Goal: Task Accomplishment & Management: Manage account settings

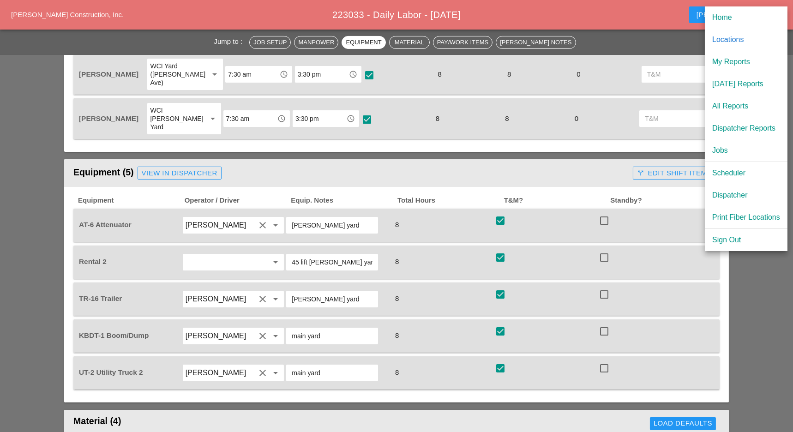
scroll to position [492, 0]
click at [730, 172] on div "Scheduler" at bounding box center [746, 172] width 68 height 11
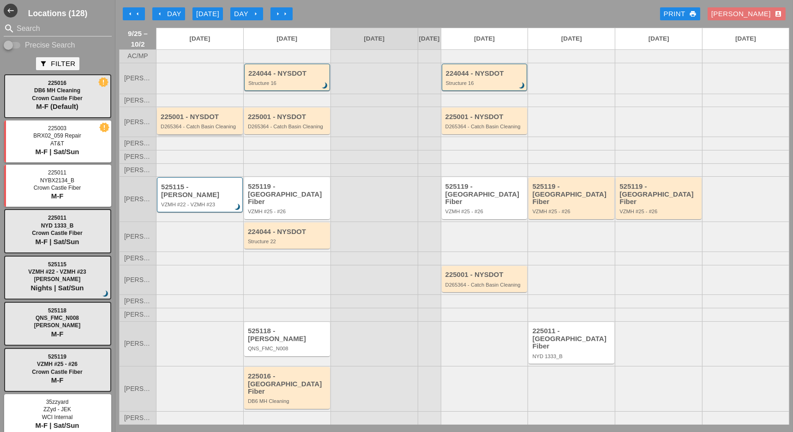
click at [199, 129] on div "D265364 - Catch Basin Cleaning" at bounding box center [201, 127] width 80 height 6
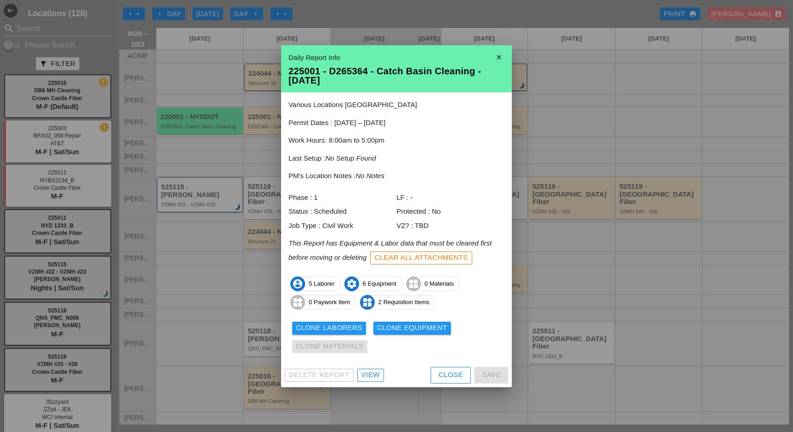
click at [438, 371] on div "Close" at bounding box center [450, 375] width 24 height 11
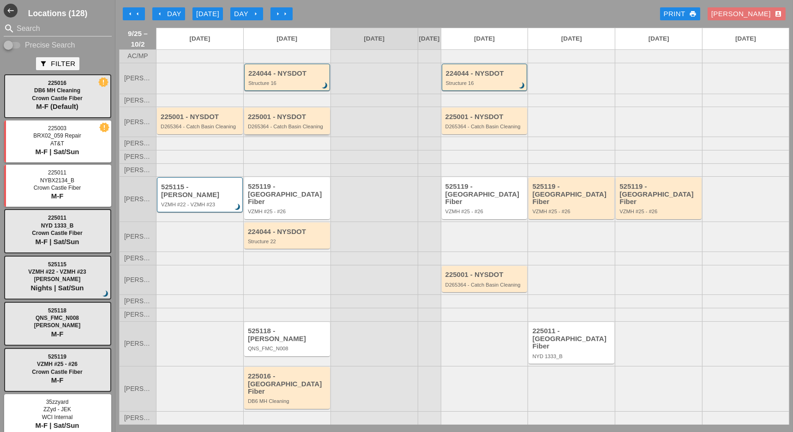
click at [264, 121] on div "225001 - NYSDOT" at bounding box center [288, 117] width 80 height 8
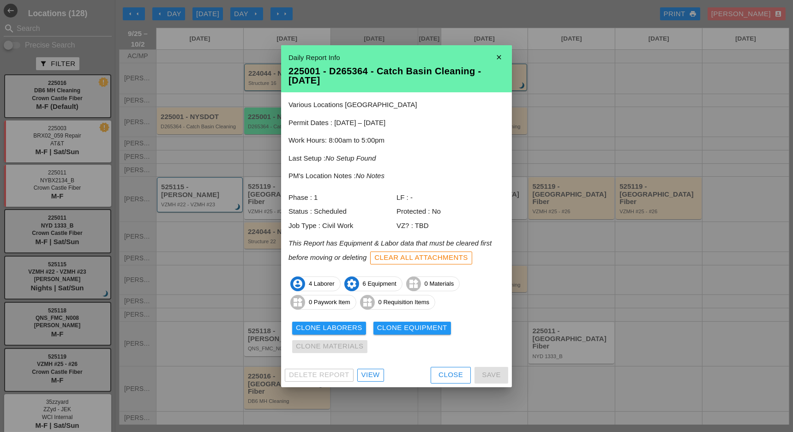
click at [217, 128] on div at bounding box center [396, 216] width 793 height 432
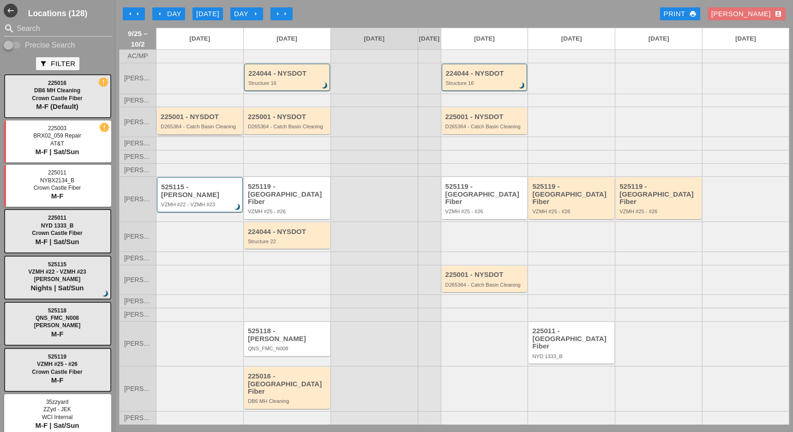
click at [217, 121] on div "225001 - NYSDOT" at bounding box center [201, 117] width 80 height 8
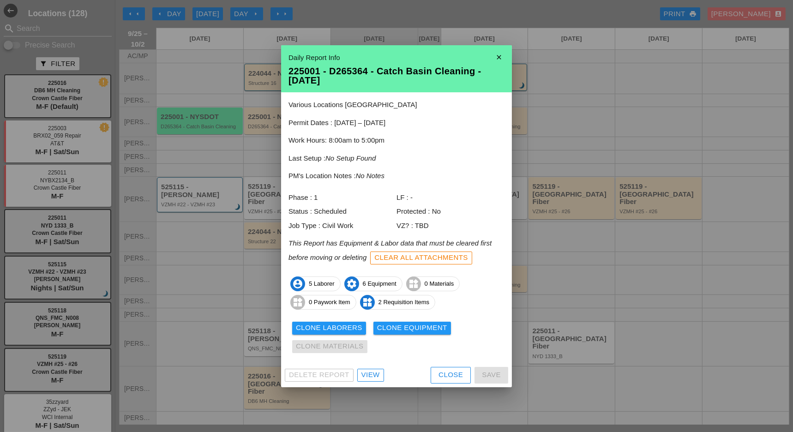
click at [259, 129] on div at bounding box center [396, 216] width 793 height 432
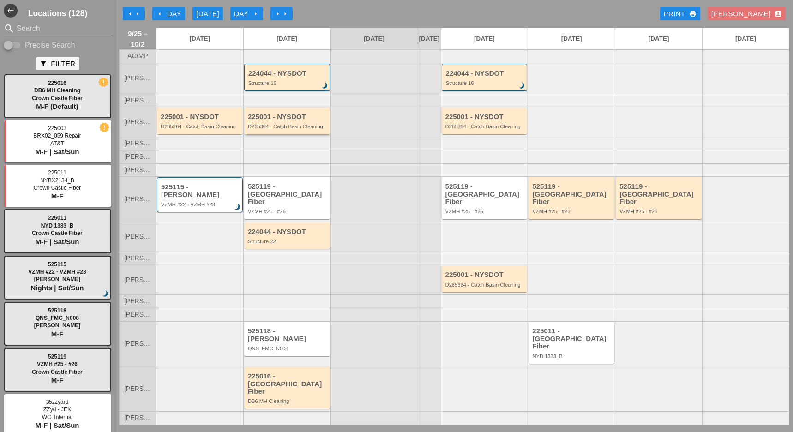
click at [259, 121] on div "225001 - NYSDOT" at bounding box center [288, 117] width 80 height 8
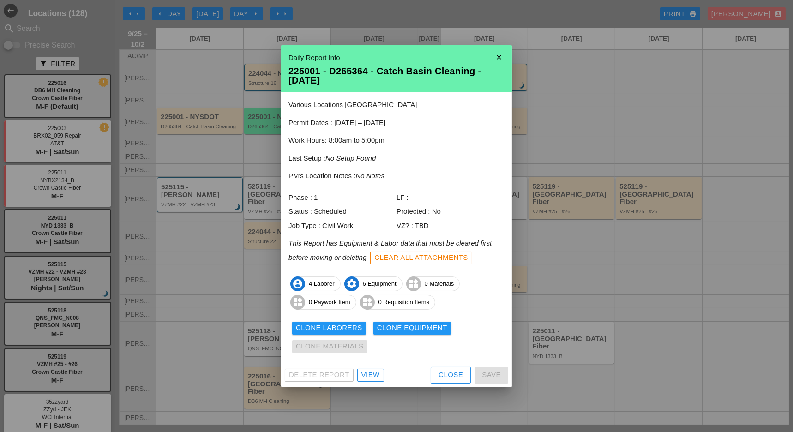
click at [255, 129] on div at bounding box center [396, 216] width 793 height 432
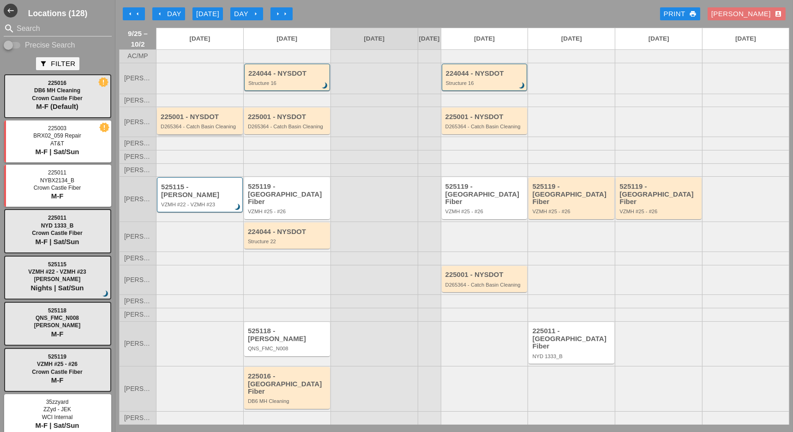
click at [222, 129] on div "D265364 - Catch Basin Cleaning" at bounding box center [201, 127] width 80 height 6
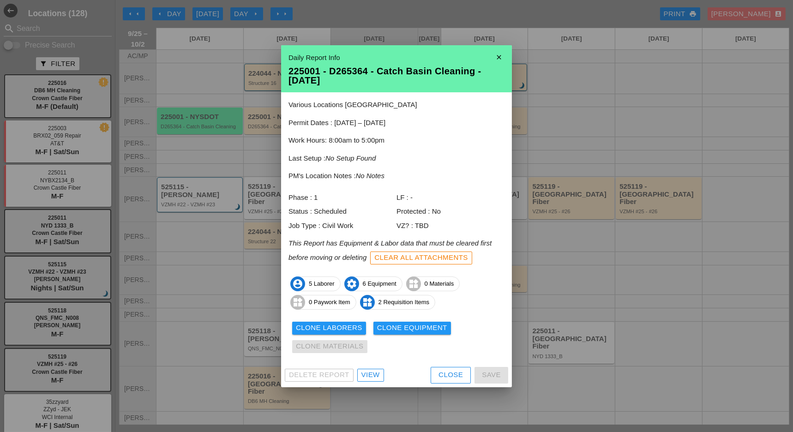
click at [434, 256] on div "Clear All Attachments" at bounding box center [421, 257] width 94 height 11
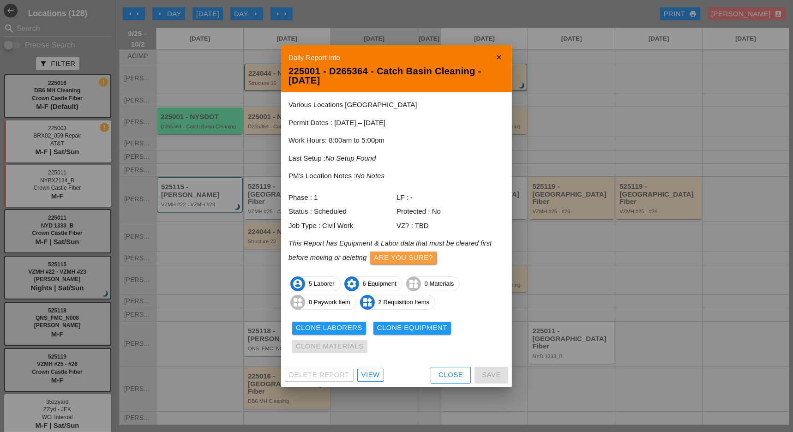
click at [409, 258] on div "Are you sure?" at bounding box center [403, 257] width 59 height 11
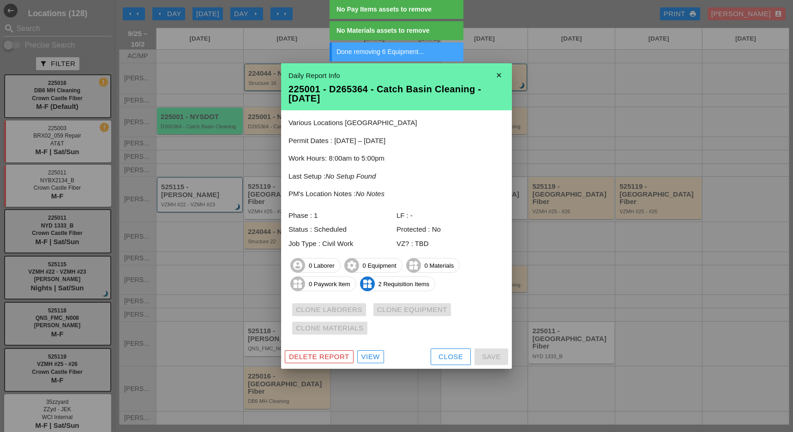
click at [325, 355] on div "Delete Report" at bounding box center [319, 357] width 60 height 11
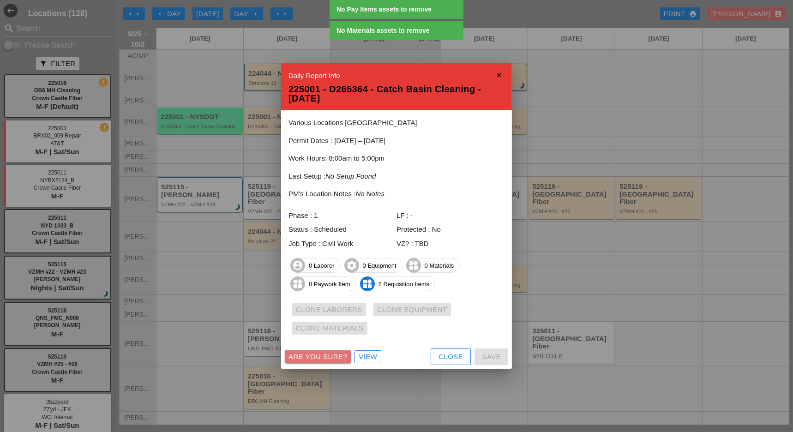
click at [327, 354] on div "Are you sure?" at bounding box center [317, 357] width 59 height 11
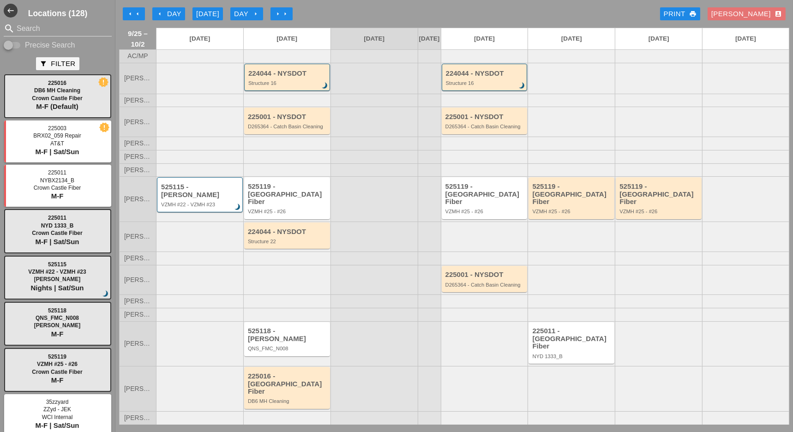
click at [18, 44] on input "Precise Search" at bounding box center [13, 45] width 18 height 11
checkbox input "true"
click at [19, 31] on input "Search" at bounding box center [58, 28] width 82 height 15
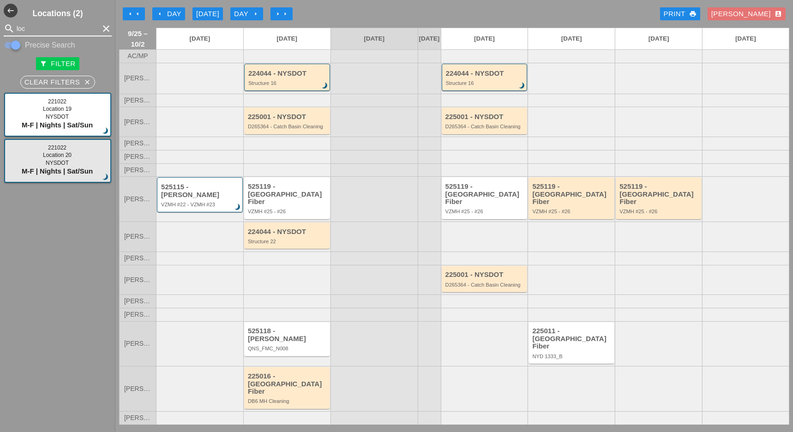
type input "loc"
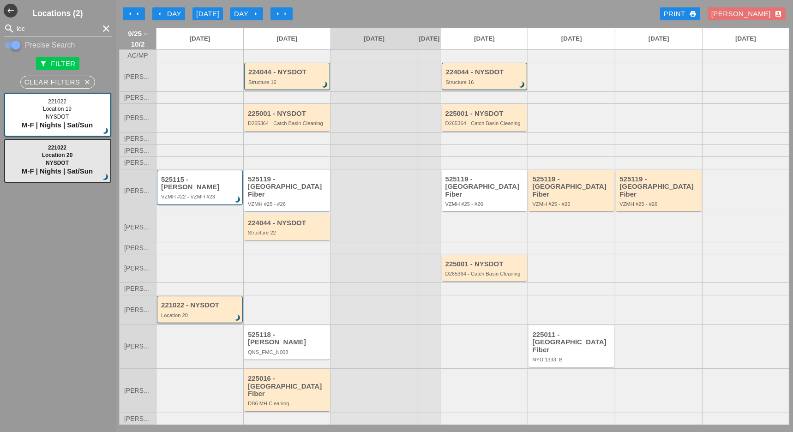
click at [192, 318] on div "221022 - NYSDOT Location 20 brightness_3" at bounding box center [200, 309] width 79 height 17
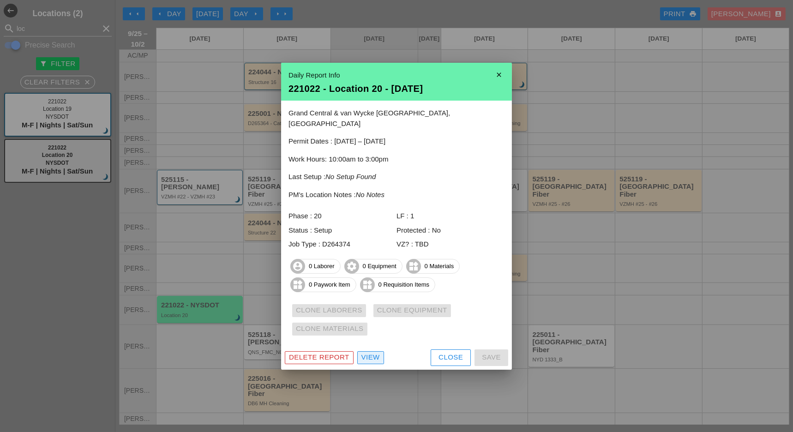
click at [368, 354] on div "View" at bounding box center [370, 357] width 18 height 11
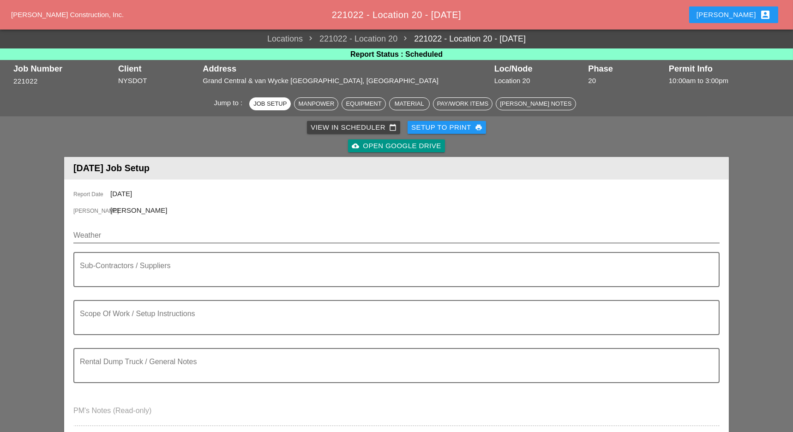
scroll to position [61, 0]
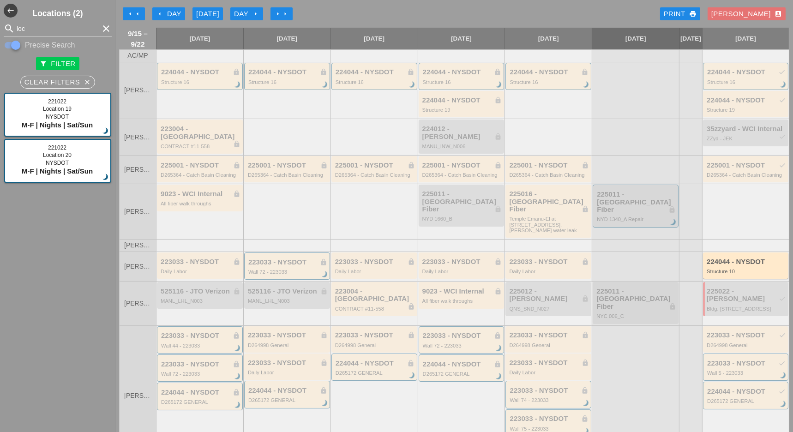
click at [197, 13] on div "[DATE]" at bounding box center [207, 14] width 23 height 11
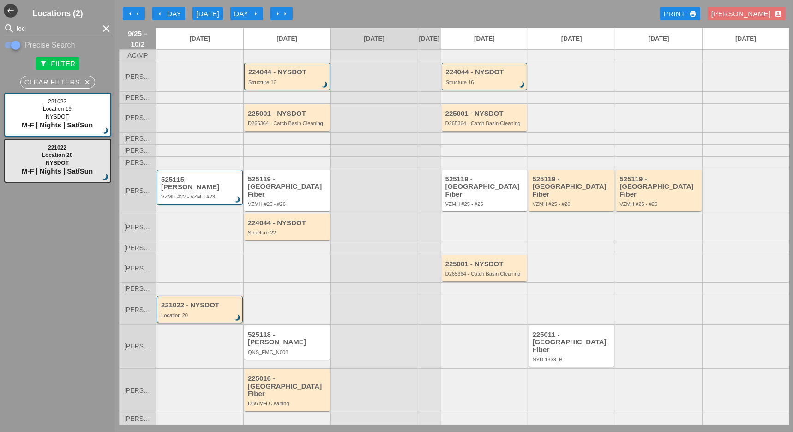
click at [190, 318] on div "Location 20" at bounding box center [200, 315] width 79 height 6
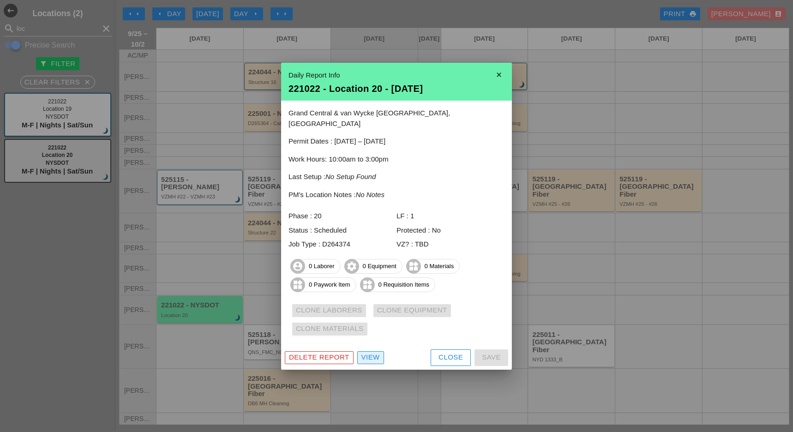
click at [379, 355] on link "View" at bounding box center [370, 357] width 27 height 13
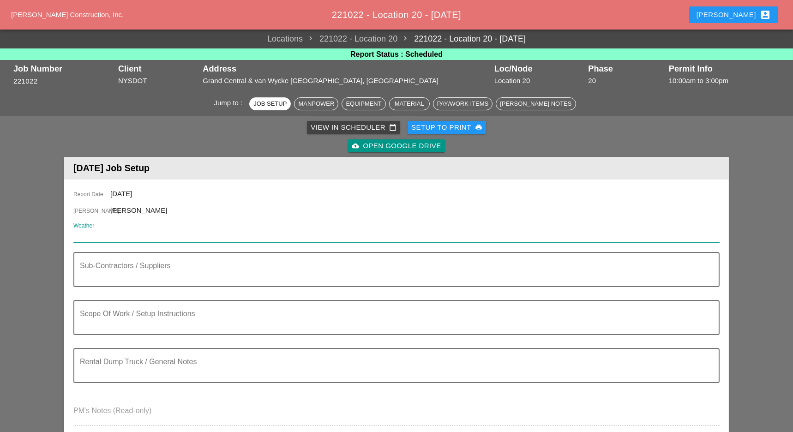
paste input "2 pm Isolated Thunderstorms 74° 30% S 5 mph"
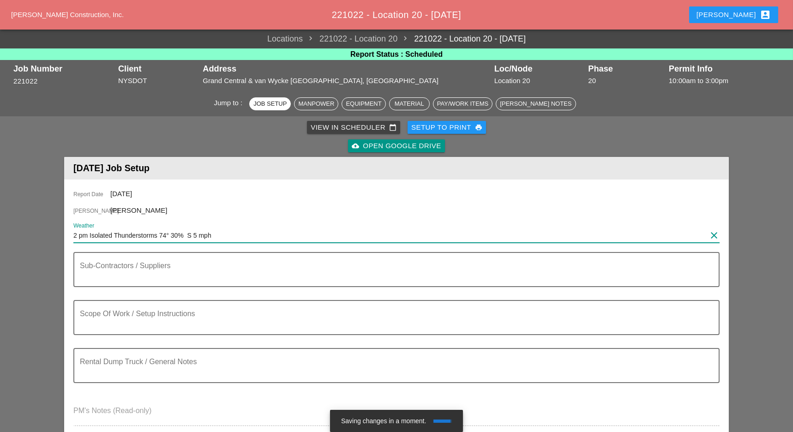
click at [87, 235] on input "2 pm Isolated Thunderstorms 74° 30% S 5 mph" at bounding box center [389, 235] width 633 height 15
click at [233, 234] on input "Isolated Thunderstorms 74° 30% S 5 mph" at bounding box center [389, 235] width 633 height 15
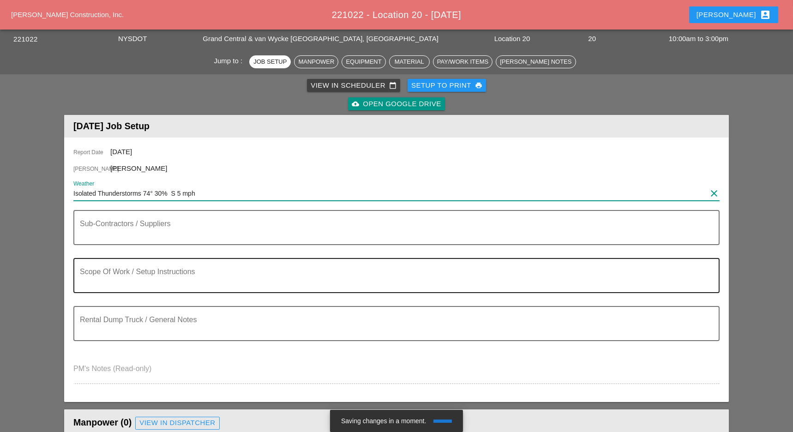
scroll to position [61, 0]
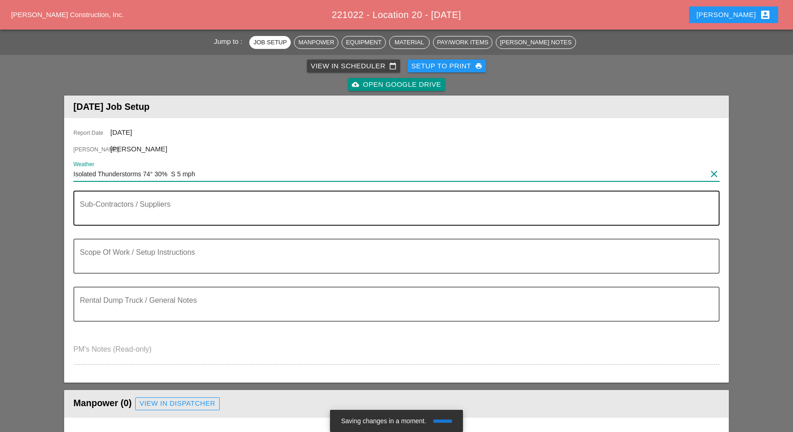
type input "Isolated Thunderstorms 74° 30% S 5 mph"
click at [113, 221] on textarea "Sub-Contractors / Suppliers" at bounding box center [393, 214] width 626 height 22
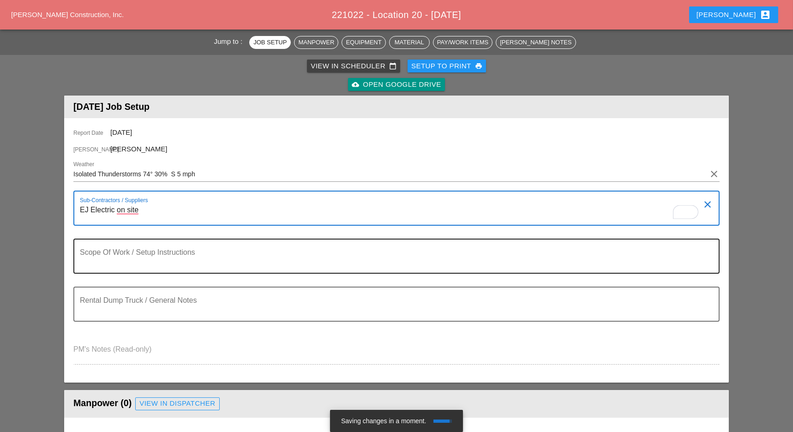
type textarea "EJ Electric on site"
click at [105, 262] on textarea "Scope Of Work / Setup Instructions" at bounding box center [393, 261] width 626 height 22
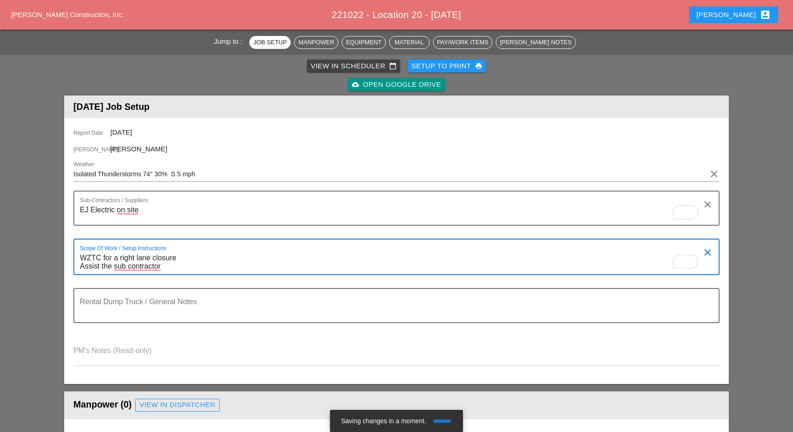
type textarea "WZTC for a right lane closure Assist the sub contractor"
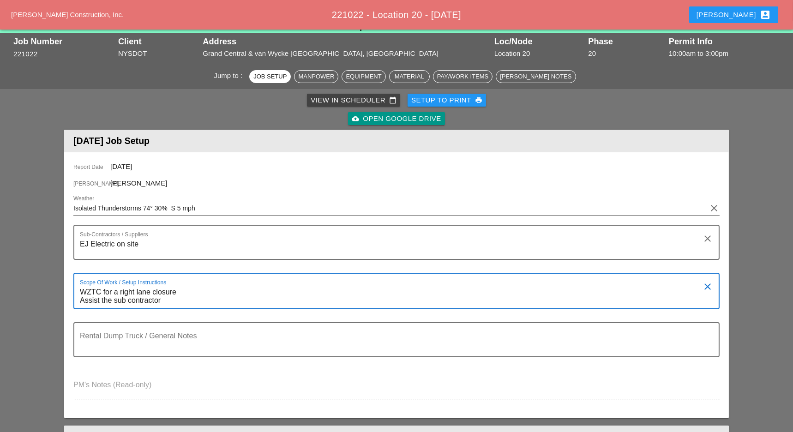
scroll to position [0, 0]
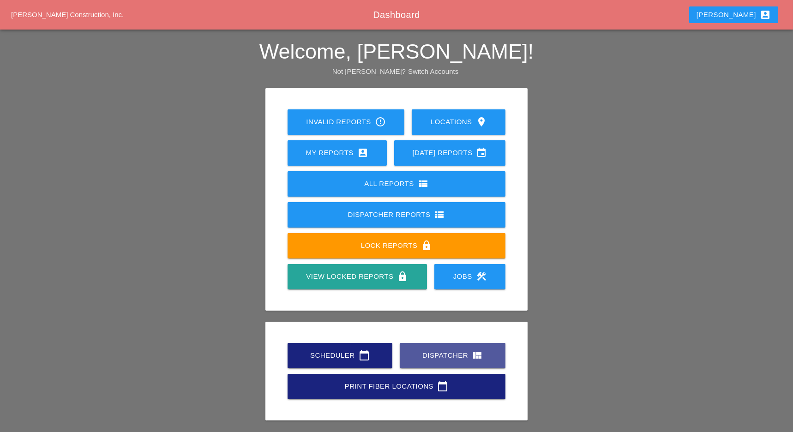
drag, startPoint x: 430, startPoint y: 357, endPoint x: 415, endPoint y: 347, distance: 18.7
click at [430, 357] on div "Dispatcher view_quilt" at bounding box center [452, 355] width 76 height 11
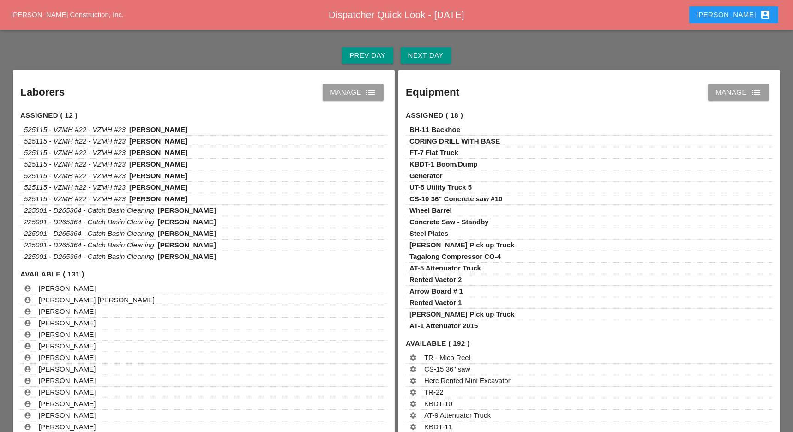
click at [346, 87] on div "Manage list" at bounding box center [353, 92] width 46 height 11
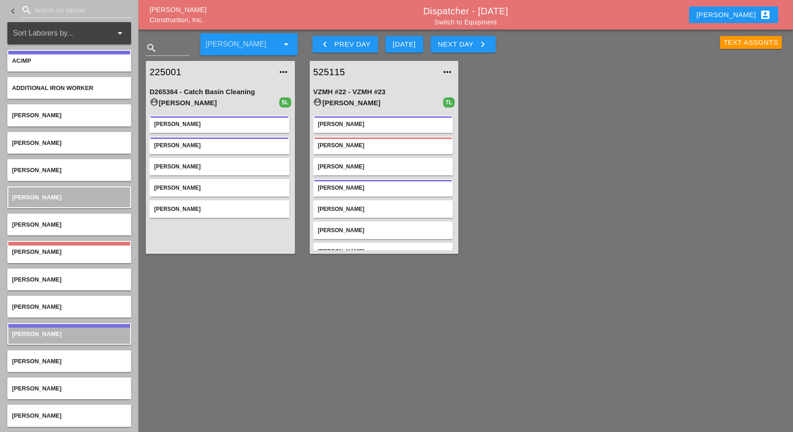
click at [456, 45] on div "Next Day keyboard_arrow_right" at bounding box center [463, 44] width 50 height 11
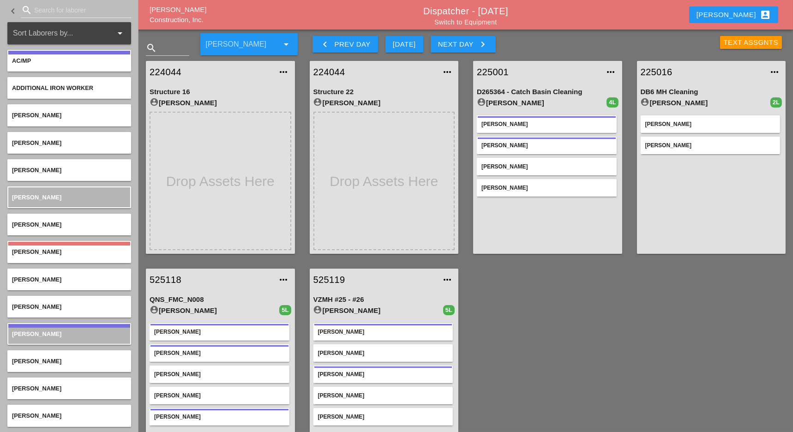
click at [360, 44] on div "keyboard_arrow_left Prev Day" at bounding box center [345, 44] width 51 height 11
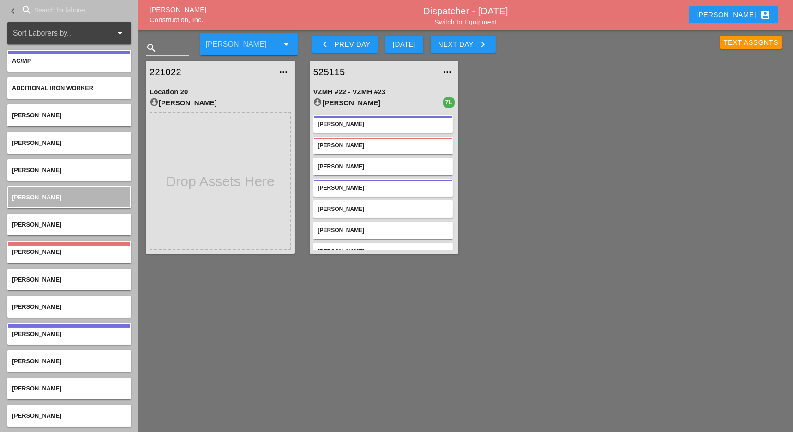
click at [38, 10] on input "Search for laborer" at bounding box center [76, 10] width 84 height 15
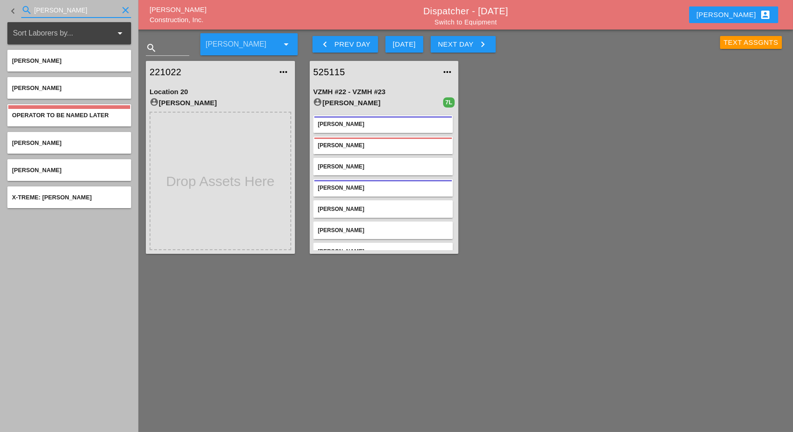
type input "tom"
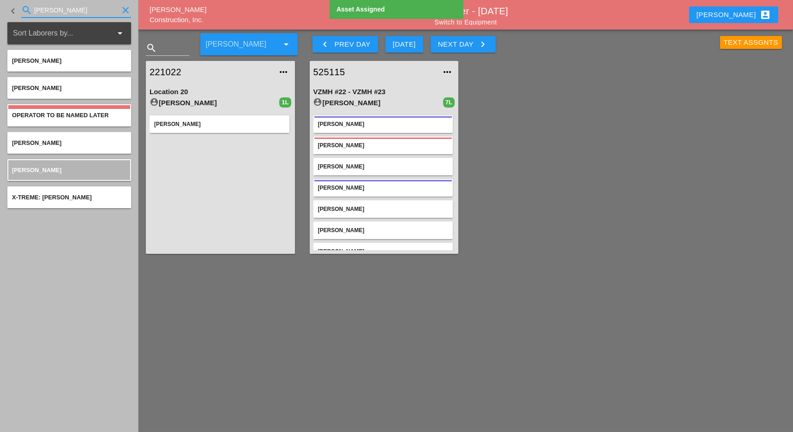
drag, startPoint x: 57, startPoint y: 9, endPoint x: 23, endPoint y: 10, distance: 34.1
click at [23, 10] on div "search tom clear" at bounding box center [76, 10] width 110 height 15
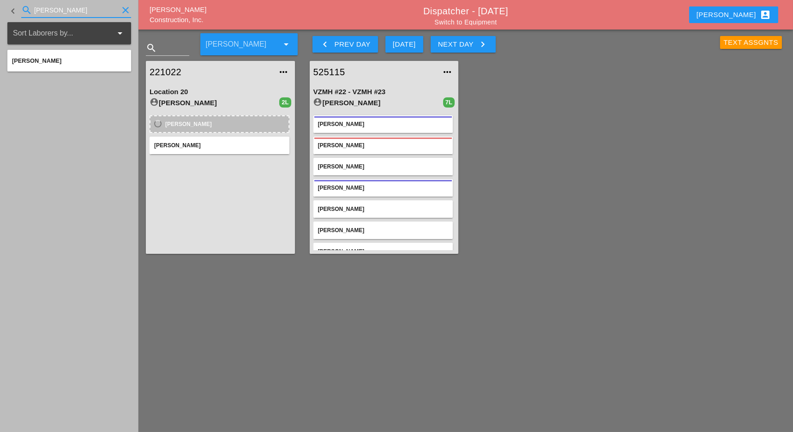
drag, startPoint x: 56, startPoint y: 8, endPoint x: 24, endPoint y: 10, distance: 31.5
click at [24, 10] on div "search hugo clear" at bounding box center [76, 10] width 110 height 15
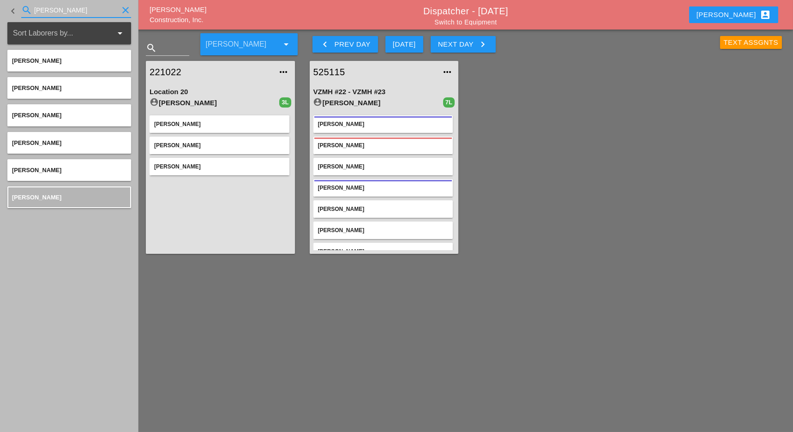
drag, startPoint x: 53, startPoint y: 10, endPoint x: 24, endPoint y: 9, distance: 28.2
click at [24, 9] on div "search josh clear" at bounding box center [76, 10] width 110 height 15
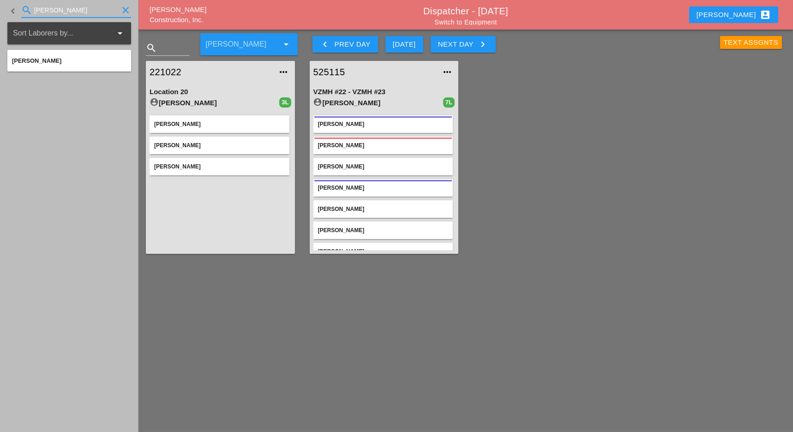
type input "alex"
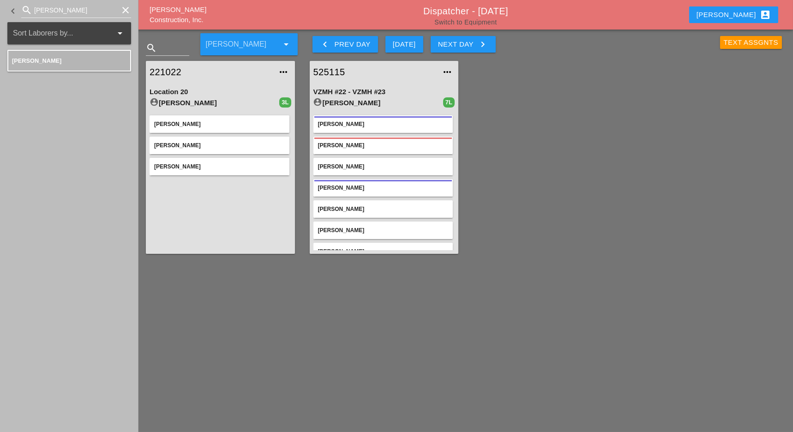
click at [458, 21] on link "Switch to Equipment" at bounding box center [465, 21] width 62 height 7
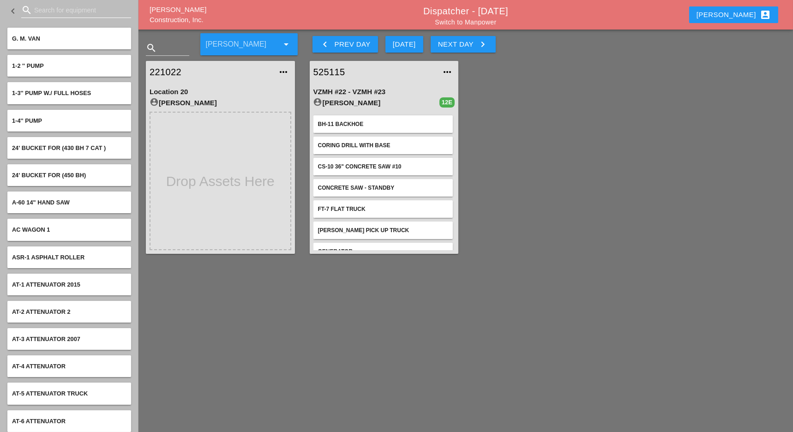
click at [48, 8] on input "Search for equipment" at bounding box center [76, 10] width 84 height 15
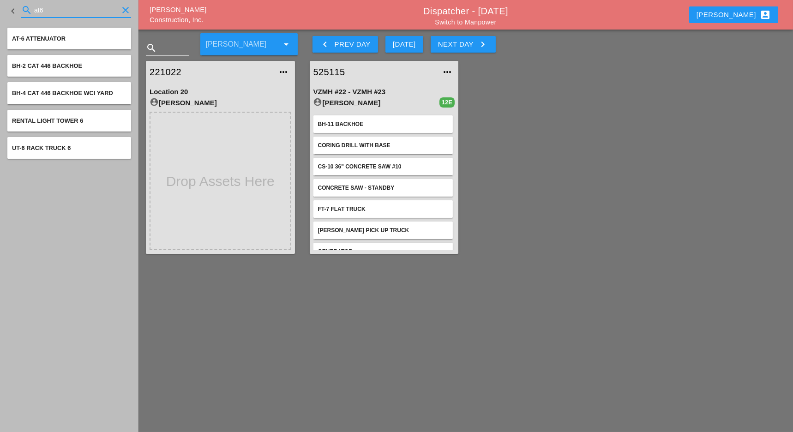
type input "at6"
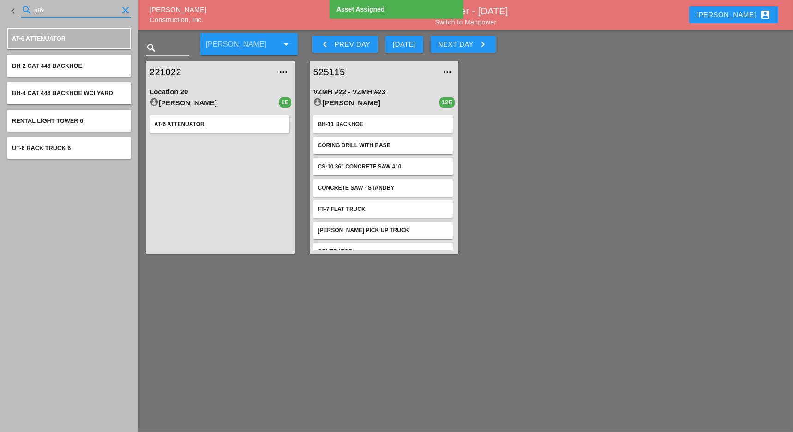
drag, startPoint x: 50, startPoint y: 8, endPoint x: 39, endPoint y: 9, distance: 11.1
click at [39, 9] on input "at6" at bounding box center [76, 10] width 84 height 15
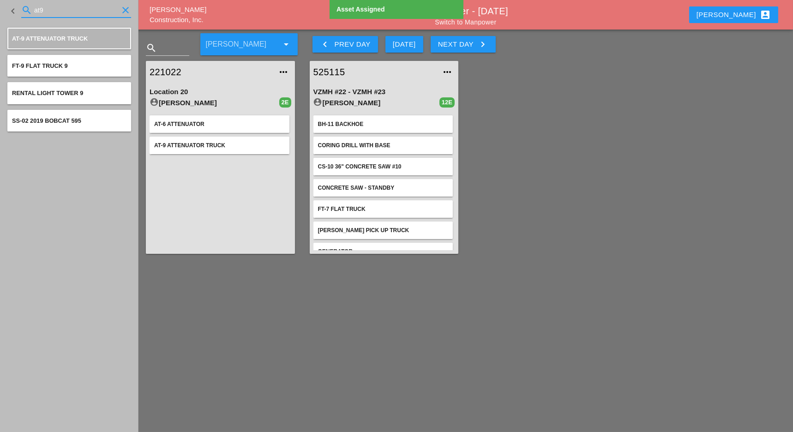
drag, startPoint x: 46, startPoint y: 7, endPoint x: 41, endPoint y: 8, distance: 5.7
click at [41, 8] on input "at9" at bounding box center [76, 10] width 84 height 15
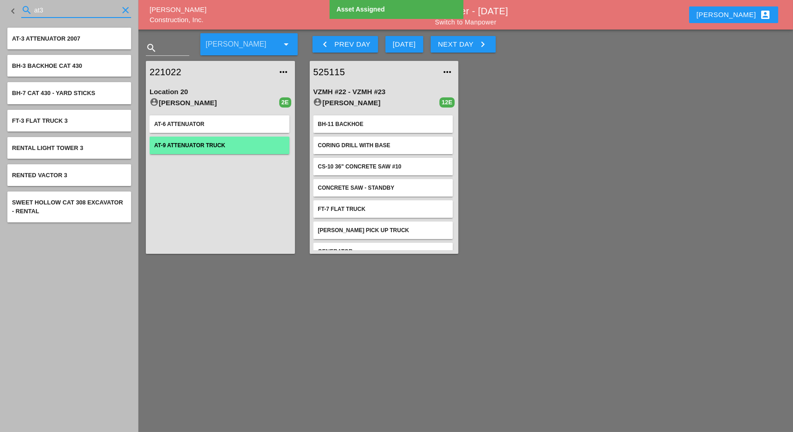
type input "at3"
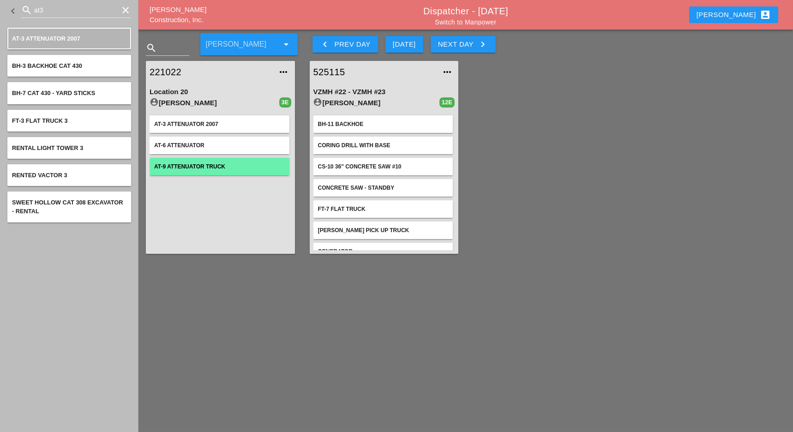
click at [408, 45] on div "Today" at bounding box center [404, 44] width 23 height 11
click at [406, 45] on div "[DATE]" at bounding box center [404, 44] width 23 height 11
click at [414, 45] on div "[DATE]" at bounding box center [404, 44] width 23 height 11
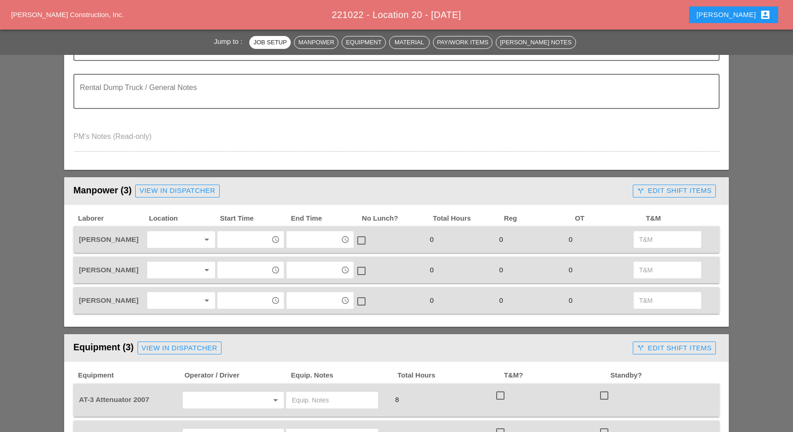
scroll to position [307, 0]
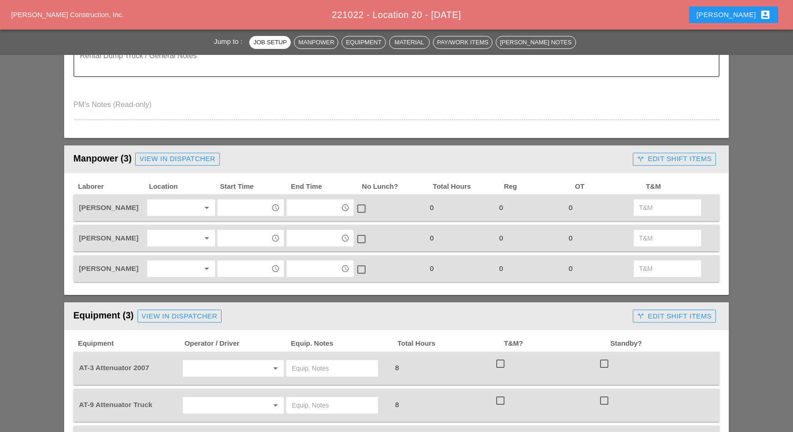
click at [176, 209] on div at bounding box center [174, 207] width 49 height 15
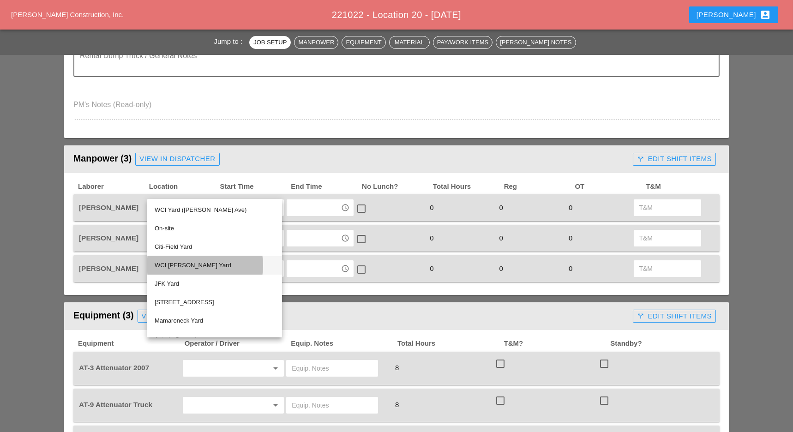
click at [186, 265] on div "WCI Bruckner Yard" at bounding box center [215, 265] width 120 height 11
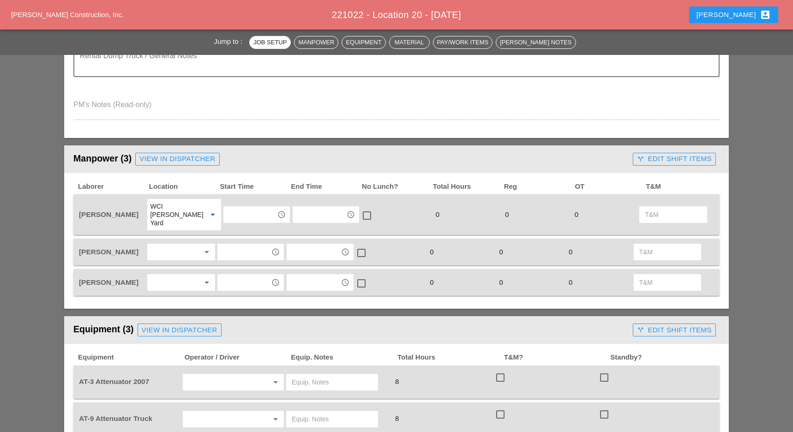
click at [175, 244] on div at bounding box center [174, 251] width 49 height 15
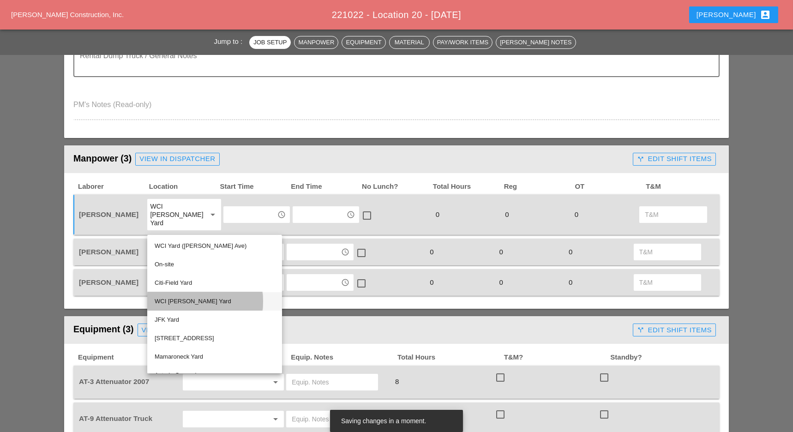
click at [183, 298] on div "WCI Bruckner Yard" at bounding box center [215, 301] width 120 height 11
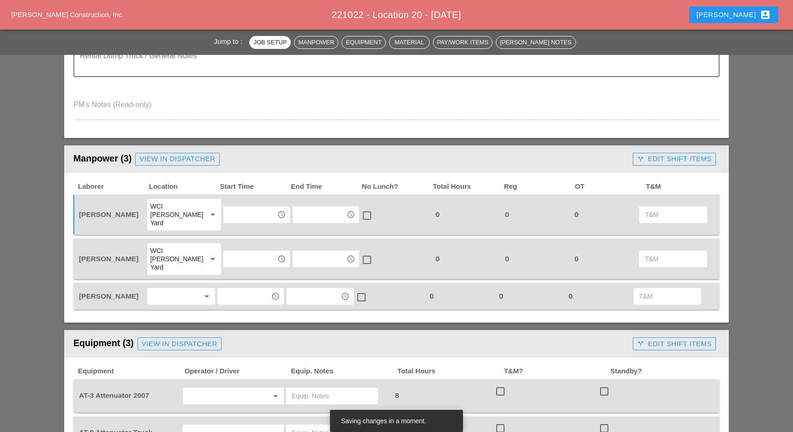
click at [171, 289] on div at bounding box center [174, 296] width 49 height 15
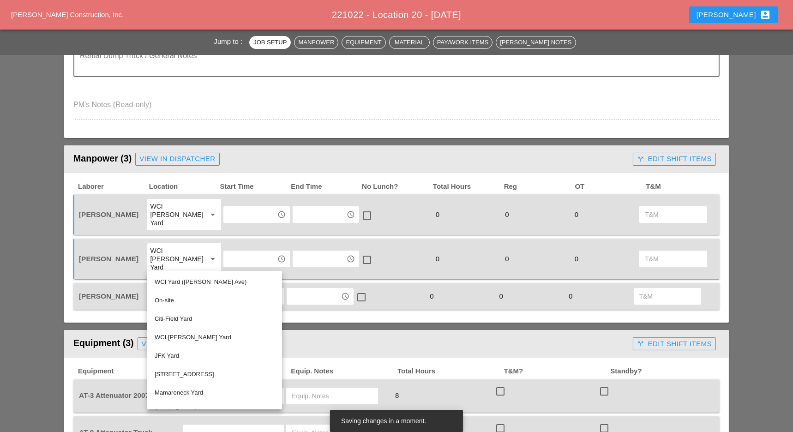
drag, startPoint x: 181, startPoint y: 332, endPoint x: 175, endPoint y: 307, distance: 26.1
click at [181, 333] on div "WCI [PERSON_NAME] Yard" at bounding box center [215, 337] width 120 height 11
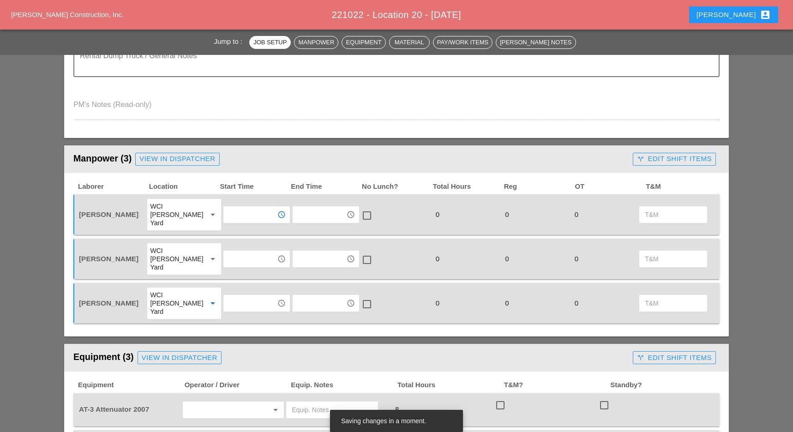
click at [227, 207] on input "text" at bounding box center [250, 214] width 48 height 15
click at [236, 229] on div "8 :00 am" at bounding box center [251, 230] width 52 height 11
type input "8:00 am"
drag, startPoint x: 236, startPoint y: 240, endPoint x: 237, endPoint y: 245, distance: 5.1
click at [237, 251] on input "text" at bounding box center [250, 258] width 48 height 15
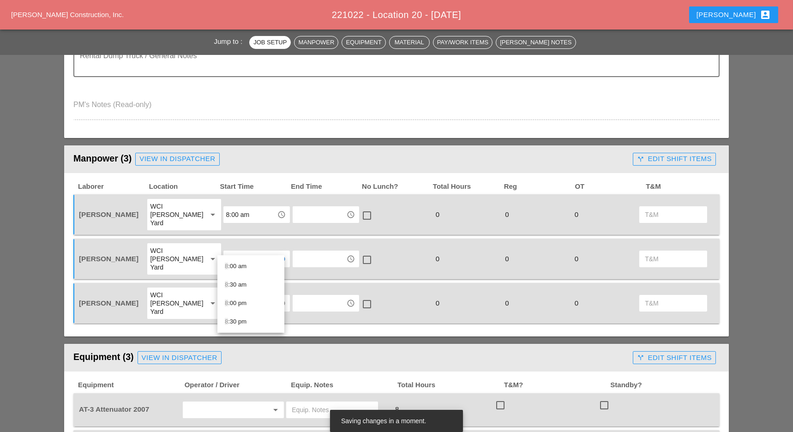
click at [236, 265] on div "8 :00 am" at bounding box center [251, 266] width 52 height 11
type input "8:00 am"
drag, startPoint x: 234, startPoint y: 281, endPoint x: 235, endPoint y: 286, distance: 4.8
click at [234, 296] on input "text" at bounding box center [250, 303] width 48 height 15
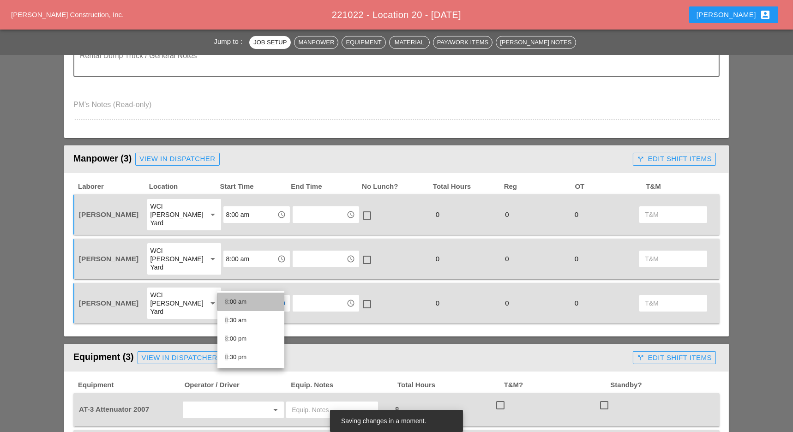
click at [235, 299] on div "8 :00 am" at bounding box center [251, 301] width 52 height 11
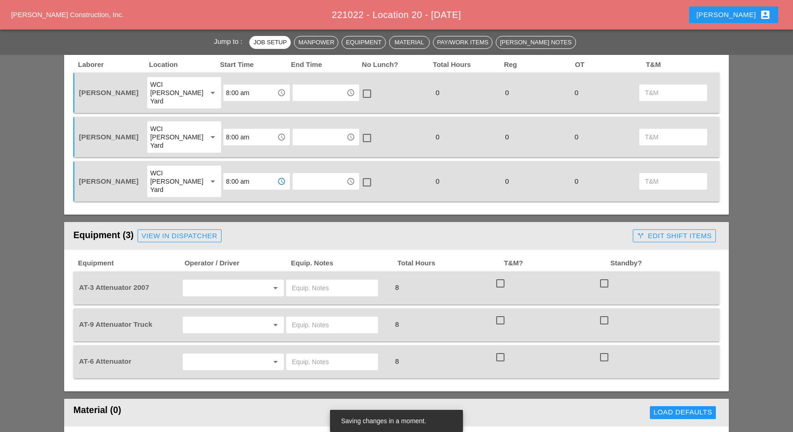
scroll to position [430, 0]
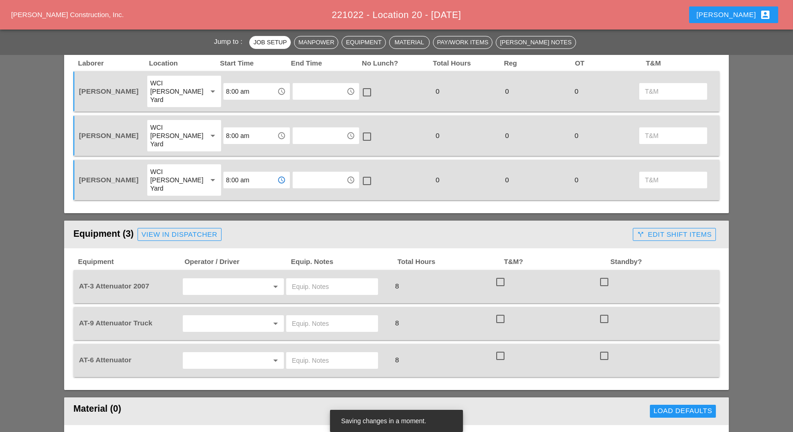
type input "8:00 am"
click at [219, 279] on input "text" at bounding box center [220, 286] width 70 height 15
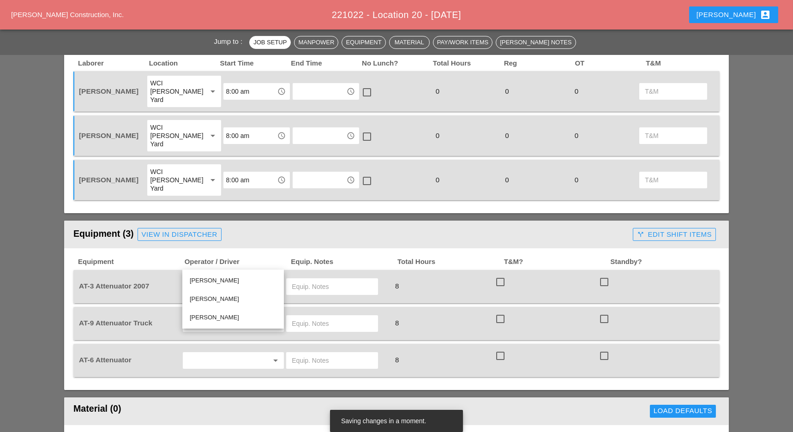
click at [252, 256] on span "Operator / Driver" at bounding box center [237, 261] width 107 height 11
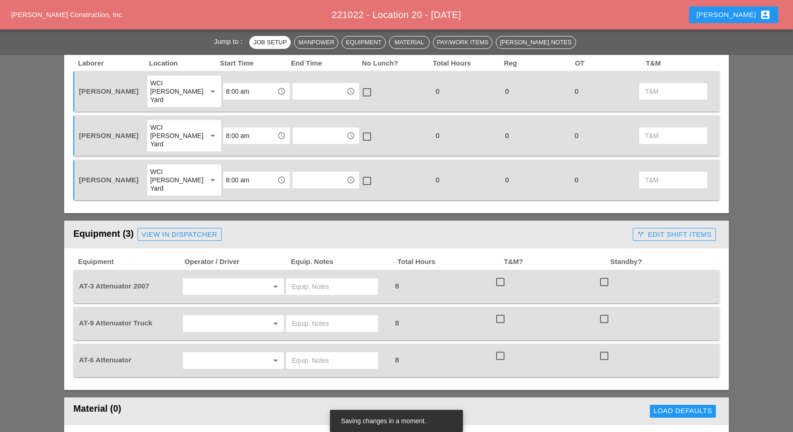
click at [190, 352] on div "arrow_drop_down" at bounding box center [233, 360] width 101 height 17
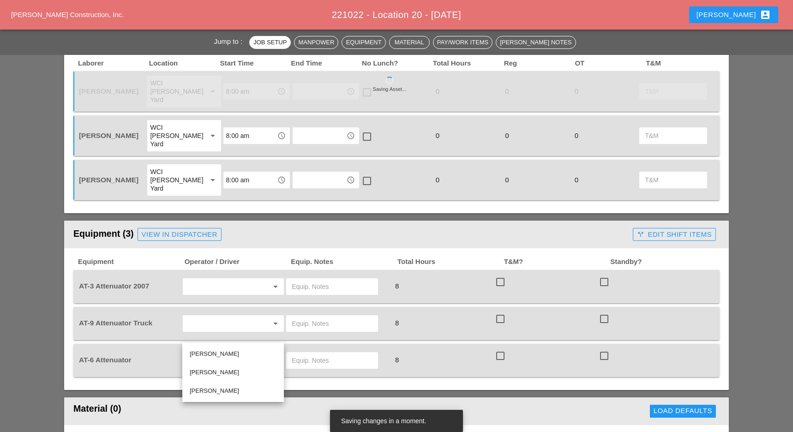
drag, startPoint x: 205, startPoint y: 387, endPoint x: 200, endPoint y: 368, distance: 19.3
click at [206, 386] on div "Hugo Zambrano" at bounding box center [233, 390] width 87 height 11
type input "Hugo Zambrano"
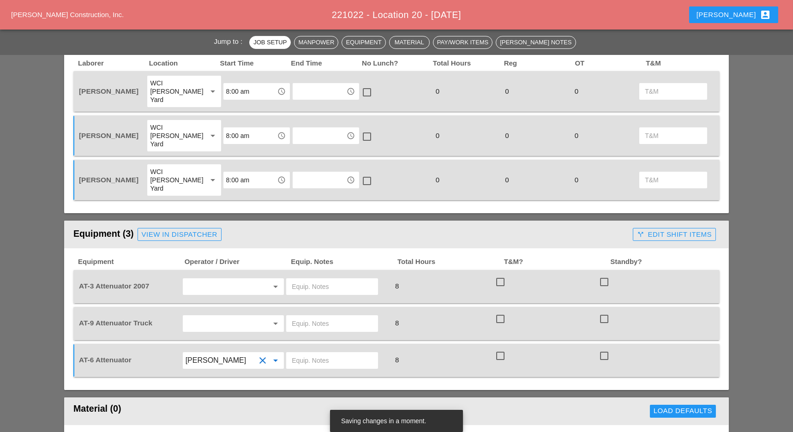
click at [205, 315] on div "arrow_drop_down" at bounding box center [233, 323] width 101 height 17
click at [211, 313] on div "Joshua Baker" at bounding box center [233, 317] width 87 height 11
type input "Joshua Baker"
click at [212, 279] on input "text" at bounding box center [220, 286] width 70 height 15
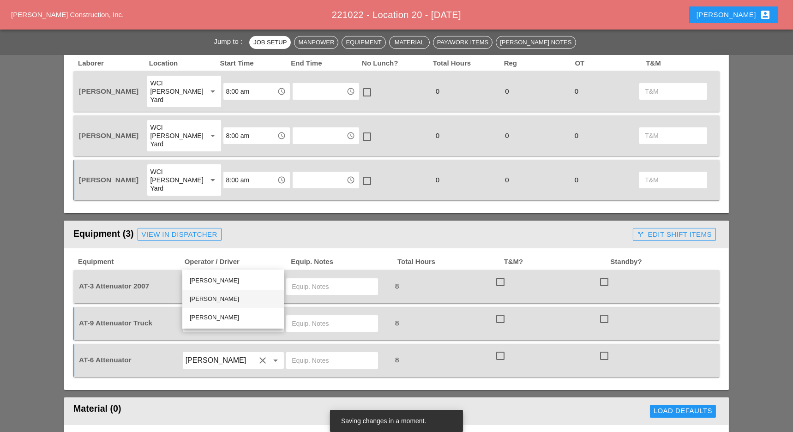
click at [205, 298] on div "Alex Miller" at bounding box center [233, 298] width 87 height 11
type input "Alex Miller"
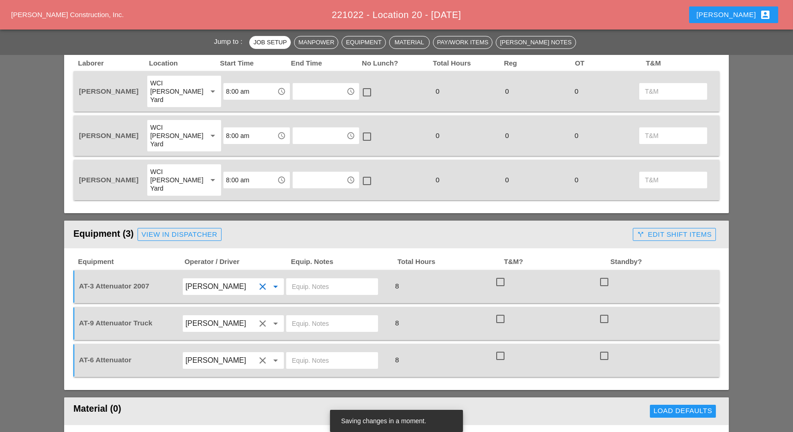
click at [302, 279] on input "text" at bounding box center [332, 286] width 81 height 15
type input "N"
drag, startPoint x: 328, startPoint y: 253, endPoint x: 337, endPoint y: 258, distance: 10.5
click at [327, 279] on input "[PERSON_NAME] yard" at bounding box center [332, 286] width 81 height 15
drag, startPoint x: 338, startPoint y: 258, endPoint x: 289, endPoint y: 260, distance: 49.4
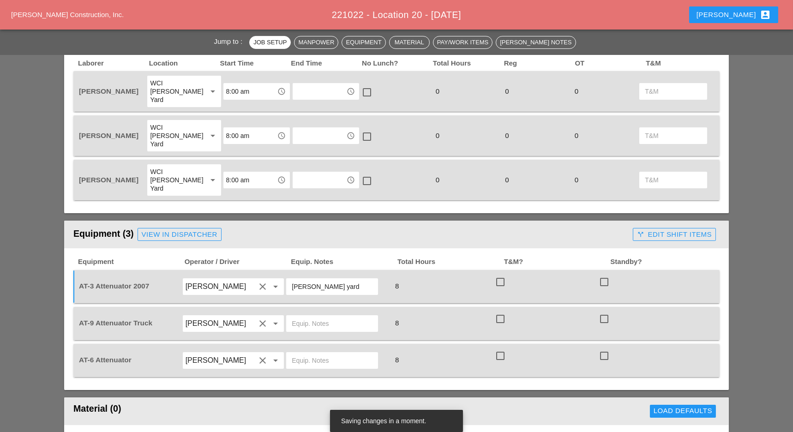
click at [289, 278] on div "[PERSON_NAME] yard" at bounding box center [332, 286] width 92 height 17
type input "[PERSON_NAME] yard"
click at [317, 316] on input "text" at bounding box center [332, 323] width 81 height 15
paste input "Bruckner yard"
type input "Bruckner yard"
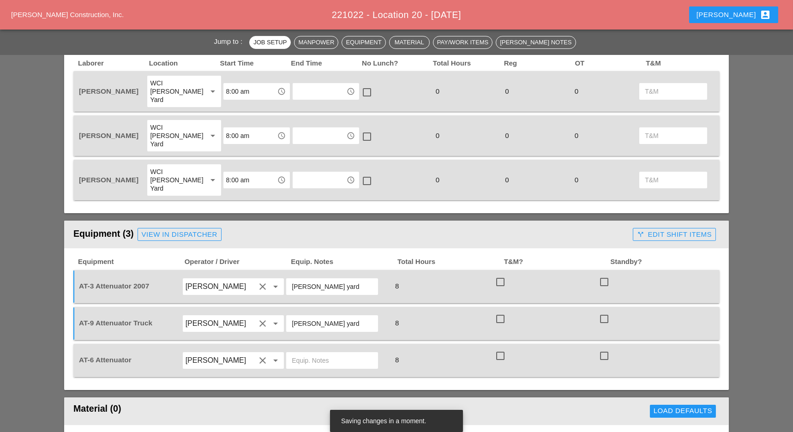
click at [307, 353] on input "text" at bounding box center [332, 360] width 81 height 15
paste input "Bruckner yard"
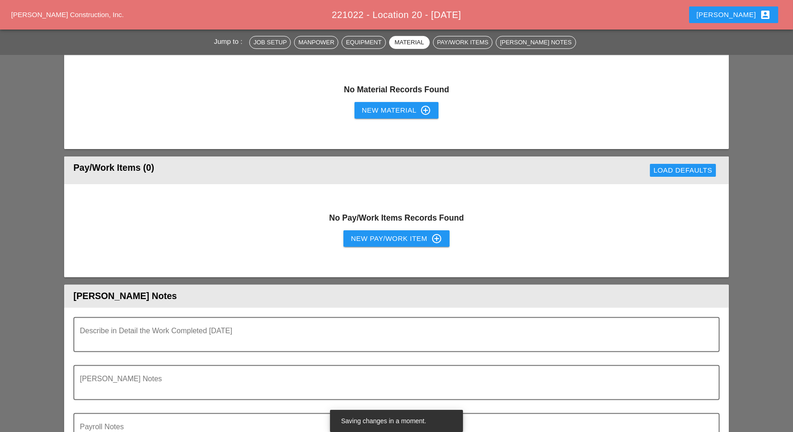
scroll to position [861, 0]
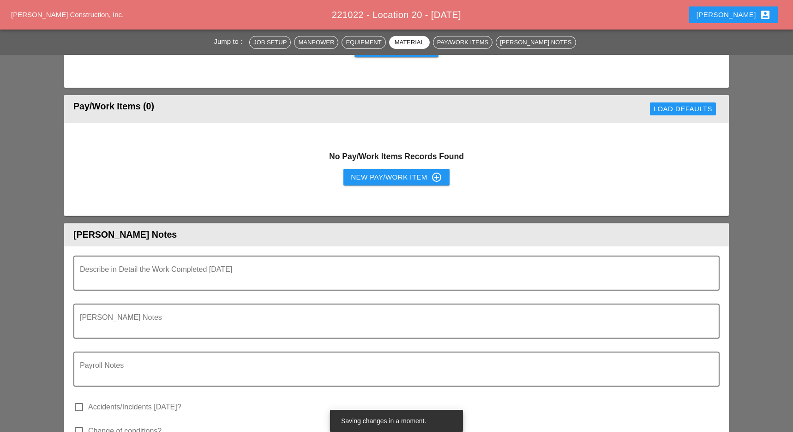
type input "Bruckner yard"
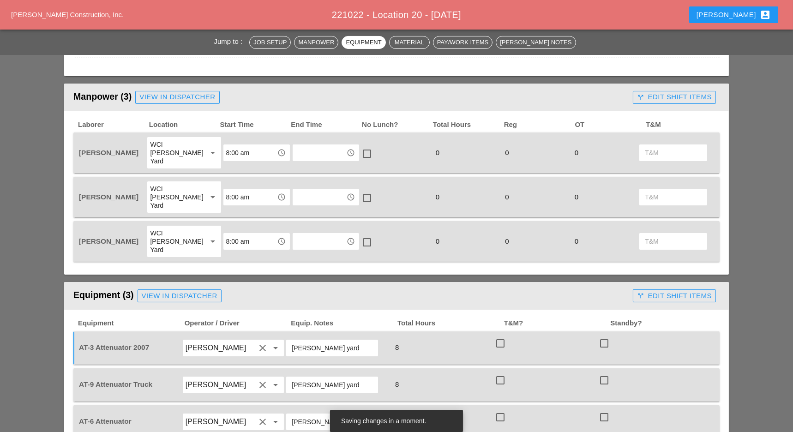
scroll to position [185, 0]
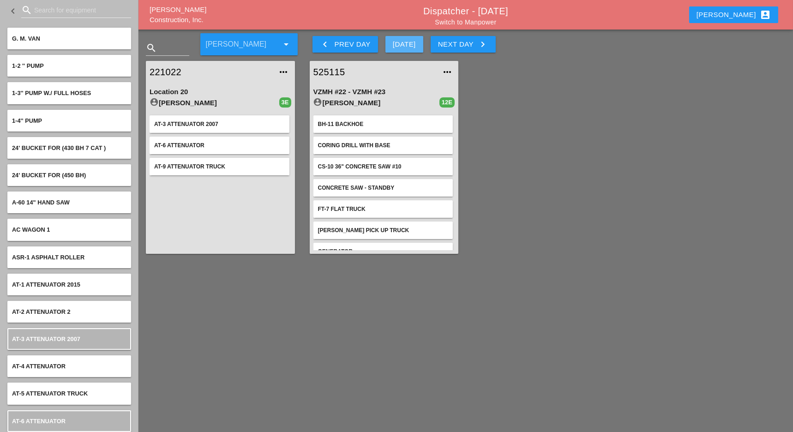
drag, startPoint x: 409, startPoint y: 45, endPoint x: 423, endPoint y: 47, distance: 13.9
click at [409, 45] on div "[DATE]" at bounding box center [404, 44] width 23 height 11
click at [403, 43] on div "[DATE]" at bounding box center [404, 44] width 23 height 11
click at [469, 47] on div "Next Day keyboard_arrow_right" at bounding box center [463, 44] width 50 height 11
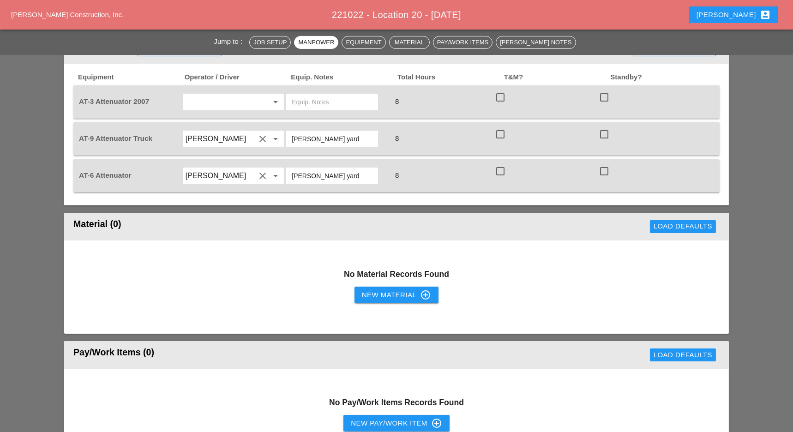
scroll to position [554, 0]
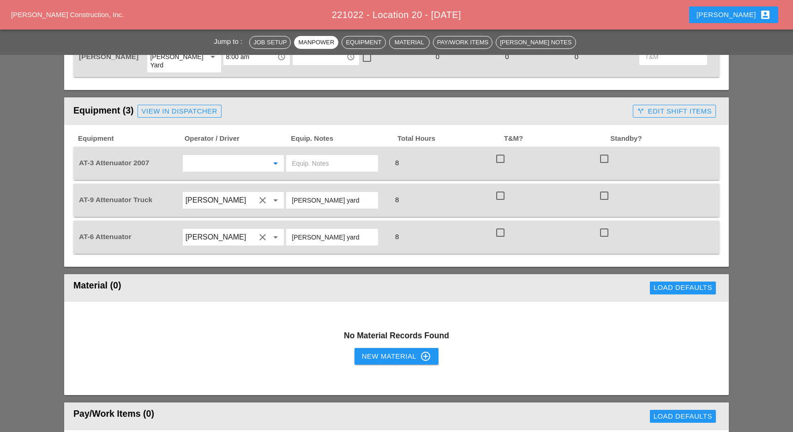
click at [203, 156] on input "text" at bounding box center [220, 163] width 70 height 15
click at [207, 174] on div "Alex Miller" at bounding box center [233, 175] width 87 height 11
type input "Alex Miller"
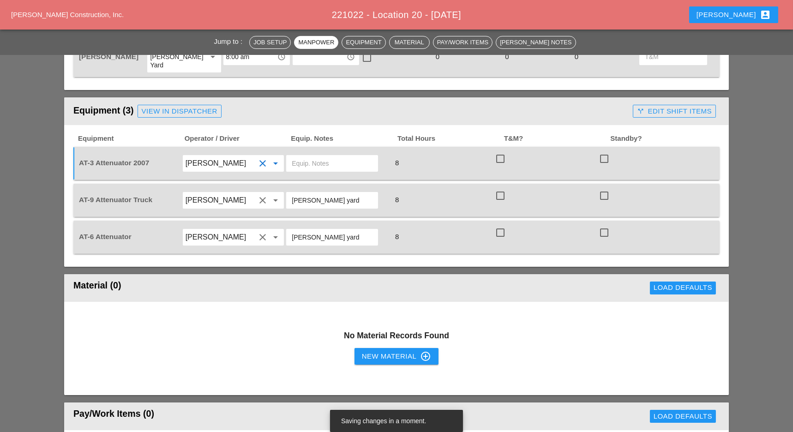
drag, startPoint x: 337, startPoint y: 172, endPoint x: 291, endPoint y: 175, distance: 46.3
click at [291, 192] on div "Bruckner yard" at bounding box center [332, 200] width 92 height 17
click at [318, 156] on input "text" at bounding box center [332, 163] width 81 height 15
paste input "Bruckner yard"
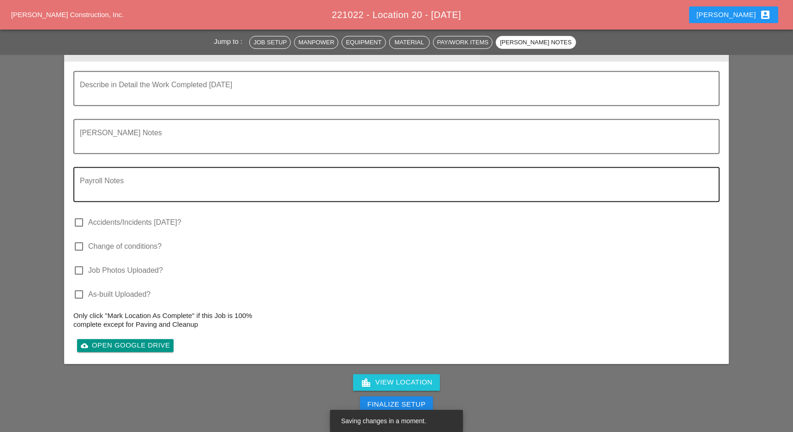
scroll to position [1161, 0]
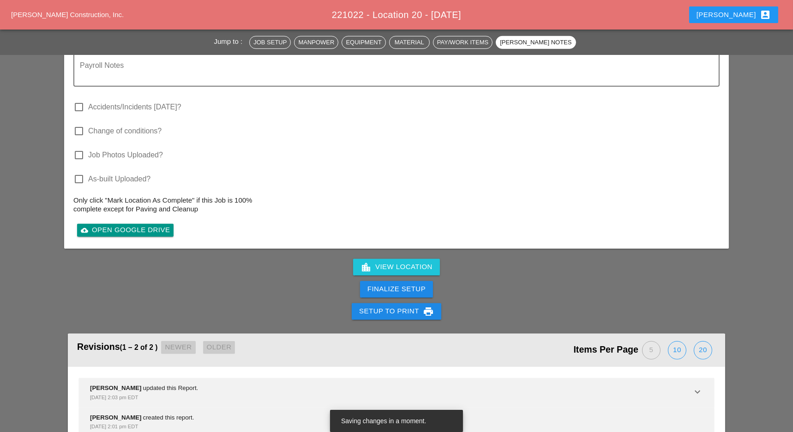
type input "Bruckner yard"
click at [389, 284] on div "Finalize Setup" at bounding box center [396, 289] width 58 height 11
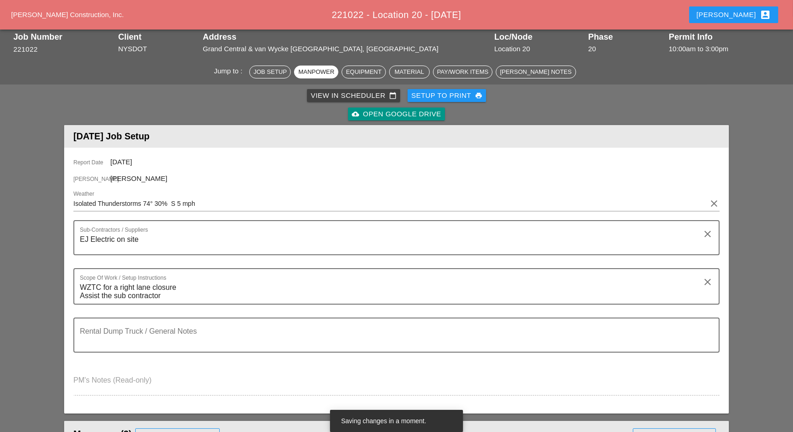
scroll to position [0, 0]
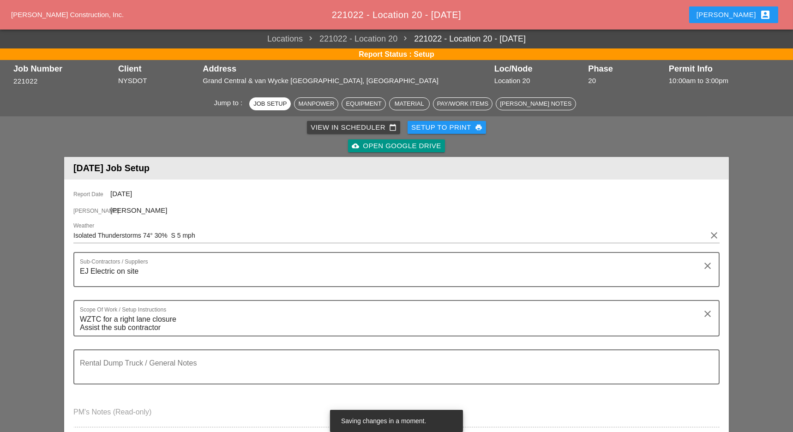
click at [335, 125] on div "View in Scheduler calendar_today" at bounding box center [353, 127] width 86 height 11
click at [332, 129] on div "View in Scheduler calendar_today" at bounding box center [353, 127] width 86 height 11
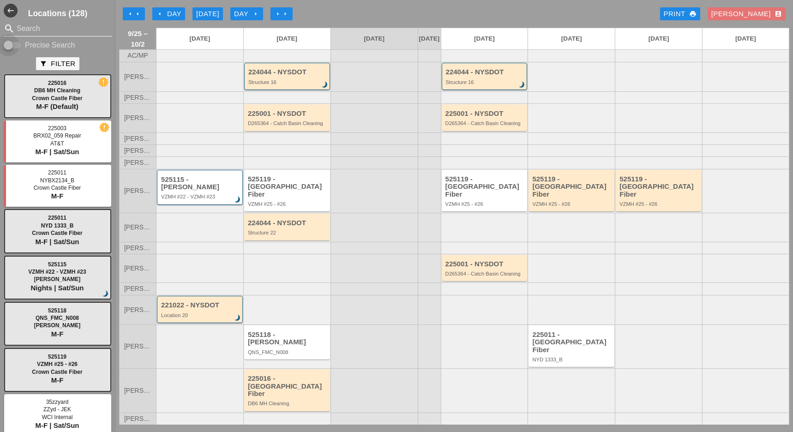
drag, startPoint x: 14, startPoint y: 42, endPoint x: 20, endPoint y: 33, distance: 11.0
click at [15, 43] on div at bounding box center [8, 45] width 16 height 16
checkbox input "true"
click at [22, 30] on input "Search" at bounding box center [58, 28] width 82 height 15
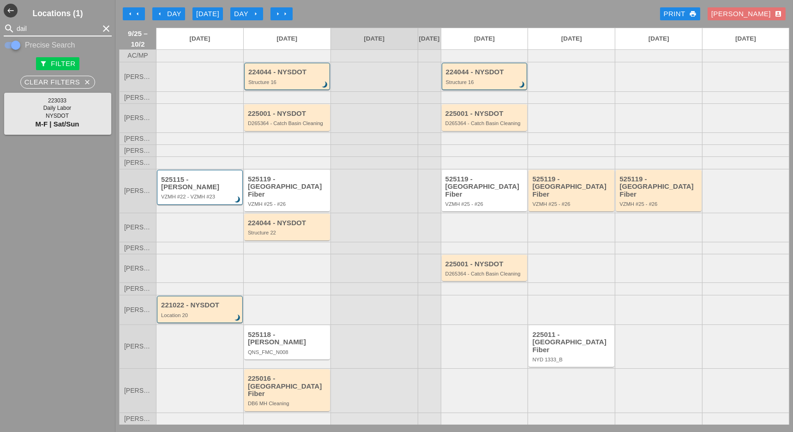
type input "dail"
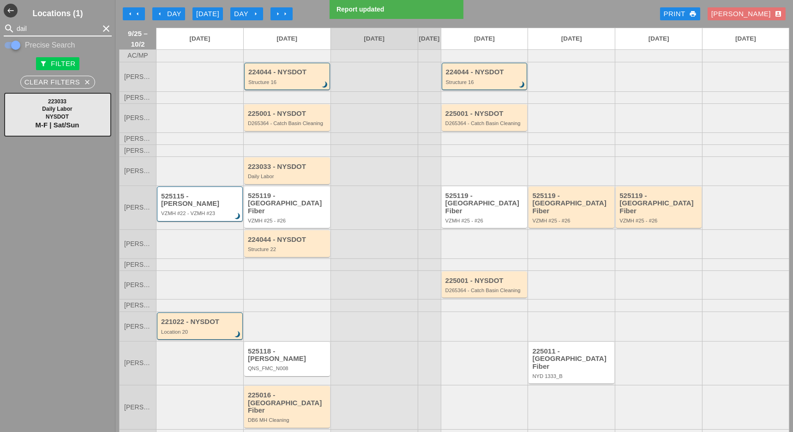
drag, startPoint x: 30, startPoint y: 29, endPoint x: 9, endPoint y: 31, distance: 20.9
click at [9, 31] on div "search dail clear" at bounding box center [58, 28] width 108 height 15
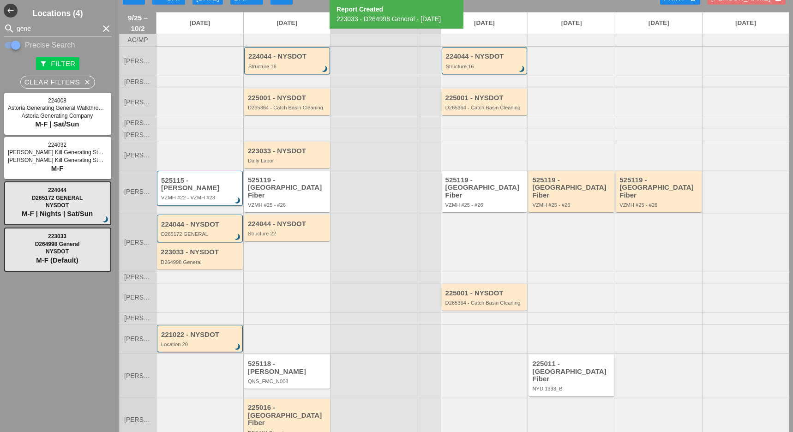
scroll to position [24, 0]
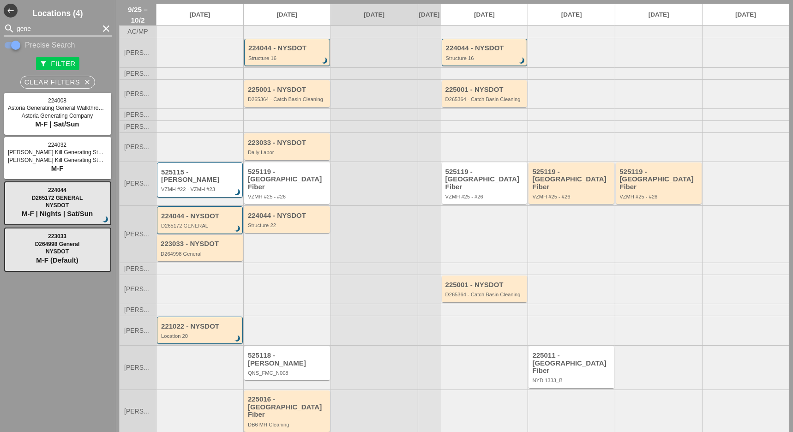
drag, startPoint x: 35, startPoint y: 30, endPoint x: 10, endPoint y: 30, distance: 24.4
click at [12, 30] on div "search gene clear" at bounding box center [58, 28] width 108 height 15
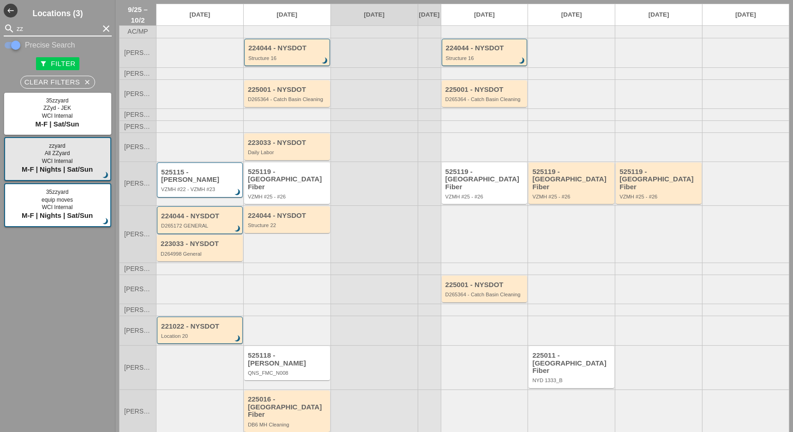
type input "zz"
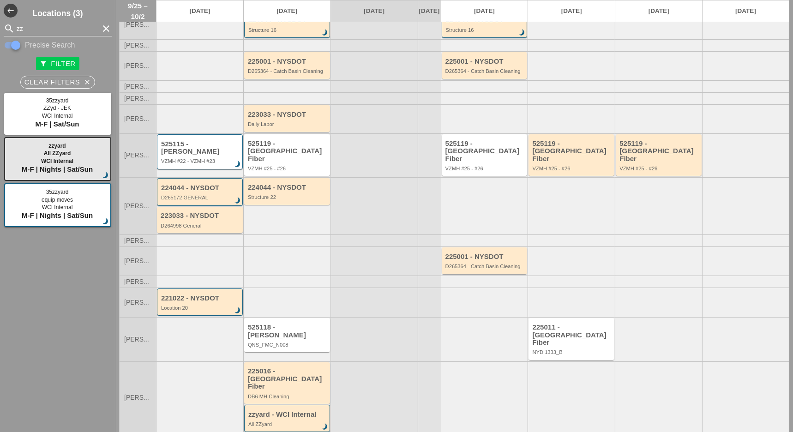
scroll to position [0, 0]
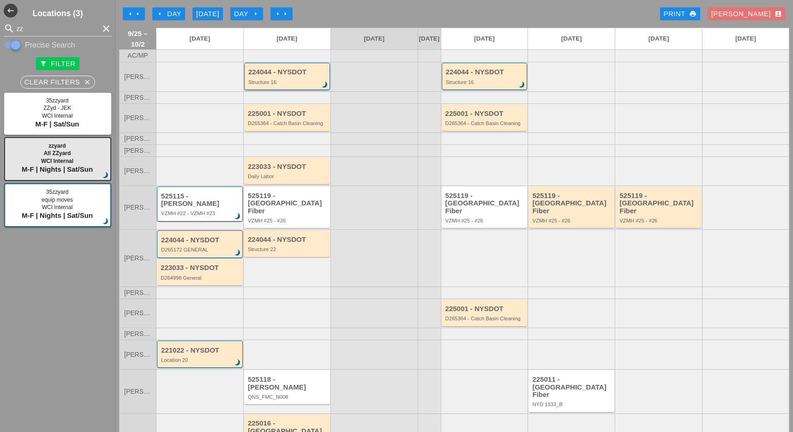
click at [272, 76] on div "224044 - NYSDOT" at bounding box center [287, 72] width 79 height 8
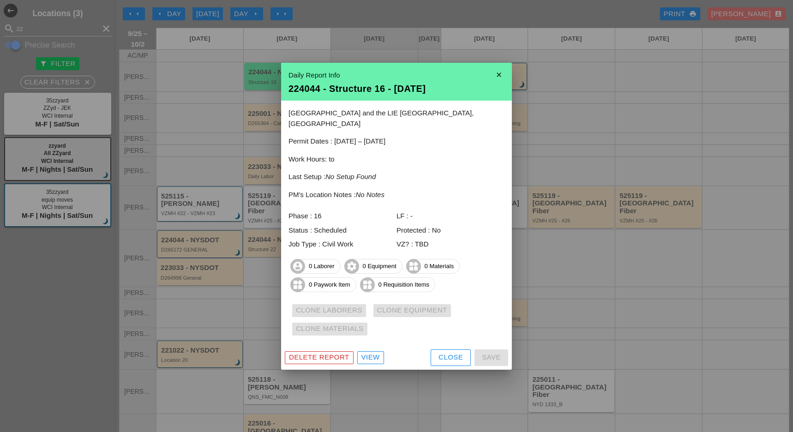
click at [445, 349] on button "Close" at bounding box center [450, 357] width 40 height 17
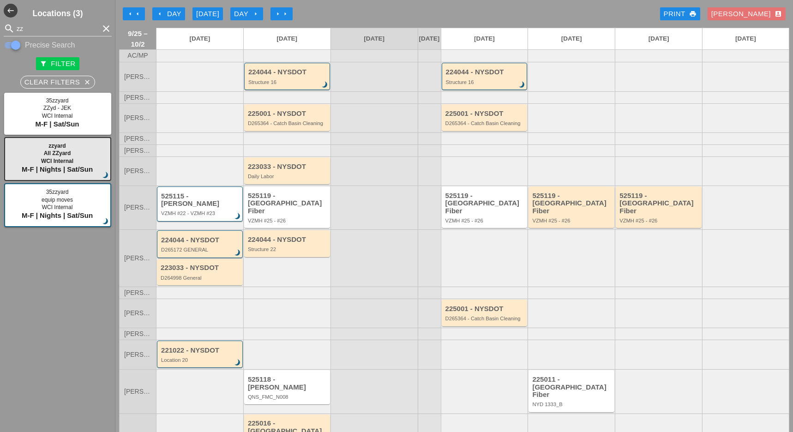
click at [173, 12] on div "arrow_left Day" at bounding box center [168, 14] width 25 height 11
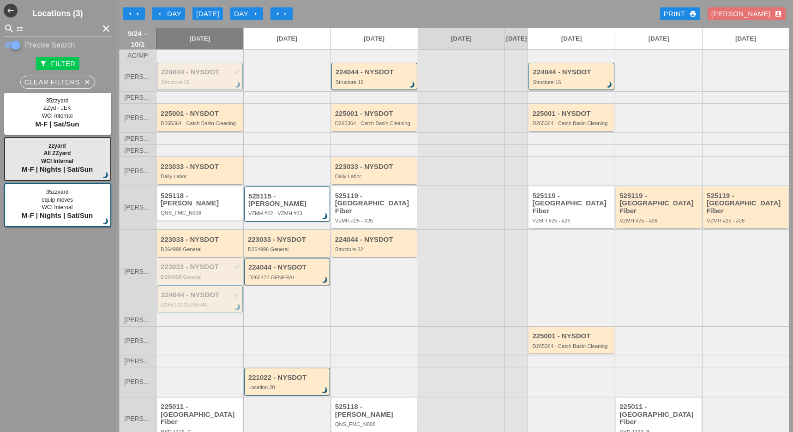
click at [202, 90] on div "224044 - NYSDOT check Structure 16 brightness_3" at bounding box center [200, 76] width 86 height 27
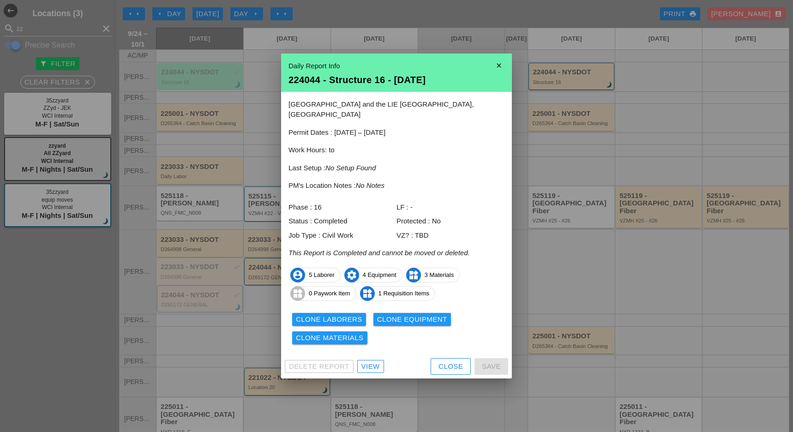
click at [437, 360] on button "Close" at bounding box center [450, 366] width 40 height 17
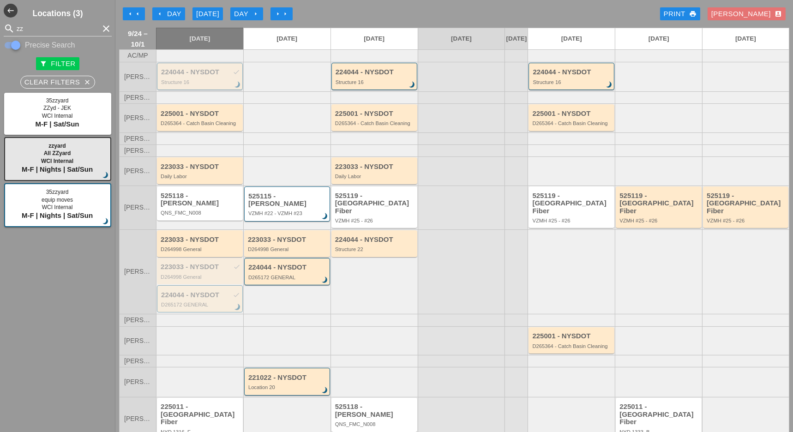
click at [210, 85] on div "Structure 16" at bounding box center [200, 82] width 79 height 6
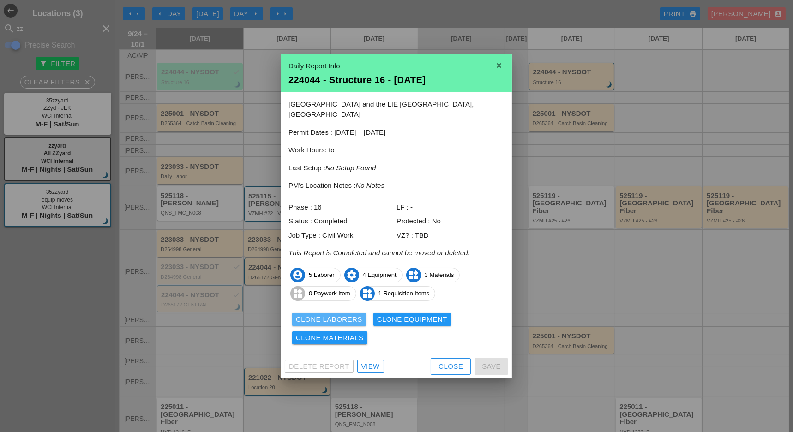
click at [352, 314] on div "Clone Laborers" at bounding box center [329, 319] width 66 height 11
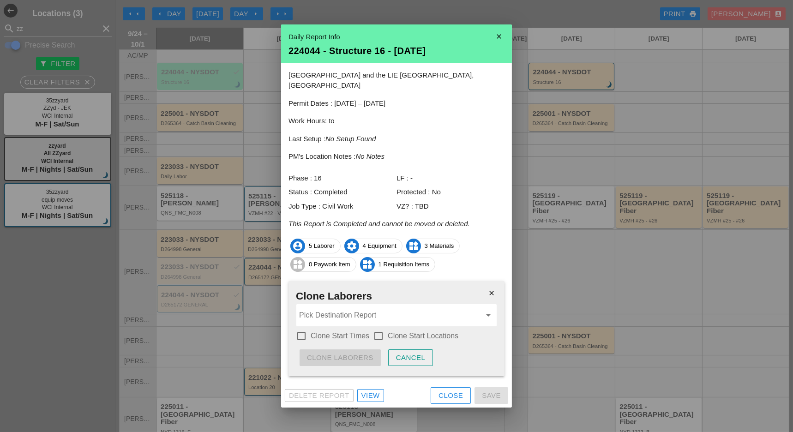
drag, startPoint x: 299, startPoint y: 328, endPoint x: 351, endPoint y: 328, distance: 51.7
click at [300, 328] on div at bounding box center [301, 336] width 16 height 16
checkbox input "true"
click at [379, 328] on div at bounding box center [378, 336] width 16 height 16
checkbox input "true"
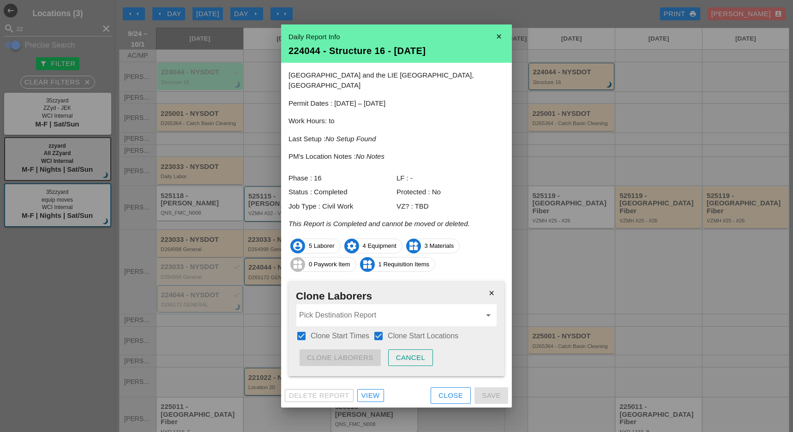
click at [369, 308] on input "Pick Destination Report" at bounding box center [390, 315] width 182 height 15
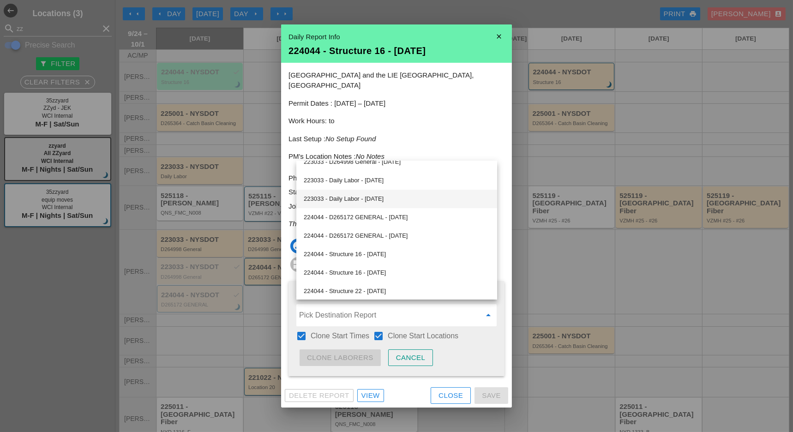
scroll to position [123, 0]
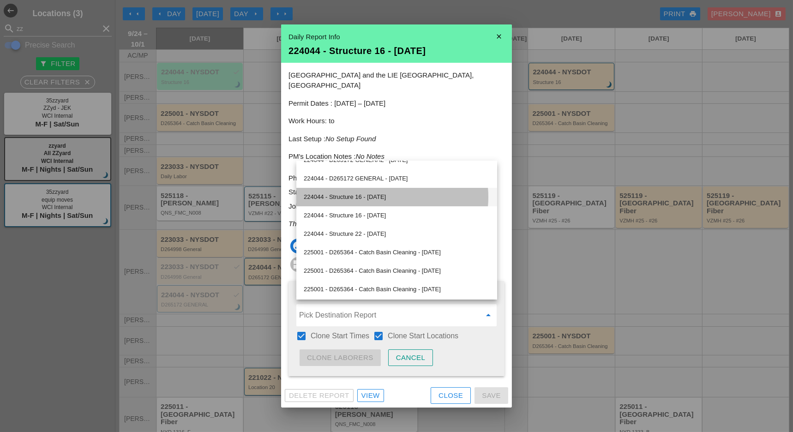
click at [377, 197] on div "224044 - Structure 16 - [DATE]" at bounding box center [397, 196] width 186 height 11
type input "224044 - Structure 16 - [DATE]"
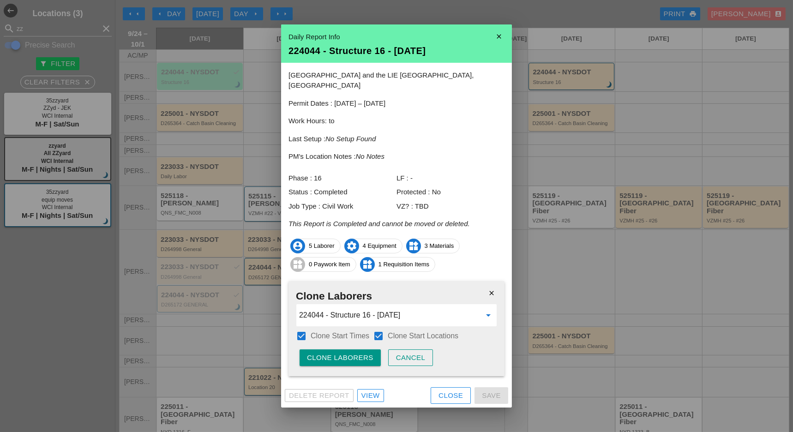
click at [351, 352] on div "Clone Laborers" at bounding box center [340, 357] width 66 height 11
click at [351, 352] on div "Are you sure?" at bounding box center [336, 357] width 59 height 11
click at [445, 390] on div "Close" at bounding box center [450, 395] width 24 height 11
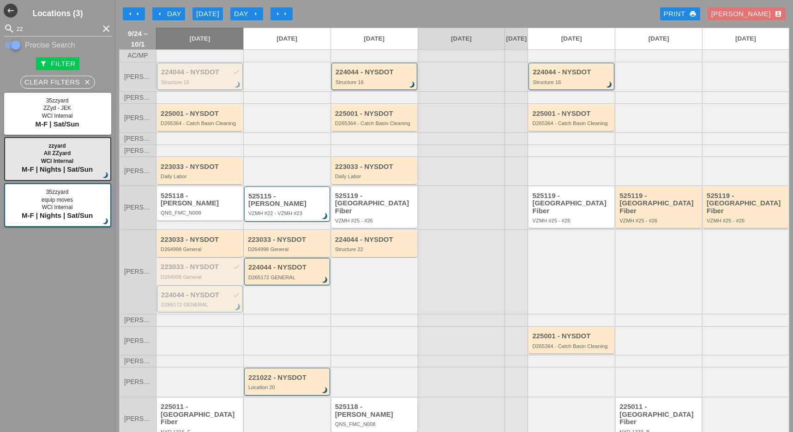
click at [190, 76] on div "224044 - NYSDOT check" at bounding box center [200, 72] width 79 height 8
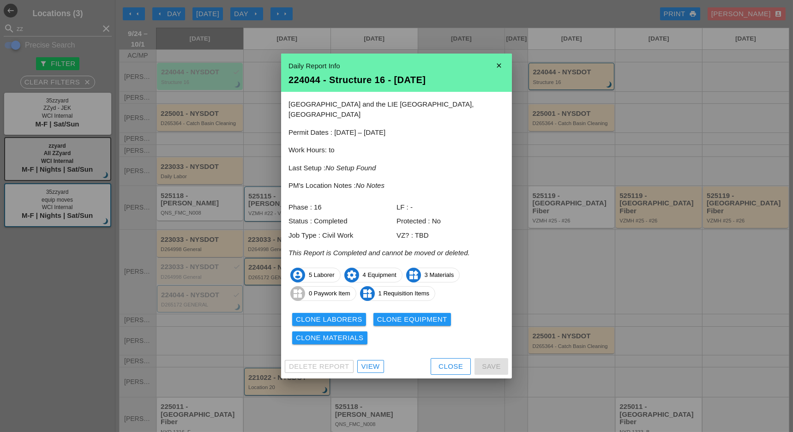
click at [400, 314] on div "Clone Equipment" at bounding box center [412, 319] width 70 height 11
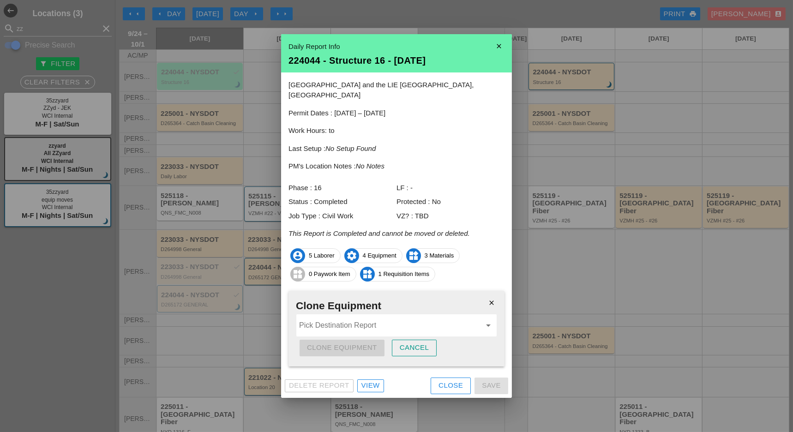
click at [333, 318] on input "Pick Destination Report" at bounding box center [390, 325] width 182 height 15
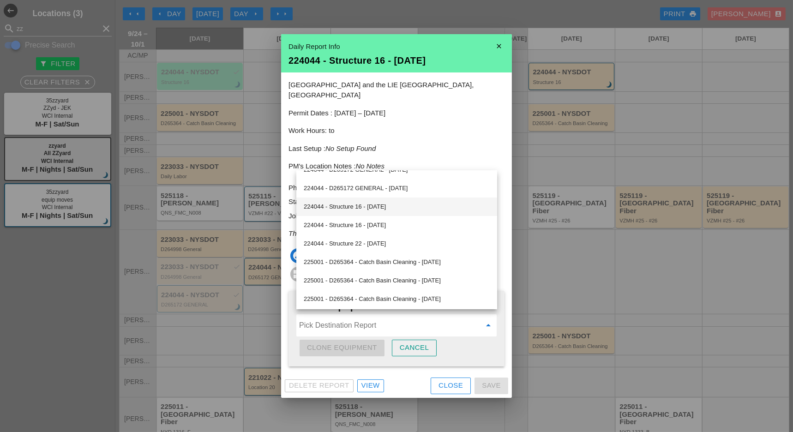
click at [375, 204] on div "224044 - Structure 16 - [DATE]" at bounding box center [397, 206] width 186 height 11
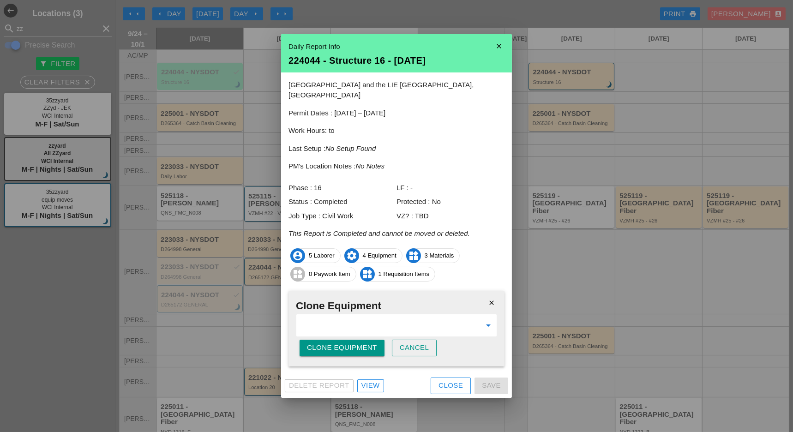
click at [364, 344] on div "Clone Equipment" at bounding box center [342, 347] width 70 height 11
click at [364, 344] on div "Are you sure?" at bounding box center [336, 347] width 59 height 11
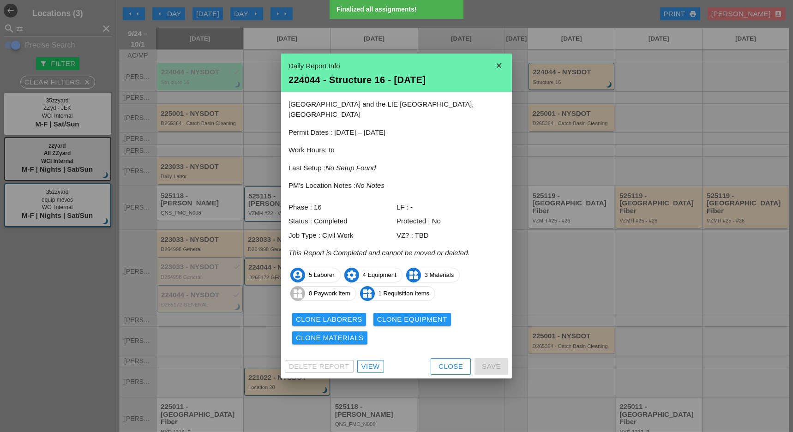
click at [348, 338] on button "Clone Materials" at bounding box center [329, 337] width 75 height 13
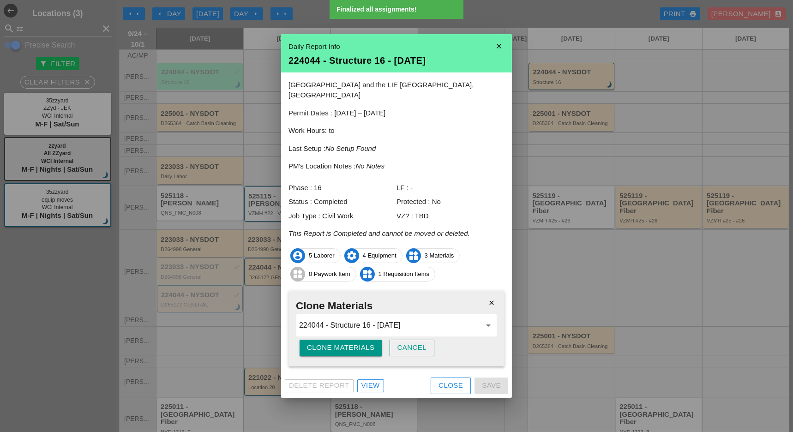
click at [352, 347] on div "Clone Materials" at bounding box center [341, 347] width 68 height 11
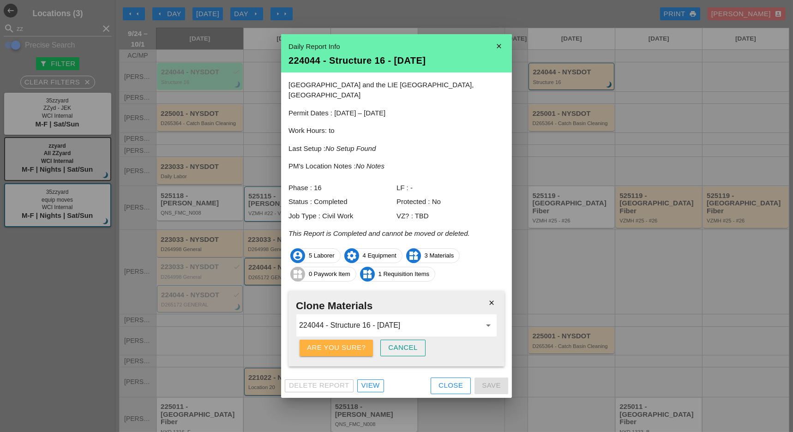
click at [351, 343] on div "Are you sure?" at bounding box center [336, 347] width 59 height 11
click at [443, 383] on div "Close" at bounding box center [450, 385] width 24 height 11
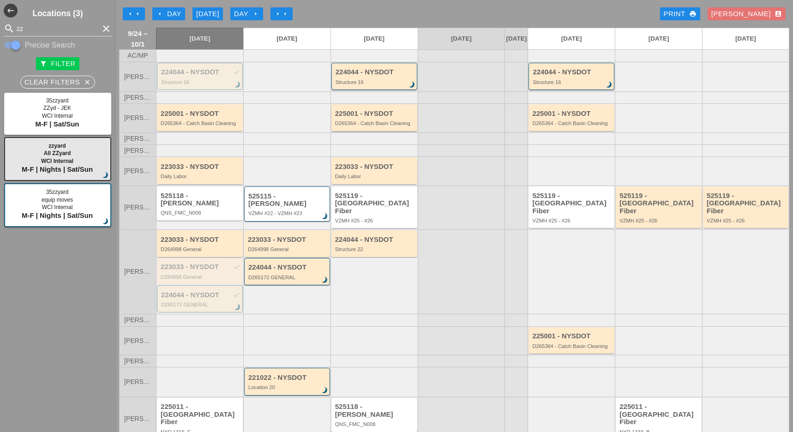
click at [358, 118] on div "225001 - NYSDOT" at bounding box center [375, 114] width 80 height 8
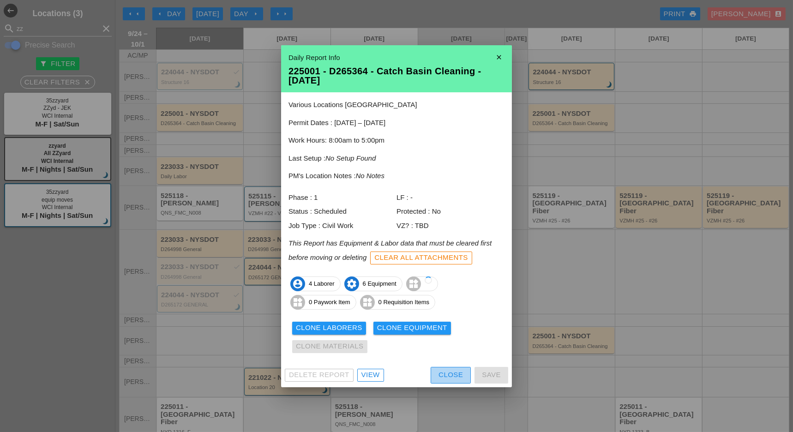
drag, startPoint x: 440, startPoint y: 375, endPoint x: 427, endPoint y: 354, distance: 24.4
click at [442, 375] on div "Close" at bounding box center [450, 375] width 24 height 11
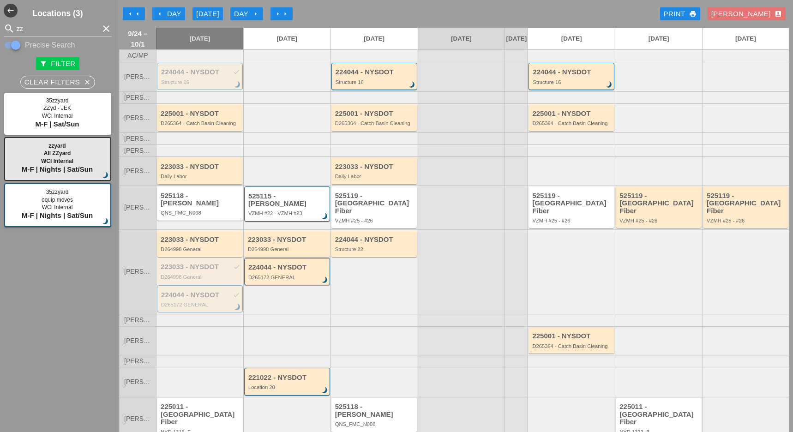
click at [218, 176] on div "223033 - NYSDOT Daily Labor" at bounding box center [201, 171] width 80 height 17
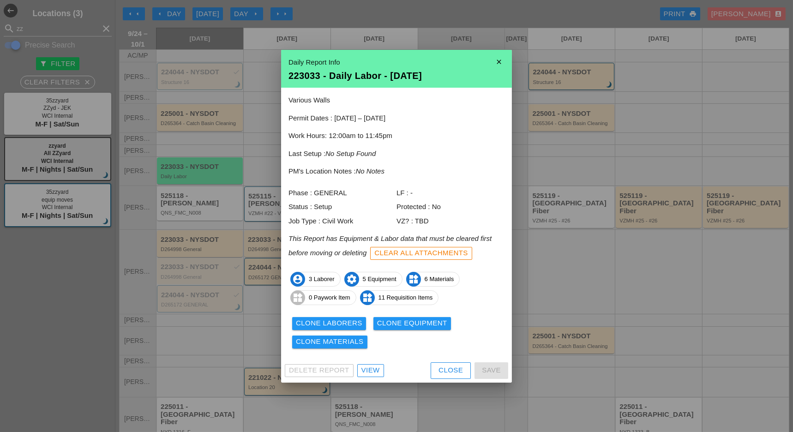
click at [323, 321] on div "Clone Laborers" at bounding box center [329, 323] width 66 height 11
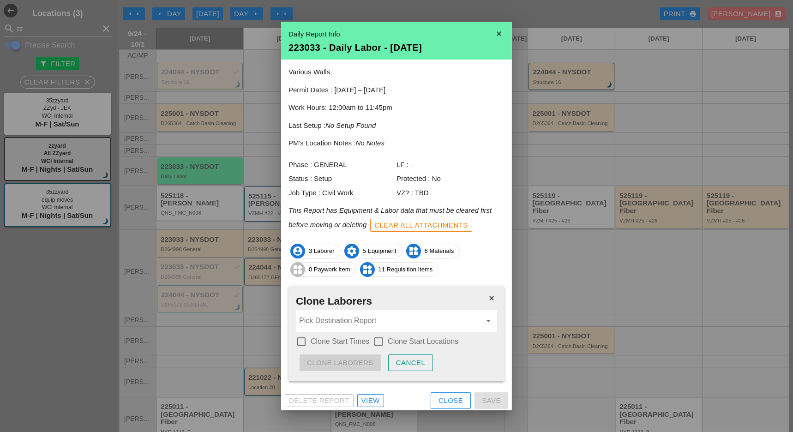
drag, startPoint x: 299, startPoint y: 339, endPoint x: 304, endPoint y: 338, distance: 4.6
click at [300, 339] on div at bounding box center [301, 342] width 16 height 16
click at [377, 340] on div at bounding box center [378, 342] width 16 height 16
click at [372, 321] on input "Pick Destination Report" at bounding box center [390, 320] width 182 height 15
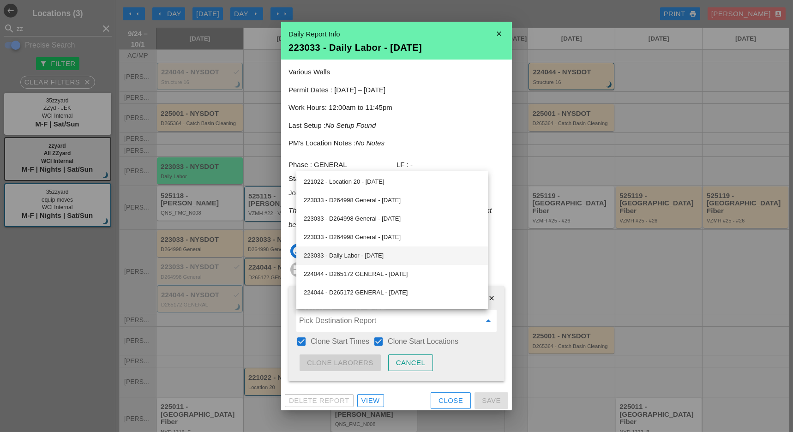
click at [360, 256] on div "223033 - Daily Labor - 09/26/2025" at bounding box center [392, 255] width 177 height 11
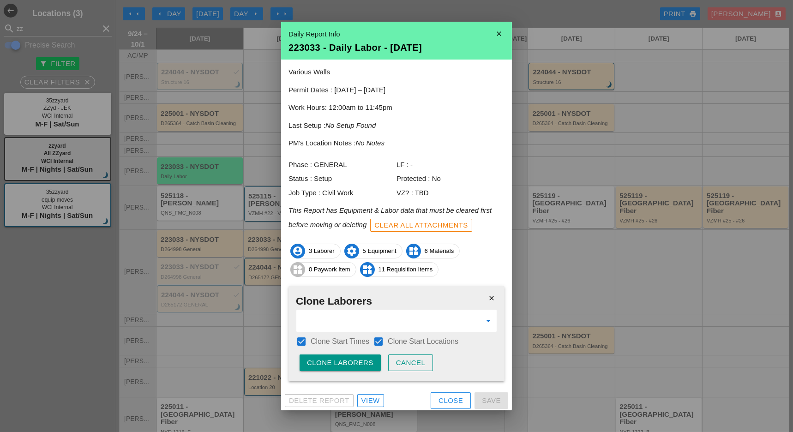
click at [350, 364] on div "Clone Laborers" at bounding box center [340, 363] width 66 height 11
click at [350, 364] on div "Are you sure?" at bounding box center [336, 363] width 59 height 11
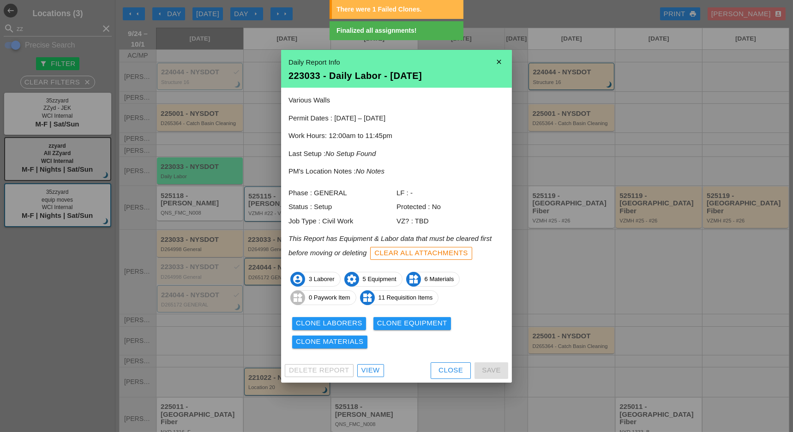
click at [402, 321] on div "Clone Equipment" at bounding box center [412, 323] width 70 height 11
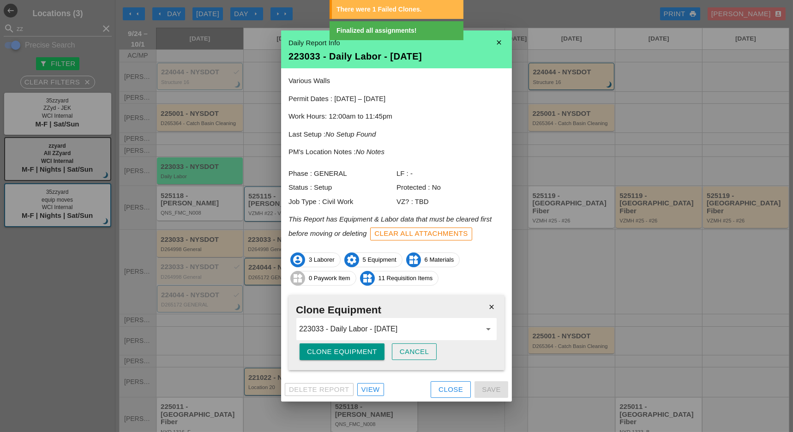
click at [365, 347] on div "Clone Equipment" at bounding box center [342, 351] width 70 height 11
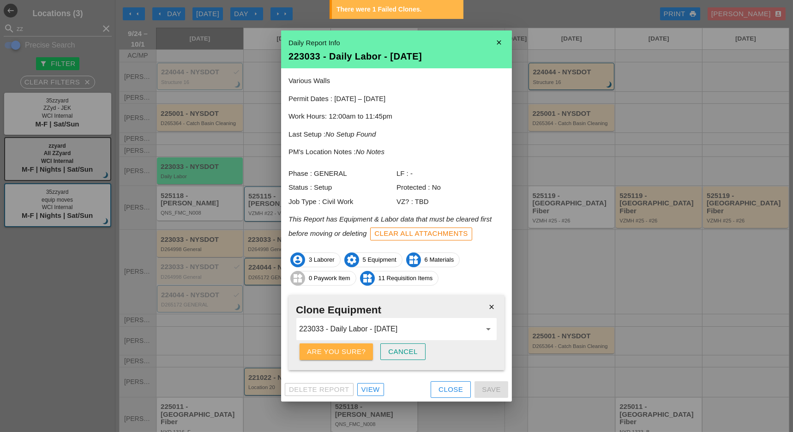
click at [365, 347] on button "Are you sure?" at bounding box center [335, 351] width 73 height 17
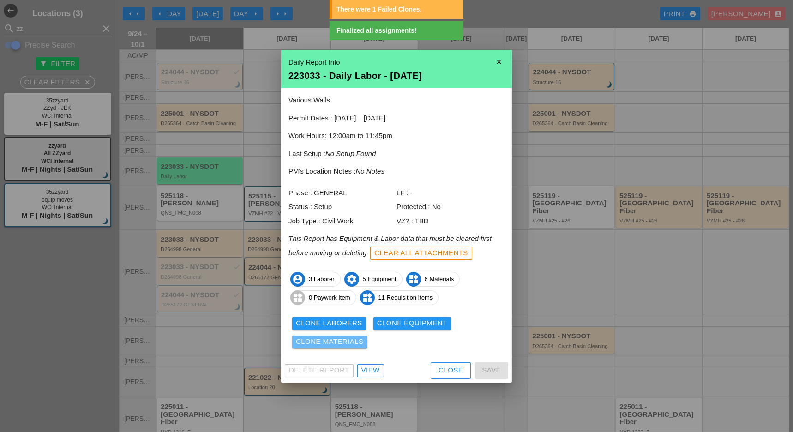
click at [358, 347] on button "Clone Materials" at bounding box center [329, 341] width 75 height 13
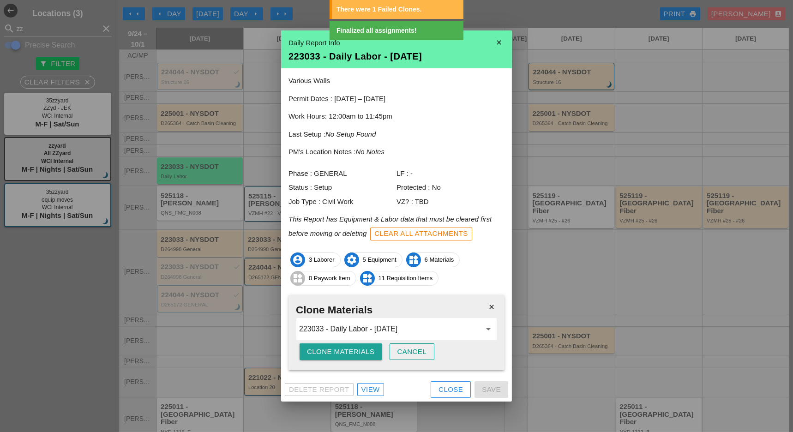
click at [358, 347] on div "Clone Materials" at bounding box center [341, 351] width 68 height 11
click at [358, 347] on div "Are you sure?" at bounding box center [336, 351] width 59 height 11
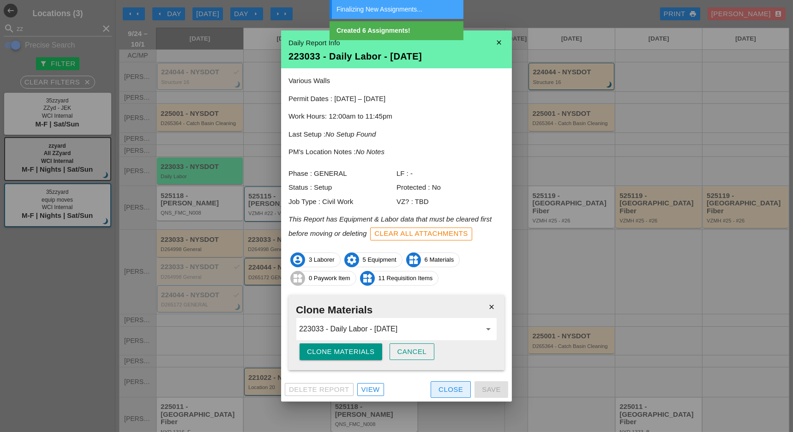
click at [450, 390] on div "Close" at bounding box center [450, 389] width 24 height 11
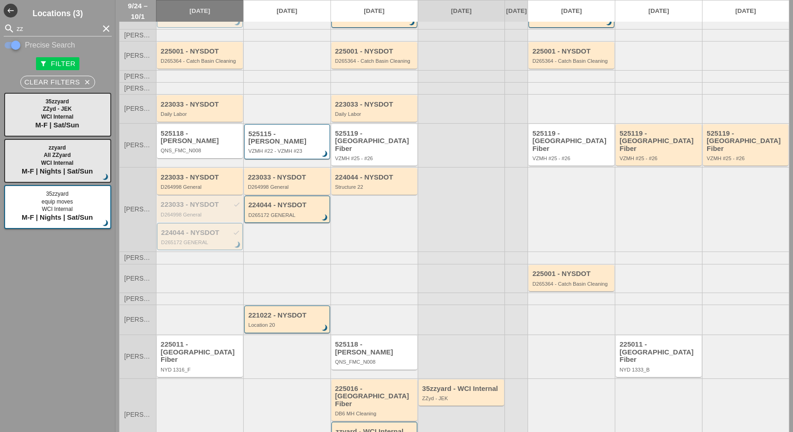
scroll to position [72, 0]
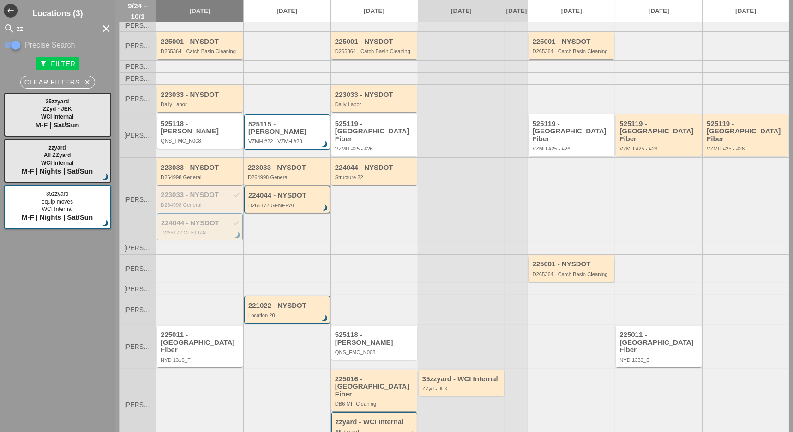
click at [548, 271] on div "D265364 - Catch Basin Cleaning" at bounding box center [572, 274] width 80 height 6
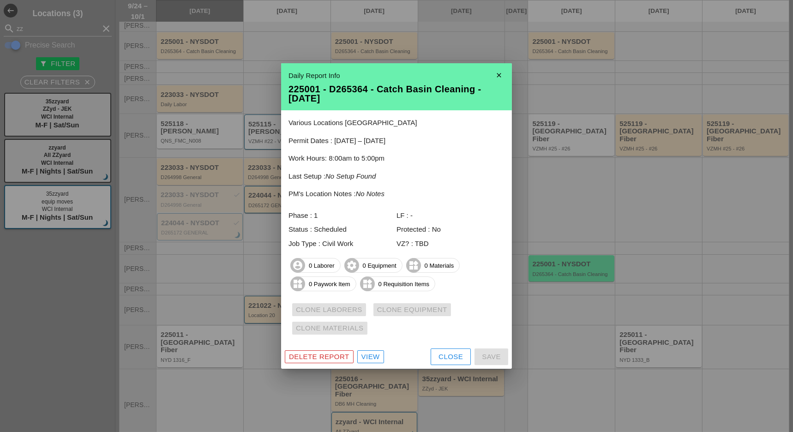
click at [455, 355] on div "Close" at bounding box center [450, 357] width 24 height 11
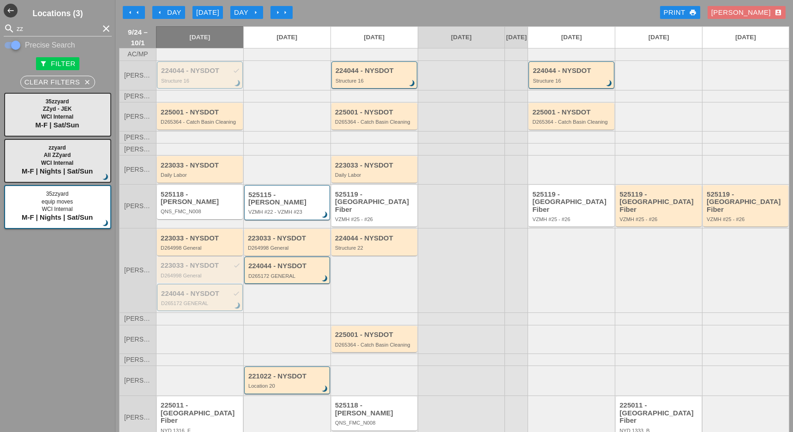
scroll to position [0, 0]
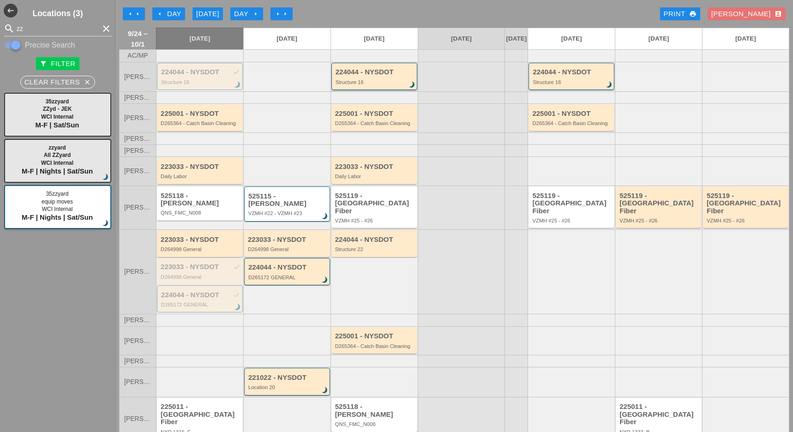
click at [375, 85] on div "Structure 16" at bounding box center [374, 82] width 79 height 6
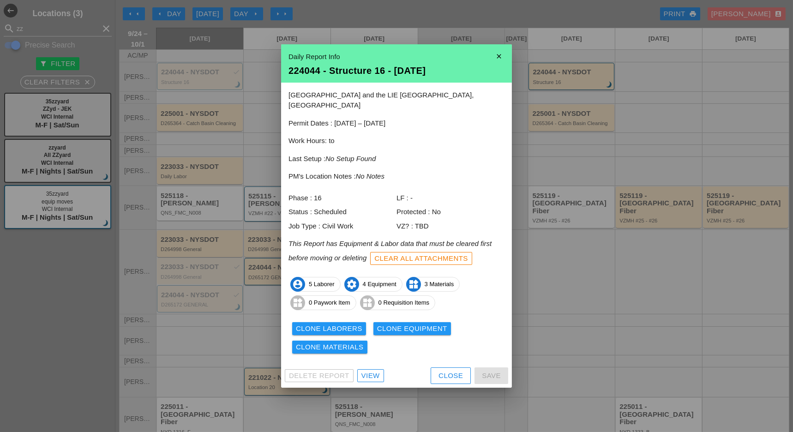
click at [442, 370] on div "Close" at bounding box center [450, 375] width 24 height 11
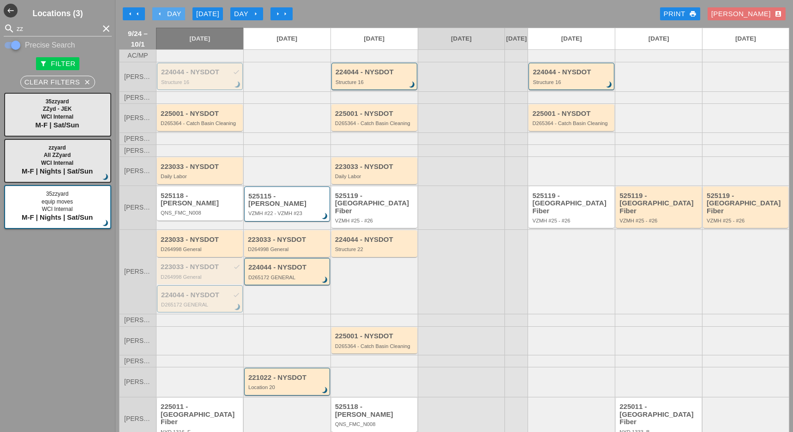
click at [169, 14] on div "arrow_left Day" at bounding box center [168, 14] width 25 height 11
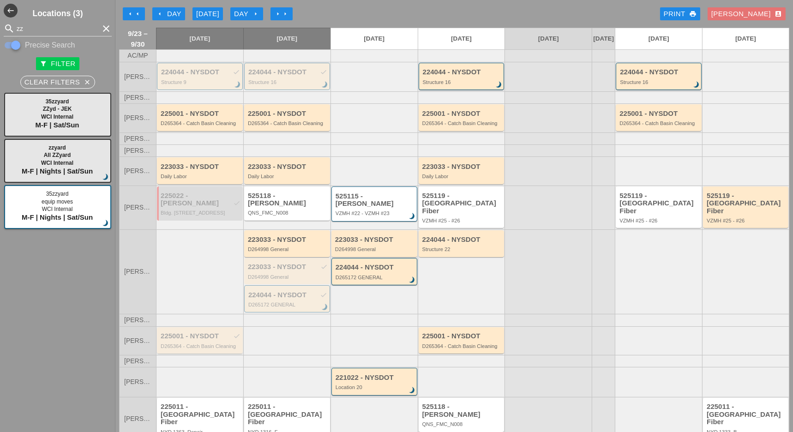
click at [217, 335] on div "225001 - NYSDOT check" at bounding box center [201, 336] width 80 height 8
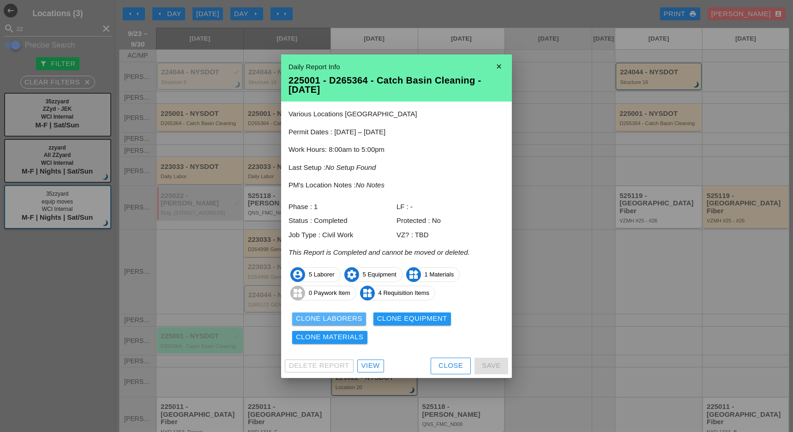
click at [352, 318] on div "Clone Laborers" at bounding box center [329, 318] width 66 height 11
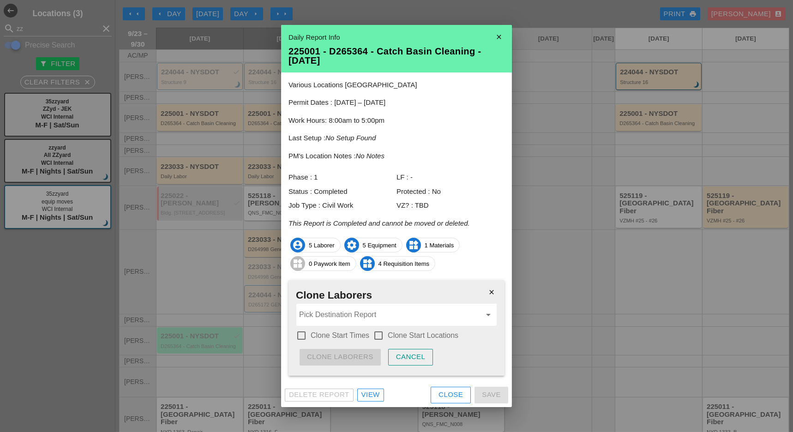
click at [302, 333] on div at bounding box center [301, 336] width 16 height 16
click at [377, 330] on div at bounding box center [378, 336] width 16 height 16
click at [373, 315] on input "Pick Destination Report" at bounding box center [390, 314] width 182 height 15
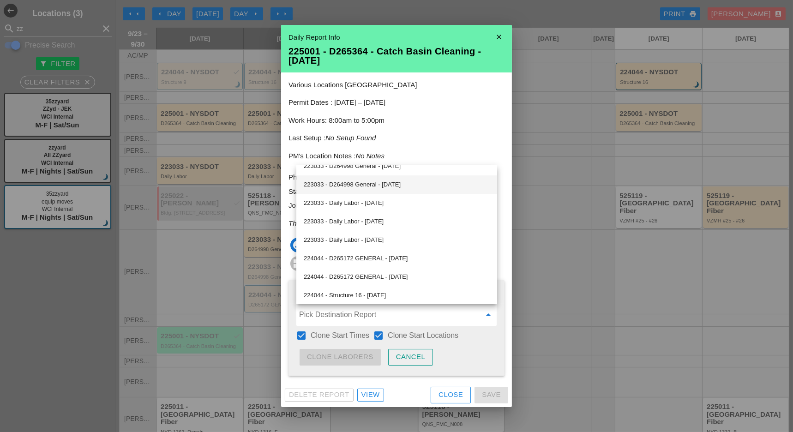
scroll to position [61, 0]
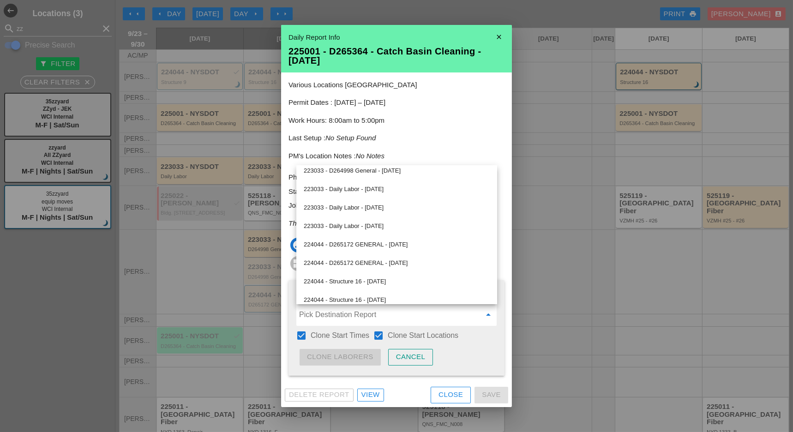
click at [501, 34] on icon "close" at bounding box center [498, 37] width 18 height 18
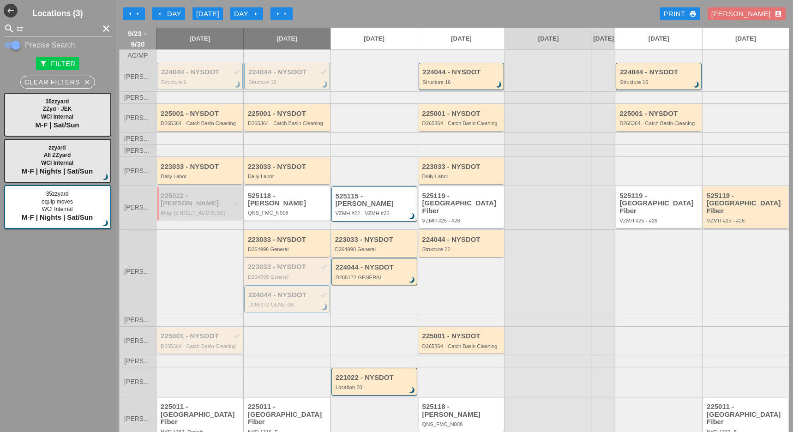
click at [210, 335] on div "225001 - NYSDOT check" at bounding box center [201, 336] width 80 height 8
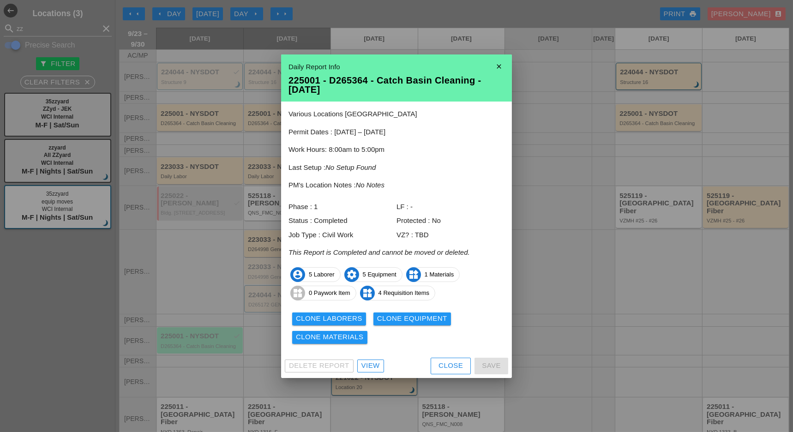
click at [346, 314] on div "Clone Laborers" at bounding box center [329, 318] width 66 height 11
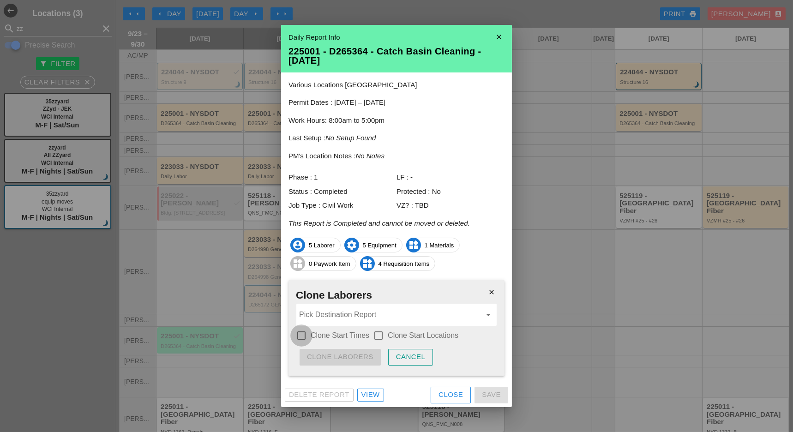
click at [303, 337] on div at bounding box center [301, 336] width 16 height 16
click at [377, 334] on div at bounding box center [378, 336] width 16 height 16
drag, startPoint x: 374, startPoint y: 316, endPoint x: 363, endPoint y: 305, distance: 15.3
click at [374, 316] on input "Pick Destination Report" at bounding box center [390, 314] width 182 height 15
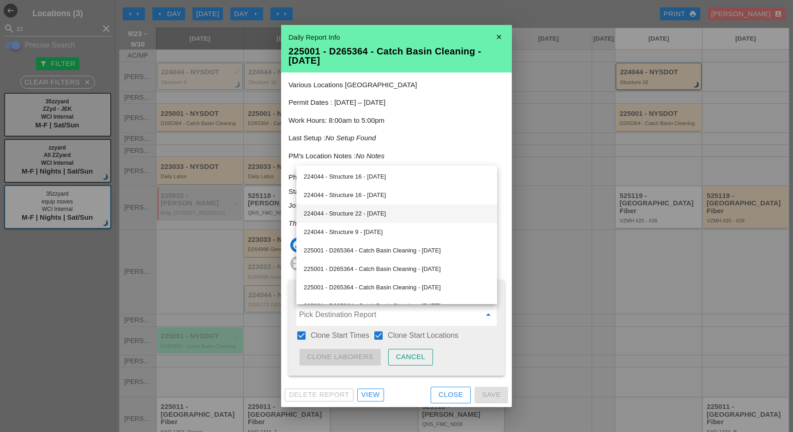
scroll to position [246, 0]
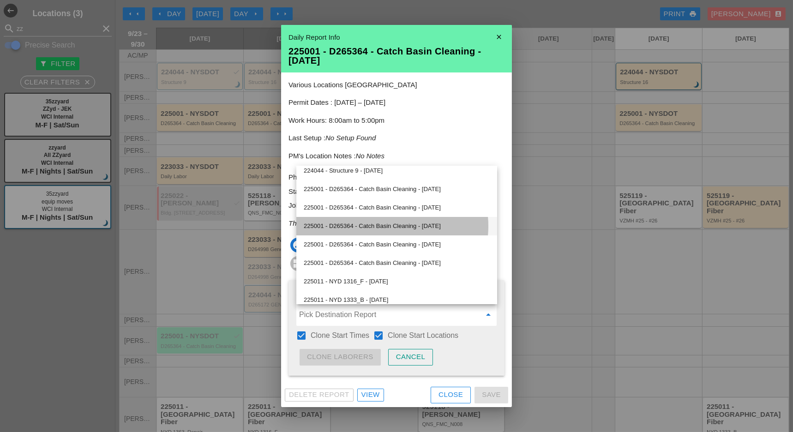
click at [336, 226] on div "225001 - D265364 - Catch Basin Cleaning - 09/26/2025" at bounding box center [397, 226] width 186 height 11
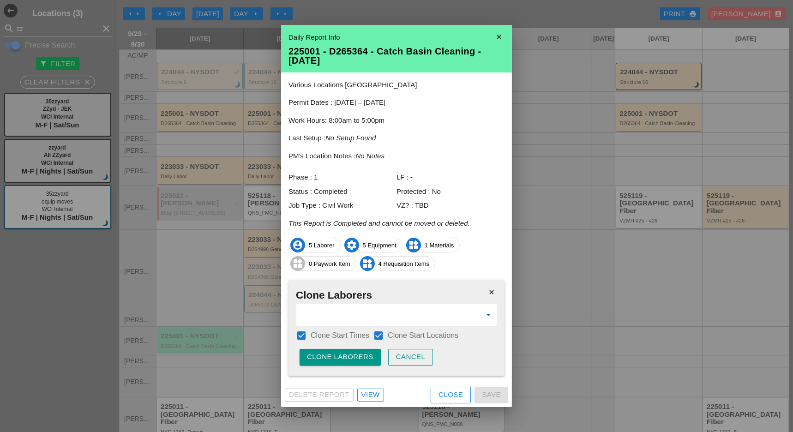
click at [336, 356] on div "Clone Laborers" at bounding box center [340, 357] width 66 height 11
click at [336, 356] on div "Are you sure?" at bounding box center [336, 357] width 59 height 11
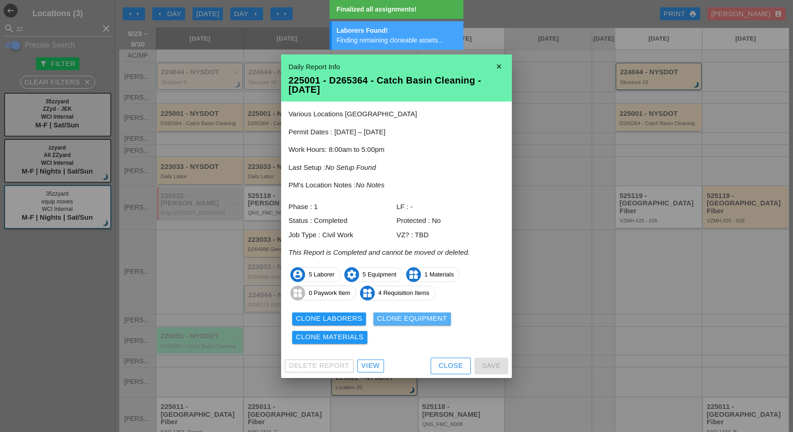
click at [398, 321] on div "Clone Equipment" at bounding box center [412, 318] width 70 height 11
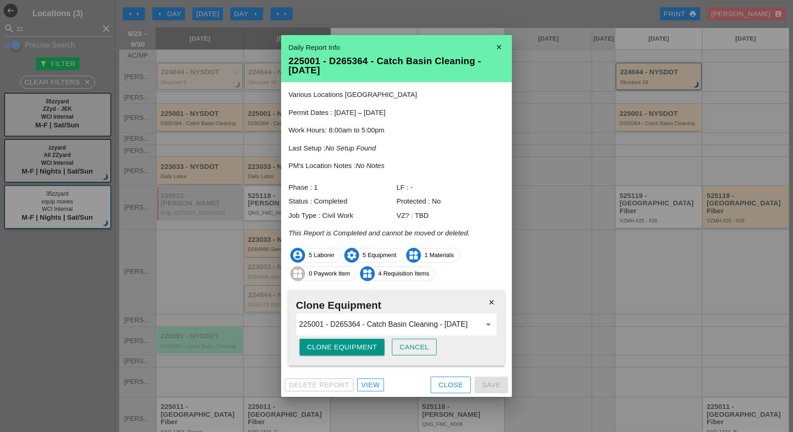
click at [349, 352] on button "Clone Equipment" at bounding box center [341, 347] width 85 height 17
click at [351, 351] on div "Are you sure?" at bounding box center [336, 347] width 59 height 11
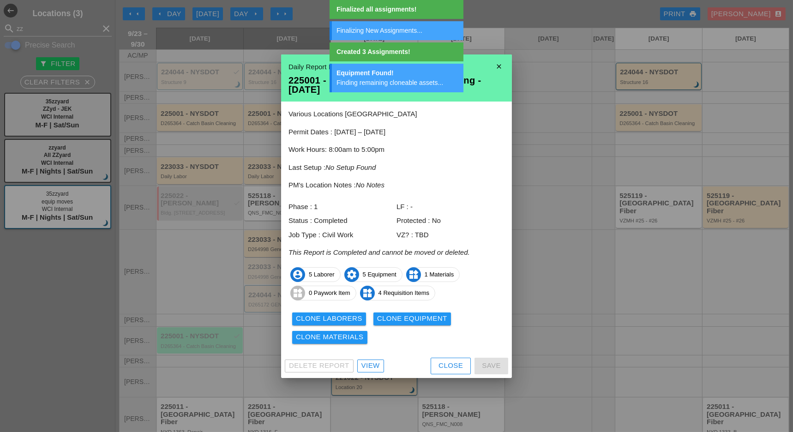
click at [351, 340] on div "Clone Materials" at bounding box center [330, 337] width 68 height 11
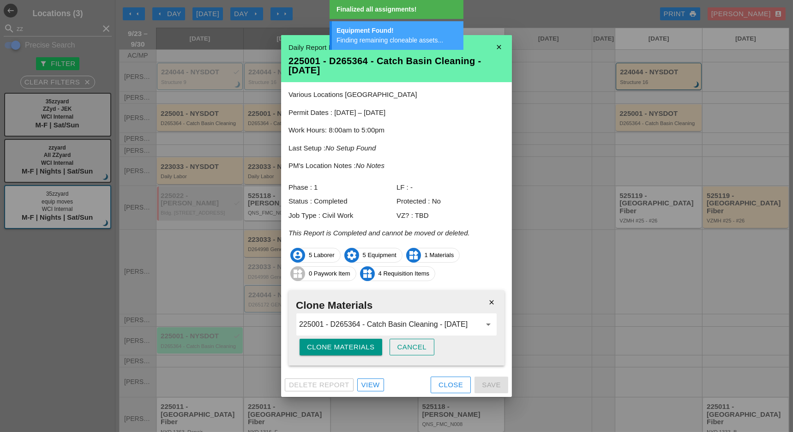
click at [352, 346] on div "Clone Materials" at bounding box center [341, 347] width 68 height 11
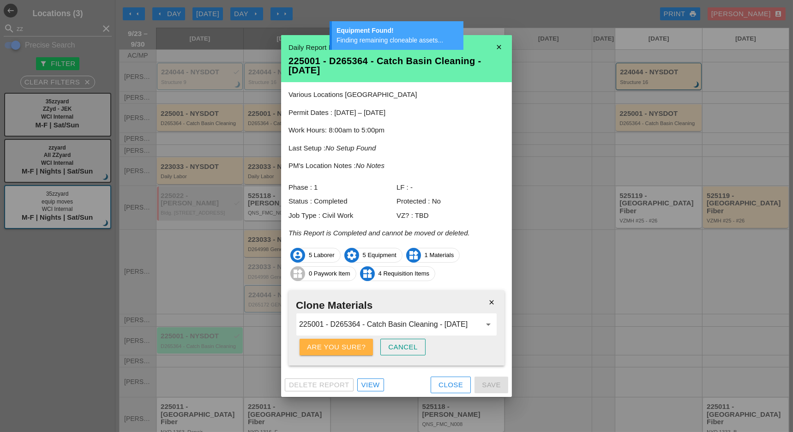
click at [352, 346] on div "Are you sure?" at bounding box center [336, 347] width 59 height 11
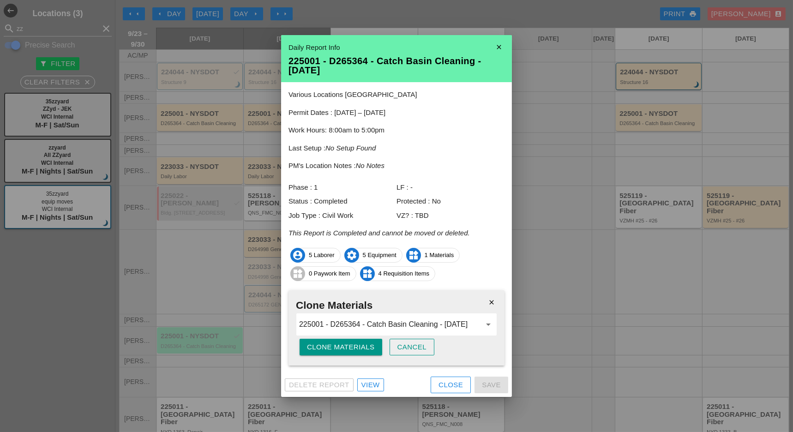
click at [449, 382] on div "Close" at bounding box center [450, 385] width 24 height 11
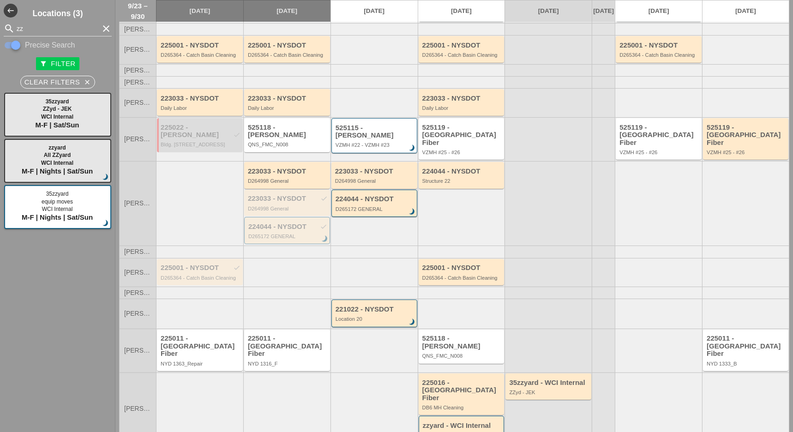
scroll to position [72, 0]
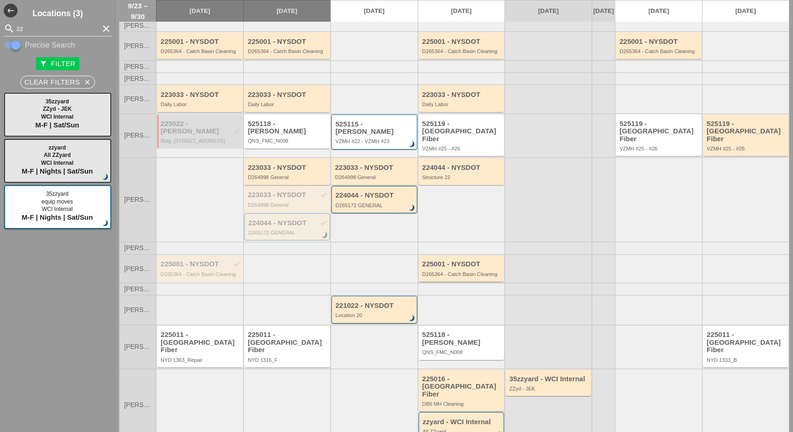
click at [441, 266] on div "225001 - NYSDOT D265364 - Catch Basin Cleaning" at bounding box center [462, 268] width 80 height 17
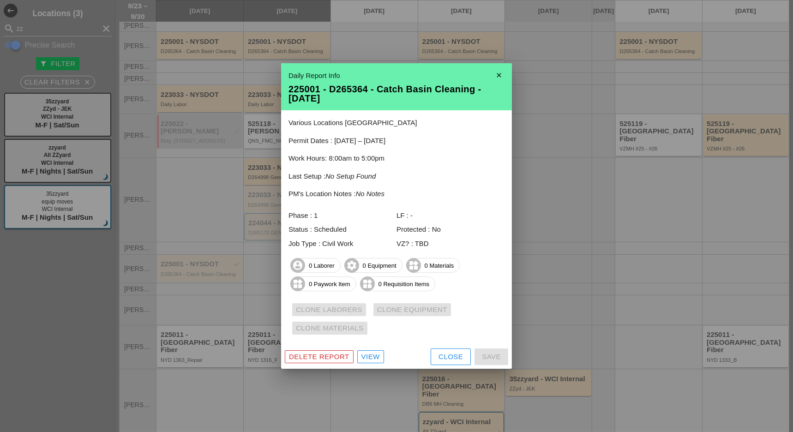
click at [447, 354] on div "Close" at bounding box center [450, 357] width 24 height 11
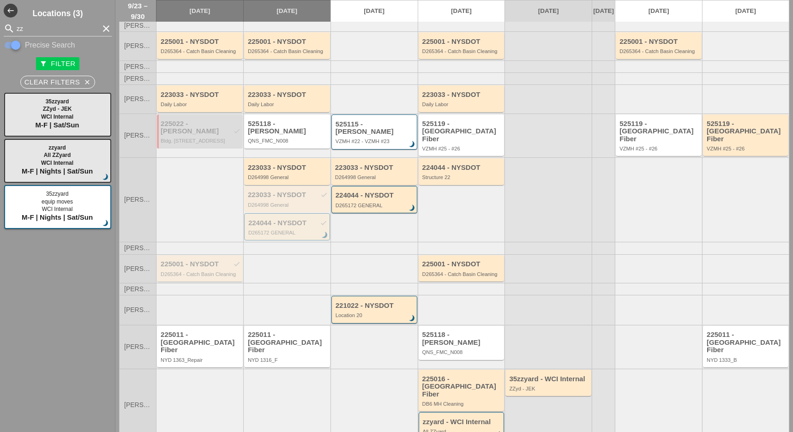
click at [188, 260] on div "225001 - NYSDOT check" at bounding box center [201, 264] width 80 height 8
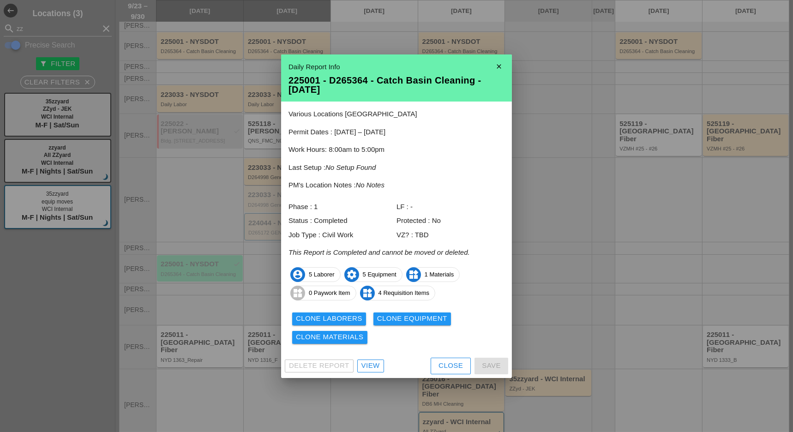
click at [326, 314] on div "Clone Laborers" at bounding box center [329, 318] width 66 height 11
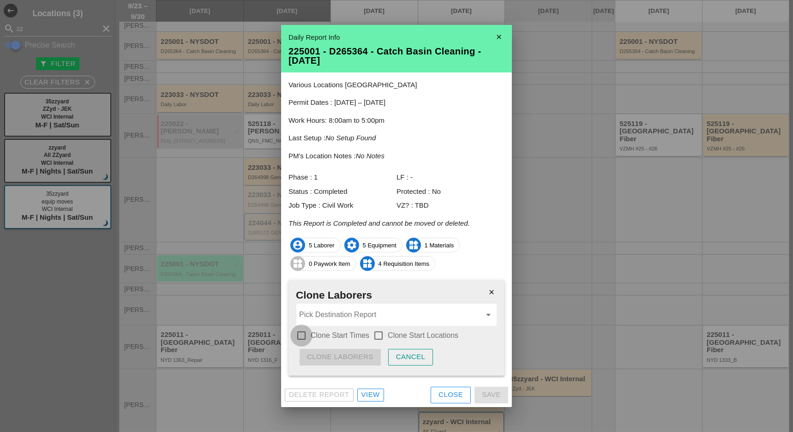
click at [300, 333] on div at bounding box center [301, 336] width 16 height 16
drag, startPoint x: 381, startPoint y: 337, endPoint x: 378, endPoint y: 321, distance: 16.5
click at [381, 335] on div at bounding box center [378, 336] width 16 height 16
click at [378, 316] on input "Pick Destination Report" at bounding box center [390, 314] width 182 height 15
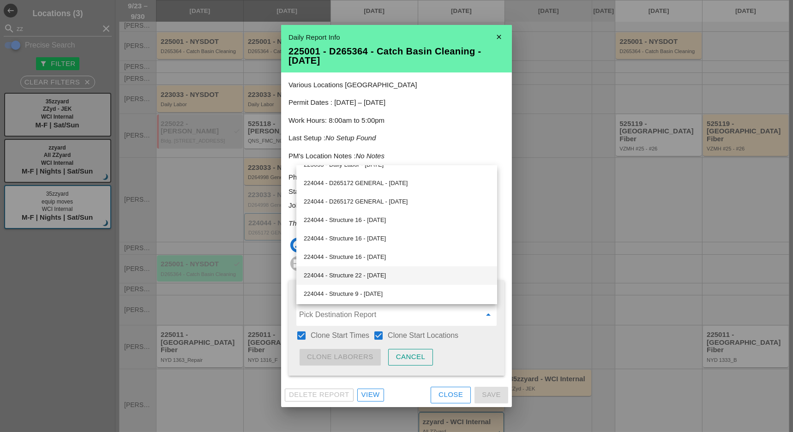
scroll to position [185, 0]
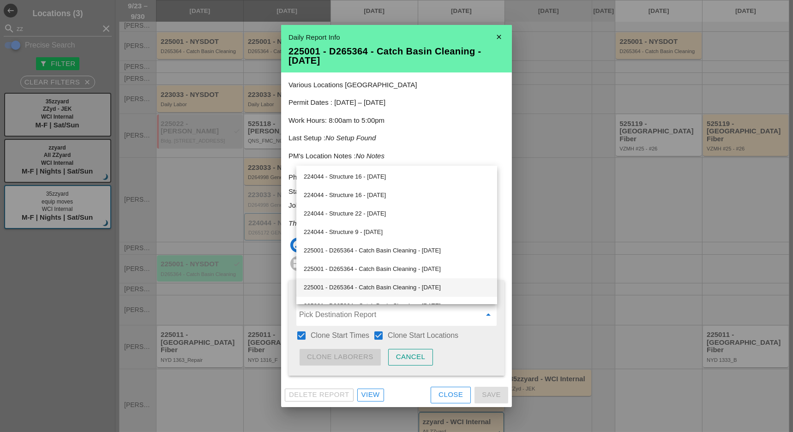
click at [346, 287] on div "225001 - D265364 - Catch Basin Cleaning - 09/26/2025" at bounding box center [397, 287] width 186 height 11
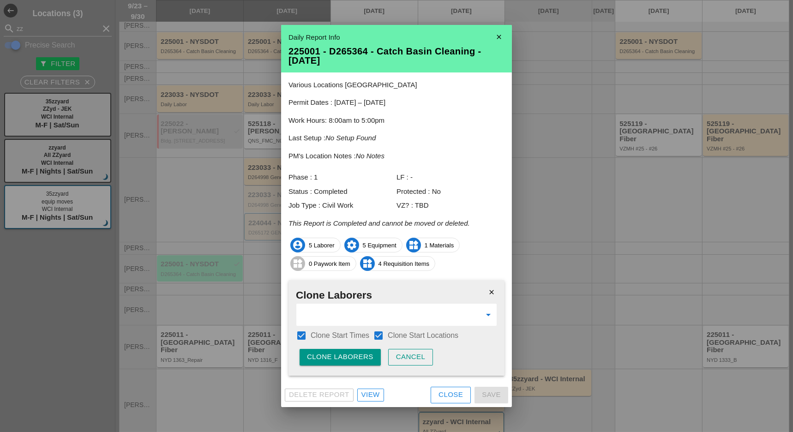
click at [343, 356] on div "Clone Laborers" at bounding box center [340, 357] width 66 height 11
click at [343, 356] on div "Are you sure?" at bounding box center [336, 357] width 59 height 11
click at [425, 355] on button "Cancel" at bounding box center [410, 357] width 45 height 17
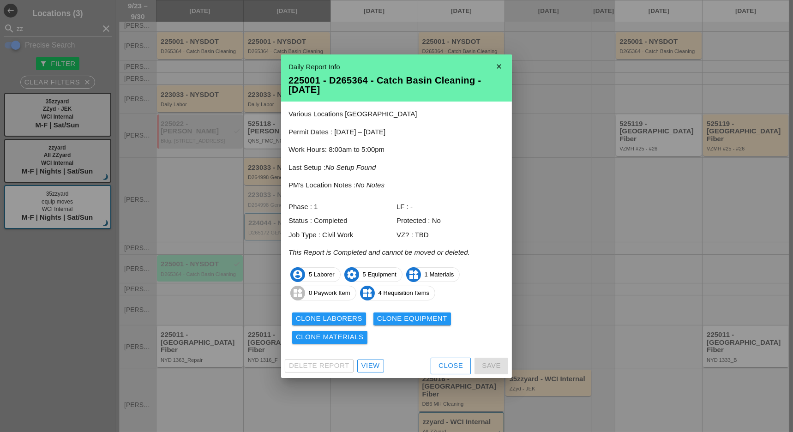
click at [440, 323] on div "Clone Equipment" at bounding box center [412, 318] width 70 height 11
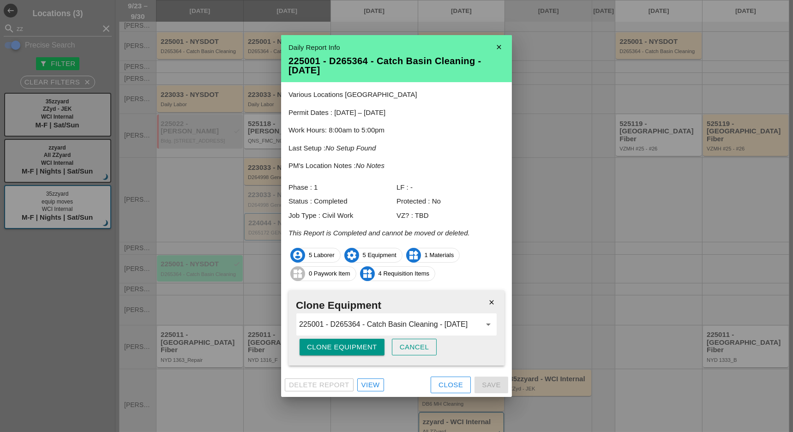
click at [360, 347] on div "Clone Equipment" at bounding box center [342, 347] width 70 height 11
click at [361, 347] on div "Are you sure?" at bounding box center [336, 347] width 59 height 11
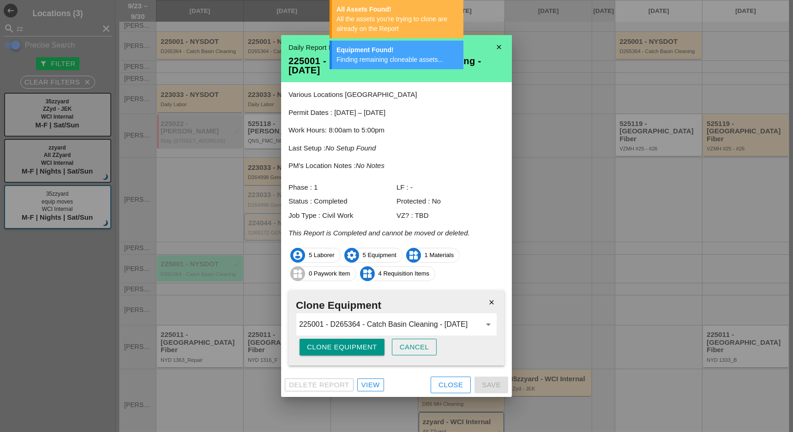
click at [450, 382] on div "Close" at bounding box center [450, 385] width 24 height 11
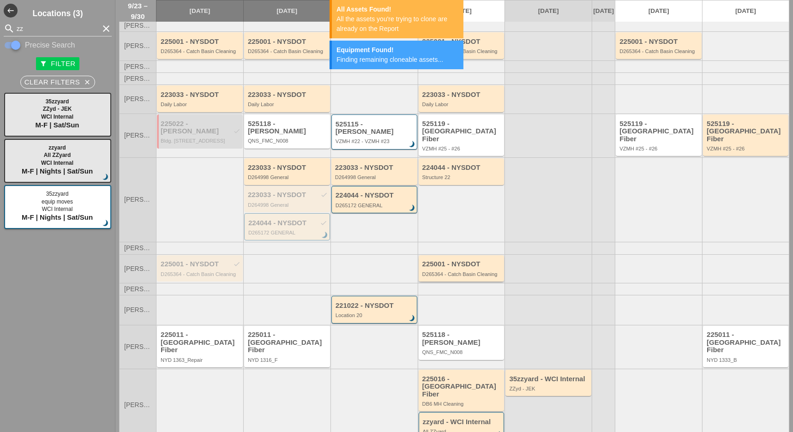
click at [456, 264] on div "225001 - NYSDOT D265364 - Catch Basin Cleaning" at bounding box center [462, 268] width 80 height 17
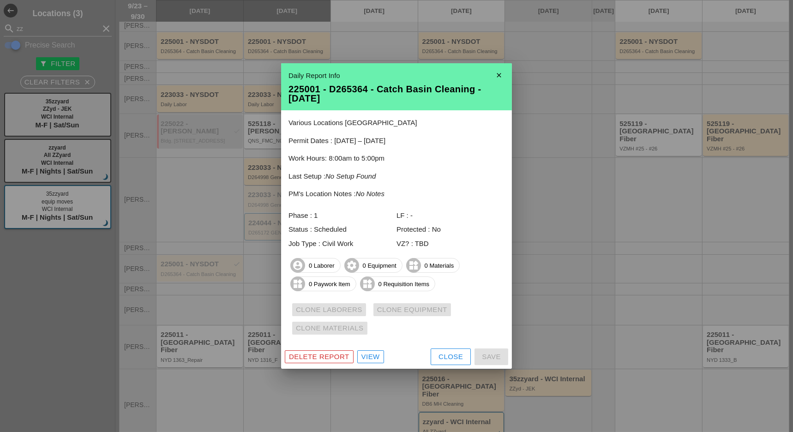
click at [441, 353] on div "Close" at bounding box center [450, 357] width 24 height 11
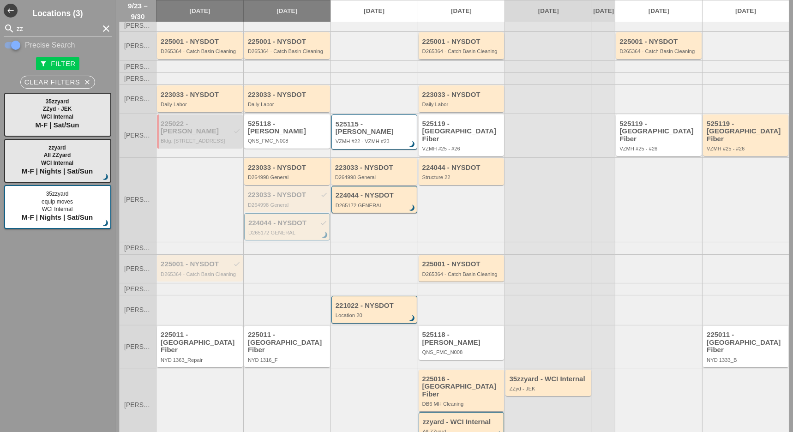
click at [455, 51] on div "225001 - NYSDOT D265364 - Catch Basin Cleaning" at bounding box center [462, 46] width 80 height 17
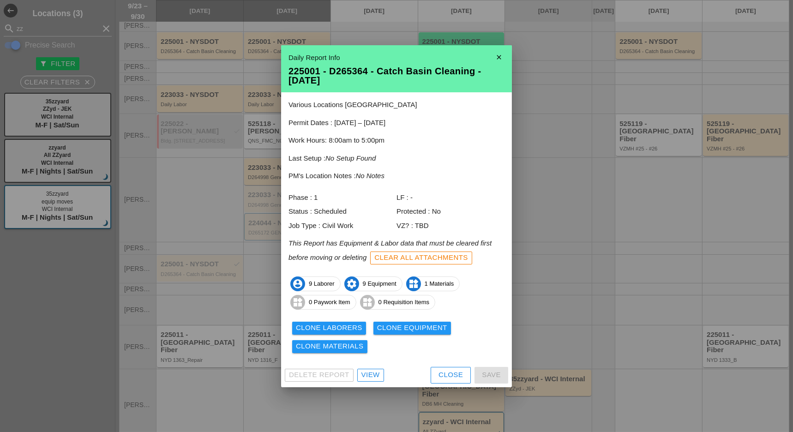
click at [500, 54] on icon "close" at bounding box center [498, 57] width 18 height 18
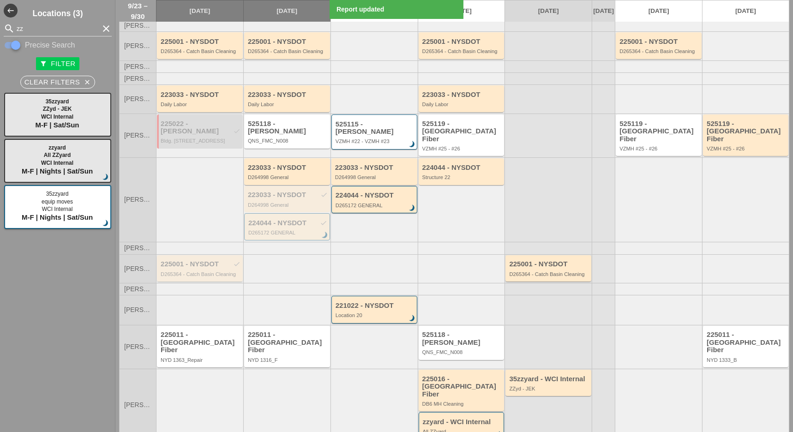
click at [202, 261] on div "225001 - NYSDOT check" at bounding box center [201, 264] width 80 height 8
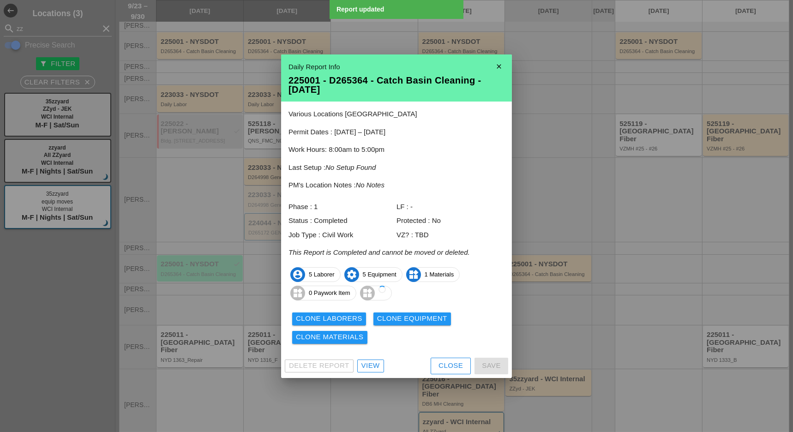
click at [346, 319] on div "Clone Laborers" at bounding box center [329, 318] width 66 height 11
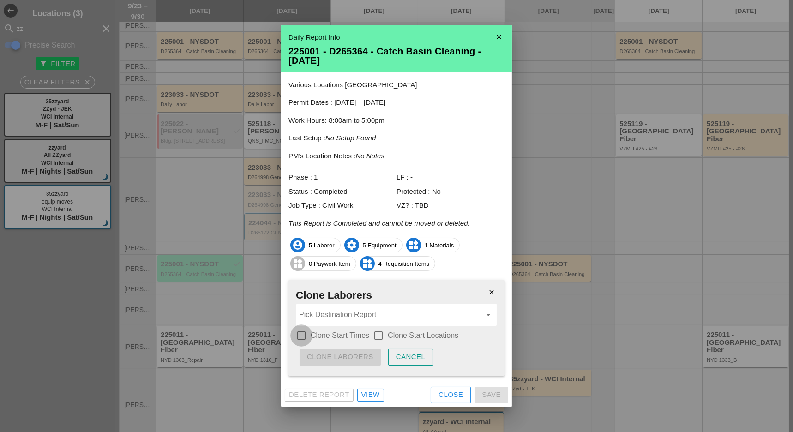
drag, startPoint x: 303, startPoint y: 334, endPoint x: 374, endPoint y: 334, distance: 71.5
click at [303, 334] on div at bounding box center [301, 336] width 16 height 16
click at [386, 332] on div "check_box_outline_blank Clone Start Locations" at bounding box center [415, 335] width 85 height 11
click at [380, 332] on div at bounding box center [378, 336] width 16 height 16
click at [379, 318] on input "Pick Destination Report" at bounding box center [390, 314] width 182 height 15
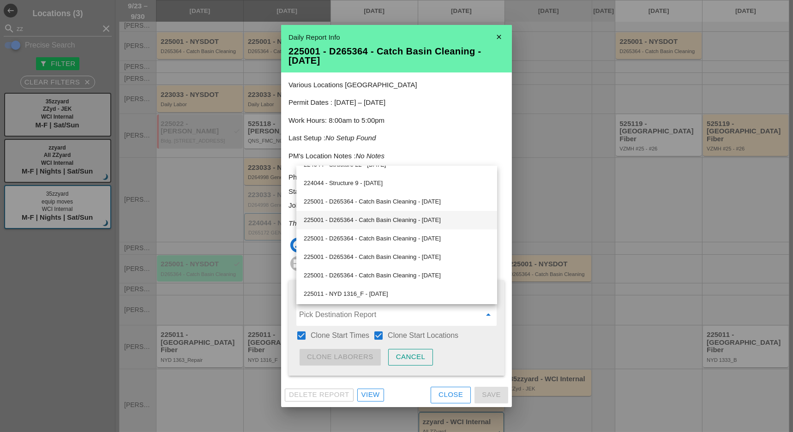
scroll to position [246, 0]
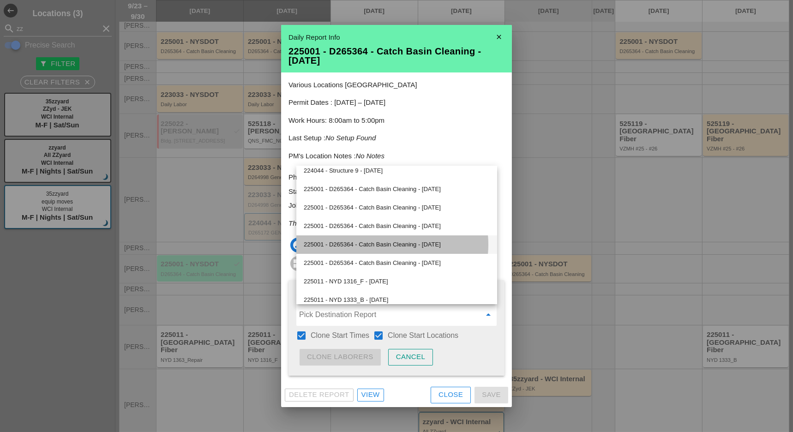
click at [369, 244] on div "225001 - D265364 - Catch Basin Cleaning - 09/27/2025" at bounding box center [397, 244] width 186 height 11
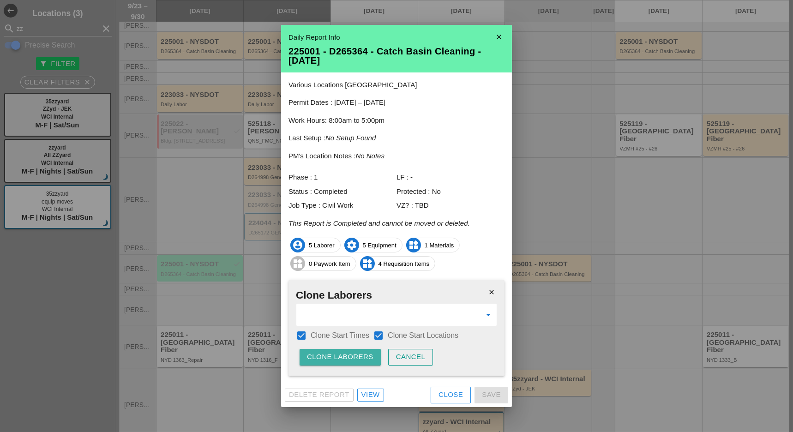
click at [346, 356] on div "Clone Laborers" at bounding box center [340, 357] width 66 height 11
click at [346, 355] on div "Are you sure?" at bounding box center [336, 357] width 59 height 11
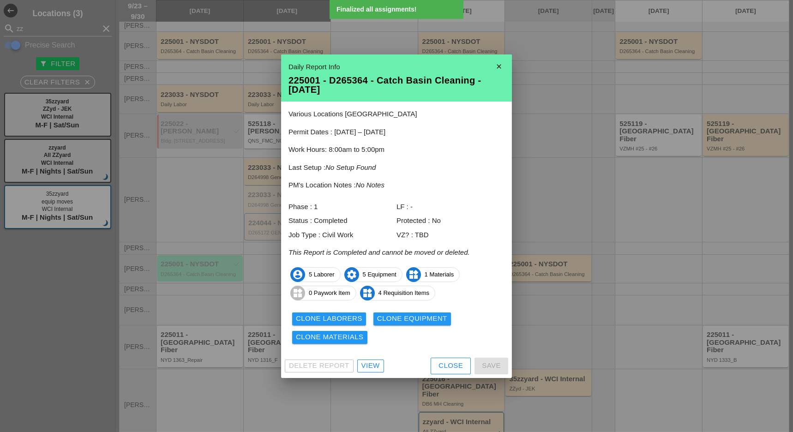
drag, startPoint x: 404, startPoint y: 318, endPoint x: 398, endPoint y: 320, distance: 6.2
click at [405, 318] on div "Clone Equipment" at bounding box center [412, 318] width 70 height 11
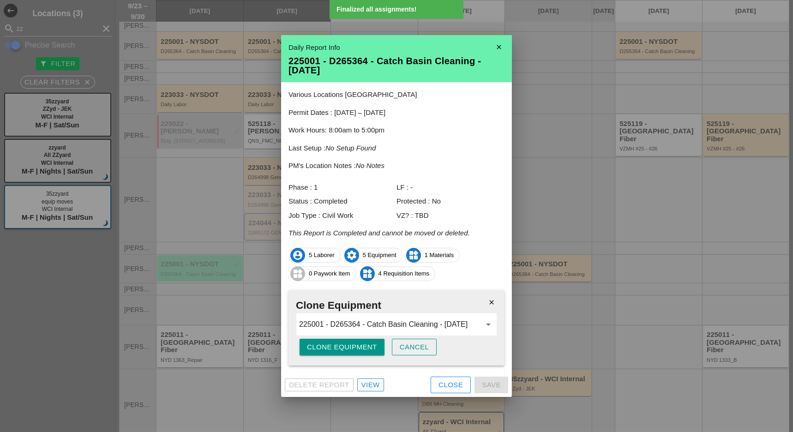
click at [354, 342] on div "Clone Equipment" at bounding box center [342, 347] width 70 height 11
click at [354, 342] on div "Are you sure?" at bounding box center [336, 347] width 59 height 11
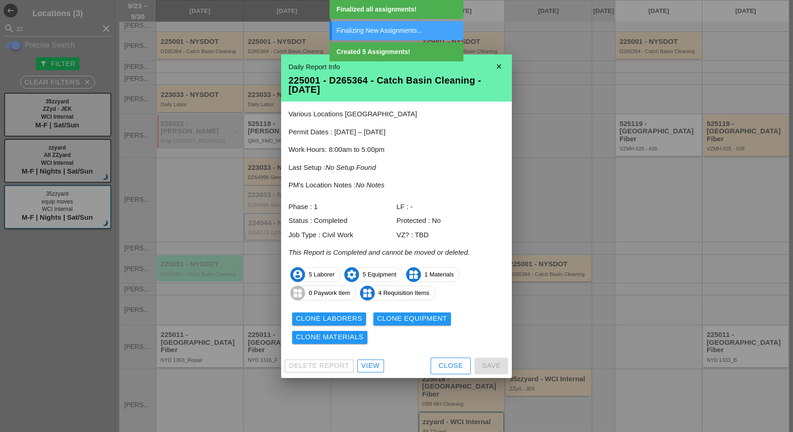
click at [349, 338] on div "Clone Materials" at bounding box center [330, 337] width 68 height 11
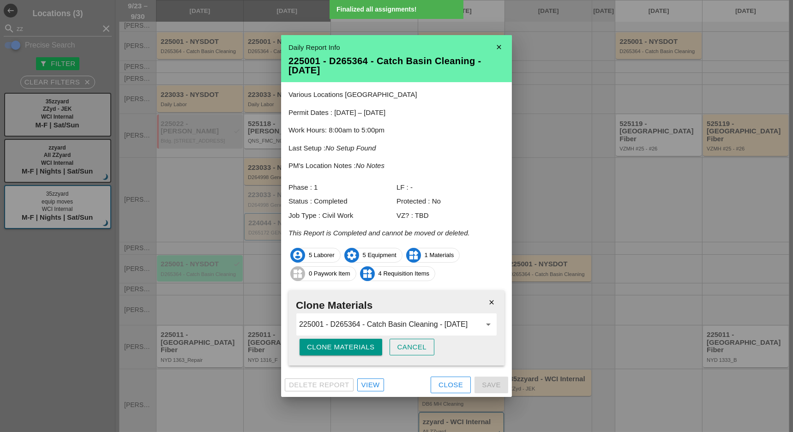
click at [352, 344] on div "Clone Materials" at bounding box center [341, 347] width 68 height 11
click at [352, 344] on div "Are you sure?" at bounding box center [336, 347] width 59 height 11
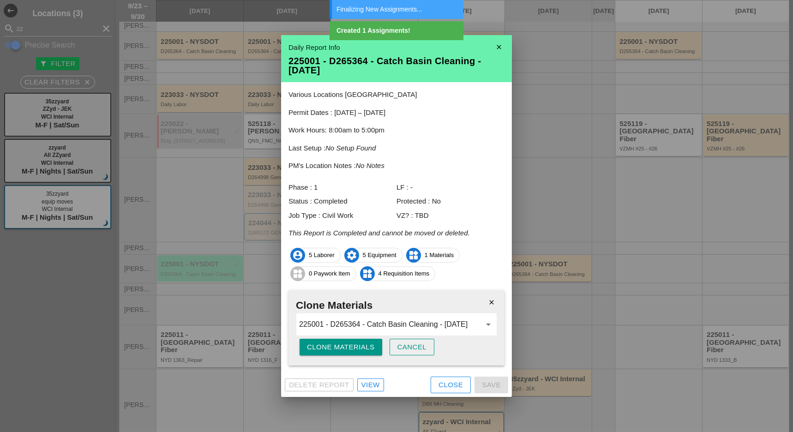
click at [416, 347] on div "Cancel" at bounding box center [412, 347] width 30 height 11
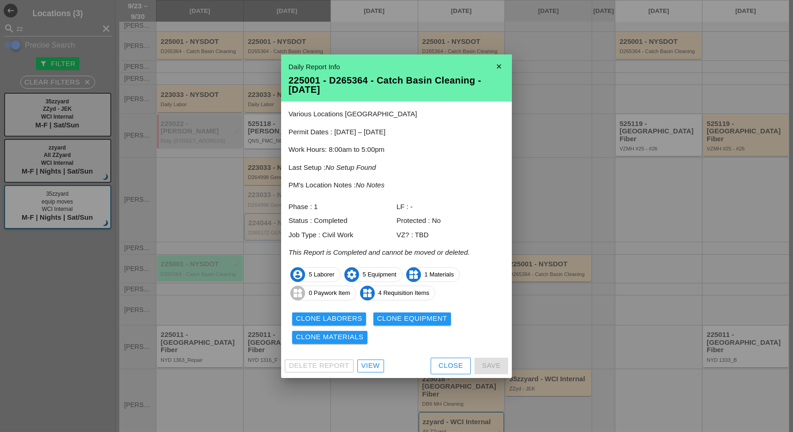
click at [447, 364] on div "Close" at bounding box center [450, 365] width 24 height 11
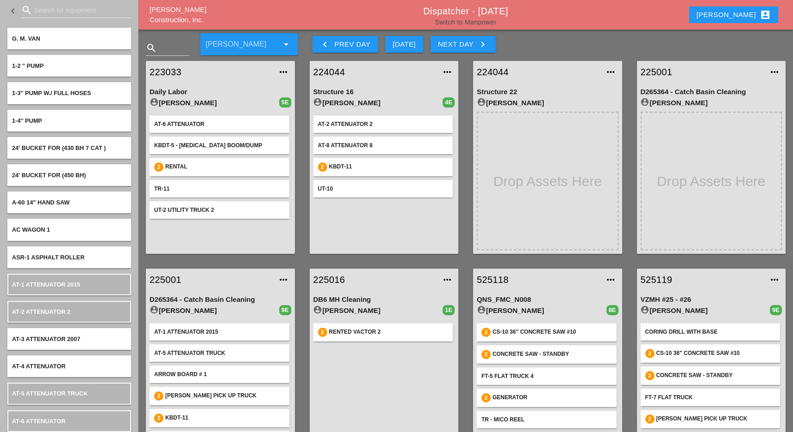
click at [483, 20] on link "Switch to Manpower" at bounding box center [465, 21] width 61 height 7
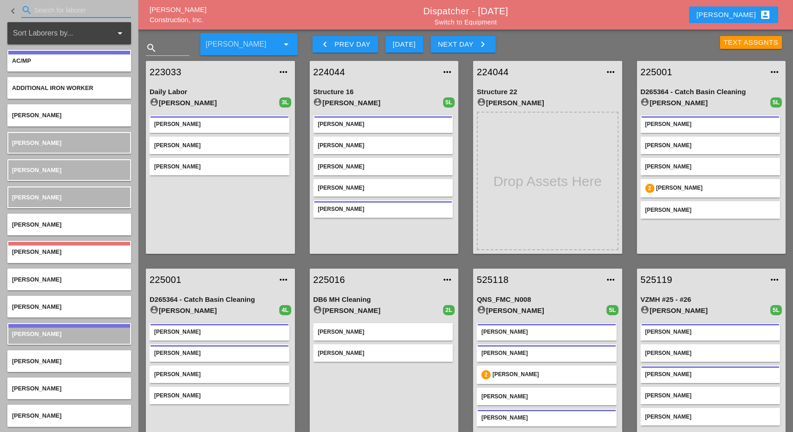
click at [53, 13] on input "Search for laborer" at bounding box center [76, 10] width 84 height 15
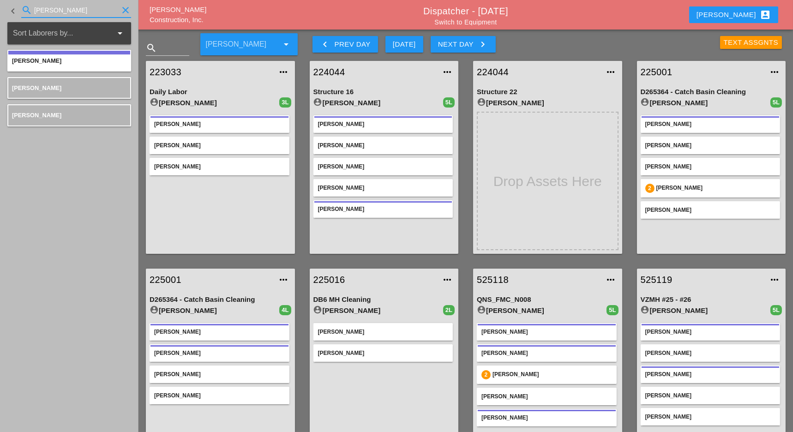
type input "luca"
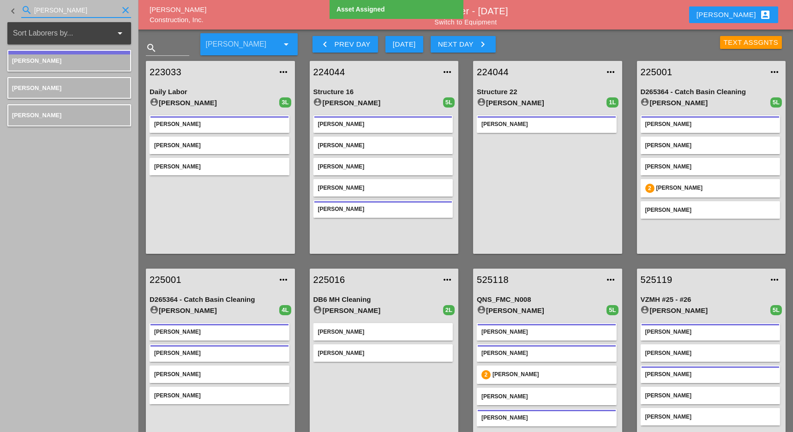
drag, startPoint x: 29, startPoint y: 9, endPoint x: 22, endPoint y: 9, distance: 6.9
click at [22, 9] on div "search luca clear" at bounding box center [76, 10] width 110 height 15
drag, startPoint x: 53, startPoint y: 12, endPoint x: 26, endPoint y: 14, distance: 27.3
click at [26, 12] on div "search fredd clear" at bounding box center [76, 10] width 110 height 15
drag, startPoint x: 56, startPoint y: 10, endPoint x: 24, endPoint y: 10, distance: 31.4
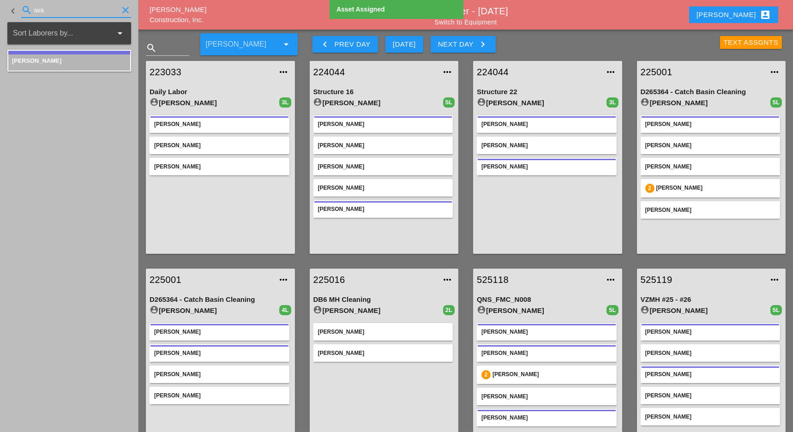
click at [25, 10] on div "search iwa clear" at bounding box center [76, 10] width 110 height 15
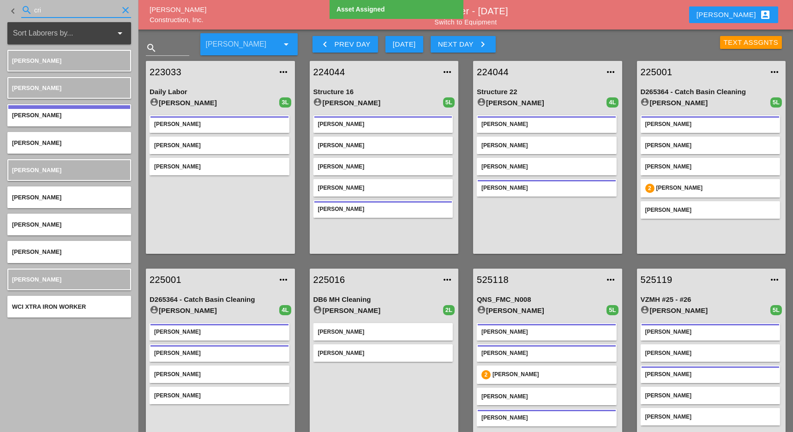
drag, startPoint x: 60, startPoint y: 12, endPoint x: 25, endPoint y: 12, distance: 34.6
click at [28, 12] on div "search cri clear" at bounding box center [76, 10] width 110 height 15
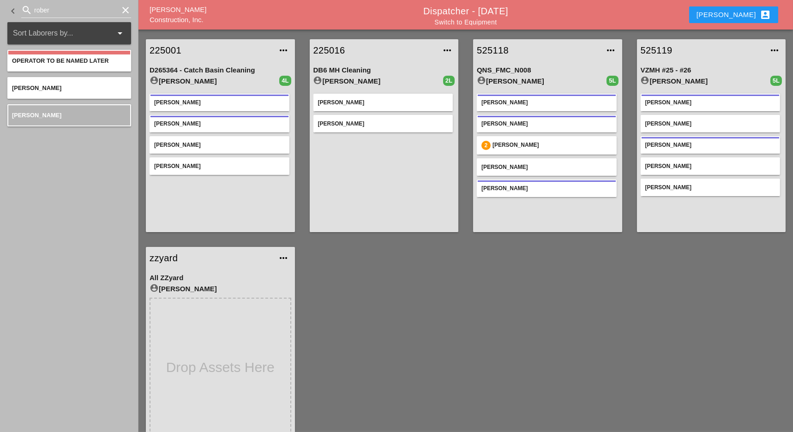
scroll to position [244, 0]
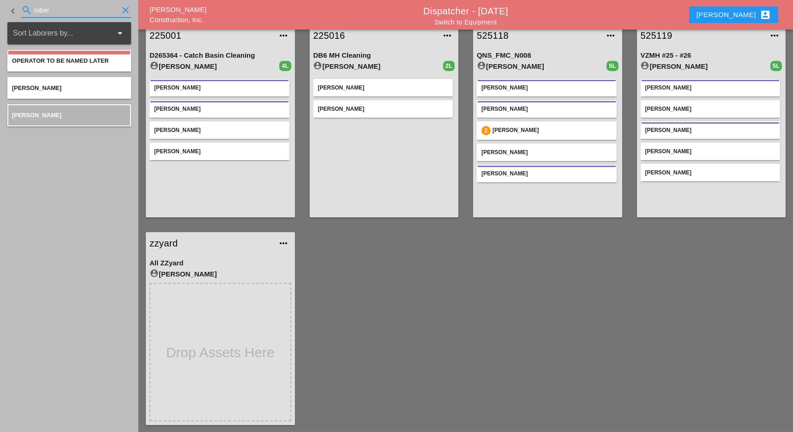
drag, startPoint x: 53, startPoint y: 7, endPoint x: 15, endPoint y: 6, distance: 37.9
click at [15, 6] on div "keyboard_arrow_left search rober clear" at bounding box center [69, 10] width 124 height 31
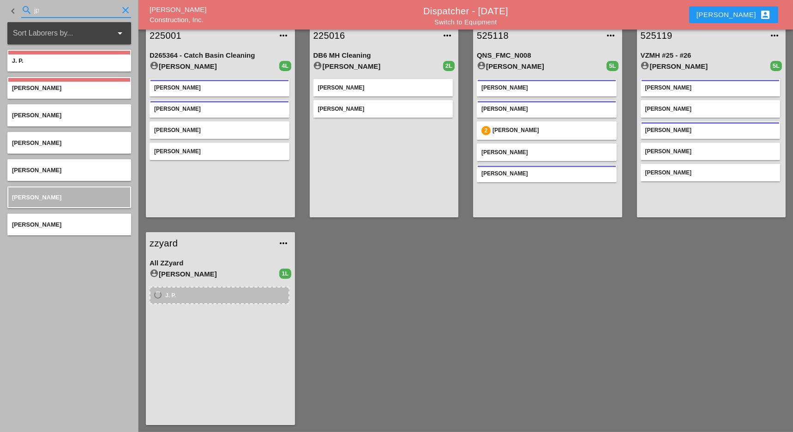
drag, startPoint x: 31, startPoint y: 9, endPoint x: 23, endPoint y: 12, distance: 8.2
click at [24, 10] on div "search jp clear" at bounding box center [76, 10] width 110 height 15
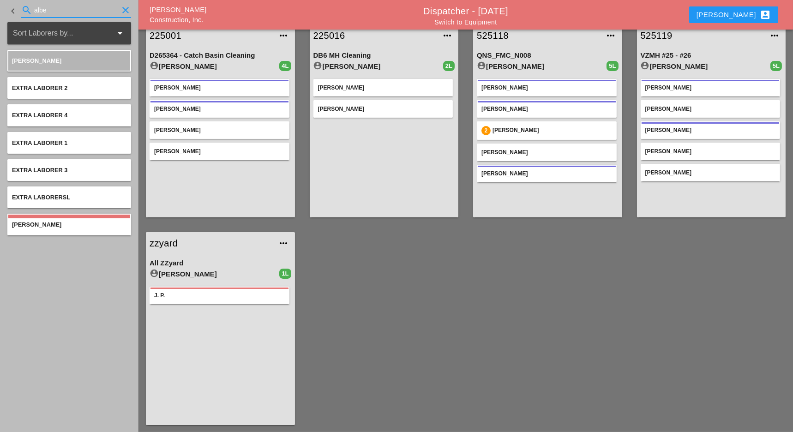
drag, startPoint x: 52, startPoint y: 9, endPoint x: 22, endPoint y: 9, distance: 29.5
click at [22, 9] on div "search albe clear" at bounding box center [76, 10] width 110 height 15
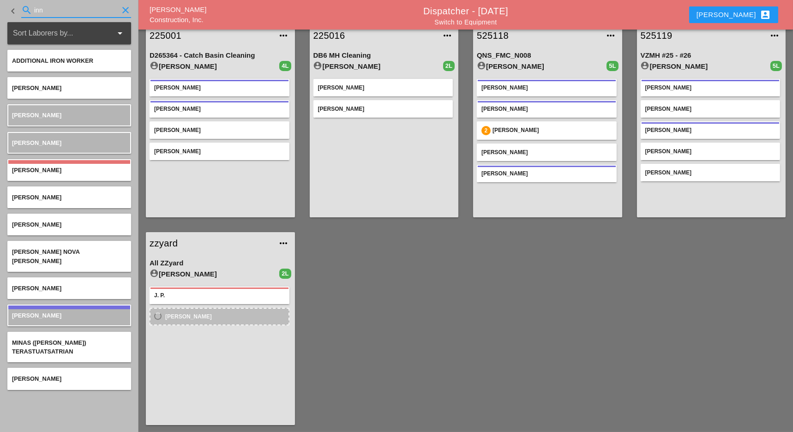
drag, startPoint x: 30, startPoint y: 10, endPoint x: 24, endPoint y: 10, distance: 6.0
click at [24, 10] on div "search inn clear" at bounding box center [76, 10] width 110 height 15
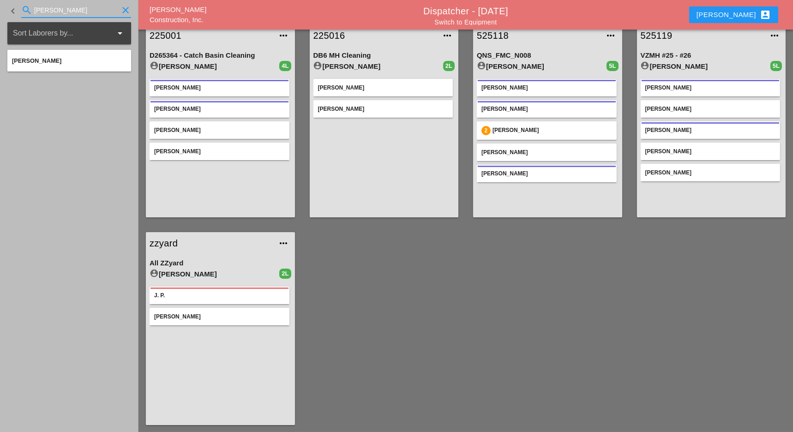
type input "jim"
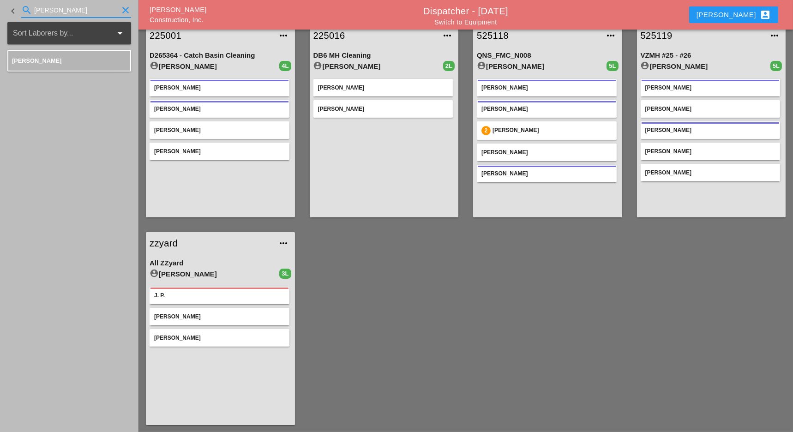
drag, startPoint x: 49, startPoint y: 9, endPoint x: 30, endPoint y: 9, distance: 18.9
click at [30, 9] on div "search jim clear" at bounding box center [76, 10] width 110 height 15
click at [125, 11] on icon "clear" at bounding box center [125, 10] width 11 height 11
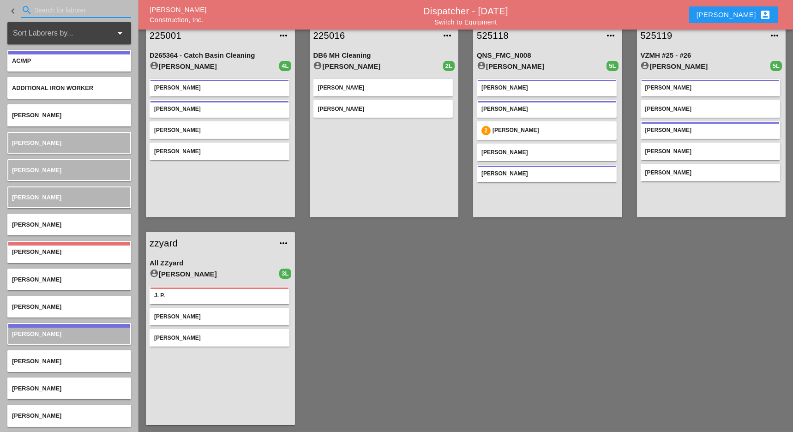
click at [51, 8] on input "Search for laborer" at bounding box center [76, 10] width 84 height 15
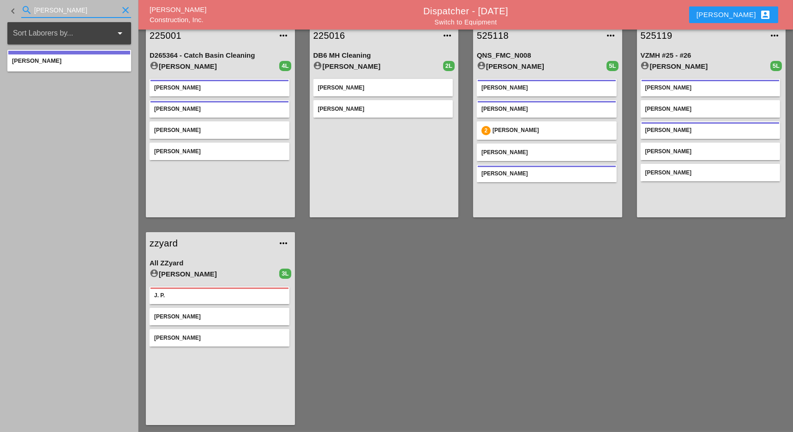
type input "enric"
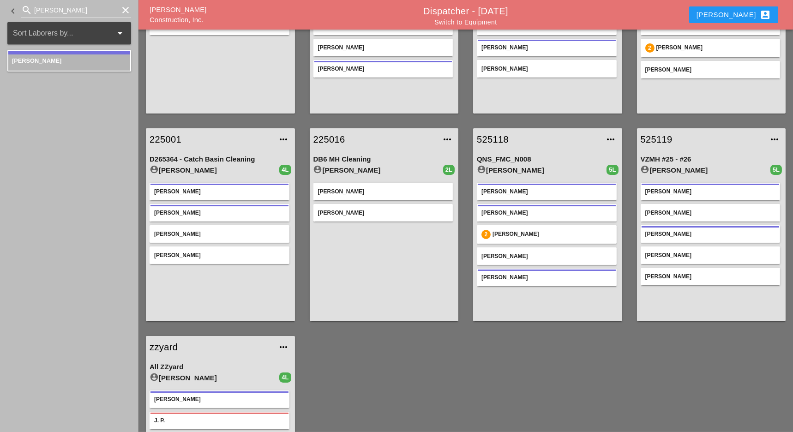
scroll to position [121, 0]
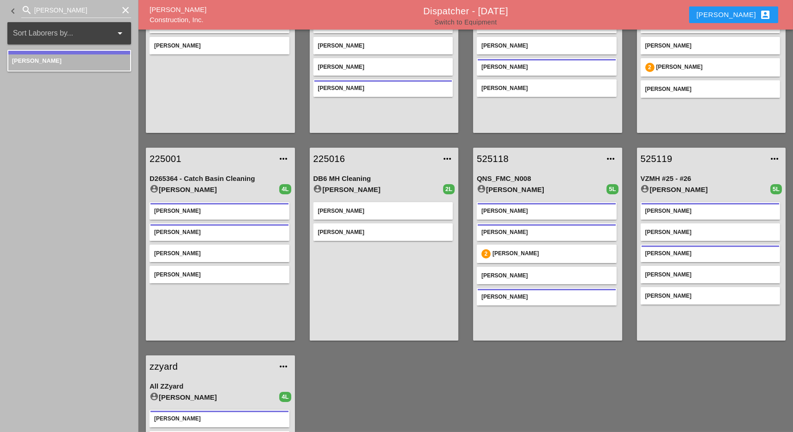
click at [478, 19] on link "Switch to Equipment" at bounding box center [465, 21] width 62 height 7
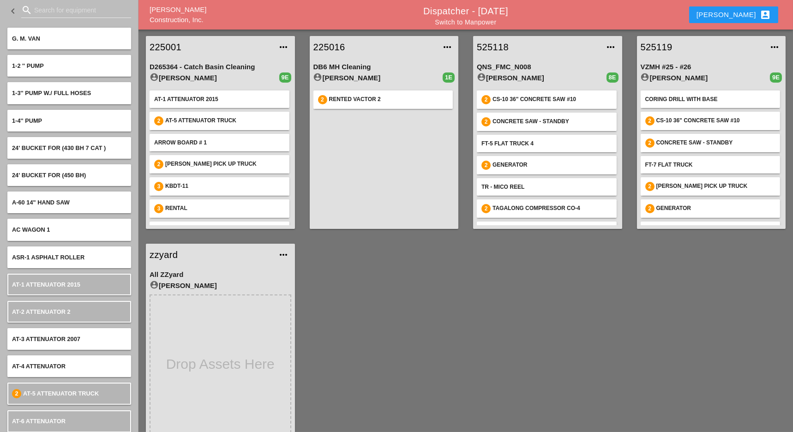
scroll to position [244, 0]
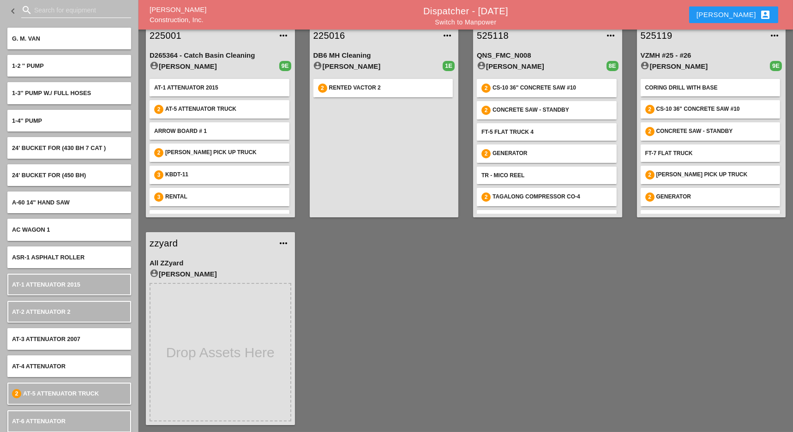
click at [46, 12] on input "Search for equipment" at bounding box center [76, 10] width 84 height 15
click at [44, 8] on input "Search for equipment" at bounding box center [76, 10] width 84 height 15
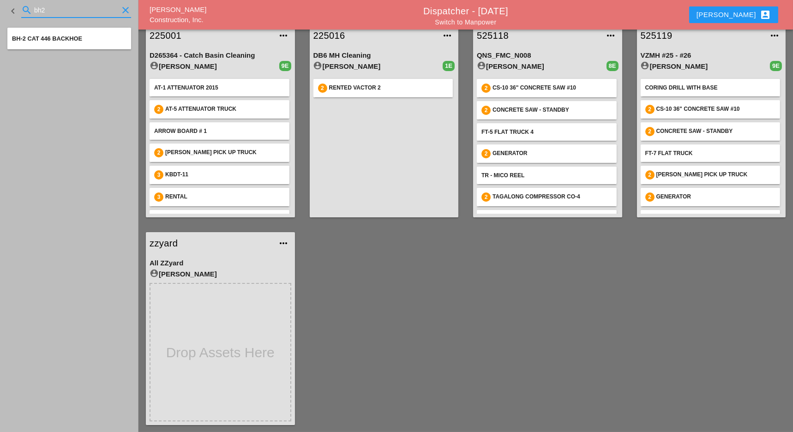
type input "bh2"
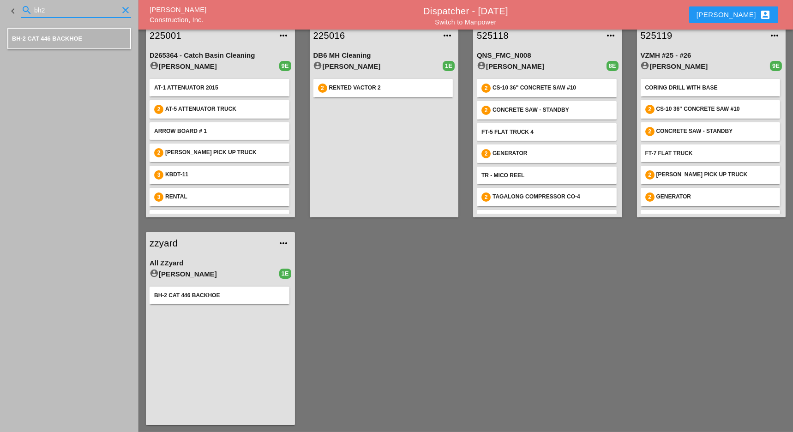
drag, startPoint x: 51, startPoint y: 7, endPoint x: 20, endPoint y: 5, distance: 31.5
click at [20, 5] on div "keyboard_arrow_left search bh2 clear" at bounding box center [69, 10] width 124 height 31
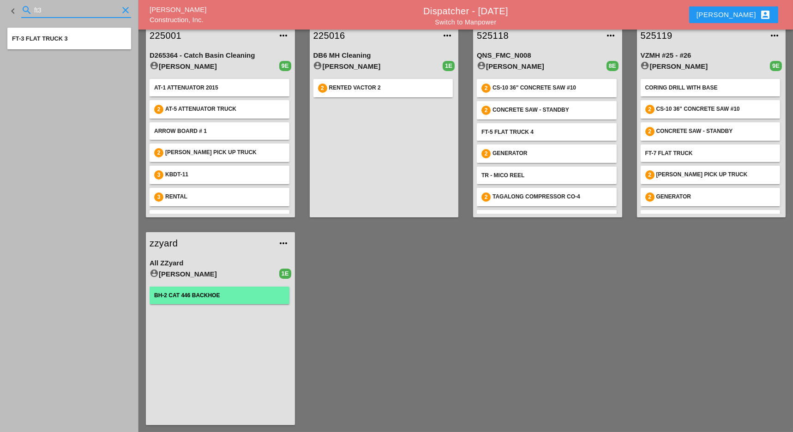
type input "ft3"
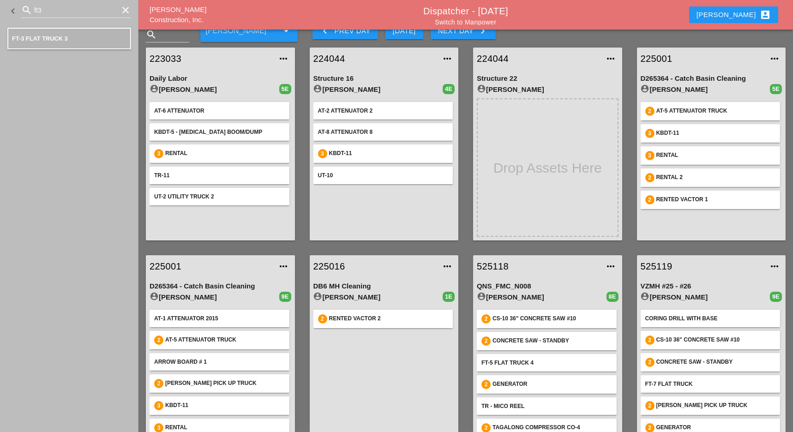
scroll to position [0, 0]
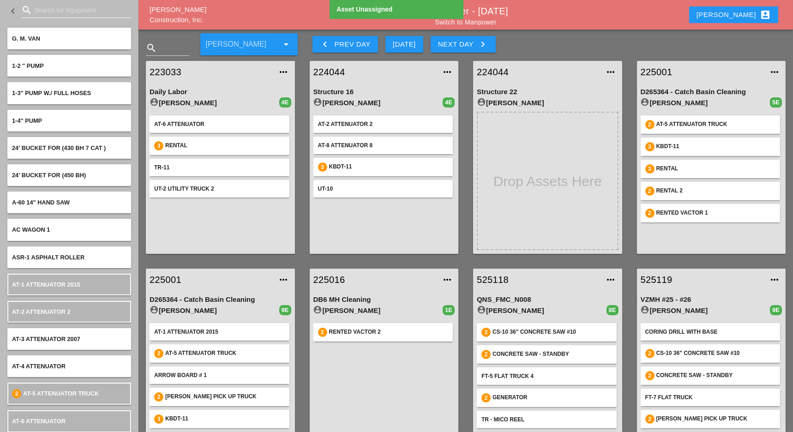
click at [49, 7] on input "Search for equipment" at bounding box center [76, 10] width 84 height 15
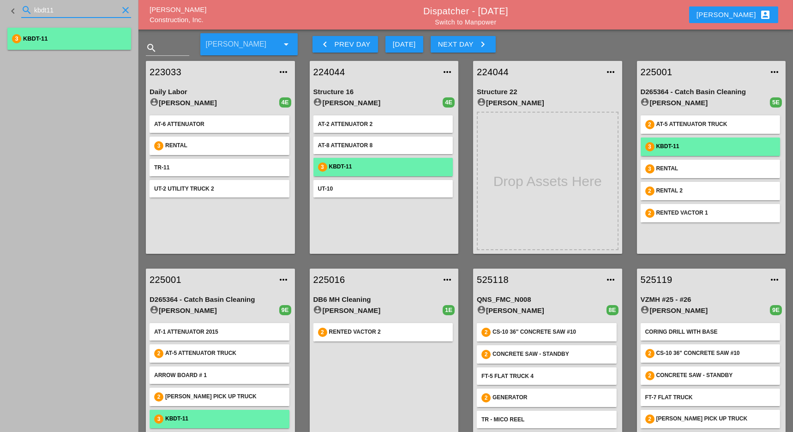
type input "kbdt11"
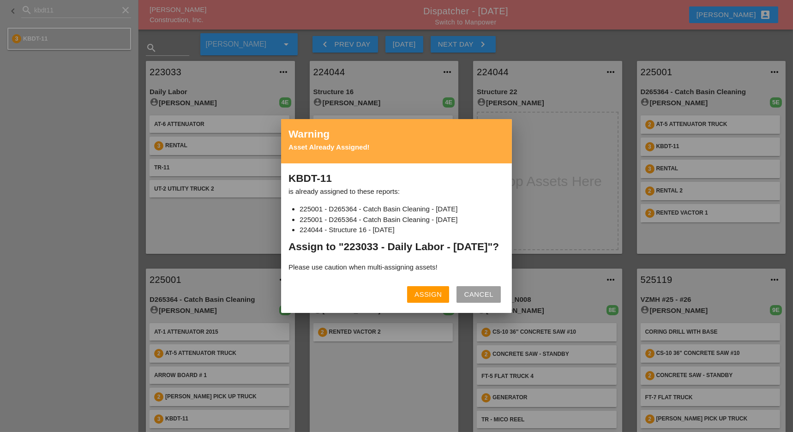
click at [427, 300] on div "Assign" at bounding box center [427, 294] width 27 height 11
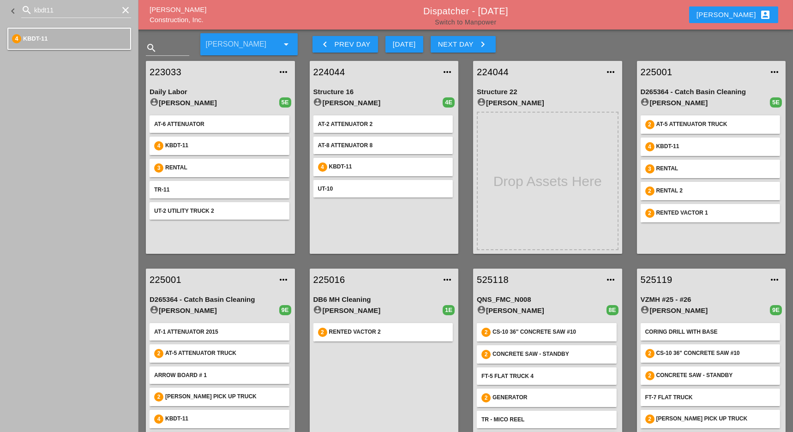
click at [479, 22] on link "Switch to Manpower" at bounding box center [465, 21] width 61 height 7
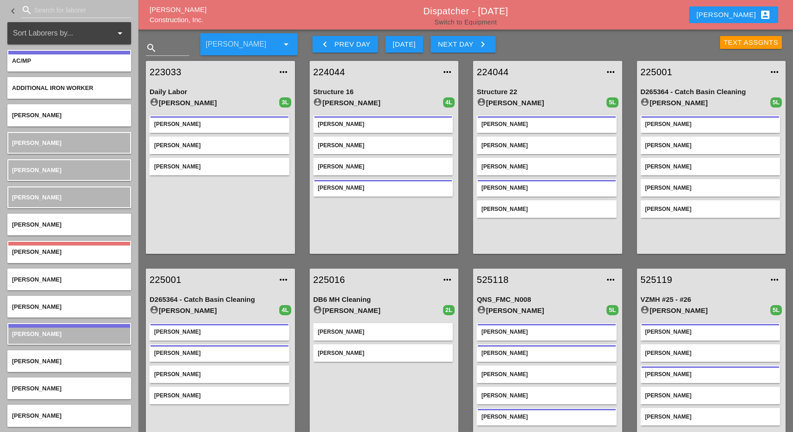
click at [459, 20] on link "Switch to Equipment" at bounding box center [465, 21] width 62 height 7
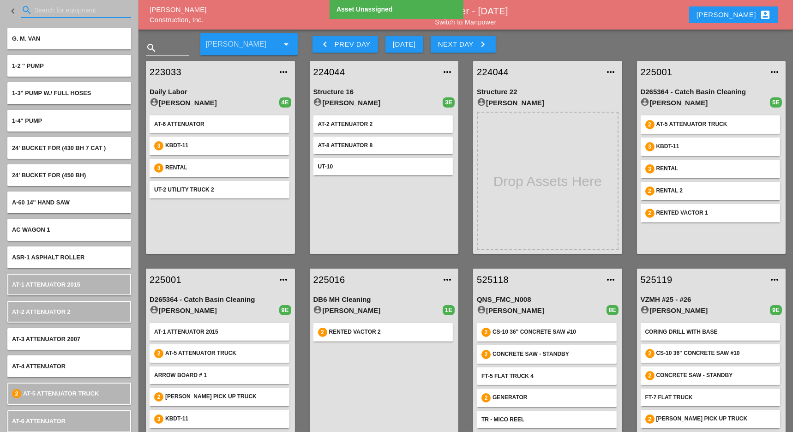
click at [65, 10] on input "Search for equipment" at bounding box center [76, 10] width 84 height 15
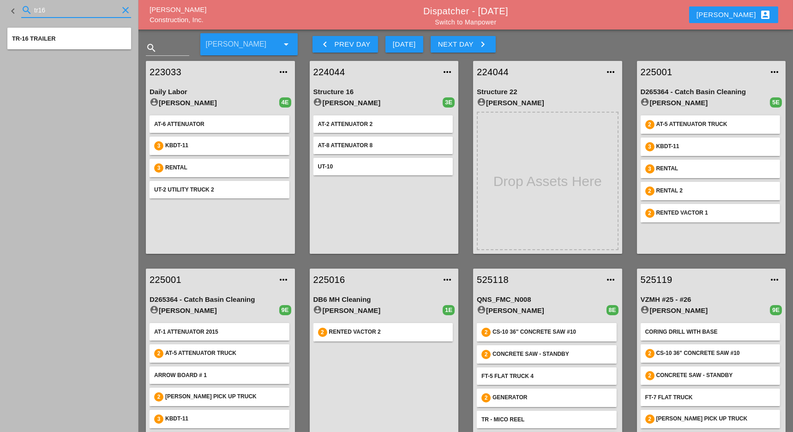
type input "tr16"
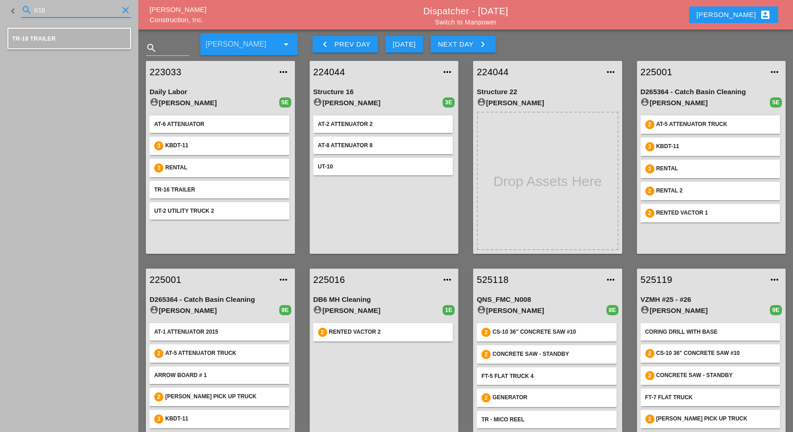
drag, startPoint x: 55, startPoint y: 11, endPoint x: 26, endPoint y: 8, distance: 29.6
click at [26, 8] on div "search tr16 clear" at bounding box center [76, 10] width 110 height 15
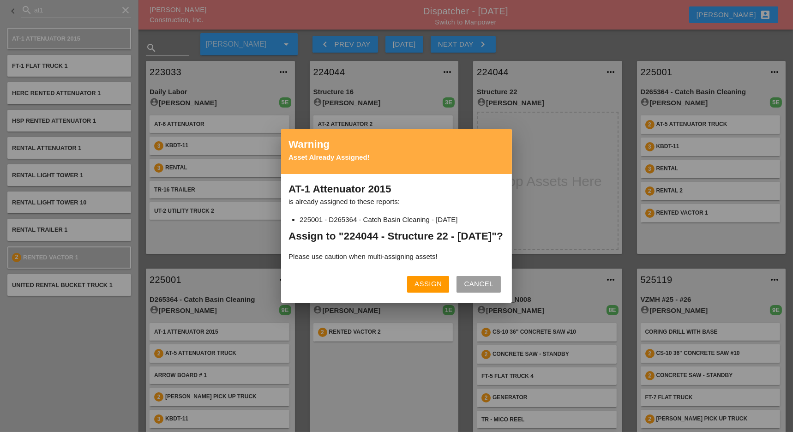
click at [429, 289] on div "Assign" at bounding box center [427, 284] width 27 height 11
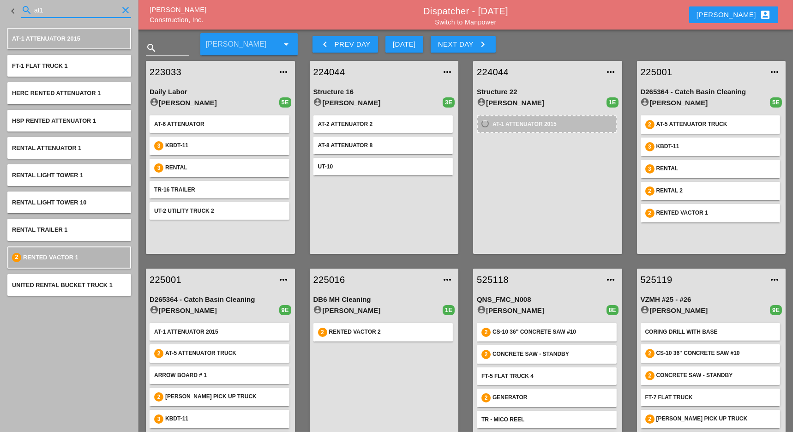
drag, startPoint x: 32, startPoint y: 11, endPoint x: 24, endPoint y: 12, distance: 7.4
click at [24, 11] on div "search at1 clear" at bounding box center [76, 10] width 110 height 15
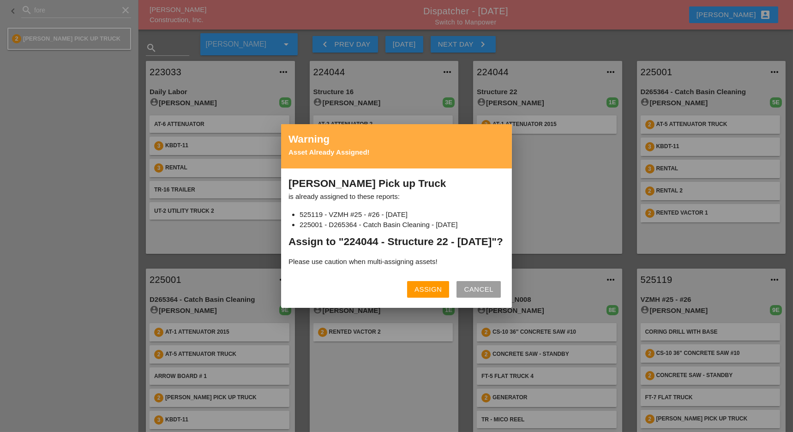
click at [435, 294] on div "Assign" at bounding box center [427, 289] width 27 height 11
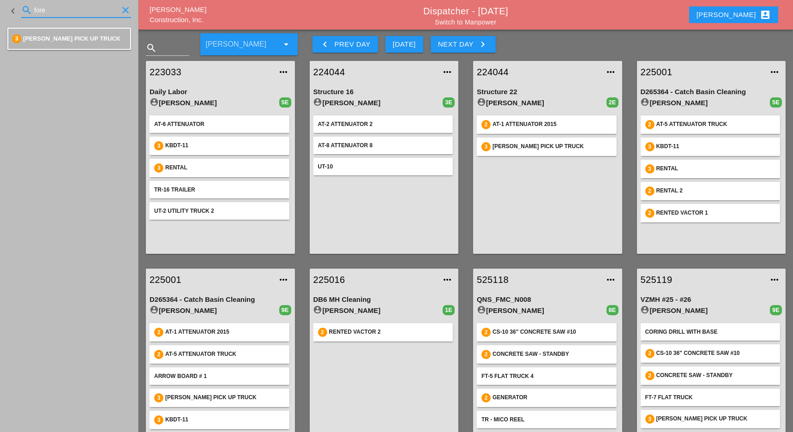
drag, startPoint x: 51, startPoint y: 9, endPoint x: 65, endPoint y: 42, distance: 36.2
click at [27, 10] on div "search fore clear" at bounding box center [76, 10] width 110 height 15
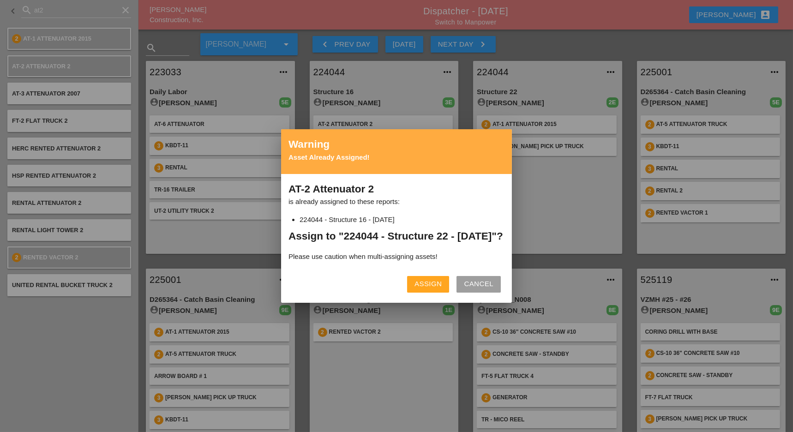
click at [430, 289] on div "Assign" at bounding box center [427, 284] width 27 height 11
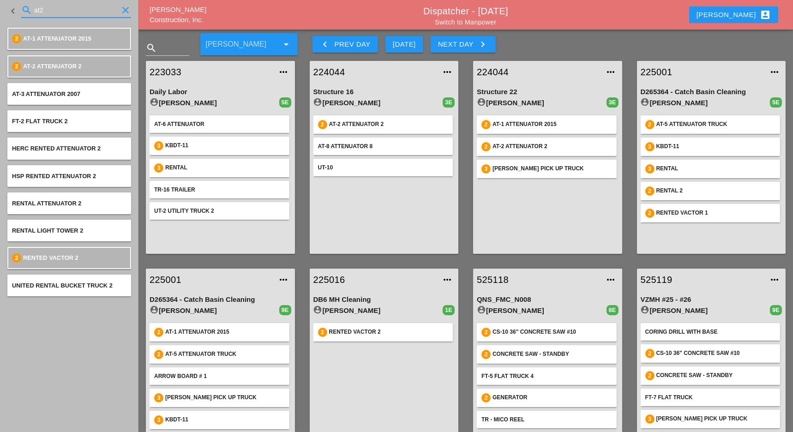
click at [47, 10] on input "at2" at bounding box center [76, 10] width 84 height 15
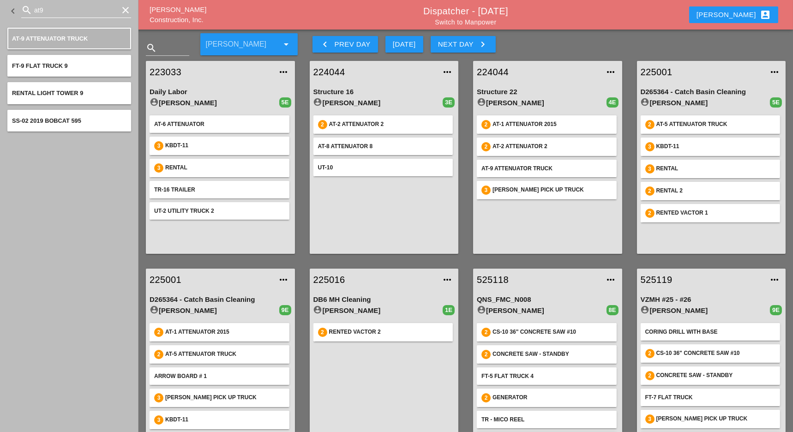
click at [54, 8] on input "at9" at bounding box center [76, 10] width 84 height 15
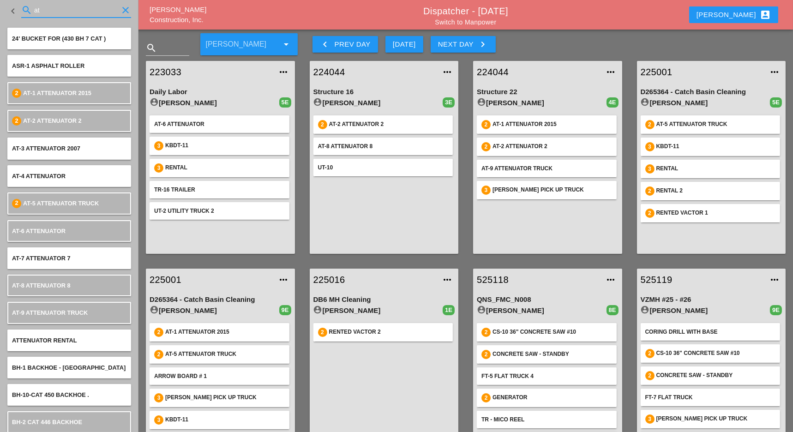
type input "a"
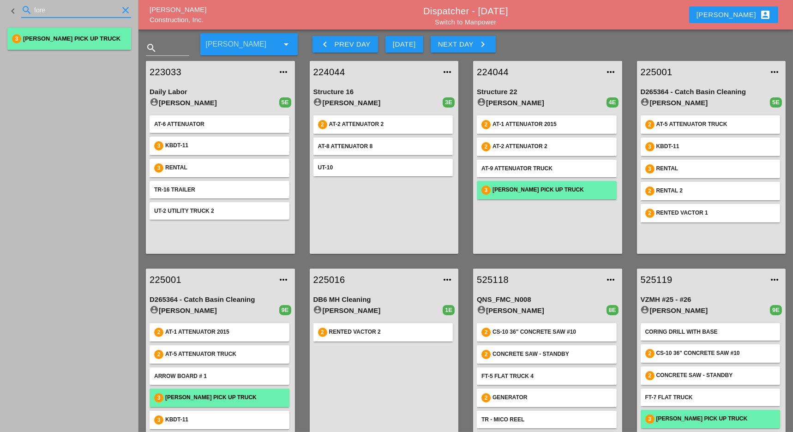
type input "fore"
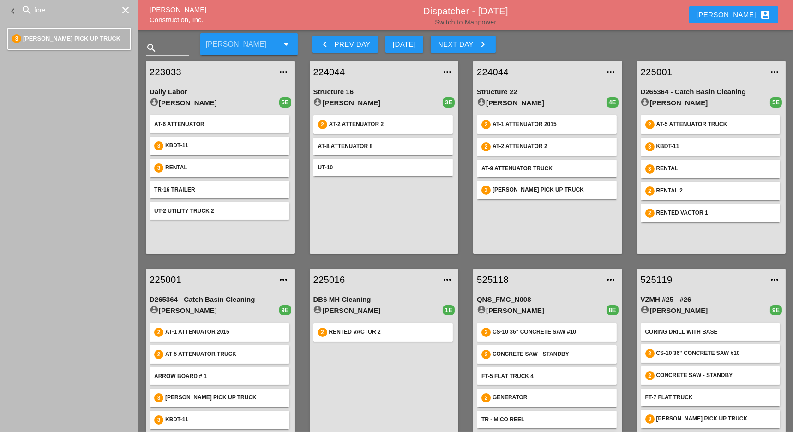
click at [459, 23] on link "Switch to Manpower" at bounding box center [465, 21] width 61 height 7
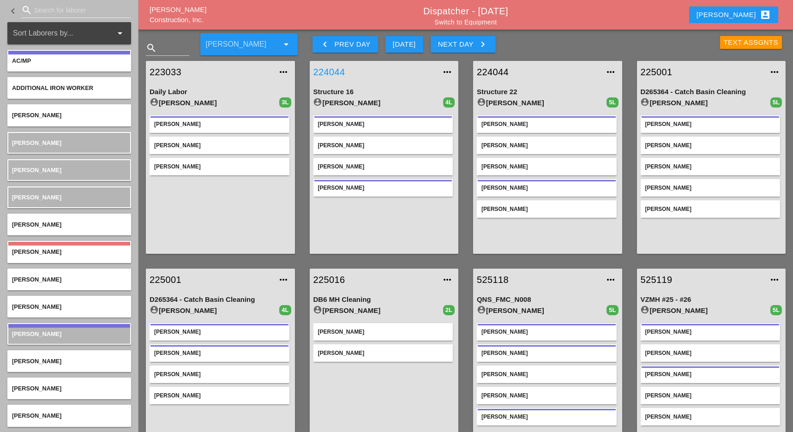
click at [339, 73] on link "224044" at bounding box center [374, 72] width 123 height 14
click at [486, 21] on link "Switch to Equipment" at bounding box center [465, 21] width 62 height 7
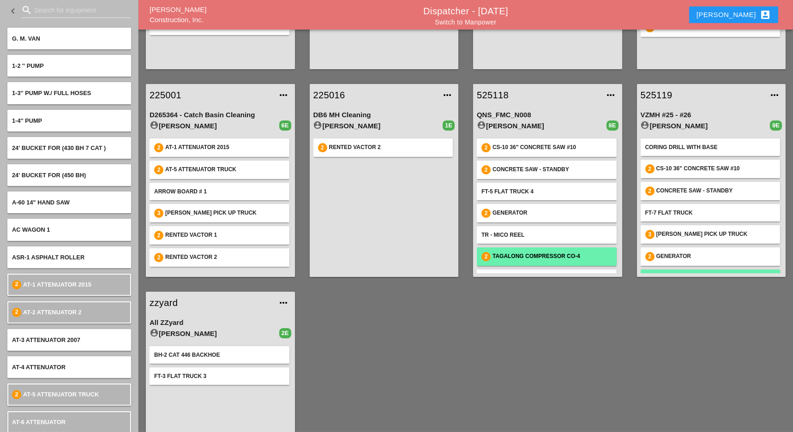
scroll to position [39, 0]
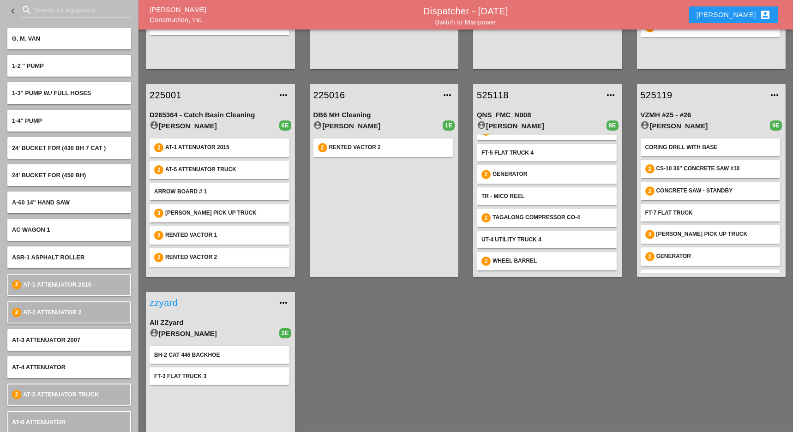
click at [169, 301] on link "zzyard" at bounding box center [210, 303] width 123 height 14
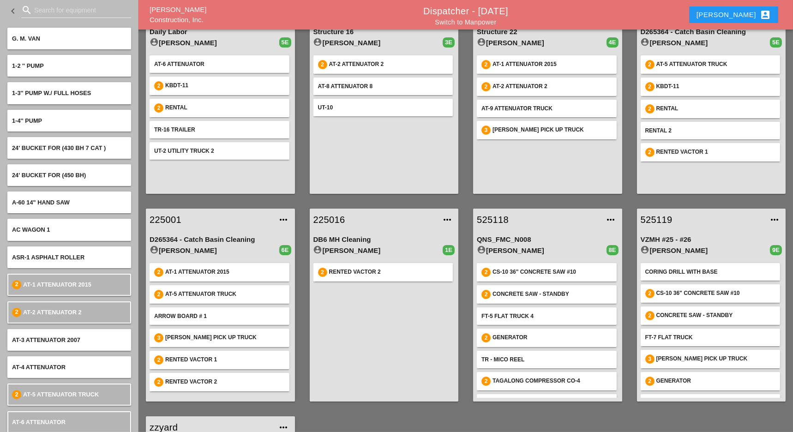
scroll to position [60, 0]
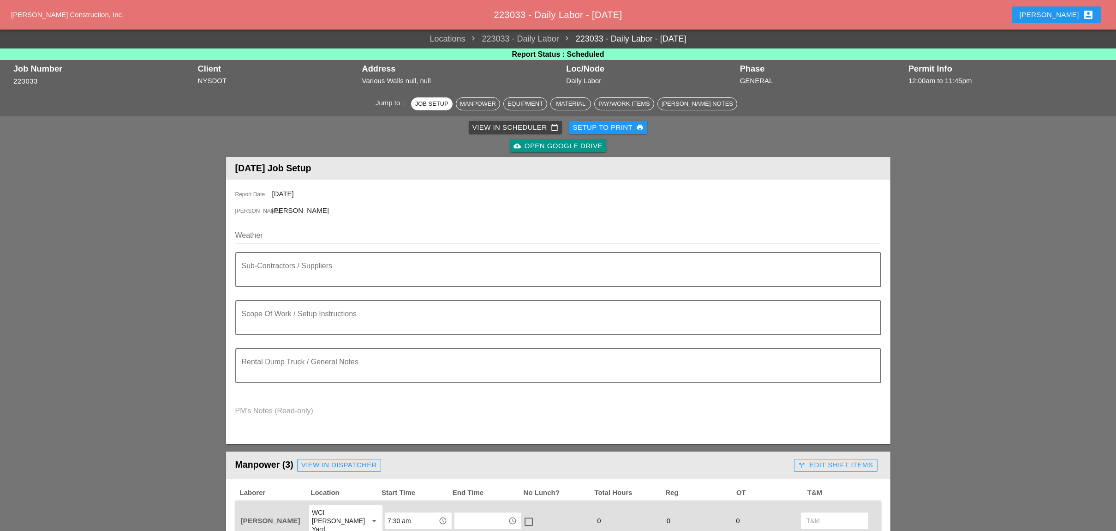
drag, startPoint x: 268, startPoint y: 238, endPoint x: 264, endPoint y: 222, distance: 16.6
drag, startPoint x: 264, startPoint y: 222, endPoint x: 255, endPoint y: 236, distance: 16.4
click at [255, 236] on input "Weather" at bounding box center [551, 235] width 633 height 15
paste input "Fri 26 Partly Cloudy 82° /67° 8% WNW 6 mph"
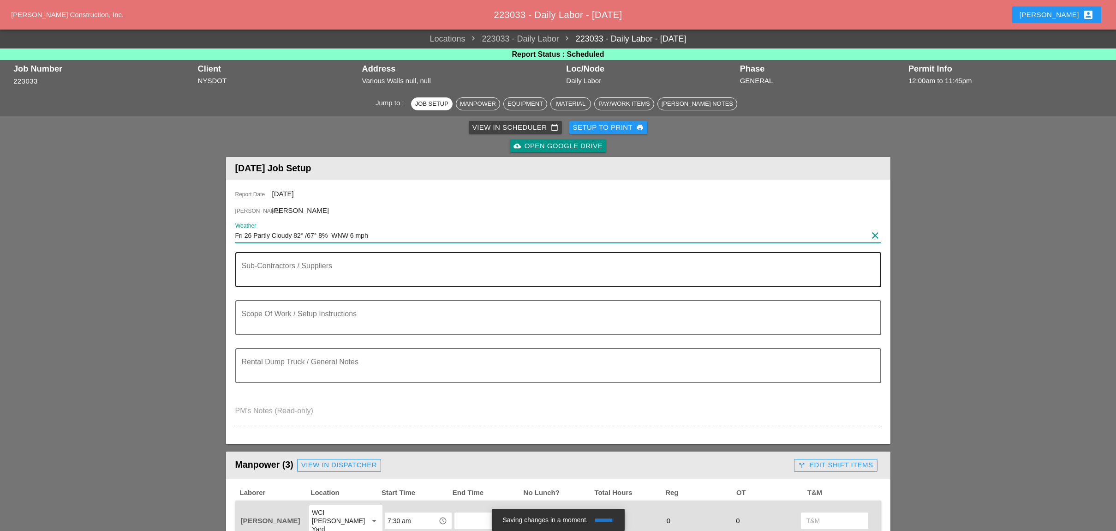
type input "Fri 26 Partly Cloudy 82° /67° 8% WNW 6 mph"
click at [277, 283] on textarea "Sub-Contractors / Suppliers" at bounding box center [555, 275] width 626 height 22
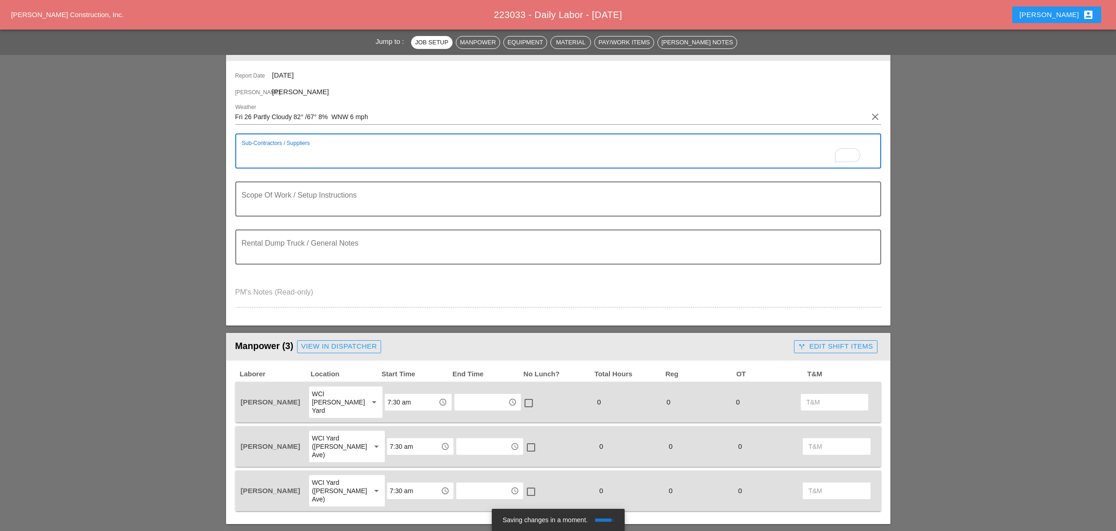
scroll to position [123, 0]
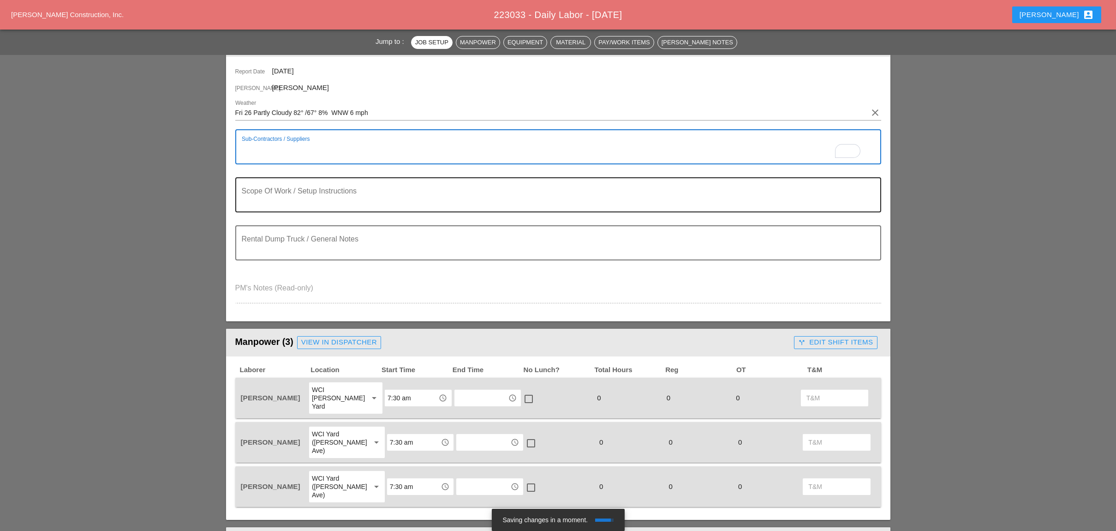
click at [277, 203] on textarea "Scope Of Work / Setup Instructions" at bounding box center [555, 200] width 626 height 22
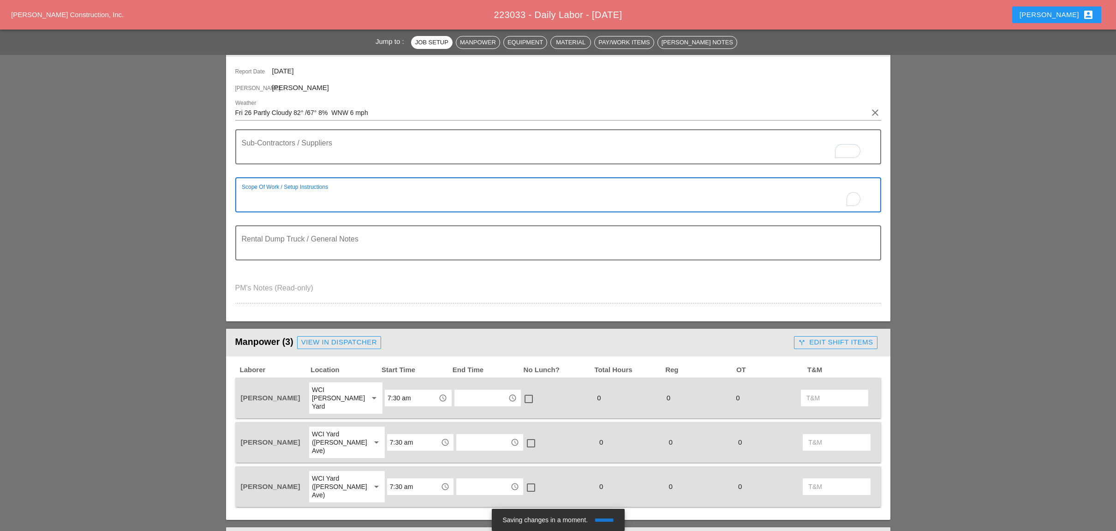
click at [268, 194] on textarea "To enrich screen reader interactions, please activate Accessibility in Grammarl…" at bounding box center [555, 200] width 626 height 22
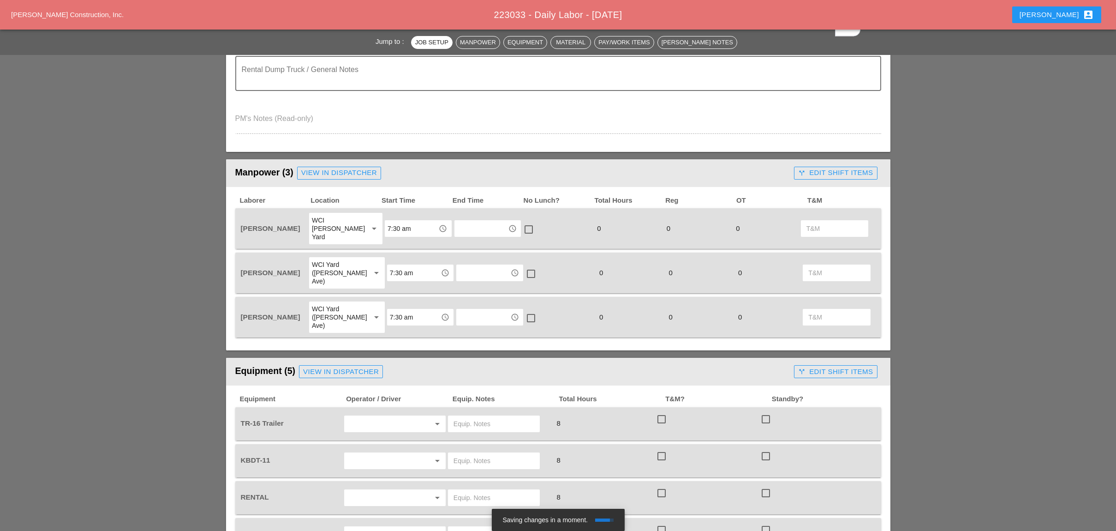
scroll to position [307, 0]
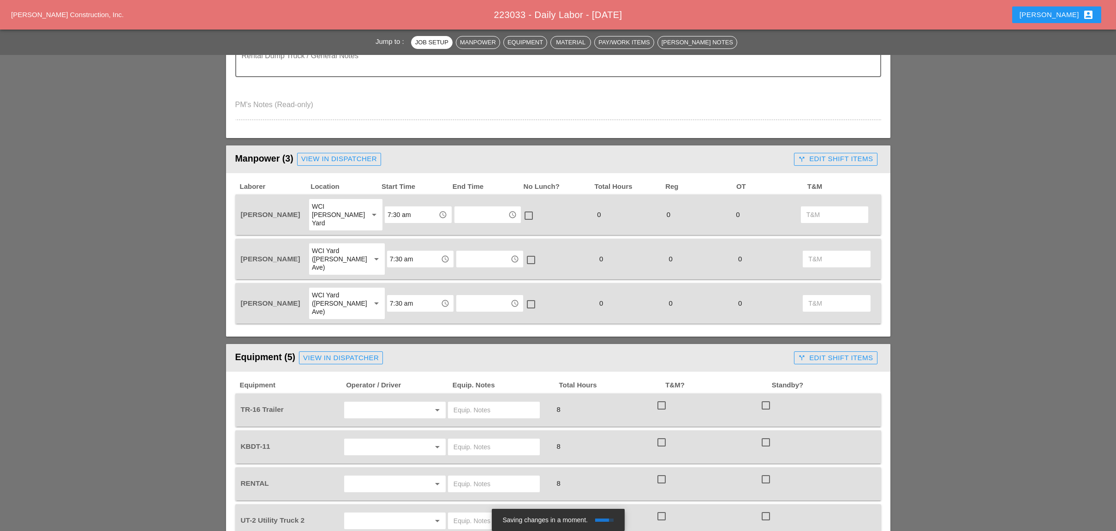
type textarea "Misc. work at the [PERSON_NAME][GEOGRAPHIC_DATA] WZTC for completion of the pun…"
click at [387, 207] on input "7:30 am" at bounding box center [411, 214] width 48 height 15
drag, startPoint x: 393, startPoint y: 227, endPoint x: 390, endPoint y: 239, distance: 12.9
click at [394, 227] on div "7 :00 am" at bounding box center [412, 226] width 52 height 11
type input "7:00 am"
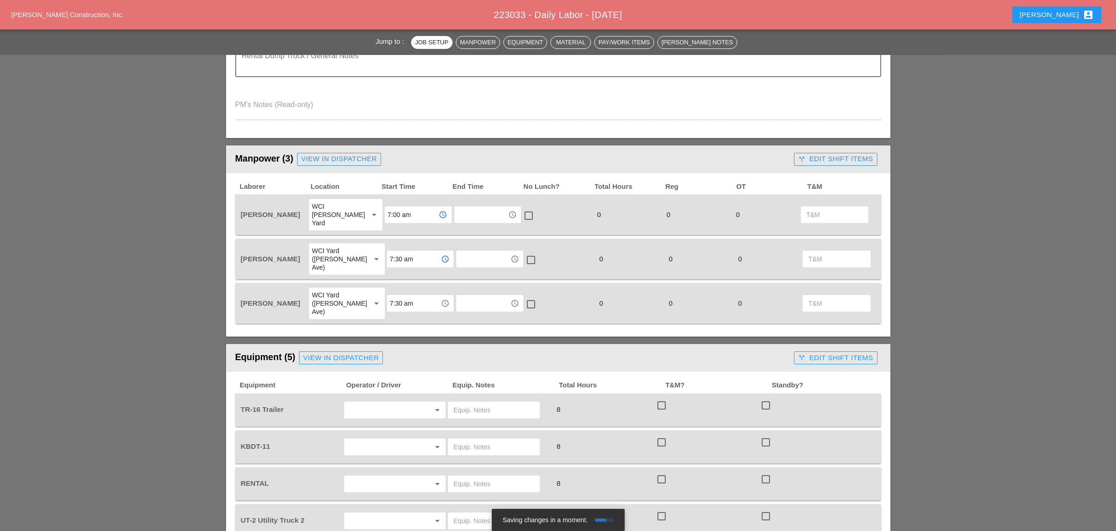
click at [394, 251] on input "7:30 am" at bounding box center [414, 258] width 48 height 15
drag, startPoint x: 389, startPoint y: 259, endPoint x: 389, endPoint y: 272, distance: 13.4
click at [389, 259] on div "7 :00 am" at bounding box center [412, 262] width 52 height 11
type input "7:00 am"
click at [391, 296] on input "7:30 am" at bounding box center [414, 303] width 48 height 15
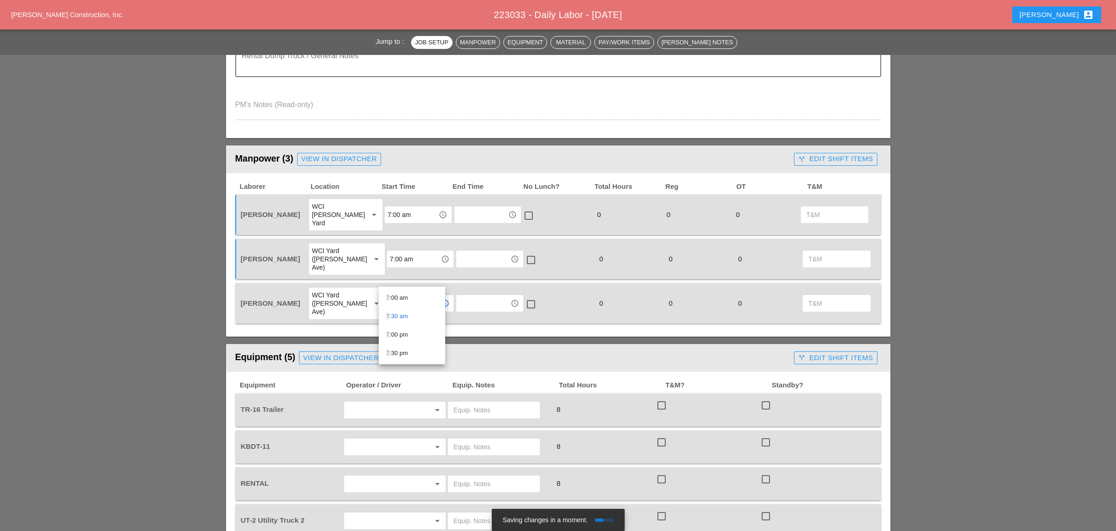
click at [389, 292] on div "7 :00 am" at bounding box center [412, 297] width 52 height 11
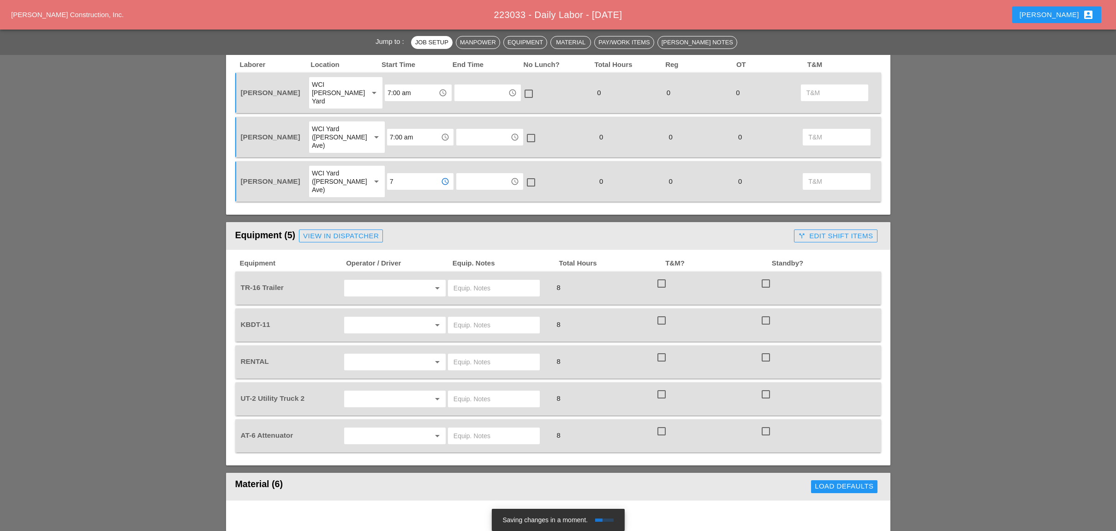
scroll to position [430, 0]
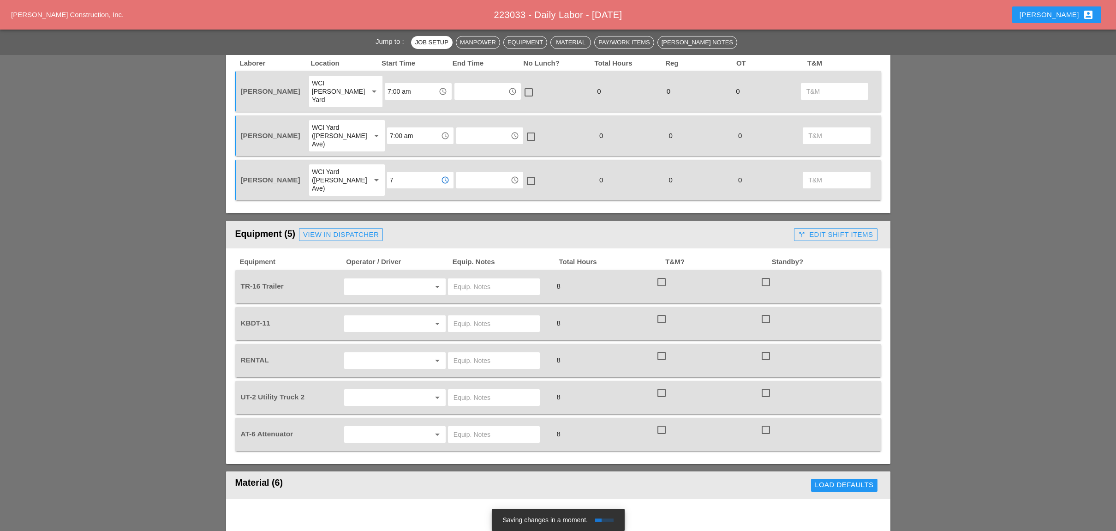
type input "7:00 am"
click at [365, 279] on input "text" at bounding box center [382, 286] width 70 height 15
click at [368, 288] on div "[PERSON_NAME]" at bounding box center [395, 293] width 86 height 11
click at [366, 316] on input "text" at bounding box center [382, 323] width 70 height 15
click at [363, 328] on div "[PERSON_NAME]" at bounding box center [395, 330] width 86 height 11
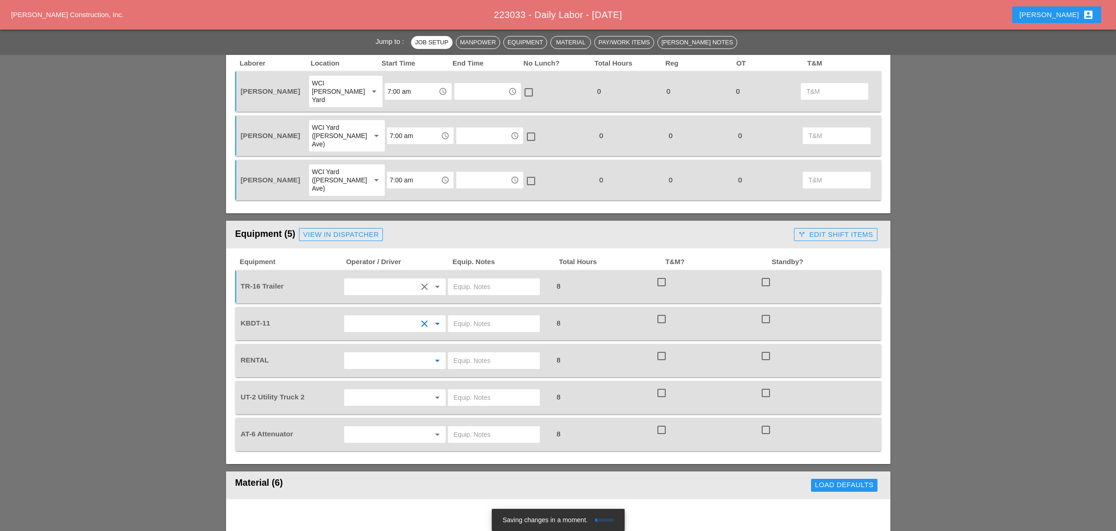
click at [361, 353] on input "text" at bounding box center [382, 360] width 70 height 15
click at [363, 365] on div "[PERSON_NAME]" at bounding box center [395, 366] width 86 height 11
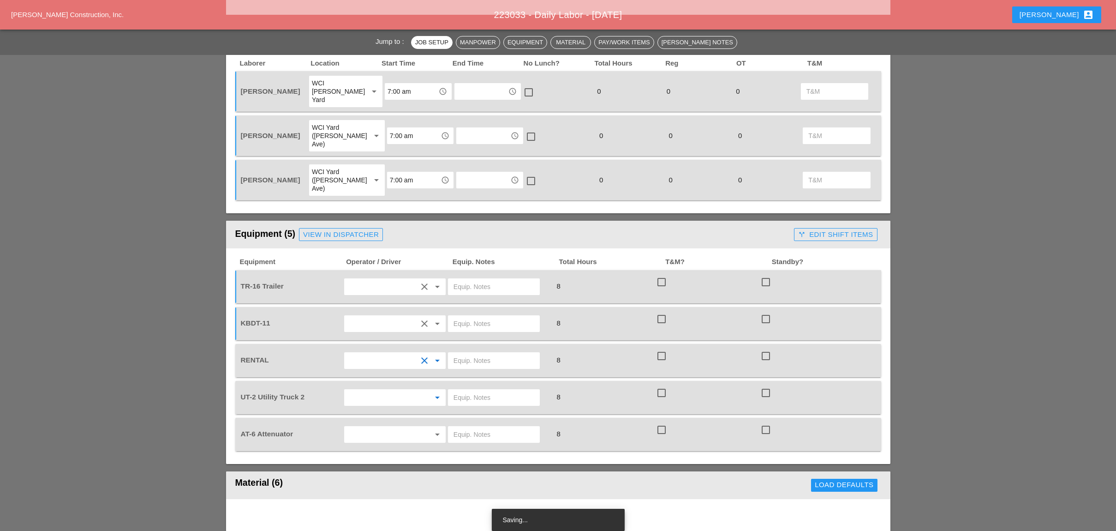
click at [363, 390] on input "text" at bounding box center [382, 397] width 70 height 15
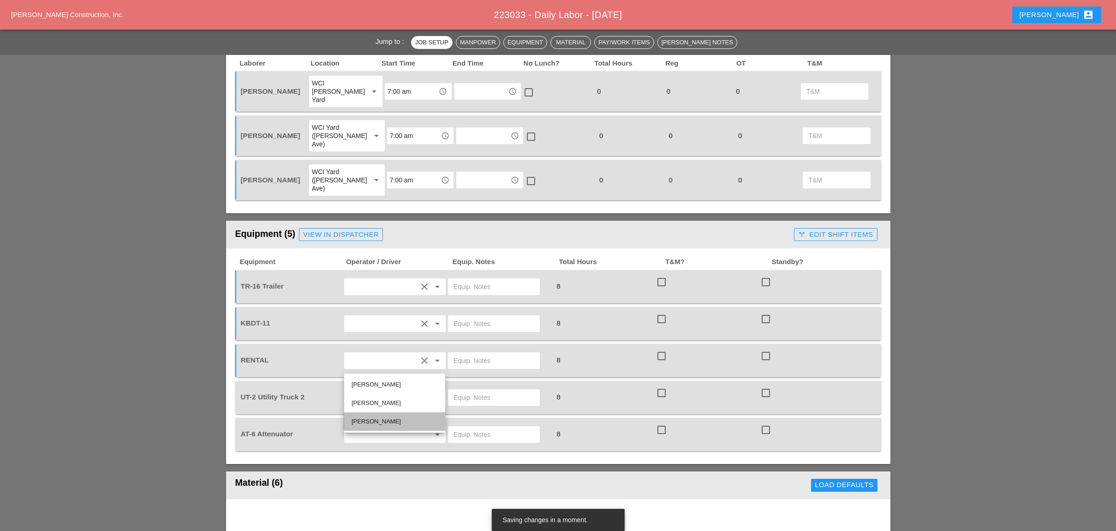
click at [370, 416] on div "[PERSON_NAME]" at bounding box center [395, 421] width 86 height 11
click at [374, 427] on input "text" at bounding box center [382, 434] width 70 height 15
click at [372, 419] on div "[PERSON_NAME]" at bounding box center [395, 420] width 86 height 11
click at [370, 427] on input "text" at bounding box center [382, 434] width 70 height 15
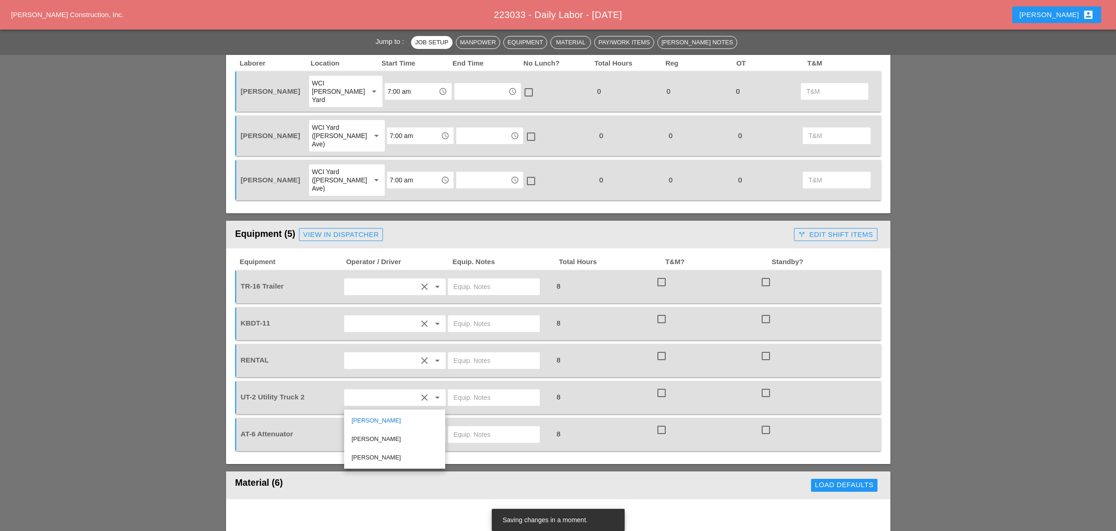
drag, startPoint x: 372, startPoint y: 435, endPoint x: 389, endPoint y: 418, distance: 24.1
click at [372, 431] on div "[PERSON_NAME]" at bounding box center [395, 438] width 86 height 11
click at [394, 427] on input "text" at bounding box center [382, 434] width 70 height 15
click at [375, 420] on div "[PERSON_NAME]" at bounding box center [395, 420] width 86 height 11
click at [453, 427] on input "text" at bounding box center [493, 434] width 81 height 15
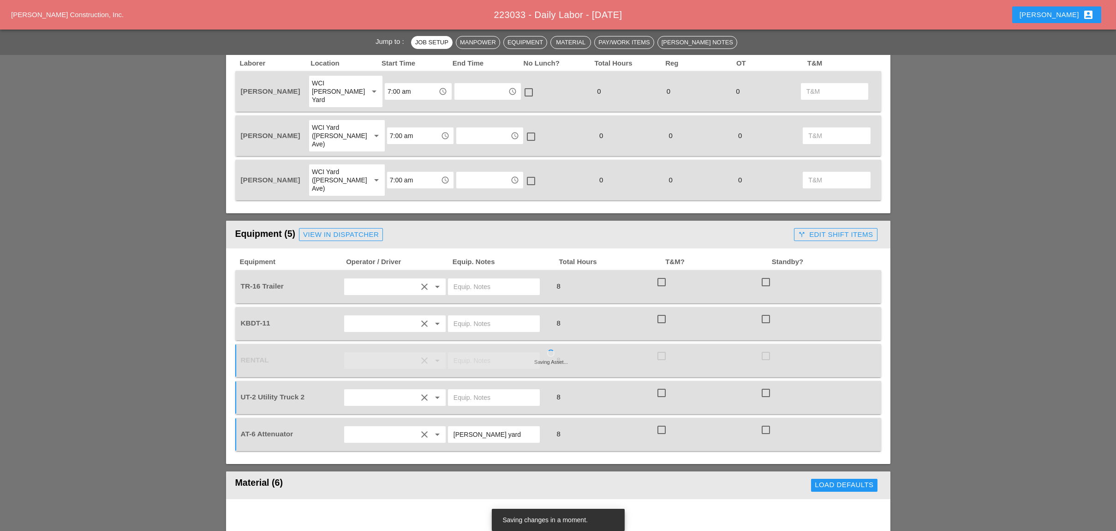
drag, startPoint x: 478, startPoint y: 398, endPoint x: 449, endPoint y: 396, distance: 29.1
click at [449, 426] on div "[PERSON_NAME] yard" at bounding box center [494, 434] width 92 height 17
type input "[PERSON_NAME] yard"
click at [472, 353] on input "text" at bounding box center [493, 360] width 81 height 15
paste input "[PERSON_NAME] yard"
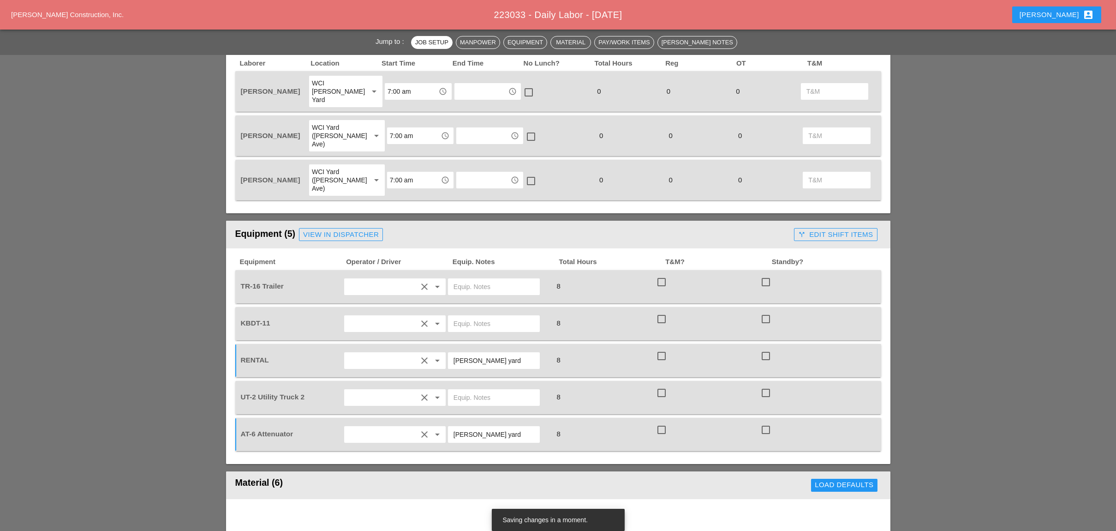
type input "[PERSON_NAME] yard"
click at [474, 316] on input "text" at bounding box center [493, 323] width 81 height 15
paste input "[PERSON_NAME] yard"
drag, startPoint x: 509, startPoint y: 288, endPoint x: 447, endPoint y: 288, distance: 61.8
click at [448, 315] on div "[PERSON_NAME] yard" at bounding box center [494, 323] width 92 height 17
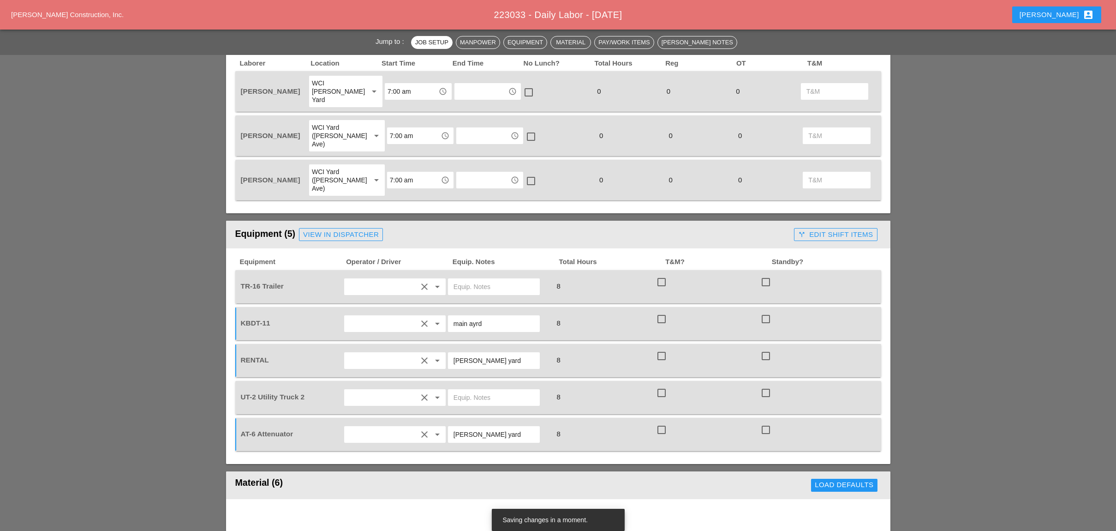
type input "main ayrd"
click at [466, 279] on input "text" at bounding box center [493, 286] width 81 height 15
paste input "[PERSON_NAME] yard"
type input "[PERSON_NAME] yard"
click at [472, 390] on input "text" at bounding box center [493, 397] width 81 height 15
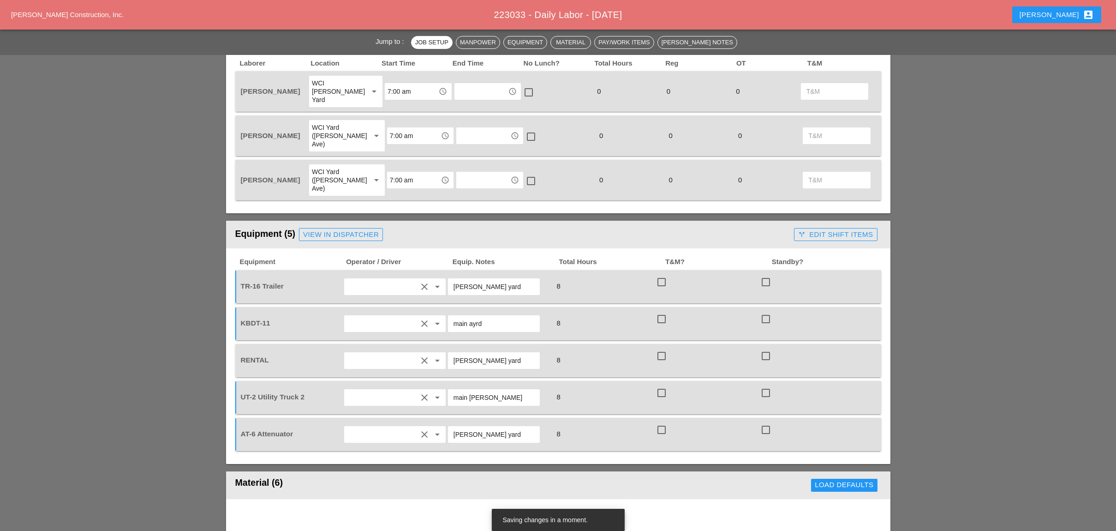
type input "main ayard"
click at [487, 316] on input "main ayrd" at bounding box center [493, 323] width 81 height 15
type input "main yard"
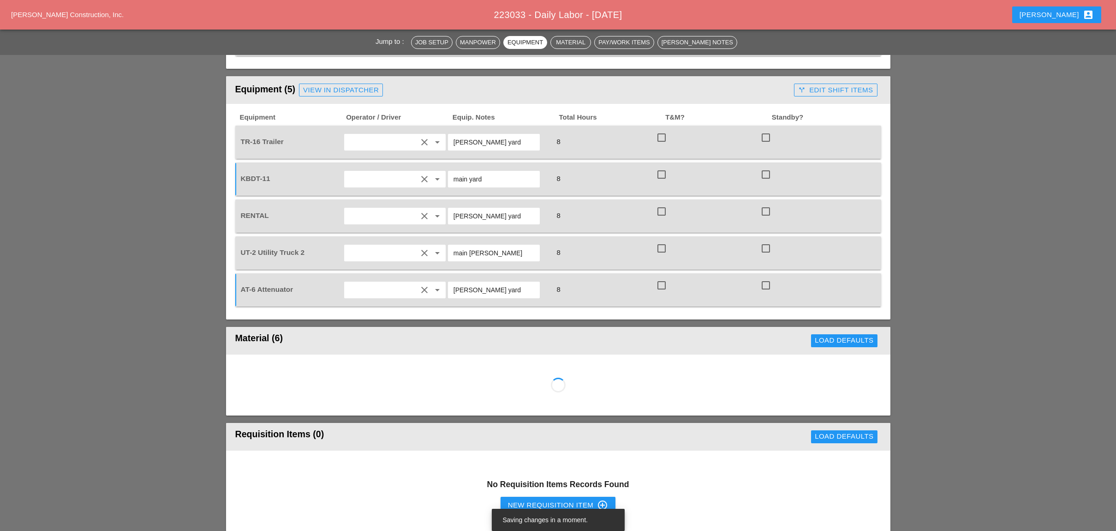
scroll to position [554, 0]
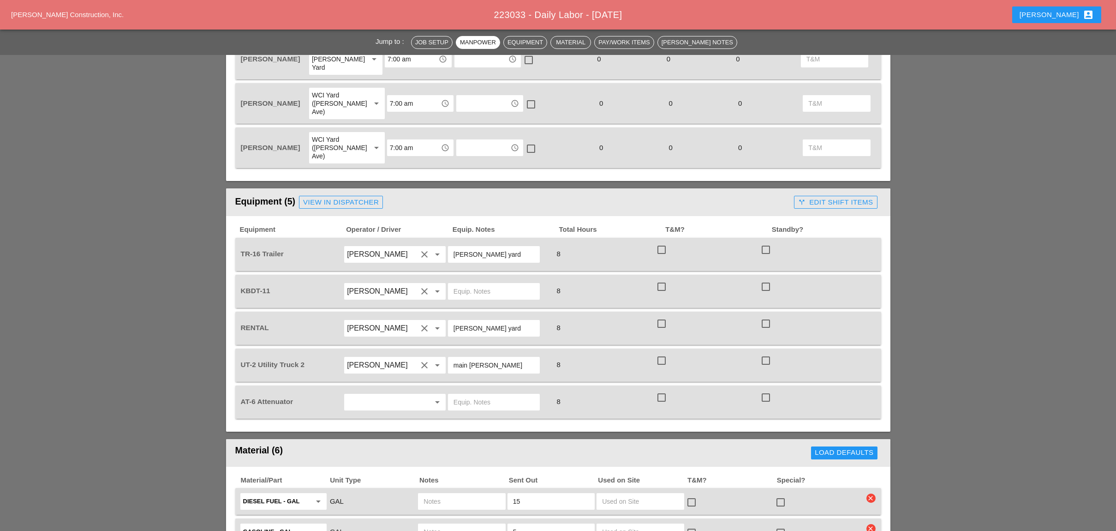
scroll to position [492, 0]
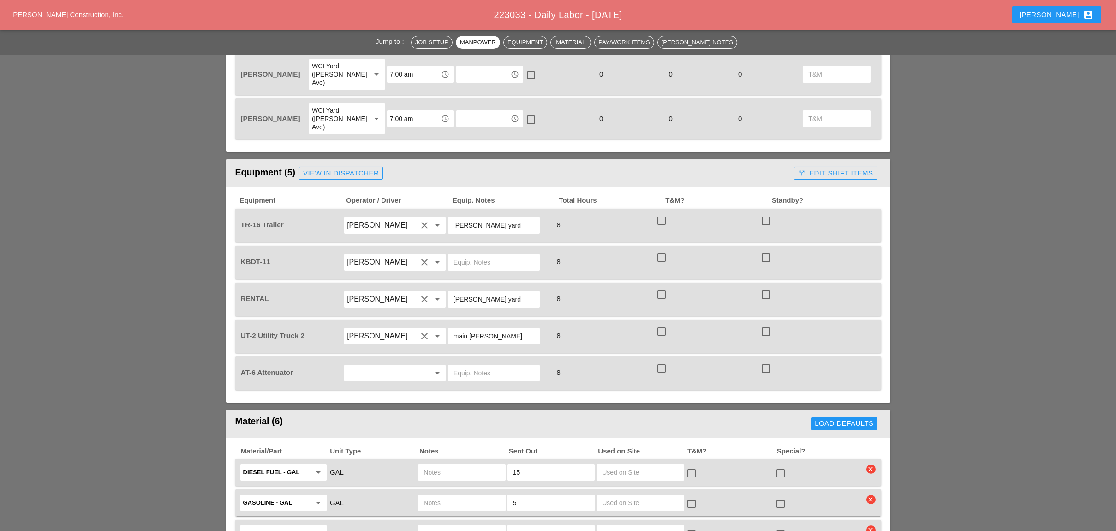
click at [360, 365] on input "text" at bounding box center [382, 372] width 70 height 15
click at [367, 358] on div "[PERSON_NAME]" at bounding box center [395, 359] width 86 height 11
paste input "[PERSON_NAME] yard"
type input "R"
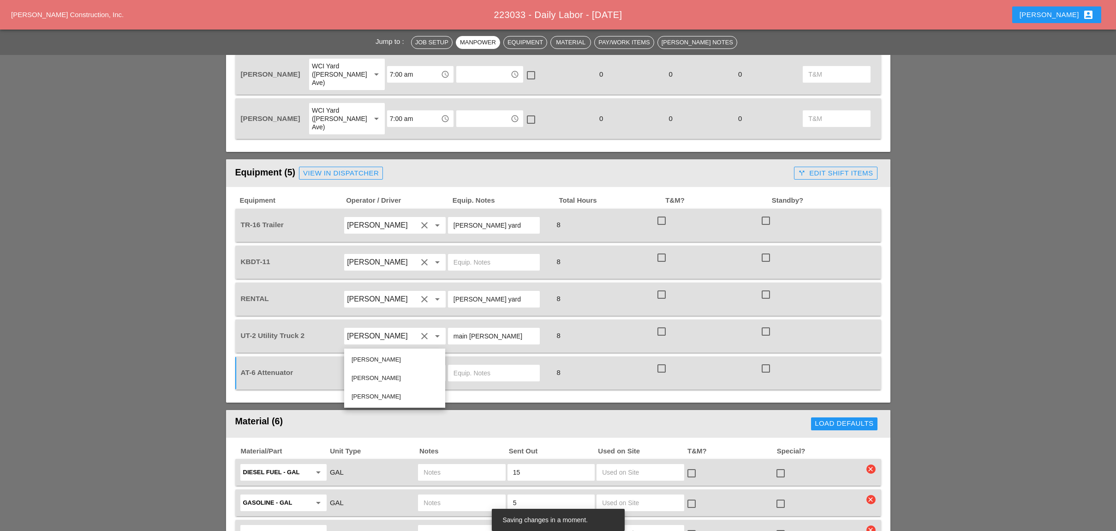
drag, startPoint x: 378, startPoint y: 357, endPoint x: 409, endPoint y: 352, distance: 31.7
click at [379, 358] on div "[PERSON_NAME]" at bounding box center [395, 359] width 86 height 11
click at [460, 365] on input "text" at bounding box center [493, 372] width 81 height 15
paste input "[PERSON_NAME] yard"
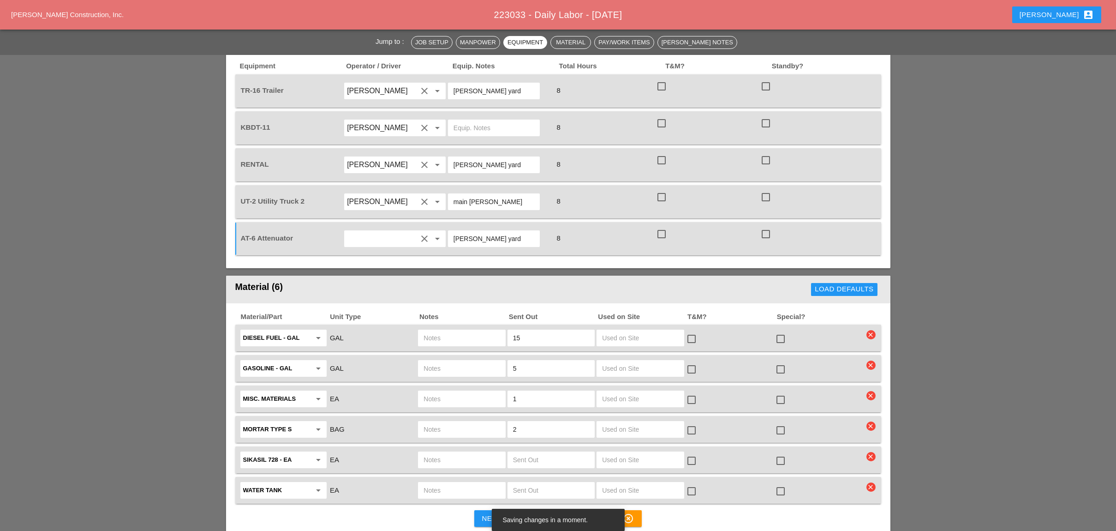
scroll to position [676, 0]
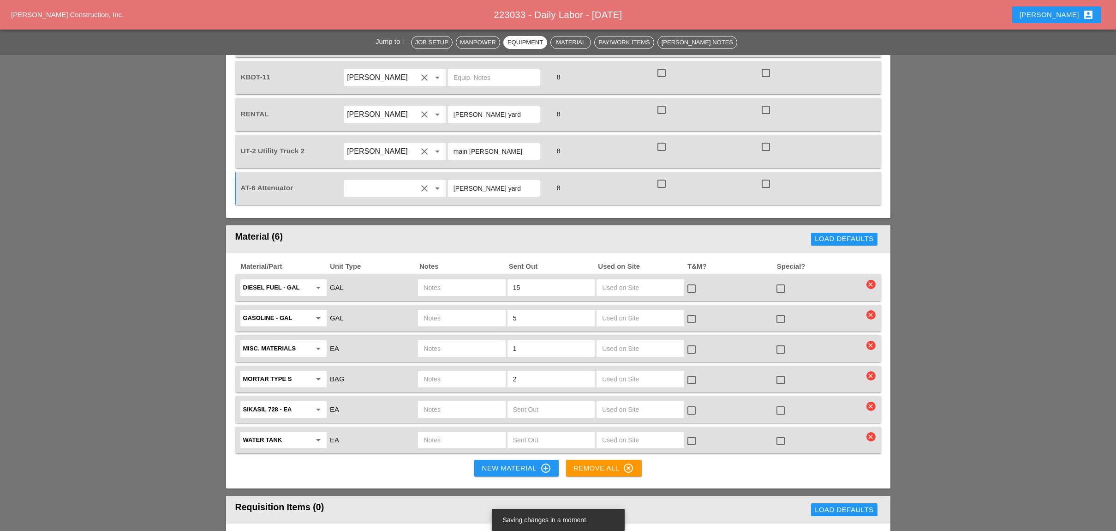
type input "[PERSON_NAME] yard"
click at [450, 280] on input "text" at bounding box center [461, 287] width 76 height 15
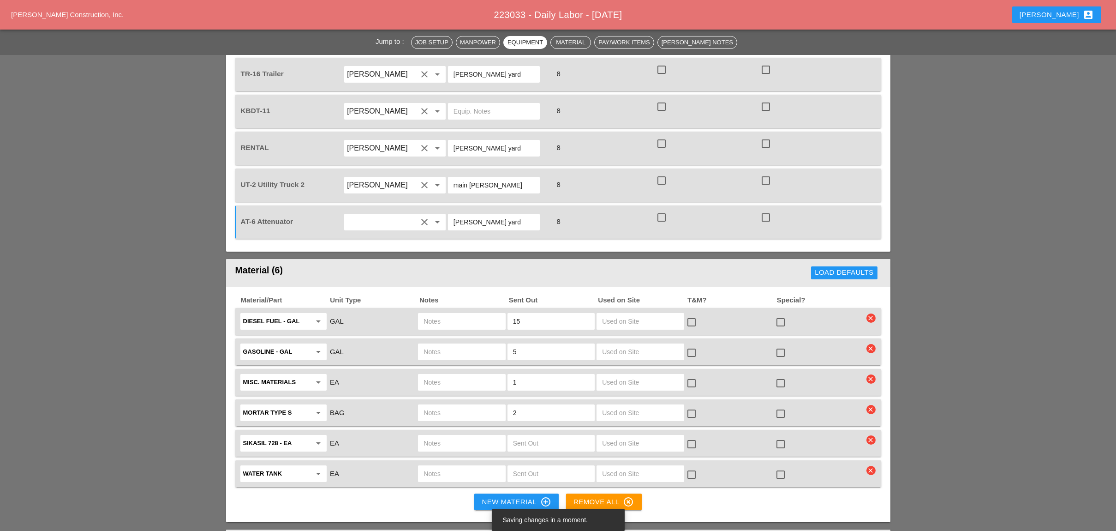
scroll to position [615, 0]
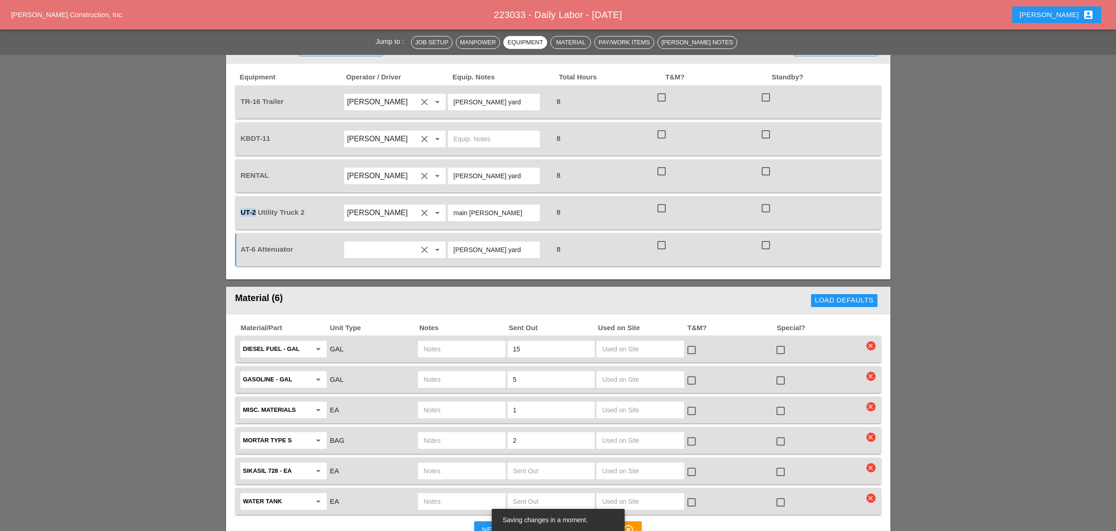
drag, startPoint x: 255, startPoint y: 178, endPoint x: 239, endPoint y: 177, distance: 16.2
click at [240, 208] on div "UT-2 Utility Truck 2" at bounding box center [291, 213] width 102 height 10
copy span "UT-2"
click at [440, 341] on input "text" at bounding box center [461, 348] width 76 height 15
paste input "UT-2"
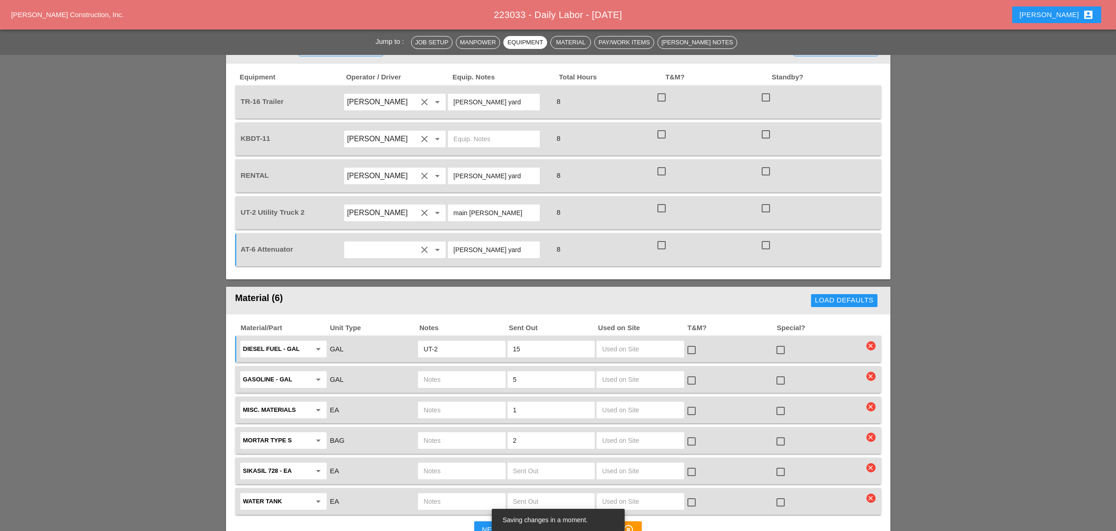
type input "UT-2"
click at [447, 372] on input "text" at bounding box center [461, 379] width 76 height 15
paste input "UT-2"
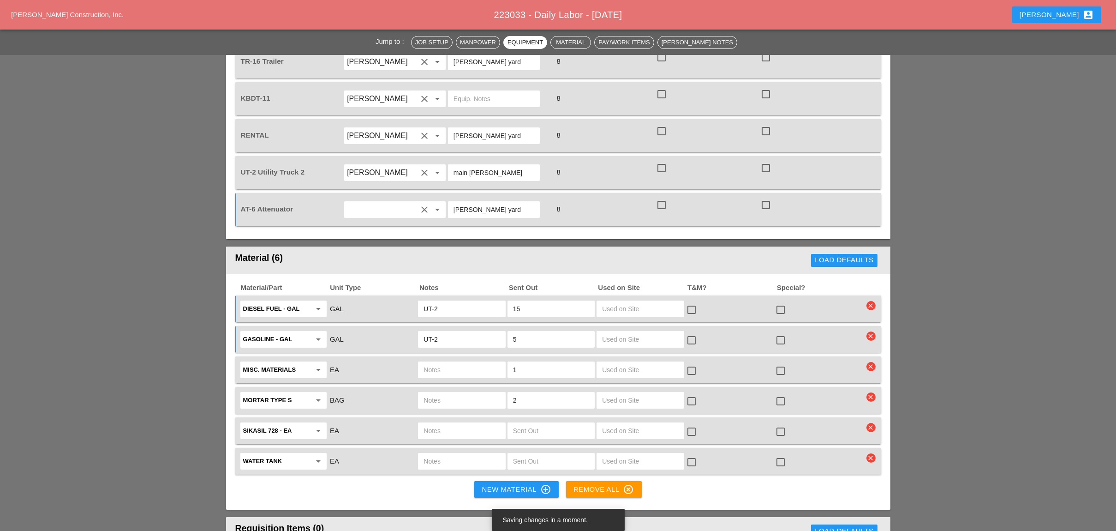
scroll to position [676, 0]
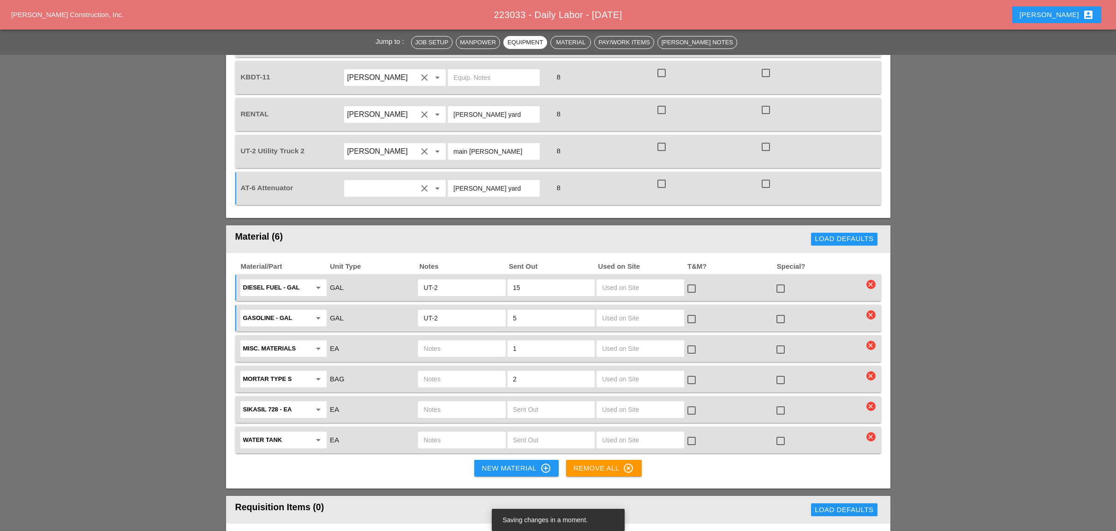
type input "UT-2"
click at [452, 341] on input "text" at bounding box center [461, 348] width 76 height 15
click at [872, 340] on icon "clear" at bounding box center [870, 344] width 9 height 9
click at [871, 287] on div "Are you Sure?" at bounding box center [871, 289] width 59 height 11
click at [871, 401] on icon "clear" at bounding box center [870, 405] width 9 height 9
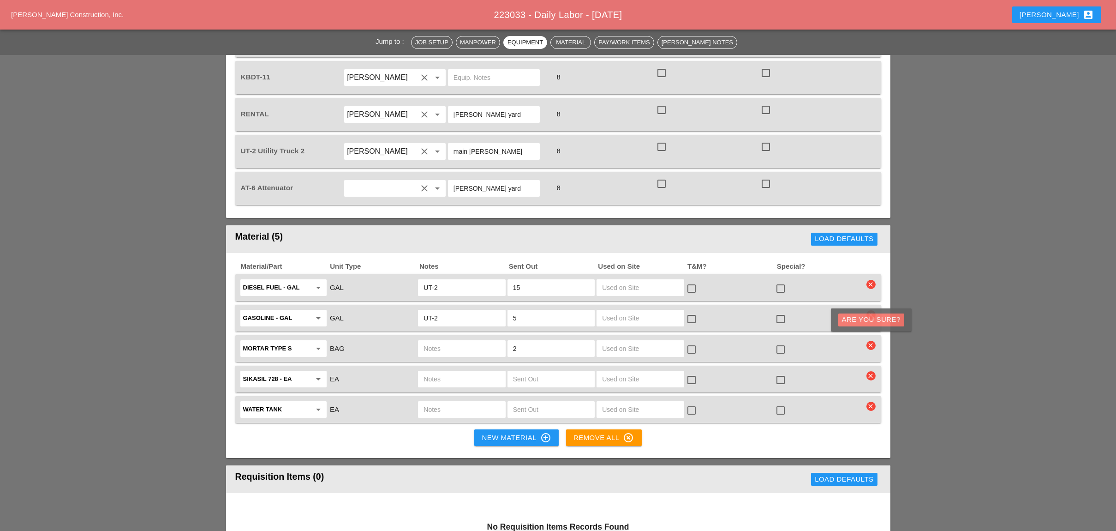
click at [869, 316] on div "Are you Sure?" at bounding box center [871, 319] width 59 height 11
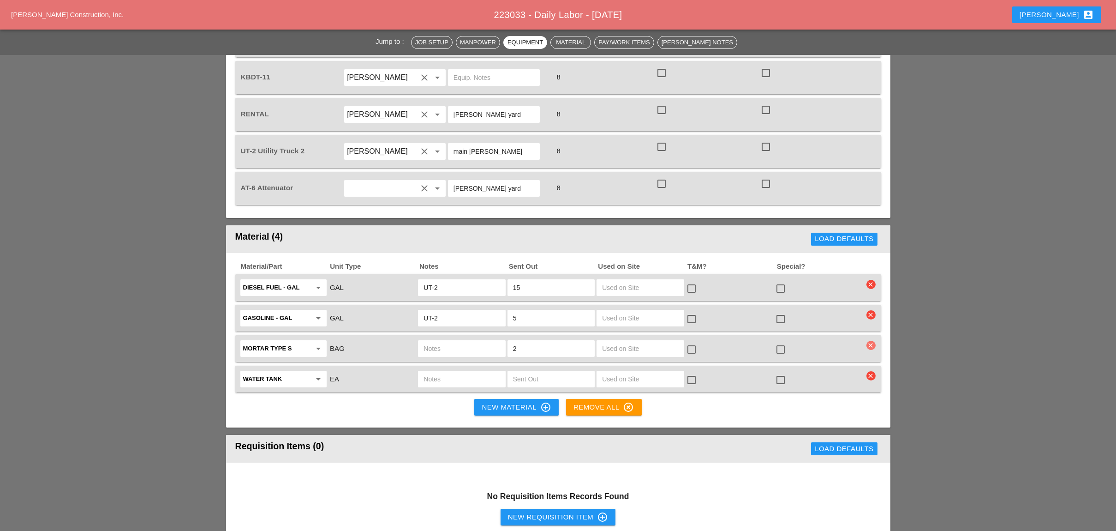
click at [872, 340] on icon "clear" at bounding box center [870, 344] width 9 height 9
click at [866, 291] on div "Are you Sure?" at bounding box center [871, 289] width 59 height 11
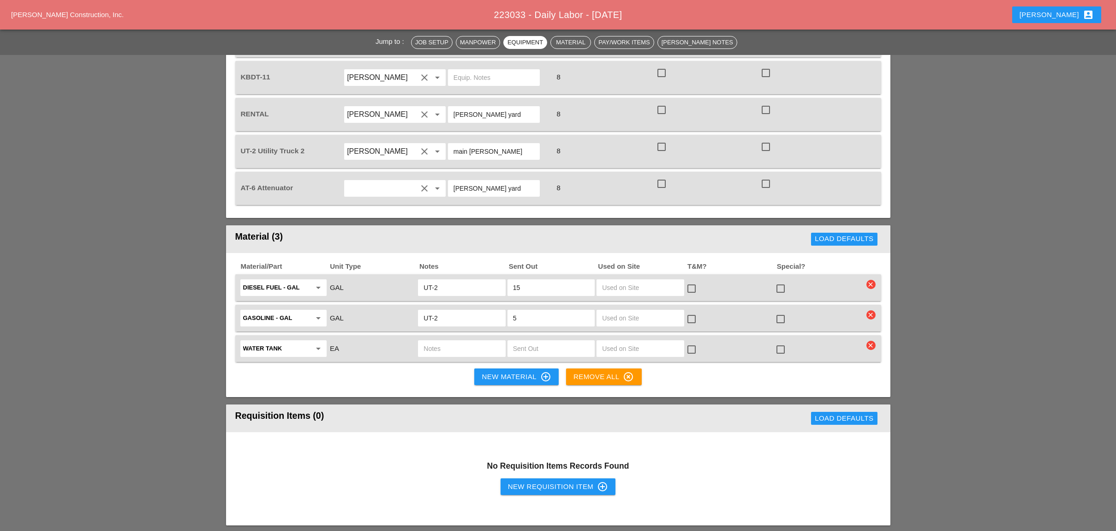
click at [872, 340] on icon "clear" at bounding box center [870, 344] width 9 height 9
click at [867, 291] on div "Are you Sure?" at bounding box center [871, 289] width 59 height 11
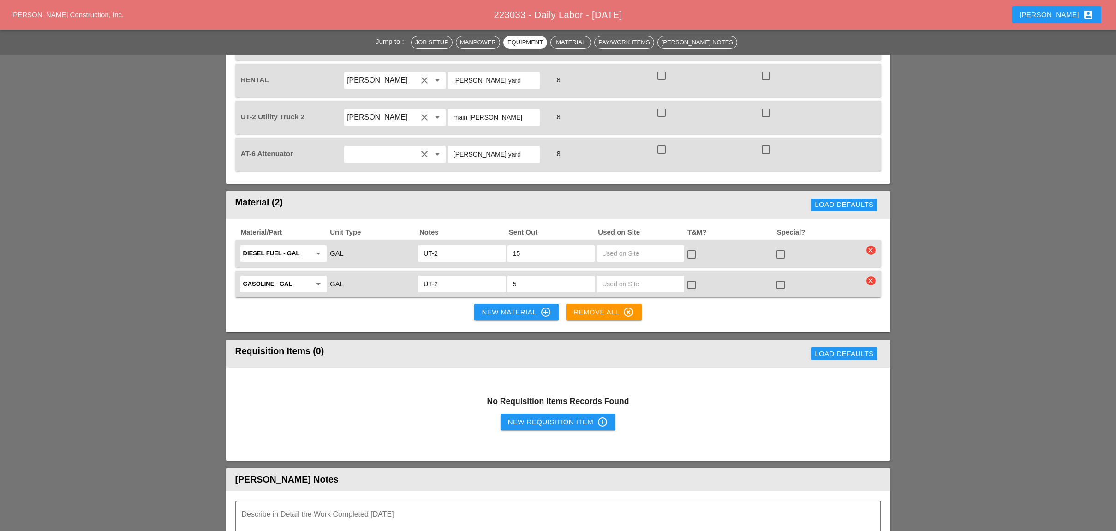
scroll to position [738, 0]
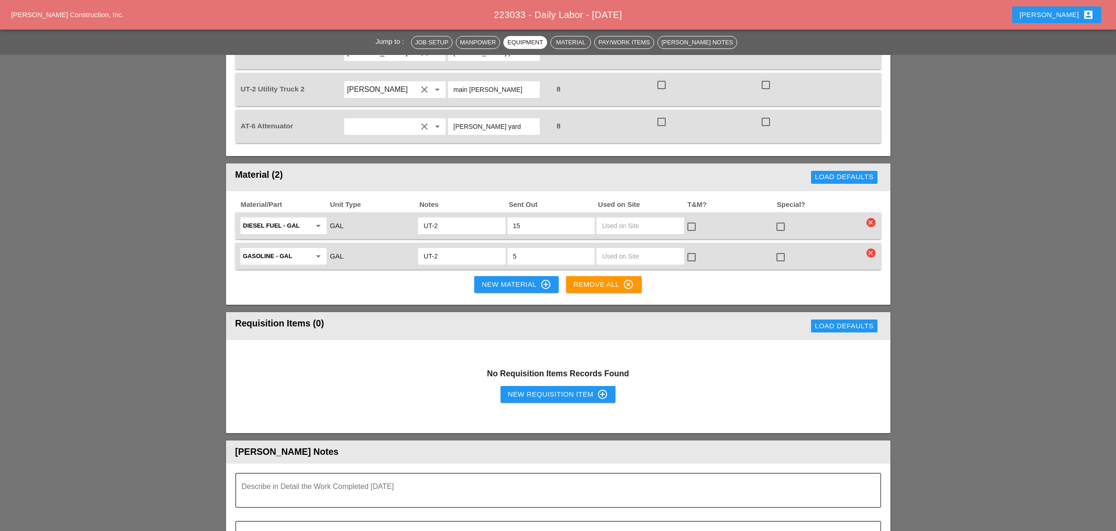
click at [553, 388] on div "New Requisition Item control_point" at bounding box center [558, 393] width 101 height 11
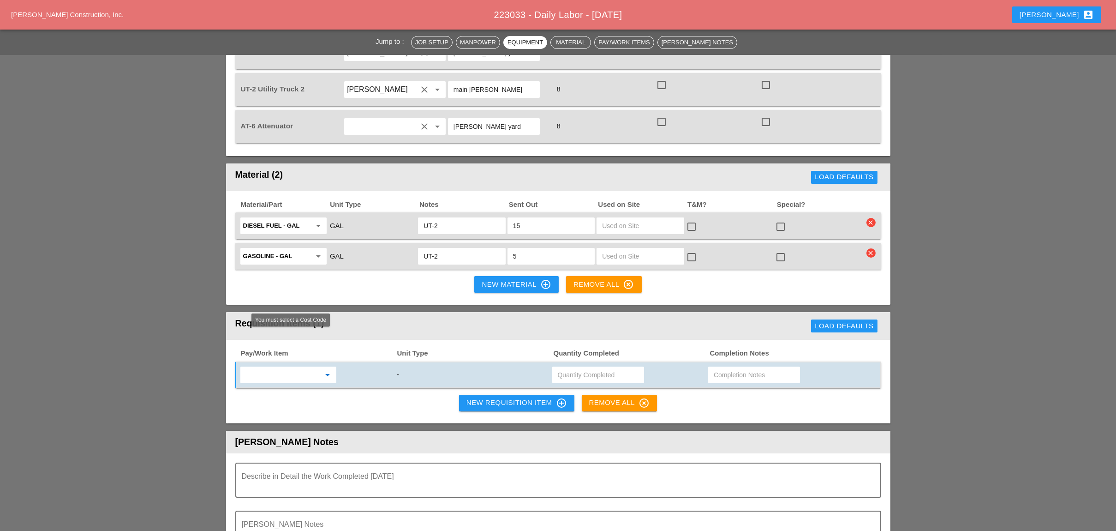
click at [298, 367] on input "text" at bounding box center [281, 374] width 77 height 15
drag, startPoint x: 317, startPoint y: 359, endPoint x: 322, endPoint y: 357, distance: 5.0
click at [318, 359] on div "619.1004002 - PORTABLE WORK ZONE CAM ERA" at bounding box center [315, 359] width 136 height 11
type input "619.1004002 - PORTABLE WORK ZONE CAMERA"
click at [584, 367] on input "text" at bounding box center [598, 374] width 81 height 15
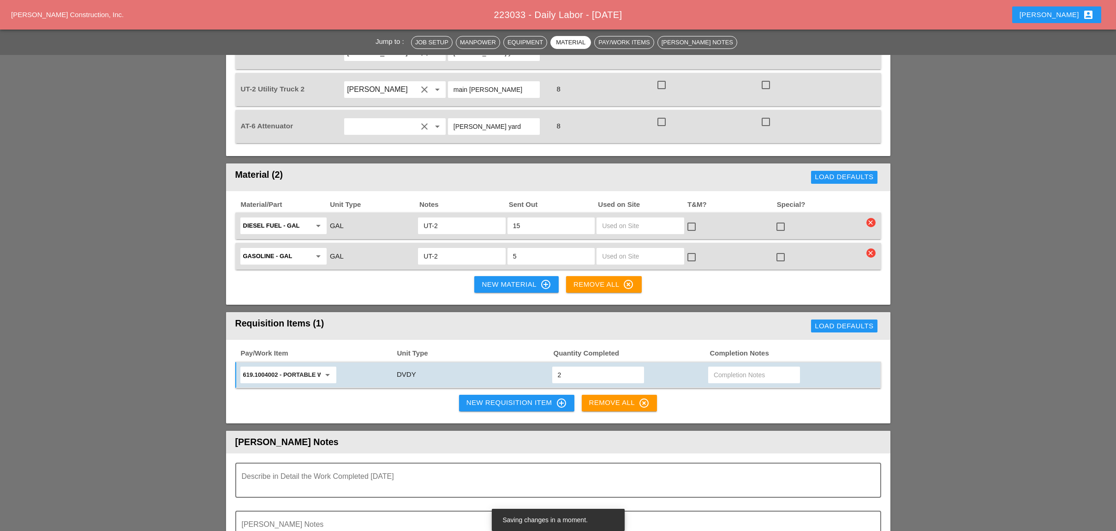
type input "2"
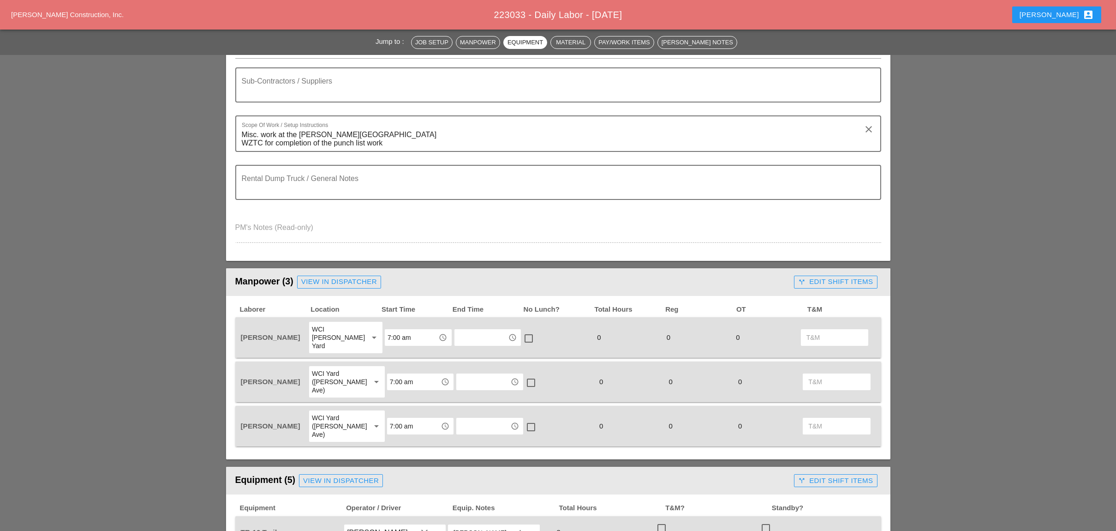
scroll to position [123, 0]
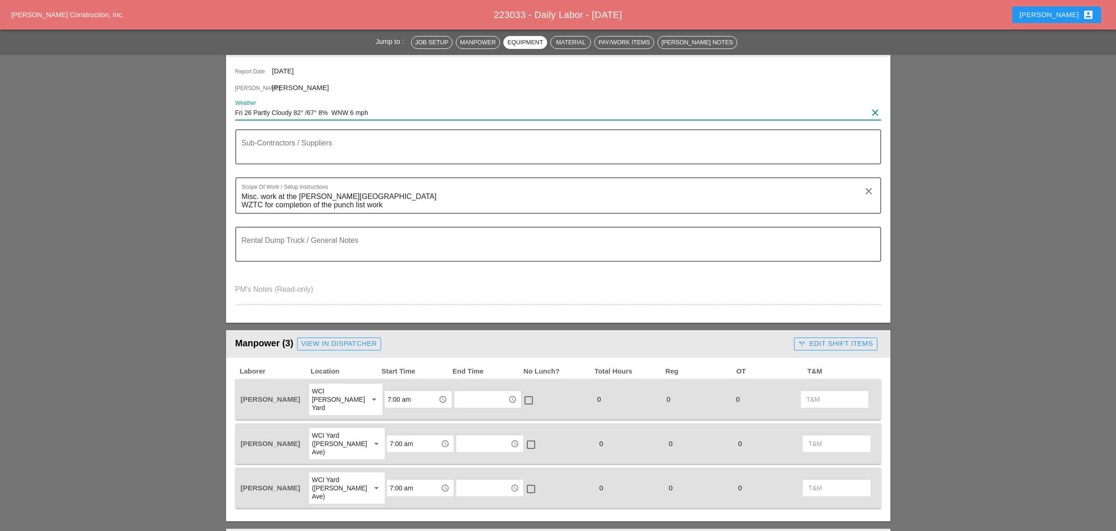
drag, startPoint x: 378, startPoint y: 107, endPoint x: 224, endPoint y: 113, distance: 154.7
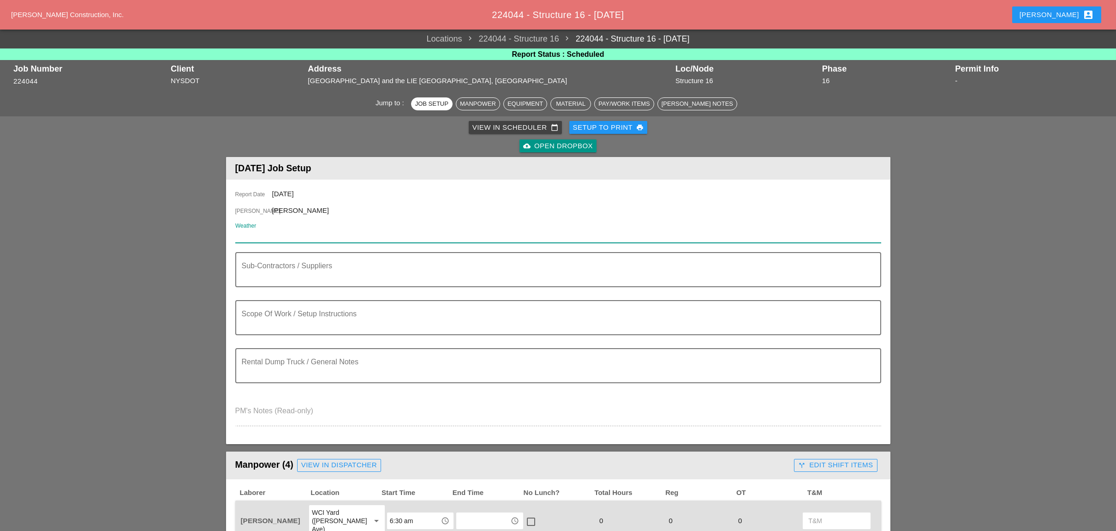
click at [277, 228] on input "Weather" at bounding box center [551, 235] width 633 height 15
paste input "Fri 26 Partly Cloudy 82° /67° 8% WNW 6 mph"
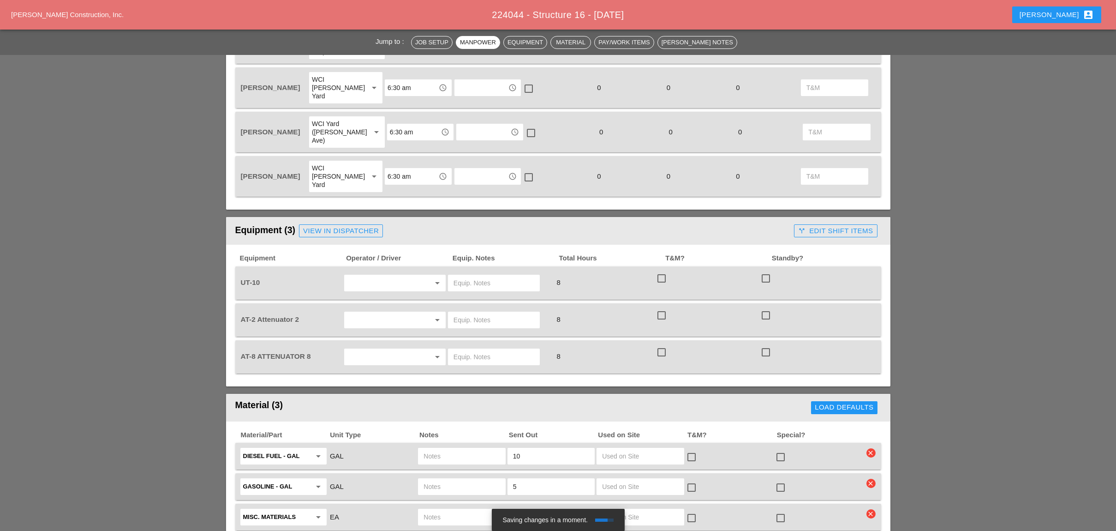
scroll to position [492, 0]
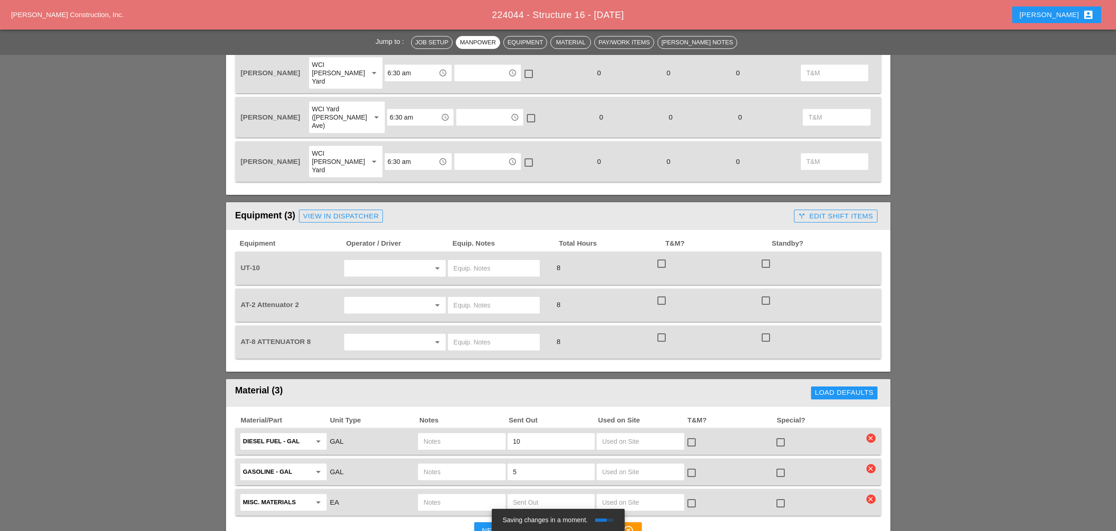
type input "Fri 26 Partly Cloudy 82° /67° 8% WNW 6 mph"
click at [394, 261] on input "text" at bounding box center [382, 268] width 70 height 15
click at [371, 246] on div "Alberto Barajas Flores" at bounding box center [395, 248] width 86 height 11
type input "Alberto Barajas Flores"
click at [375, 298] on input "text" at bounding box center [382, 305] width 70 height 15
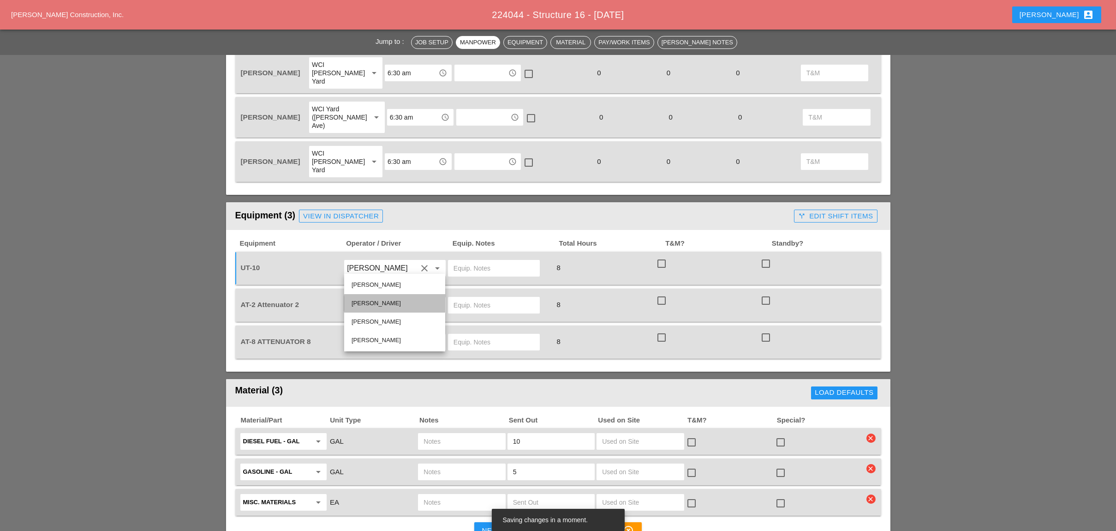
click at [359, 301] on div "Simao Pinheiro" at bounding box center [395, 303] width 86 height 11
type input "Simao Pinheiro"
drag, startPoint x: 353, startPoint y: 291, endPoint x: 359, endPoint y: 297, distance: 8.5
click at [353, 333] on div "arrow_drop_down" at bounding box center [395, 342] width 102 height 18
click at [359, 334] on input "text" at bounding box center [382, 341] width 70 height 15
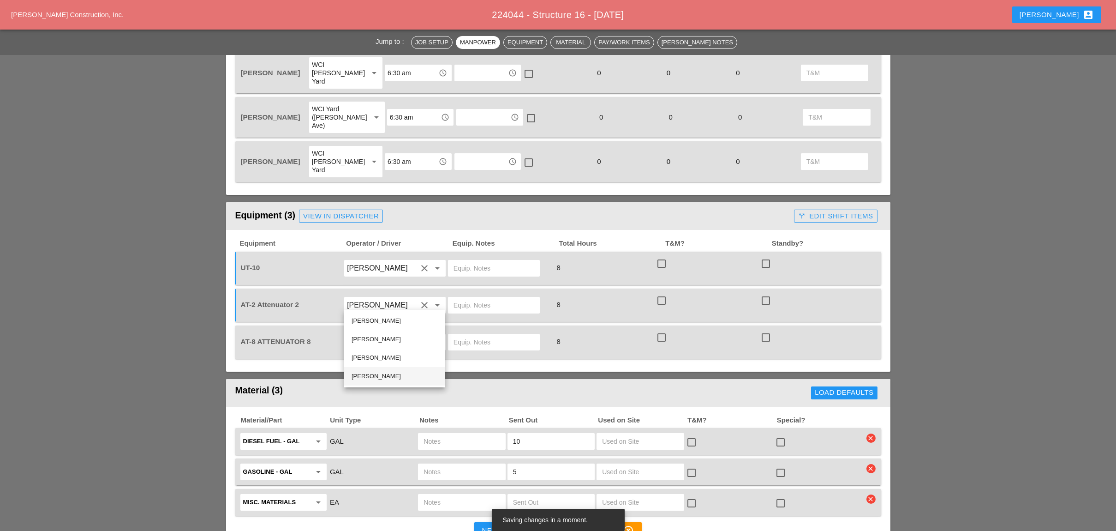
click at [364, 375] on div "Fernando De Souza" at bounding box center [395, 375] width 86 height 11
type input "Fernando De Souza"
click at [461, 298] on input "text" at bounding box center [493, 305] width 81 height 15
drag, startPoint x: 483, startPoint y: 261, endPoint x: 443, endPoint y: 262, distance: 39.7
click at [443, 292] on div "AT-2 Attenuator 2 Simao Pinheiro clear arrow_drop_down Bruckner yard 8 check_bo…" at bounding box center [551, 305] width 625 height 26
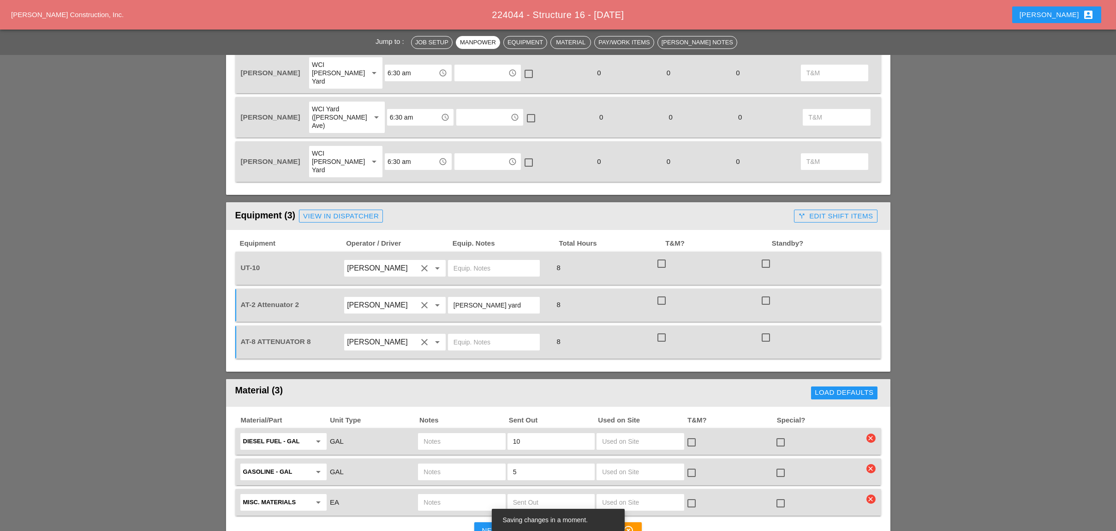
type input "Bruckner yard"
click at [443, 297] on div "Simao Pinheiro clear arrow_drop_down" at bounding box center [394, 305] width 101 height 17
click at [483, 334] on div at bounding box center [494, 342] width 92 height 17
paste input "Simao Pinheiro"
type input "Simao Pinheiro"
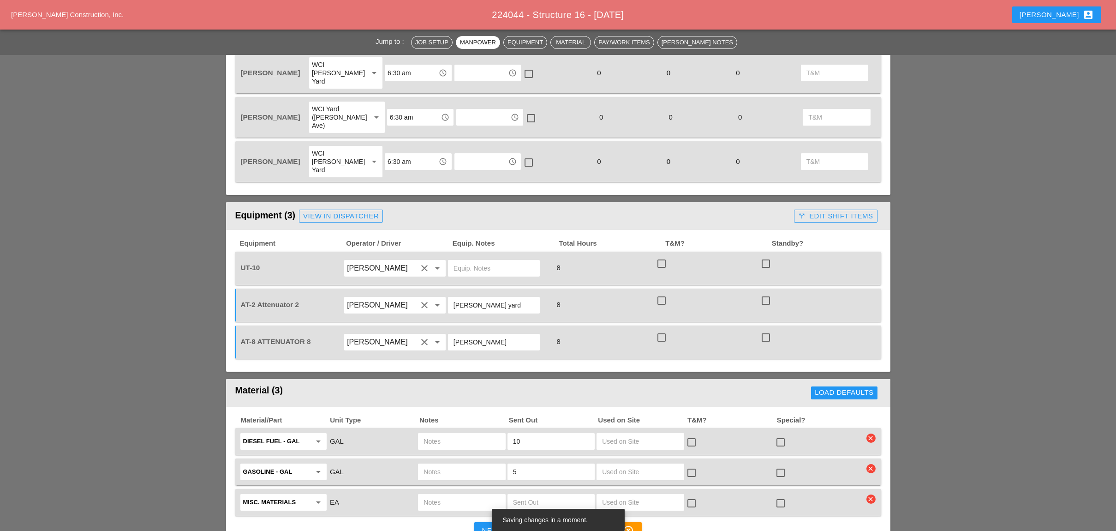
click at [476, 261] on input "text" at bounding box center [493, 268] width 81 height 15
drag, startPoint x: 501, startPoint y: 299, endPoint x: 446, endPoint y: 298, distance: 55.4
click at [446, 329] on div "AT-8 ATTENUATOR 8 Fernando De Souza clear arrow_drop_down Simao Pinheiro 8 chec…" at bounding box center [551, 342] width 625 height 26
drag, startPoint x: 495, startPoint y: 263, endPoint x: 447, endPoint y: 263, distance: 48.4
click at [447, 292] on div "[PERSON_NAME] yard" at bounding box center [499, 305] width 104 height 26
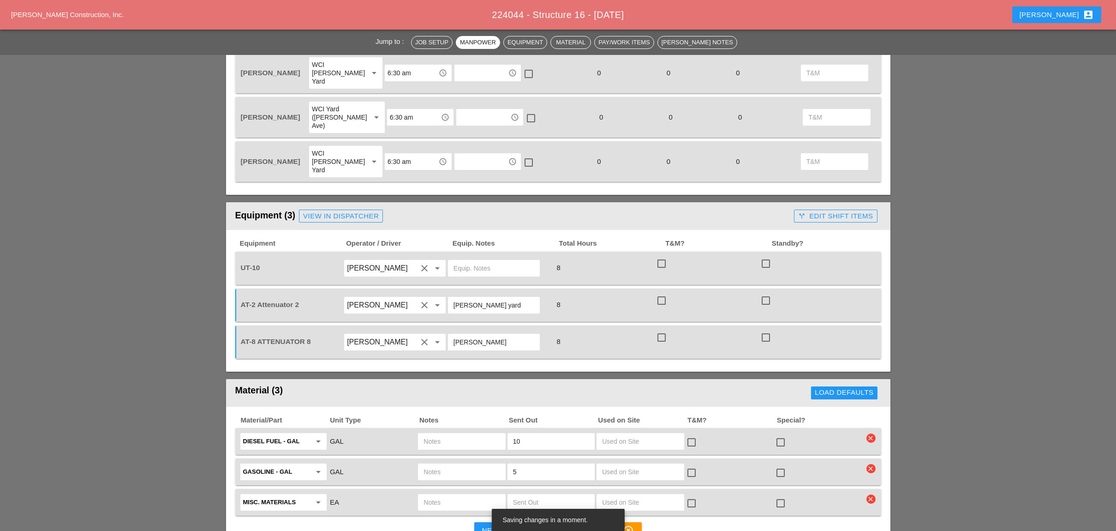
paste input "Simao Pinheiro"
drag, startPoint x: 502, startPoint y: 262, endPoint x: 459, endPoint y: 262, distance: 43.4
click at [459, 298] on input "Simao Pinheiro" at bounding box center [493, 305] width 81 height 15
click at [502, 298] on input "Simao Pinheiro" at bounding box center [493, 305] width 81 height 15
click at [507, 298] on input "Simao Pinheiro" at bounding box center [493, 305] width 81 height 15
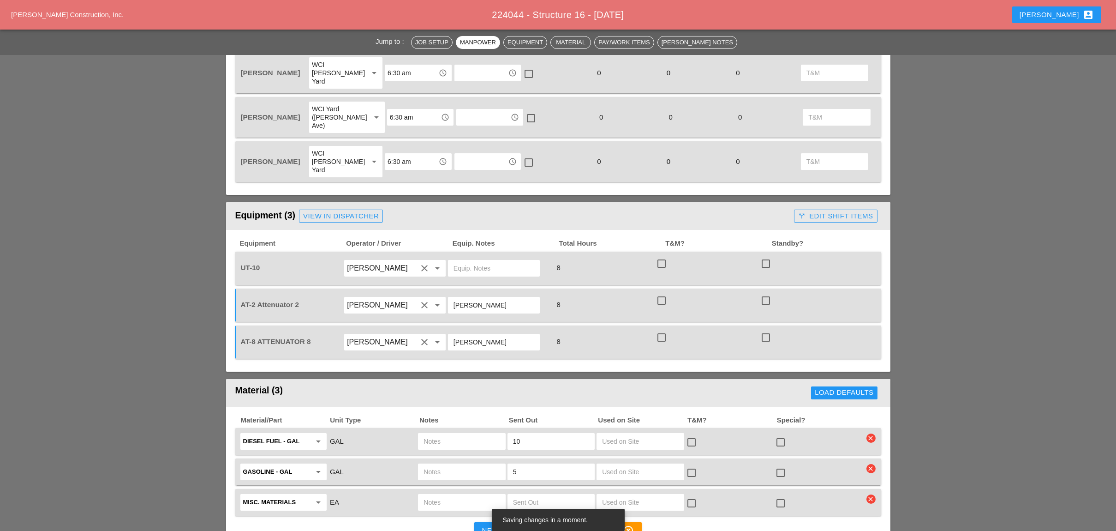
drag, startPoint x: 483, startPoint y: 264, endPoint x: 451, endPoint y: 264, distance: 32.3
click at [451, 297] on div "Simao Pinheiro" at bounding box center [494, 305] width 92 height 17
type input "[PERSON_NAME] yard"
drag, startPoint x: 472, startPoint y: 264, endPoint x: 495, endPoint y: 266, distance: 23.1
click at [461, 298] on input "[PERSON_NAME] yard" at bounding box center [493, 305] width 81 height 15
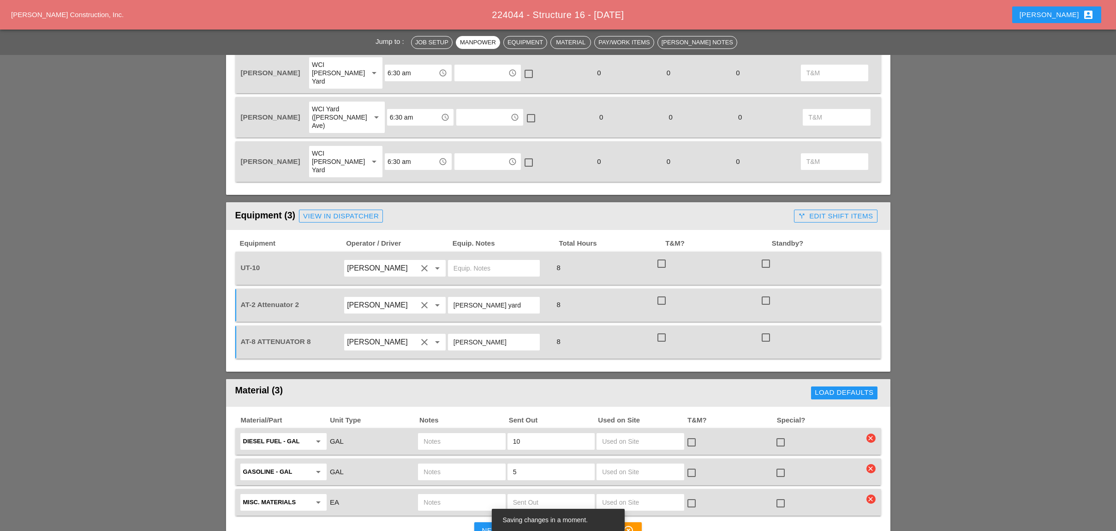
drag, startPoint x: 499, startPoint y: 261, endPoint x: 453, endPoint y: 262, distance: 46.1
click at [453, 298] on input "[PERSON_NAME] yard" at bounding box center [493, 305] width 81 height 15
click at [508, 334] on input "Simao Pinheiro" at bounding box center [493, 341] width 81 height 15
drag, startPoint x: 507, startPoint y: 301, endPoint x: 436, endPoint y: 301, distance: 70.1
click at [436, 329] on div "AT-8 ATTENUATOR 8 Fernando De Souza clear arrow_drop_down Simao Pinheiro 8 chec…" at bounding box center [551, 342] width 625 height 26
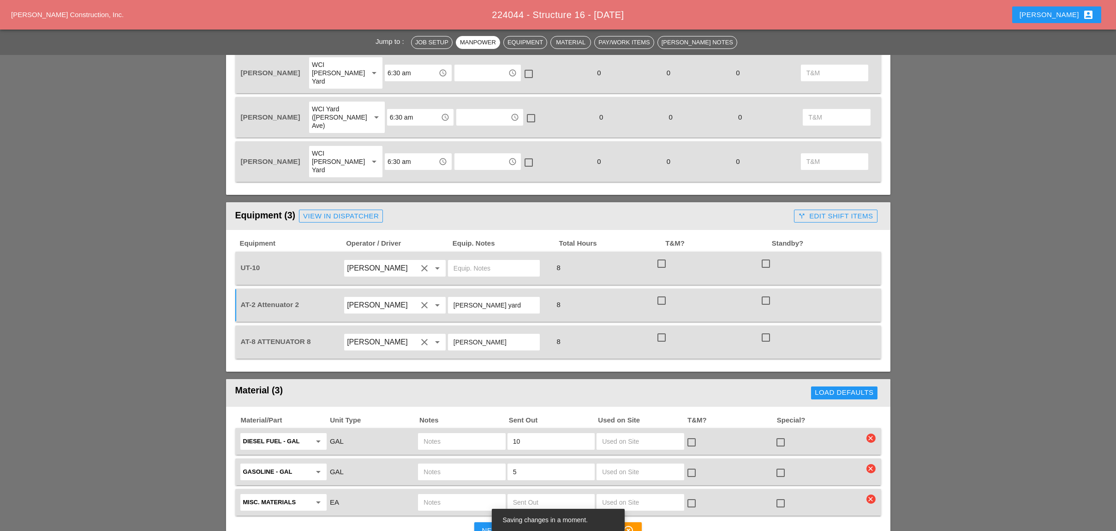
paste input "[PERSON_NAME] yard"
type input "[PERSON_NAME] yard"
click at [476, 261] on input "text" at bounding box center [493, 268] width 81 height 15
click at [488, 261] on input "main ayrd" at bounding box center [493, 268] width 81 height 15
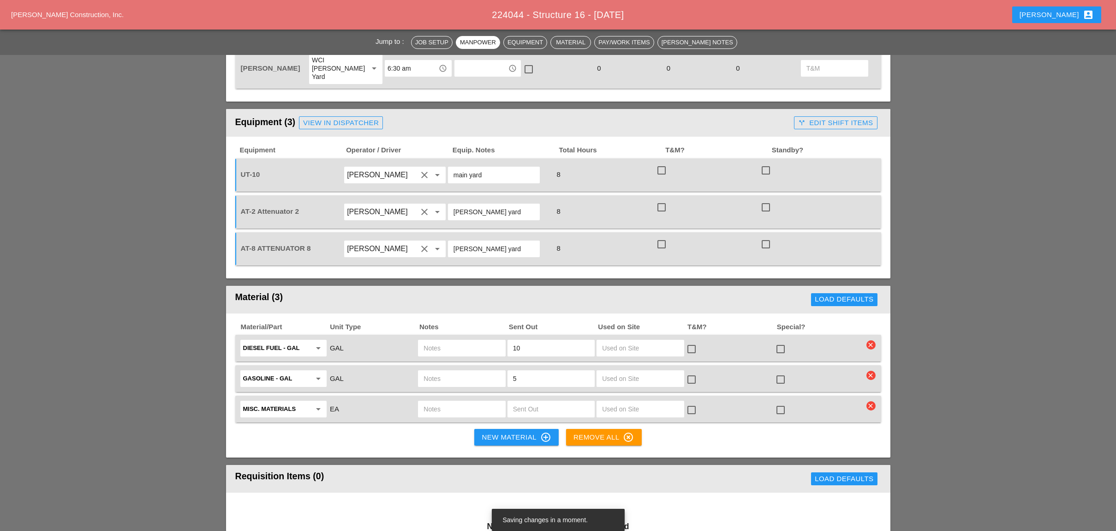
scroll to position [615, 0]
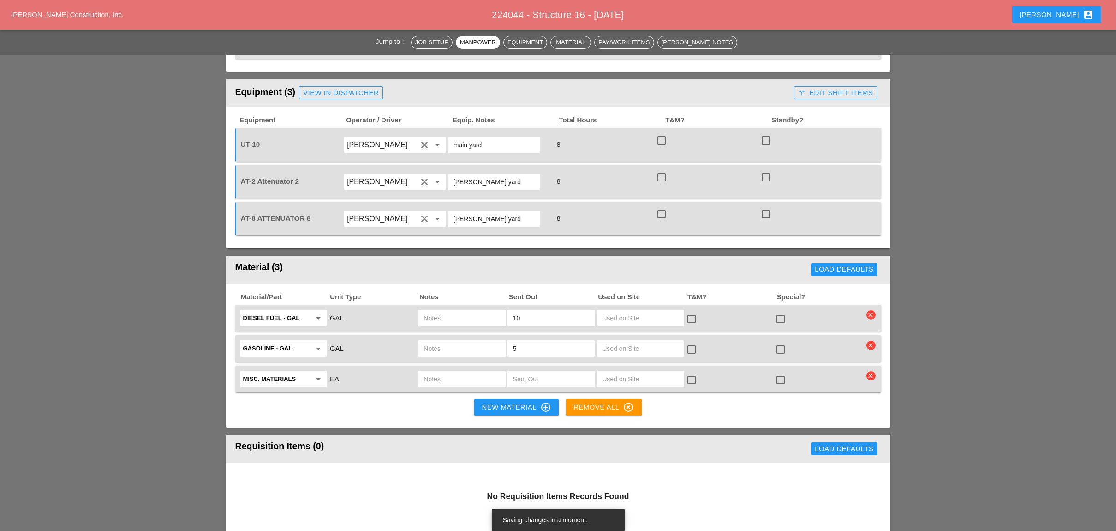
type input "main yard"
click at [437, 310] on input "text" at bounding box center [461, 317] width 76 height 15
drag, startPoint x: 262, startPoint y: 101, endPoint x: 235, endPoint y: 102, distance: 27.3
click at [235, 128] on div "UT-10 Alberto Barajas Flores clear arrow_drop_down main yard 8 check_box_outlin…" at bounding box center [558, 144] width 646 height 33
copy span "UT-10"
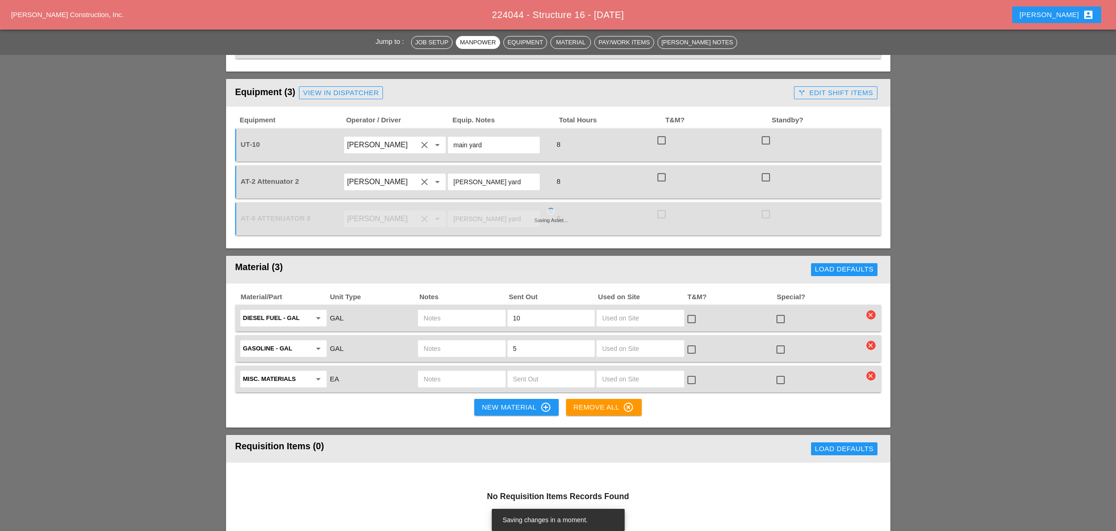
click at [432, 310] on input "text" at bounding box center [461, 317] width 76 height 15
paste input "UT-10"
type input "UT-10"
click at [438, 341] on input "text" at bounding box center [461, 348] width 76 height 15
paste input "UT-10"
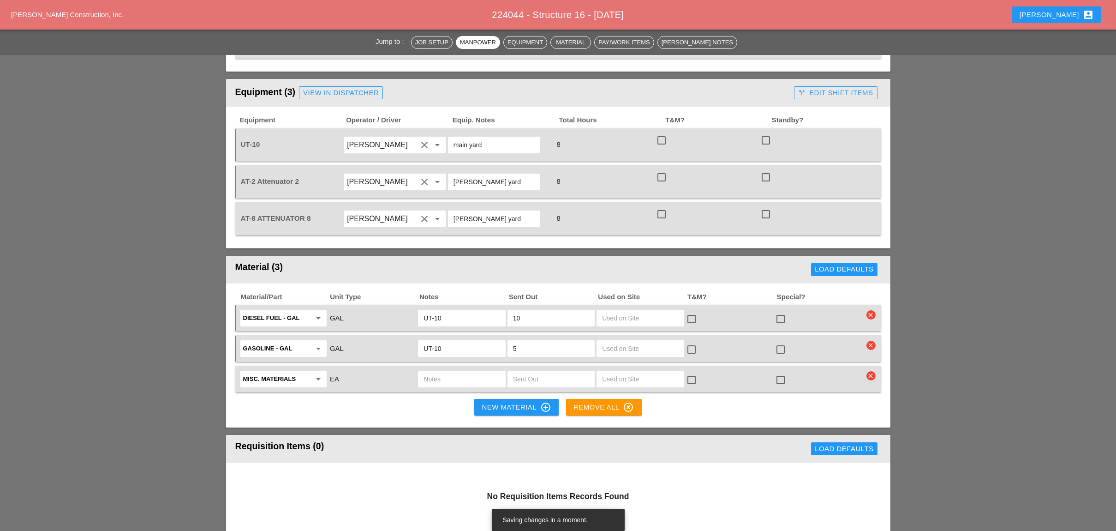
type input "UT-10"
click at [792, 371] on icon "clear" at bounding box center [870, 375] width 9 height 9
drag, startPoint x: 868, startPoint y: 311, endPoint x: 827, endPoint y: 313, distance: 40.7
click at [792, 311] on div "Are you Sure?" at bounding box center [871, 312] width 59 height 11
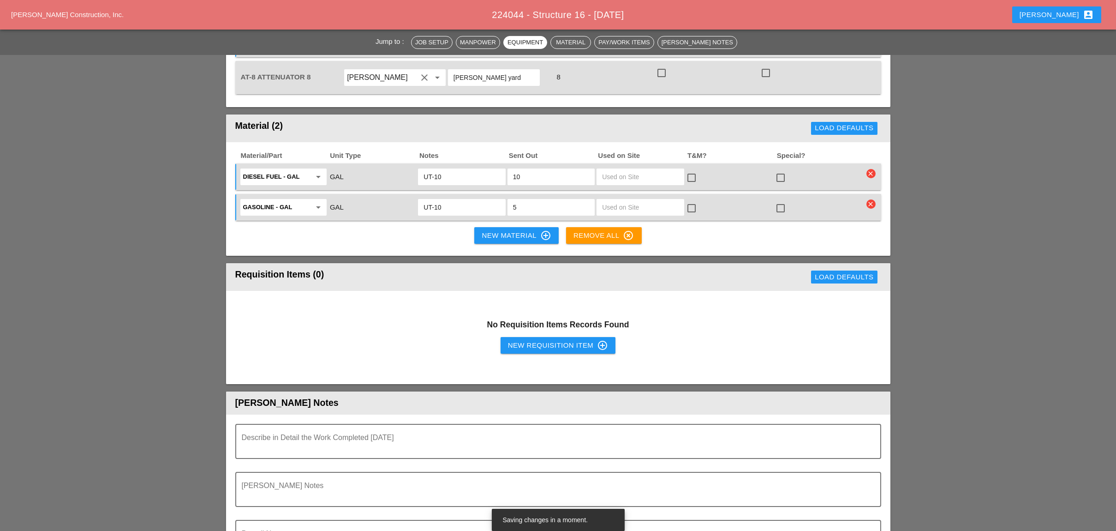
scroll to position [676, 0]
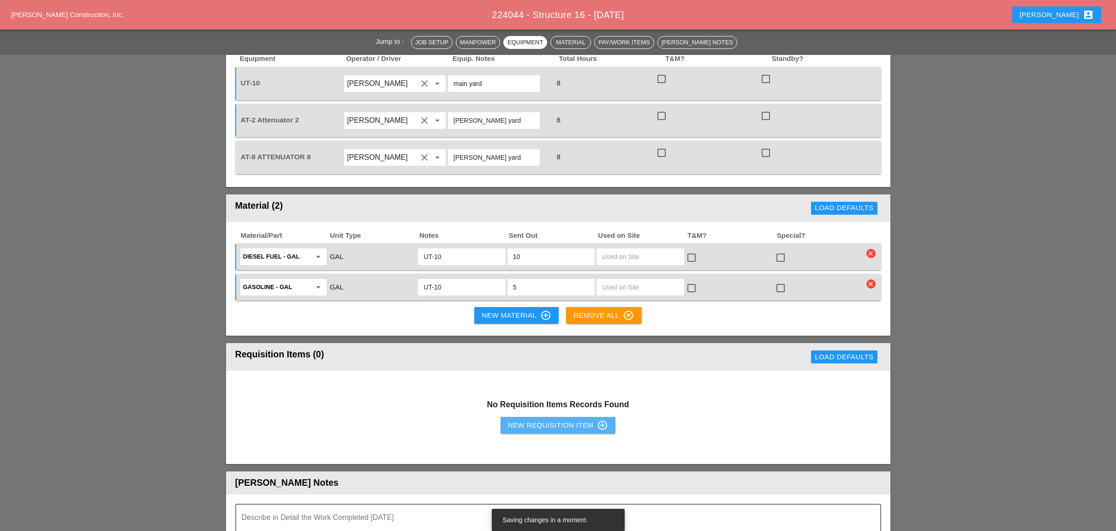
click at [546, 419] on div "New Requisition Item control_point" at bounding box center [558, 424] width 101 height 11
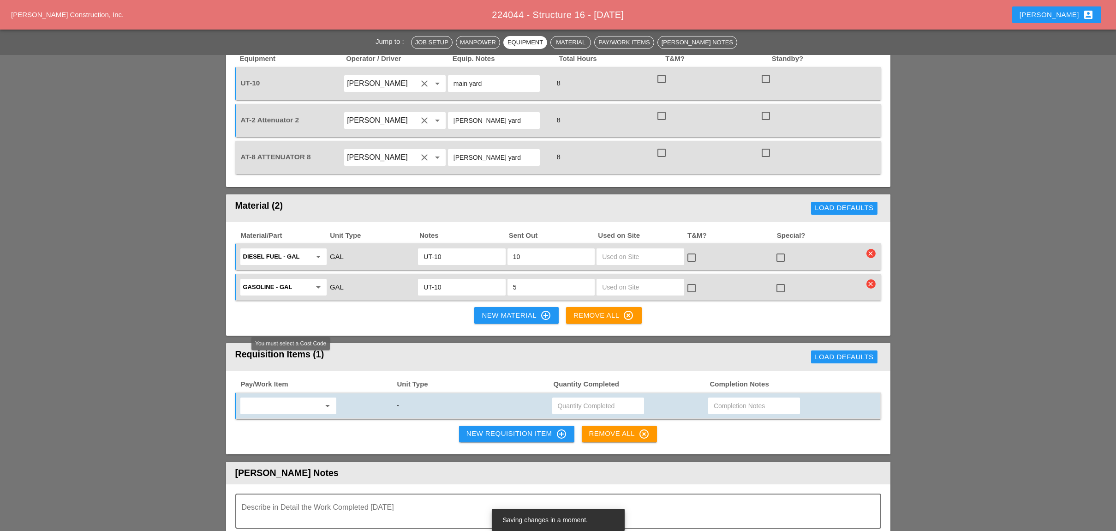
click at [280, 398] on input "text" at bounding box center [281, 405] width 77 height 15
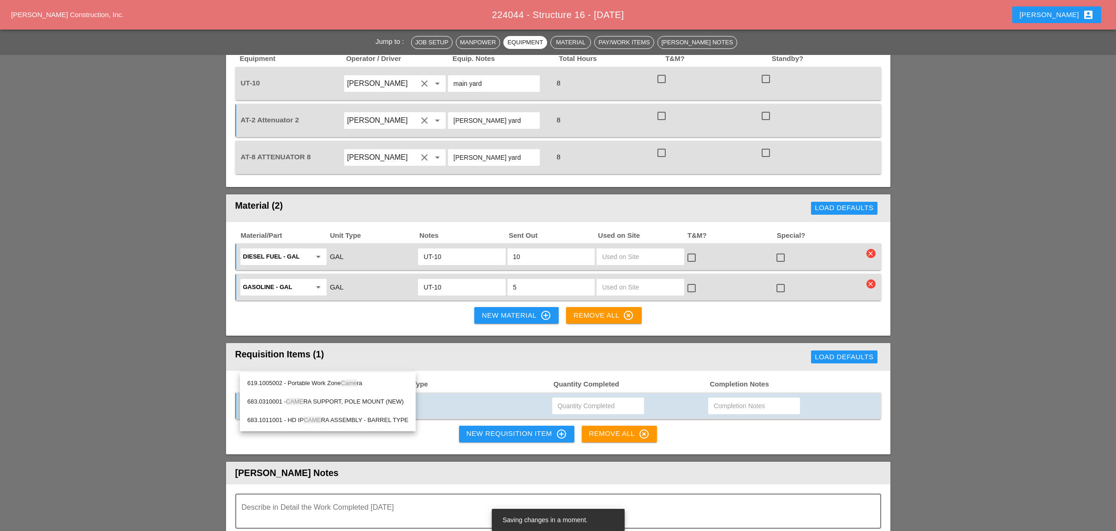
click at [326, 384] on div "619.1005002 - Portable Work Zone Came ra" at bounding box center [327, 382] width 161 height 11
type input "619.1005002 - Portable Work Zone Camera"
click at [580, 398] on input "text" at bounding box center [598, 405] width 81 height 15
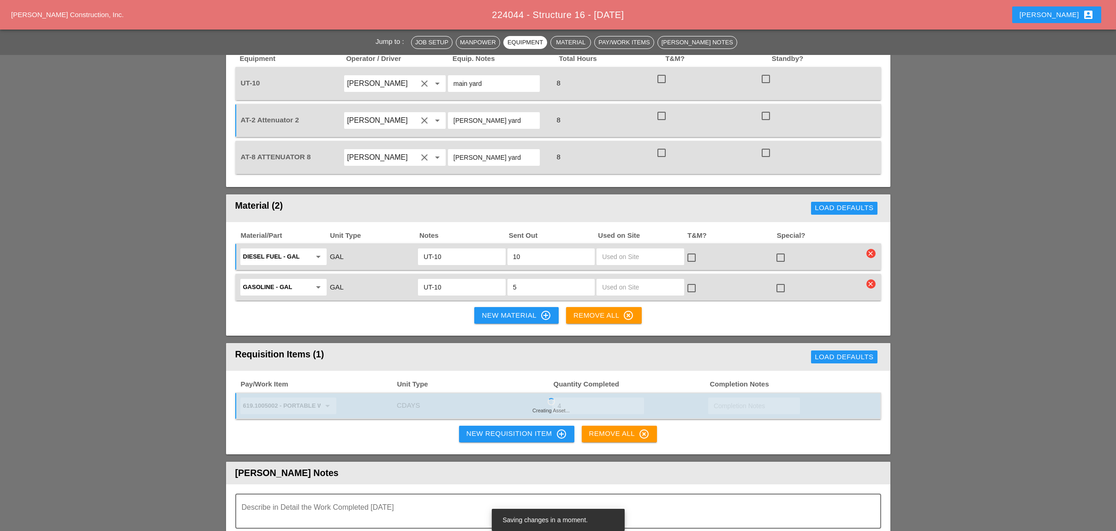
type input "4"
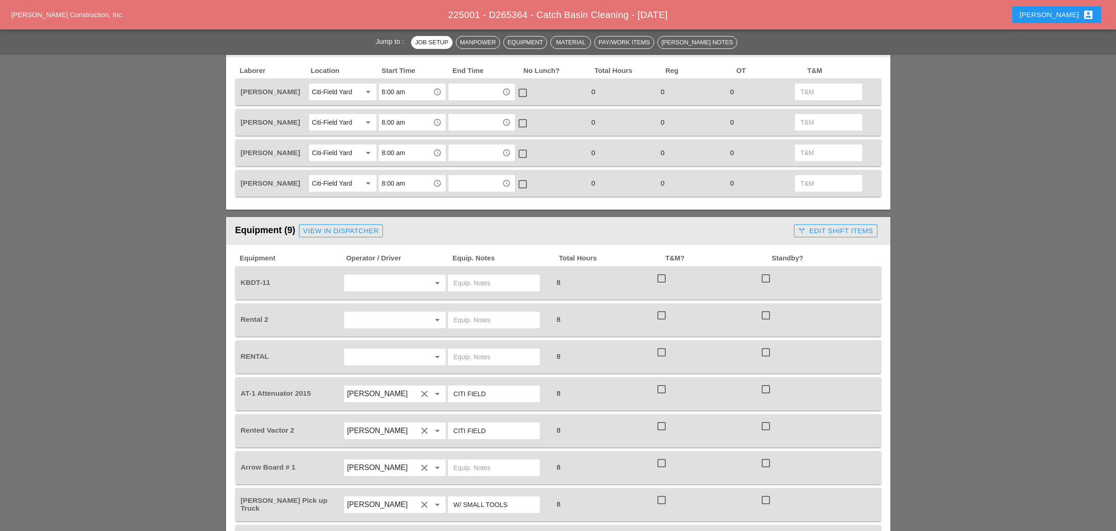
scroll to position [492, 0]
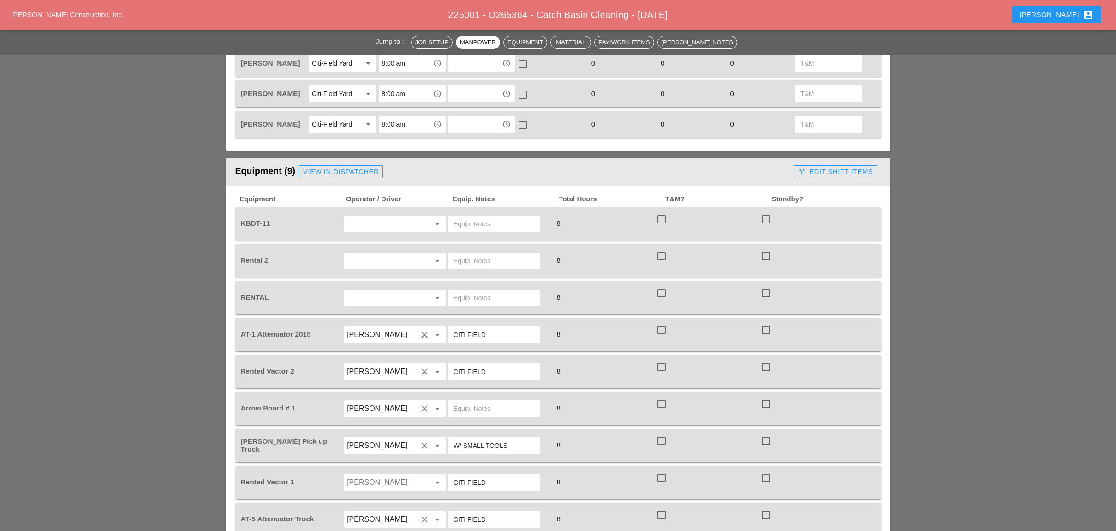
click at [373, 222] on input "text" at bounding box center [382, 223] width 70 height 15
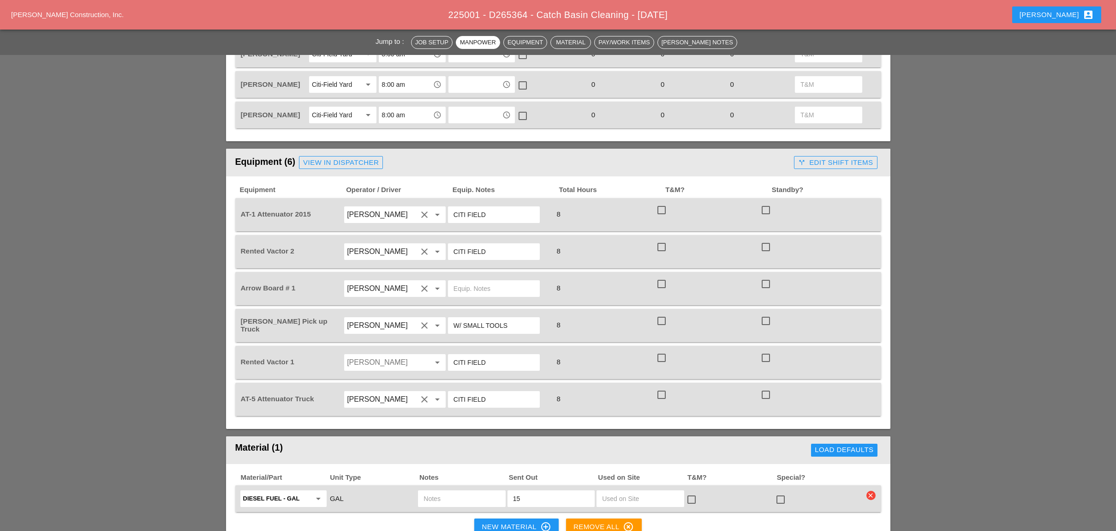
scroll to position [492, 0]
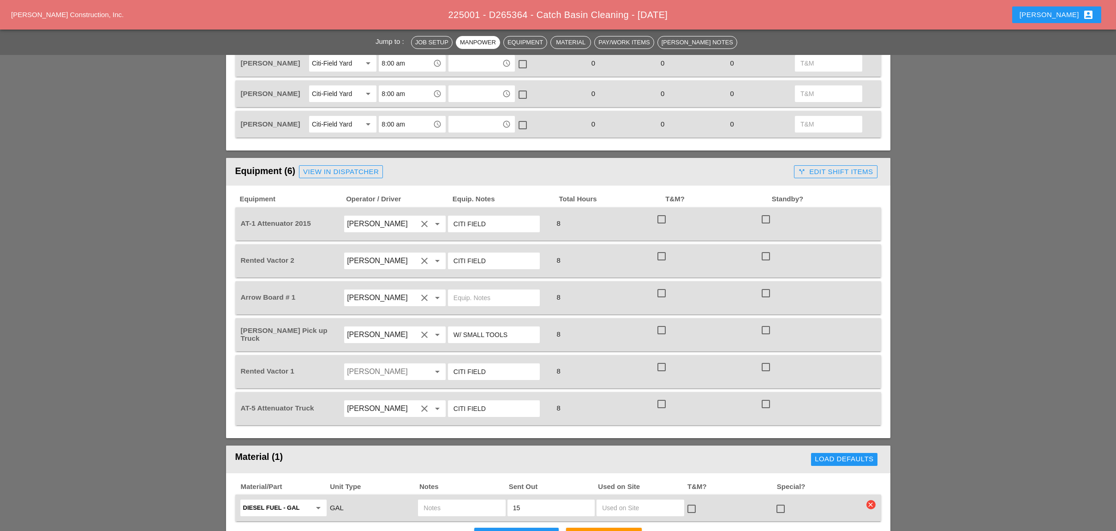
drag, startPoint x: 492, startPoint y: 253, endPoint x: 450, endPoint y: 253, distance: 42.0
click at [450, 253] on div "CITI FIELD" at bounding box center [494, 260] width 92 height 17
click at [471, 295] on input "text" at bounding box center [493, 297] width 81 height 15
paste input "CITI FIELD"
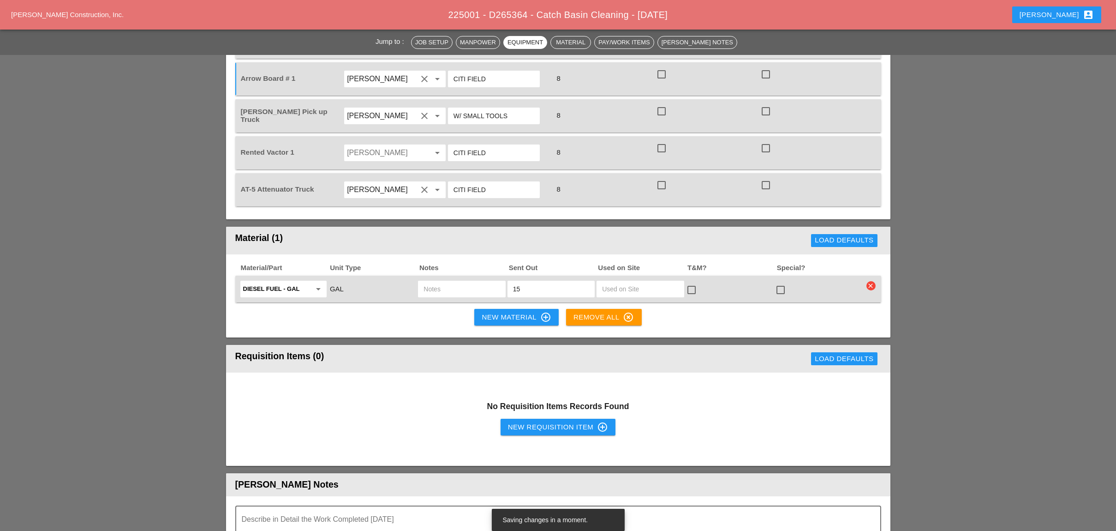
scroll to position [738, 0]
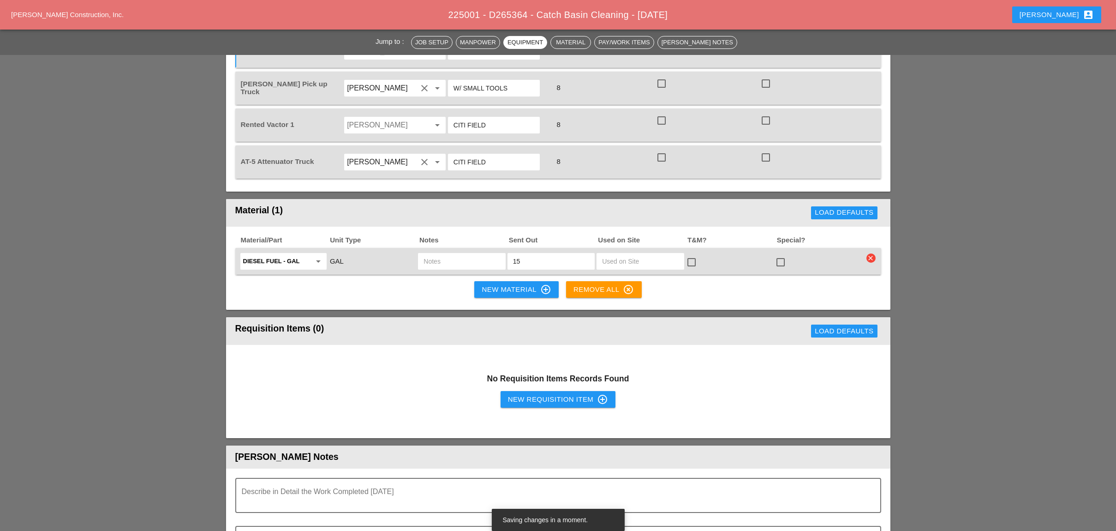
type input "CITI FIELD"
click at [870, 253] on icon "clear" at bounding box center [870, 257] width 9 height 9
click at [864, 229] on div "Are you Sure?" at bounding box center [871, 228] width 59 height 11
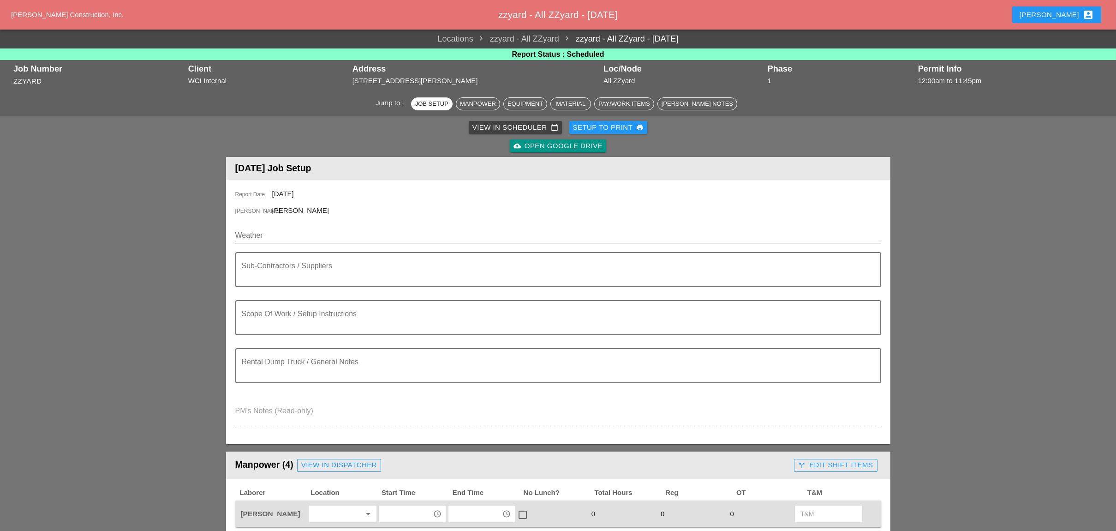
click at [286, 239] on input "Weather" at bounding box center [551, 235] width 633 height 15
paste input "Fri 26 Partly Cloudy 82° /67° 8% WNW 6 mph"
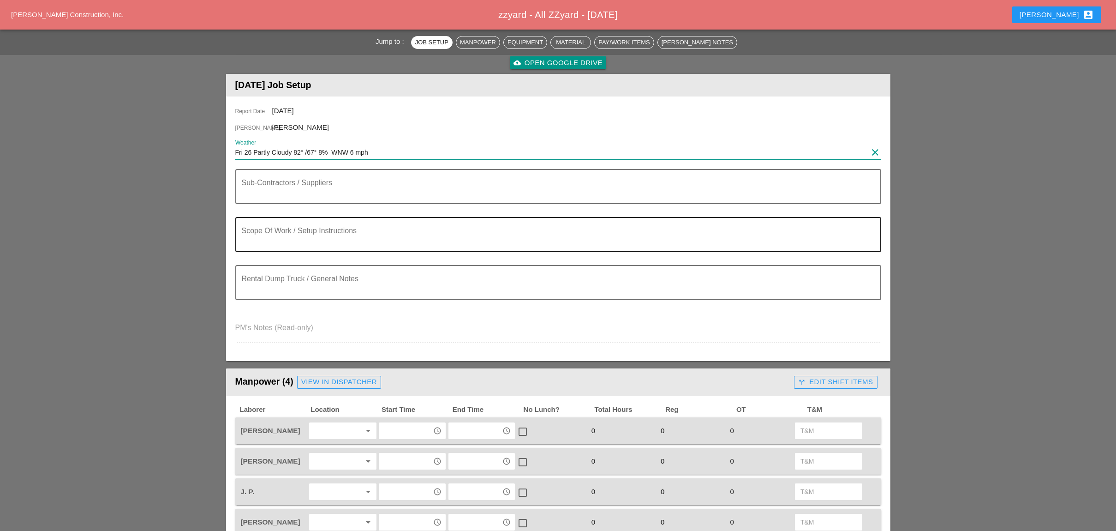
scroll to position [61, 0]
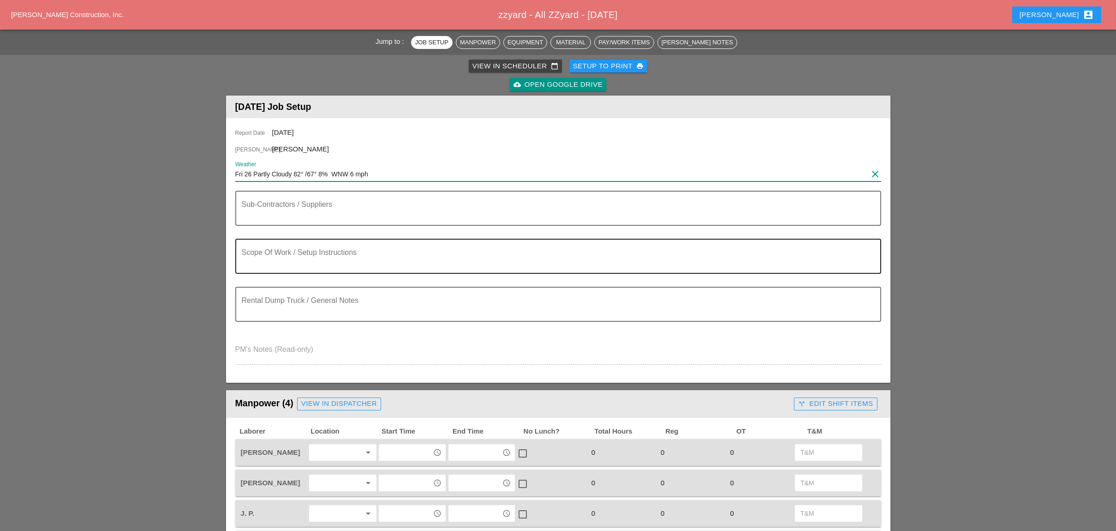
type input "Fri 26 Partly Cloudy 82° /67° 8% WNW 6 mph"
drag, startPoint x: 272, startPoint y: 264, endPoint x: 290, endPoint y: 280, distance: 24.5
click at [273, 264] on textarea "Scope Of Work / Setup Instructions" at bounding box center [555, 261] width 626 height 22
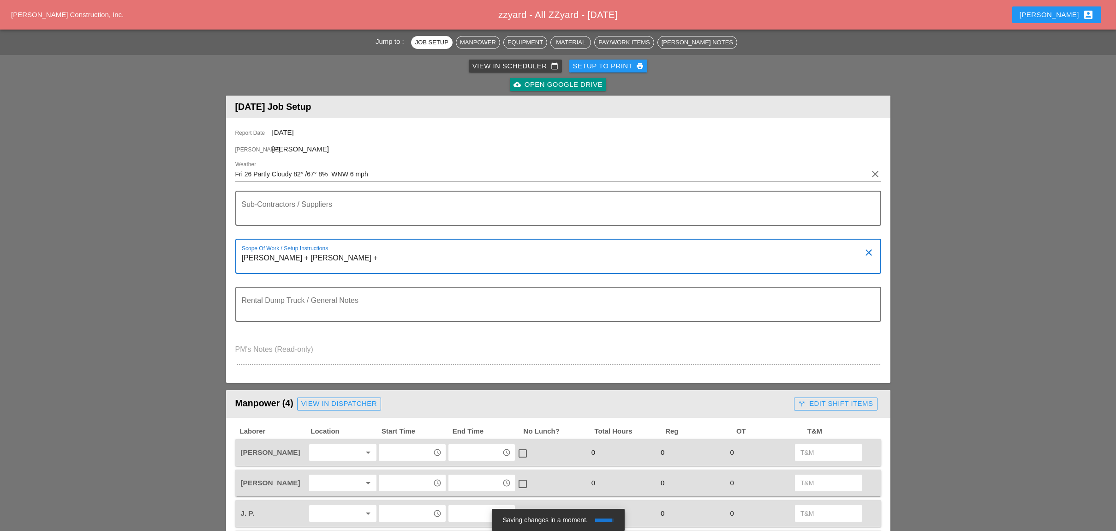
click at [310, 255] on textarea "[PERSON_NAME] + [PERSON_NAME] +" at bounding box center [555, 261] width 626 height 22
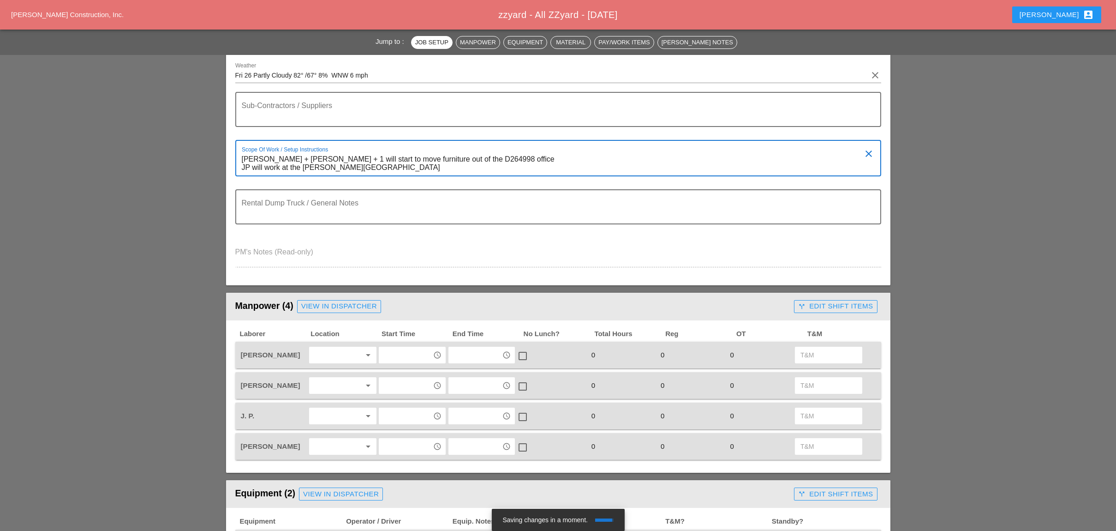
scroll to position [185, 0]
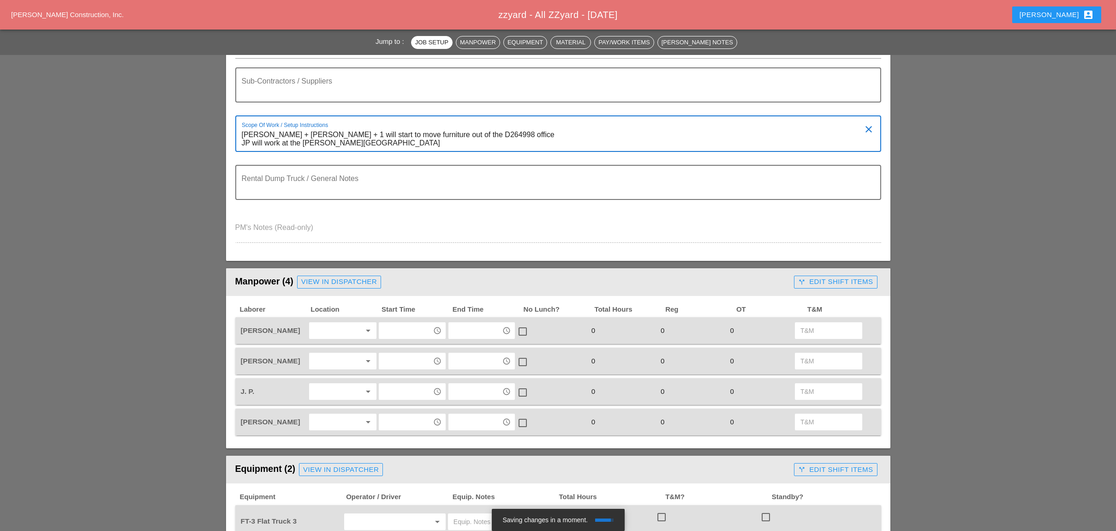
type textarea "[PERSON_NAME] + [PERSON_NAME] + 1 will start to move furniture out of the D2649…"
click at [340, 327] on div at bounding box center [336, 330] width 49 height 15
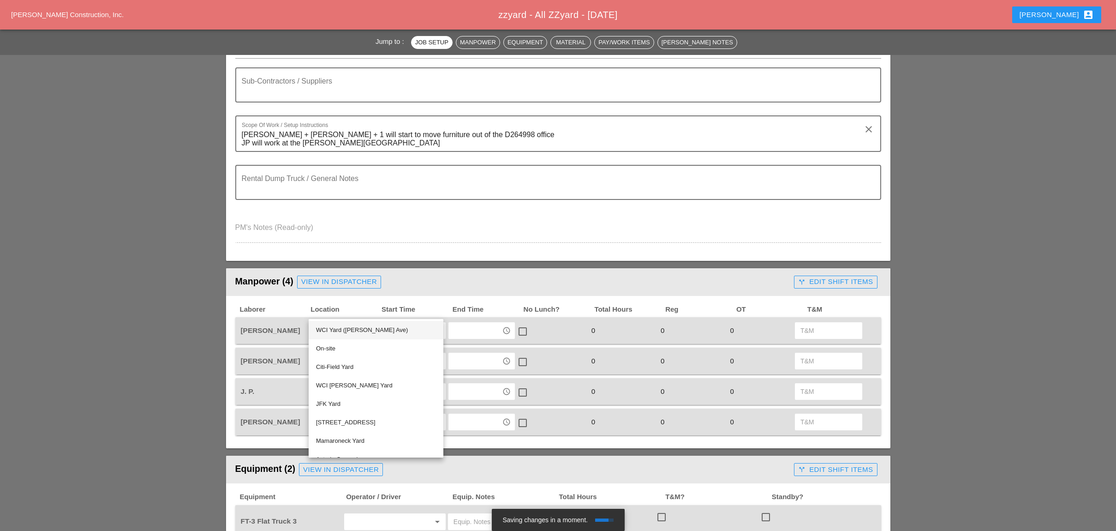
click at [341, 329] on div "WCI Yard ([PERSON_NAME] Ave)" at bounding box center [376, 329] width 120 height 11
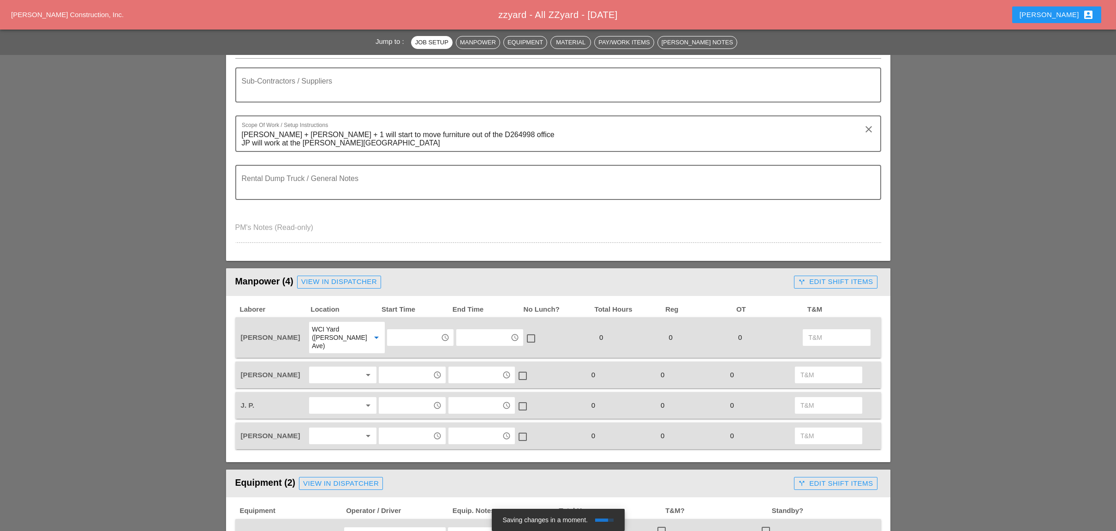
click at [334, 367] on div at bounding box center [336, 374] width 49 height 15
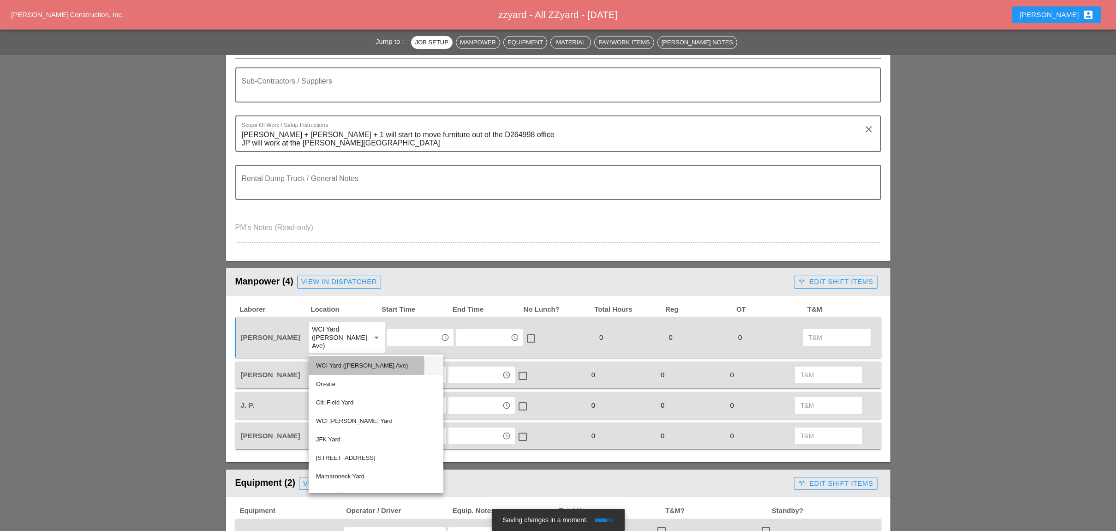
click at [336, 366] on div "WCI Yard ([PERSON_NAME] Ave)" at bounding box center [376, 365] width 120 height 11
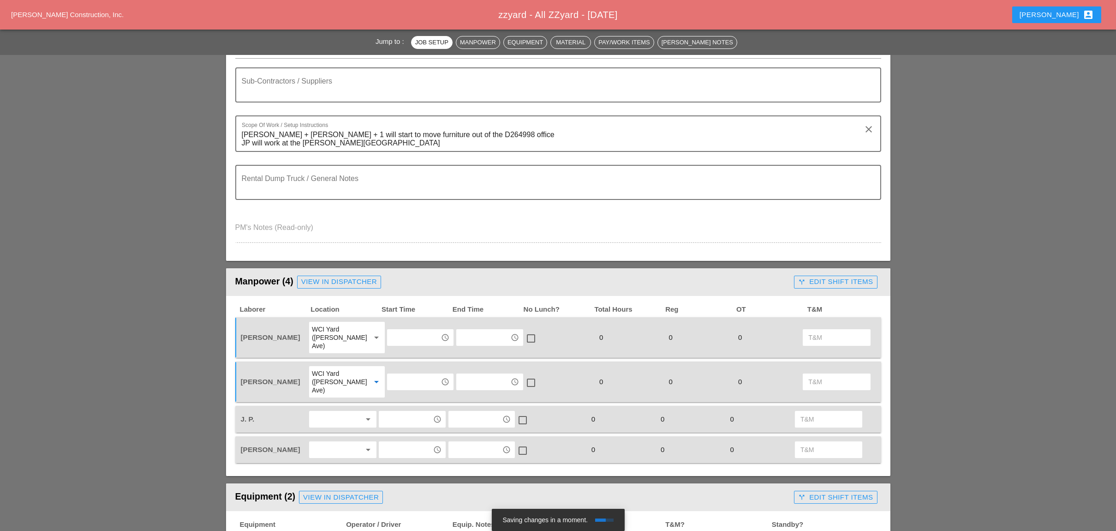
click at [332, 411] on div at bounding box center [336, 418] width 49 height 15
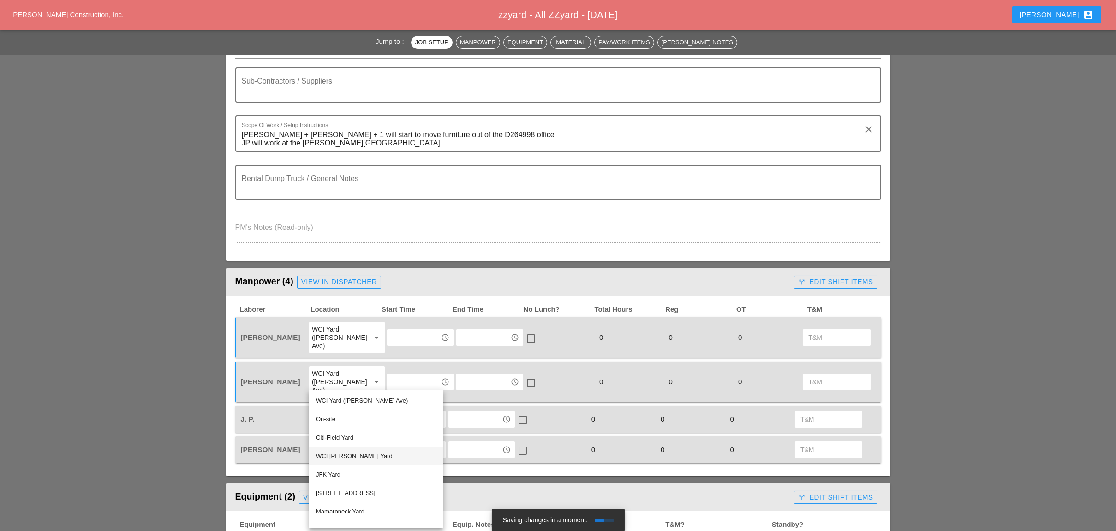
click at [334, 431] on div "WCI [PERSON_NAME] Yard" at bounding box center [376, 455] width 120 height 11
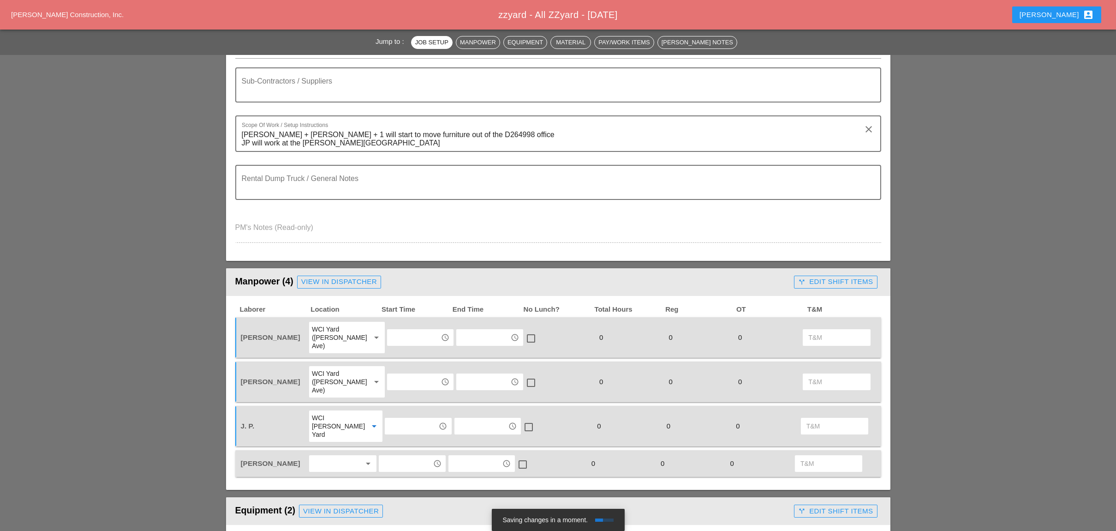
click at [335, 431] on div at bounding box center [336, 463] width 49 height 15
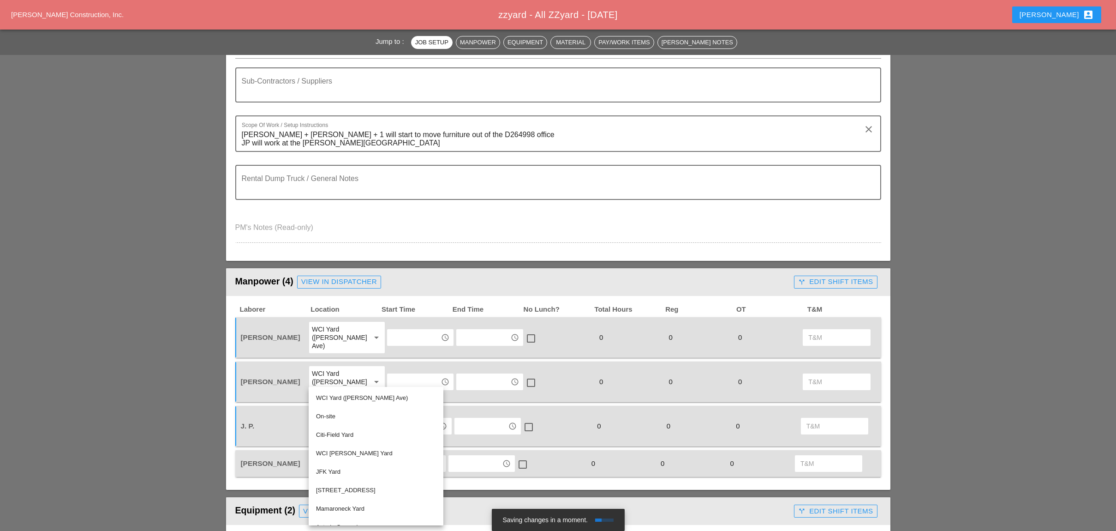
click at [339, 397] on div "WCI Yard ([PERSON_NAME] Ave)" at bounding box center [376, 397] width 120 height 11
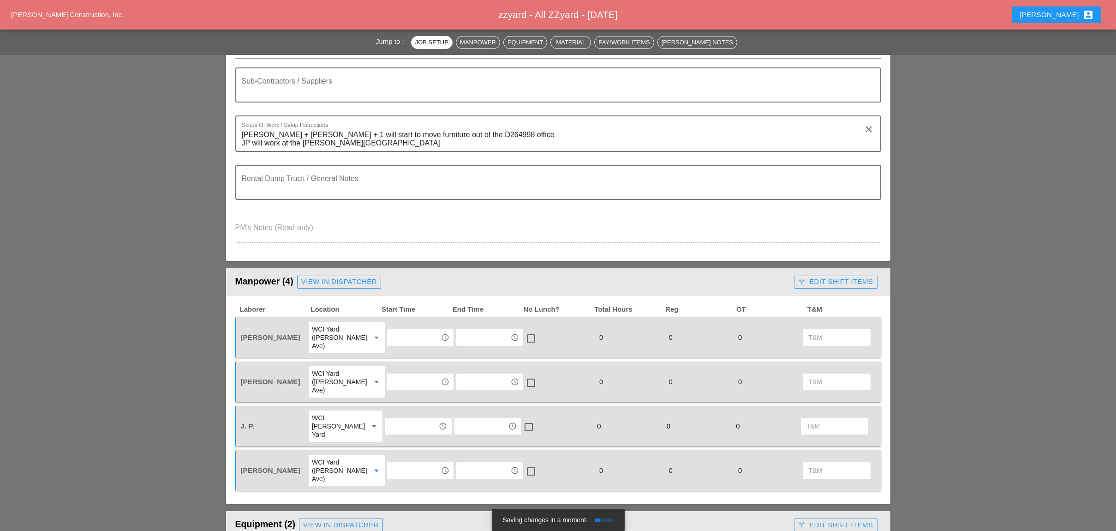
click at [395, 331] on input "text" at bounding box center [414, 337] width 48 height 15
click at [396, 349] on div "7 :00 am" at bounding box center [412, 349] width 52 height 11
type input "7:00 am"
click at [396, 374] on input "text" at bounding box center [414, 381] width 48 height 15
click at [396, 381] on div "7 :00 am" at bounding box center [412, 384] width 52 height 11
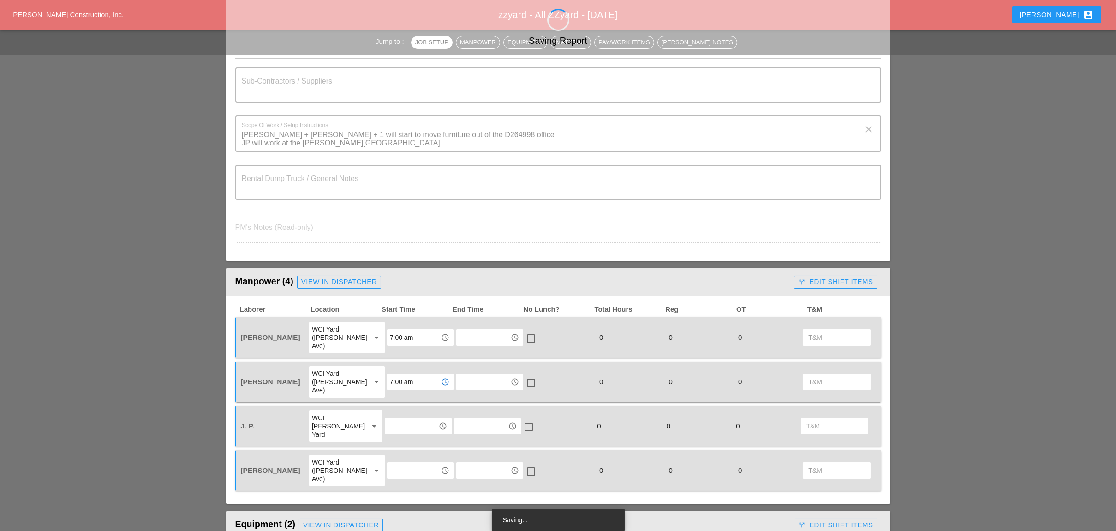
type input "7:00 am"
click at [393, 418] on input "text" at bounding box center [411, 425] width 48 height 15
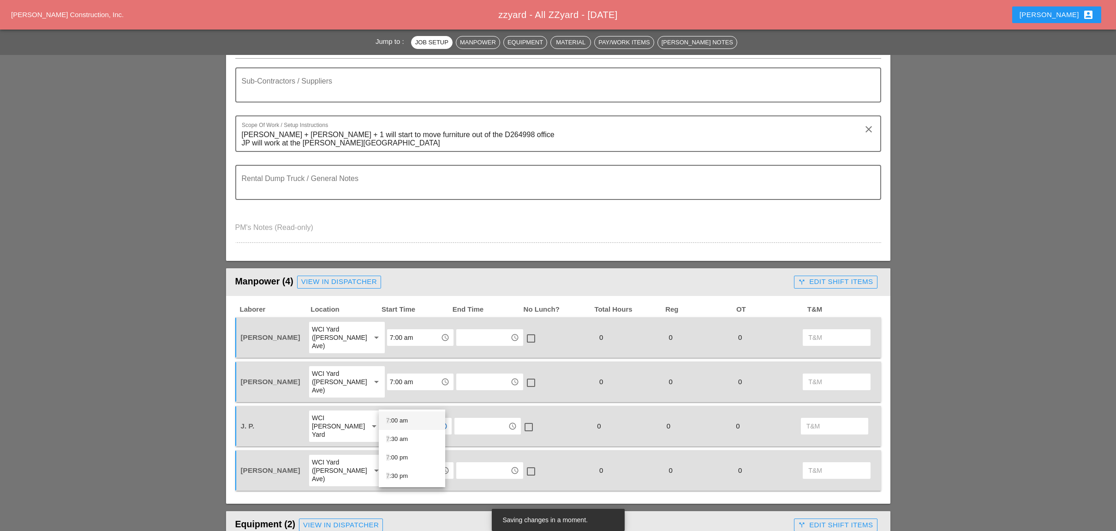
click at [393, 417] on div "7 :00 am" at bounding box center [412, 420] width 52 height 11
type input "7:00 am"
click at [401, 431] on input "text" at bounding box center [414, 470] width 48 height 15
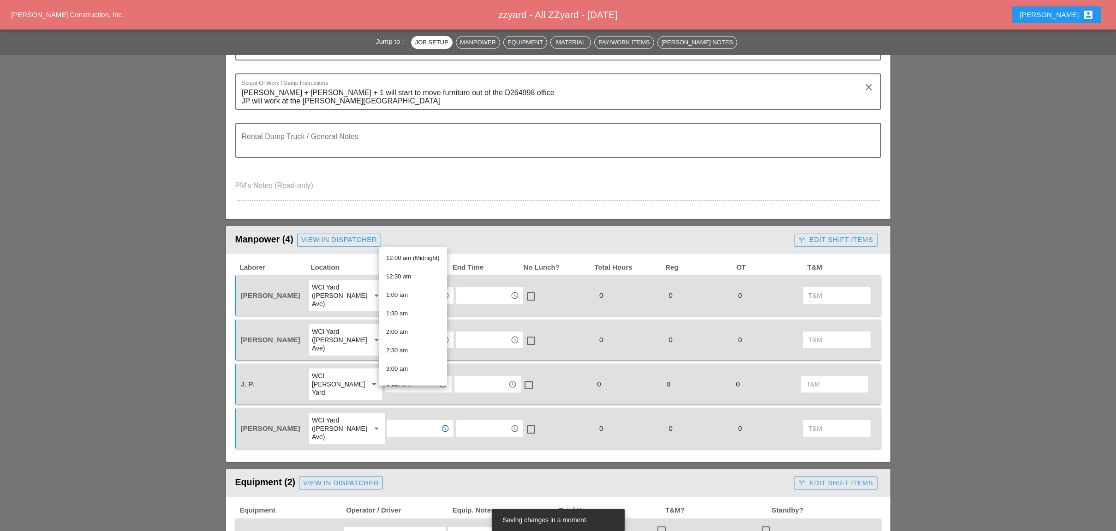
scroll to position [246, 0]
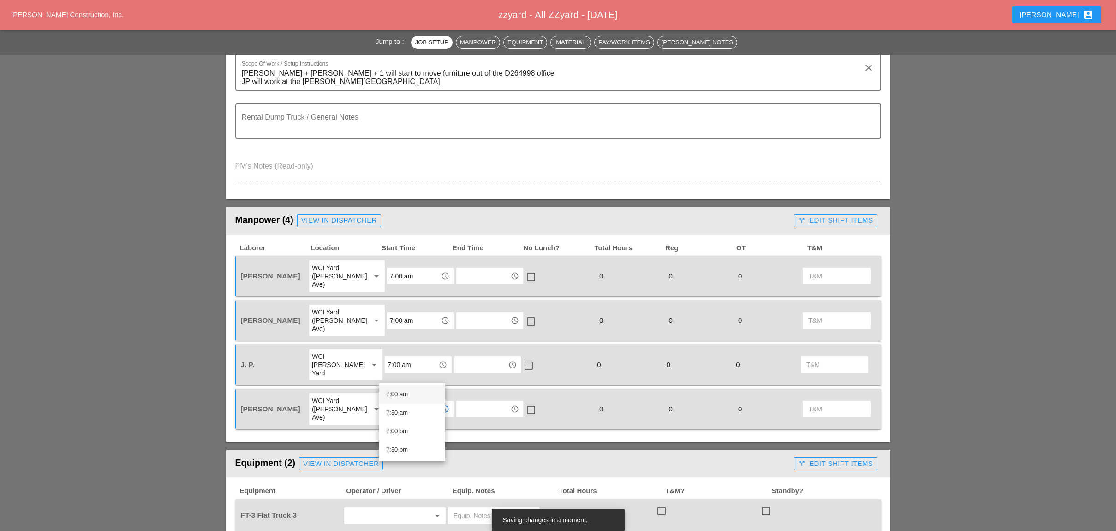
click at [398, 393] on div "7 :00 am" at bounding box center [412, 393] width 52 height 11
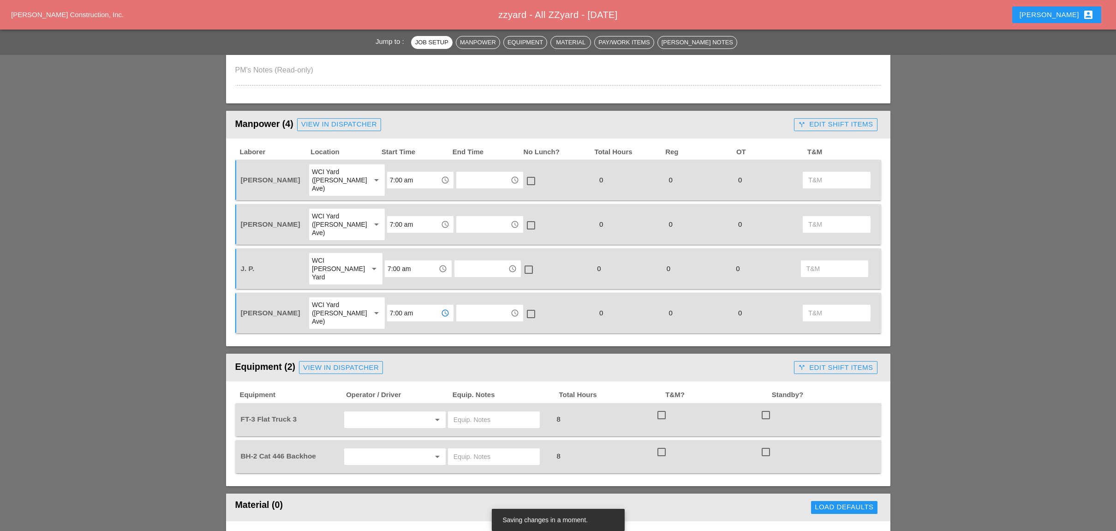
scroll to position [369, 0]
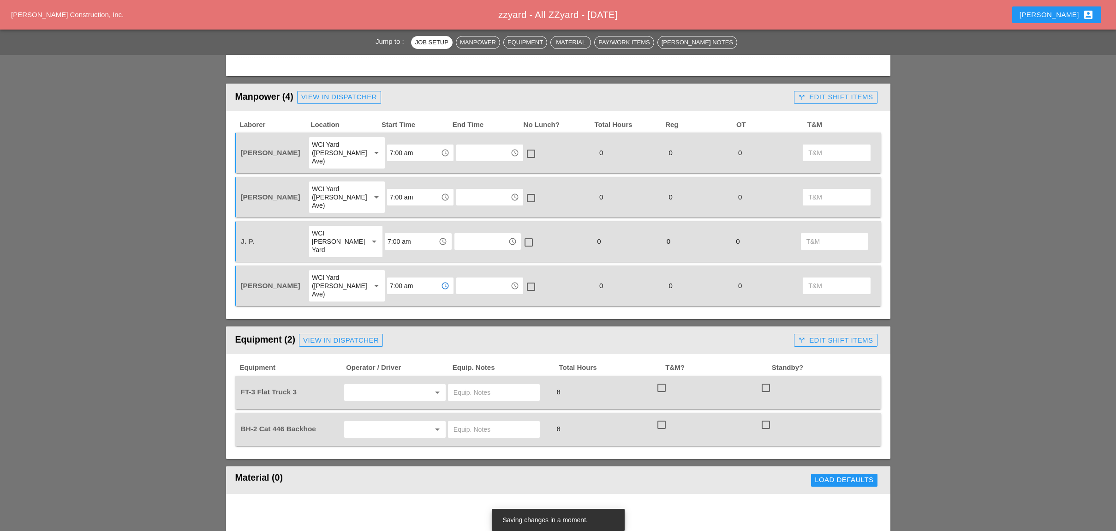
type input "7:00 am"
click at [384, 385] on input "text" at bounding box center [382, 392] width 70 height 15
click at [366, 425] on div "[PERSON_NAME]" at bounding box center [395, 427] width 86 height 11
type input "[PERSON_NAME]"
click at [369, 422] on input "text" at bounding box center [382, 429] width 70 height 15
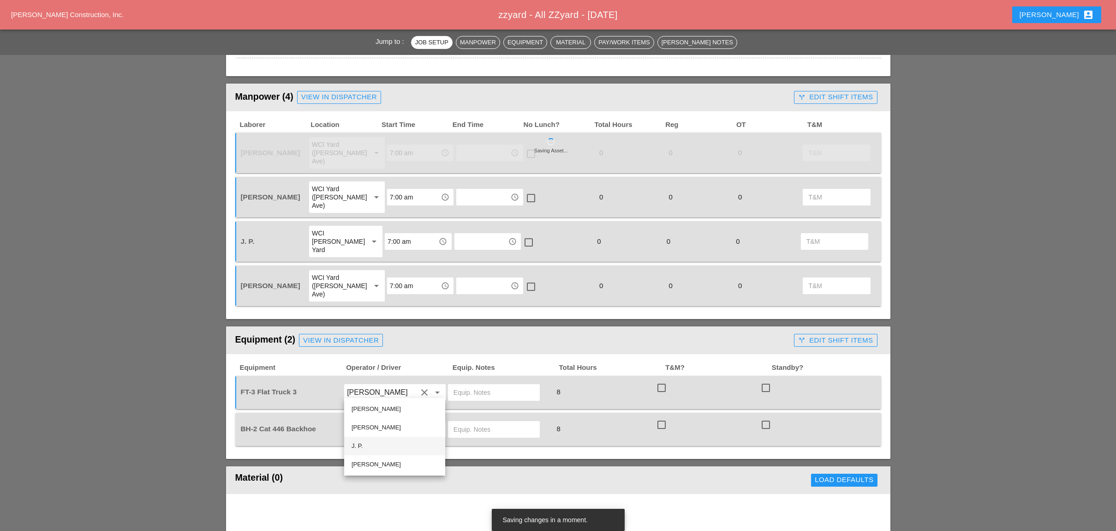
click at [359, 431] on div "J. P." at bounding box center [395, 445] width 86 height 11
type input "J. P."
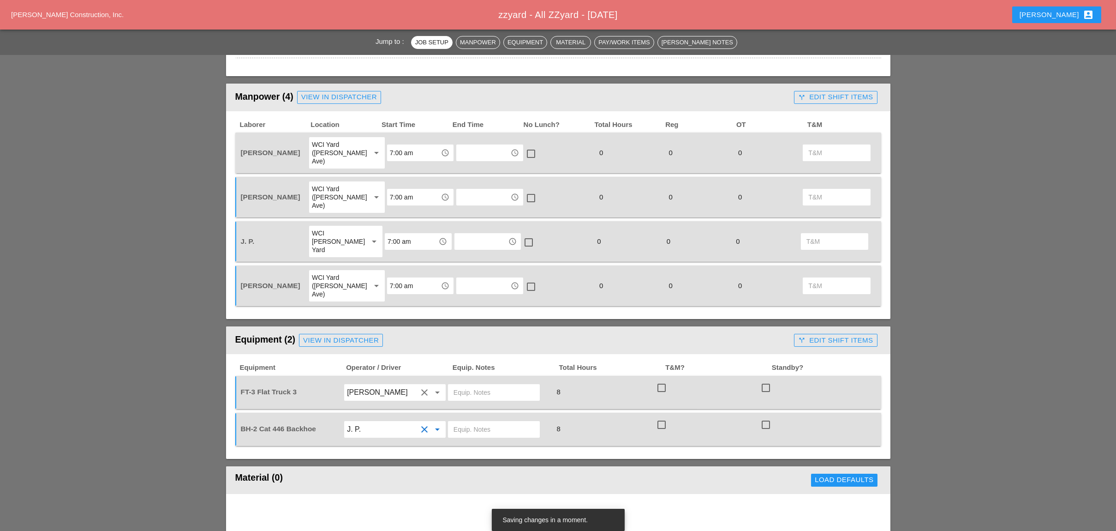
click at [459, 422] on input "text" at bounding box center [493, 429] width 81 height 15
drag, startPoint x: 485, startPoint y: 393, endPoint x: 451, endPoint y: 393, distance: 34.6
click at [451, 421] on div "[PERSON_NAME] yard" at bounding box center [494, 429] width 92 height 17
type input "[PERSON_NAME] yard"
click at [471, 385] on input "text" at bounding box center [493, 392] width 81 height 15
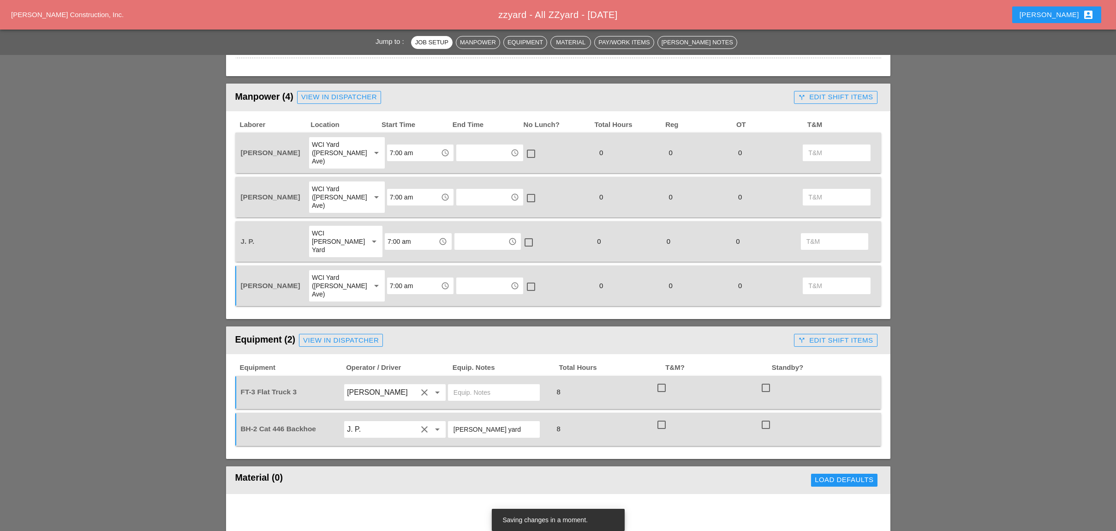
paste input "[PERSON_NAME] yard"
drag, startPoint x: 498, startPoint y: 353, endPoint x: 449, endPoint y: 353, distance: 48.9
click at [449, 384] on div "[PERSON_NAME] yard" at bounding box center [494, 392] width 92 height 17
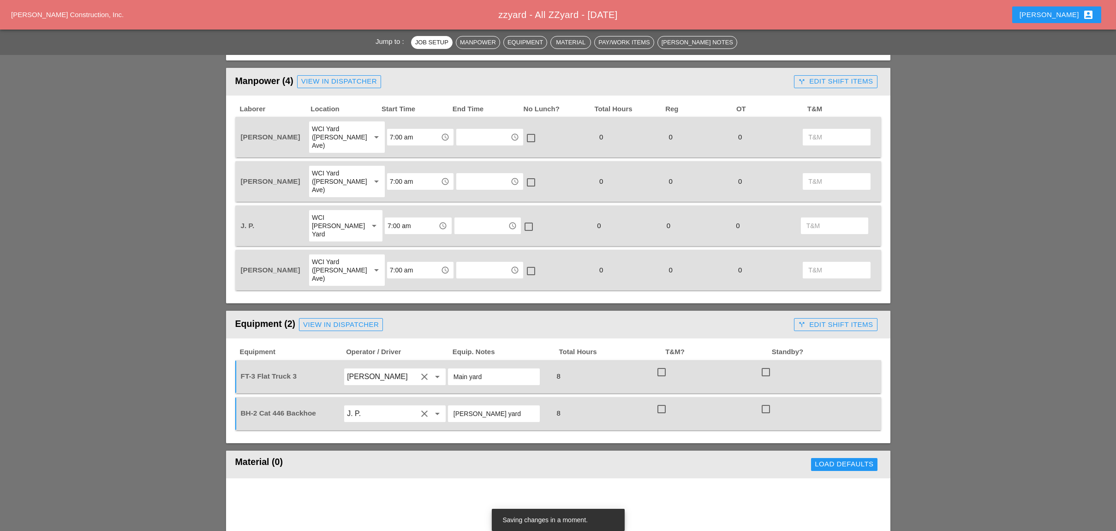
scroll to position [492, 0]
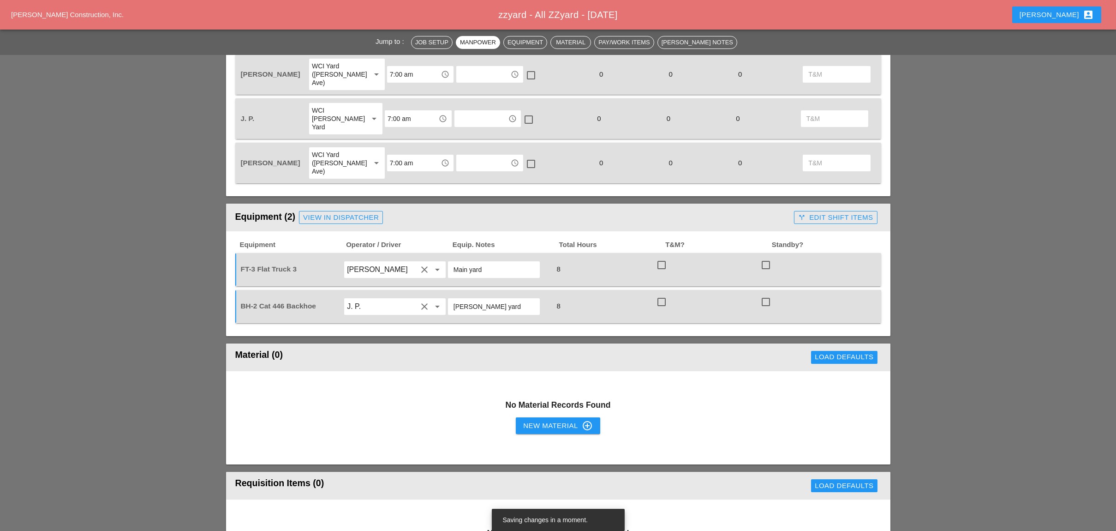
type input "Main yard"
click at [533, 420] on div "New Material control_point" at bounding box center [557, 425] width 69 height 11
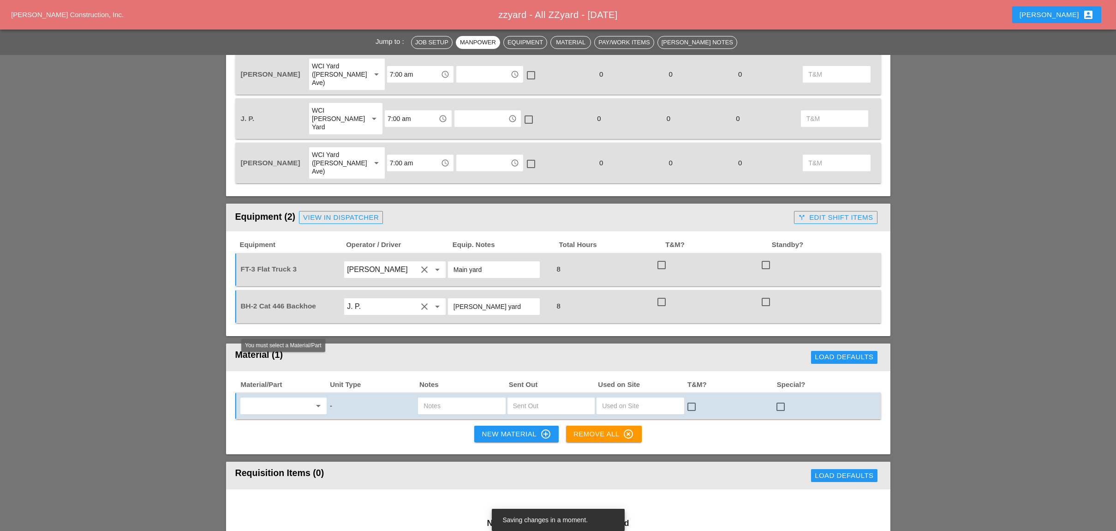
click at [272, 398] on input "text" at bounding box center [277, 405] width 68 height 15
click at [274, 383] on div "Misc . Materials" at bounding box center [283, 384] width 72 height 11
type input "Misc. Materials"
click at [439, 398] on input "text" at bounding box center [461, 405] width 76 height 15
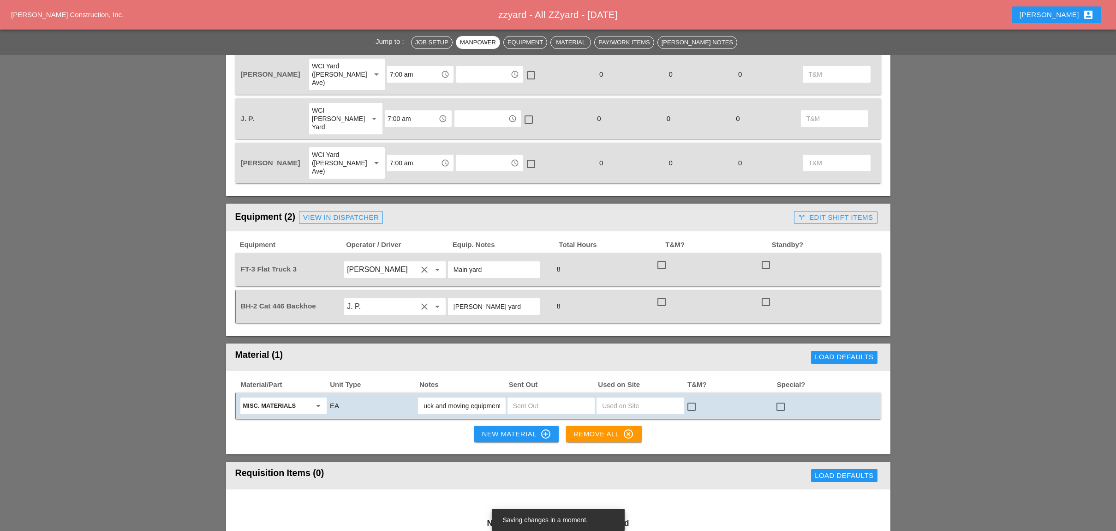
type input "Hand truck and moving equipment"
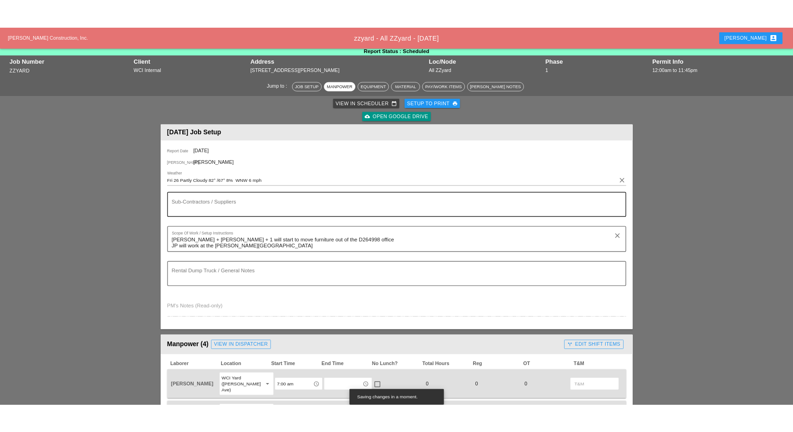
scroll to position [0, 0]
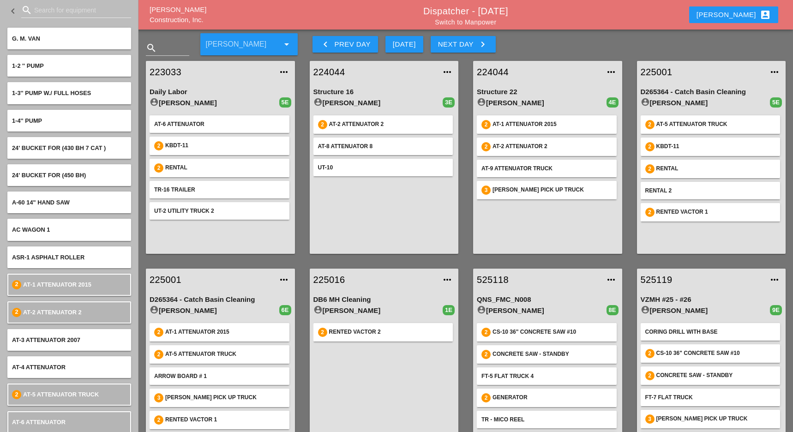
scroll to position [60, 0]
